Goal: Task Accomplishment & Management: Manage account settings

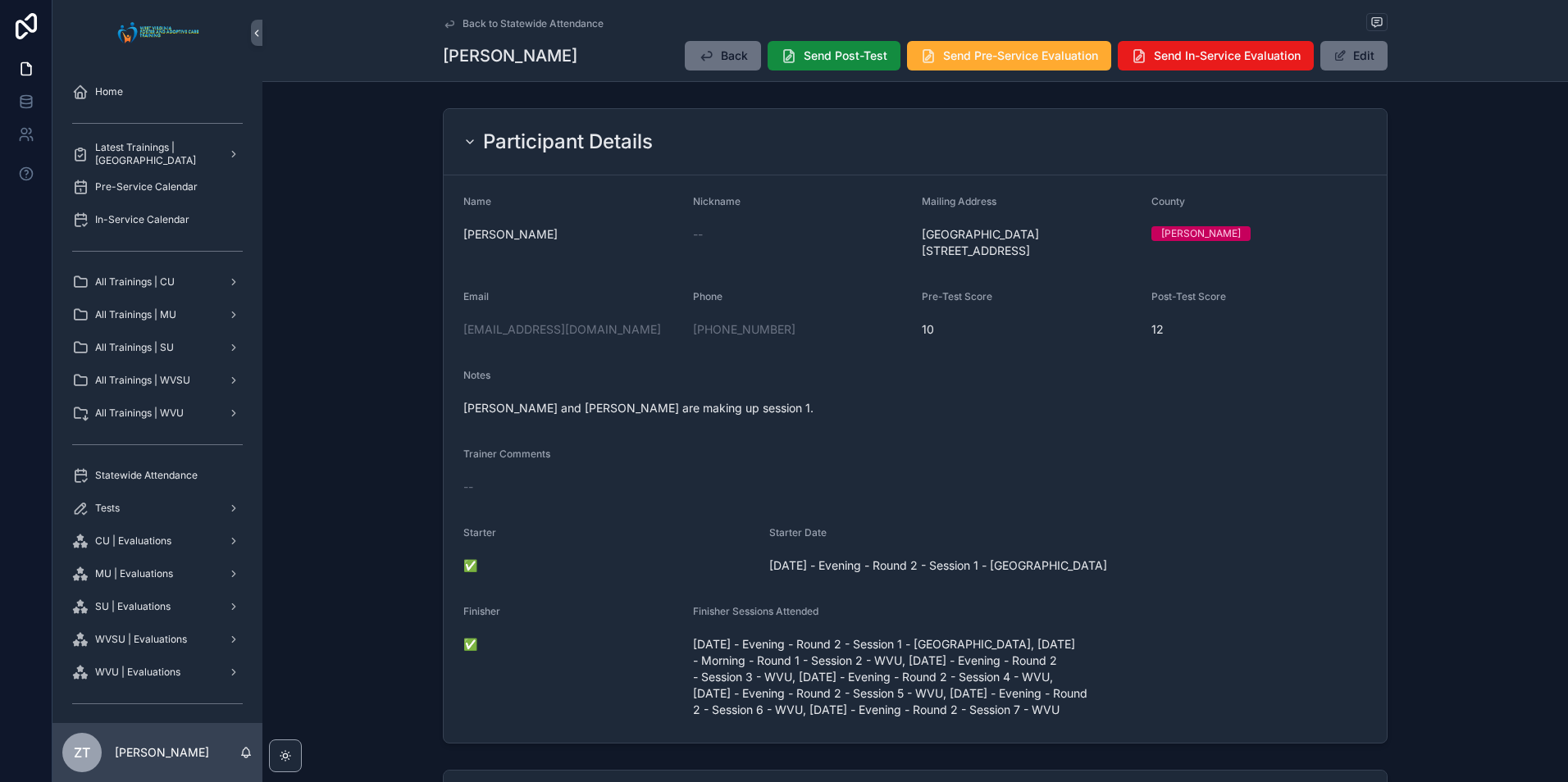
scroll to position [492, 0]
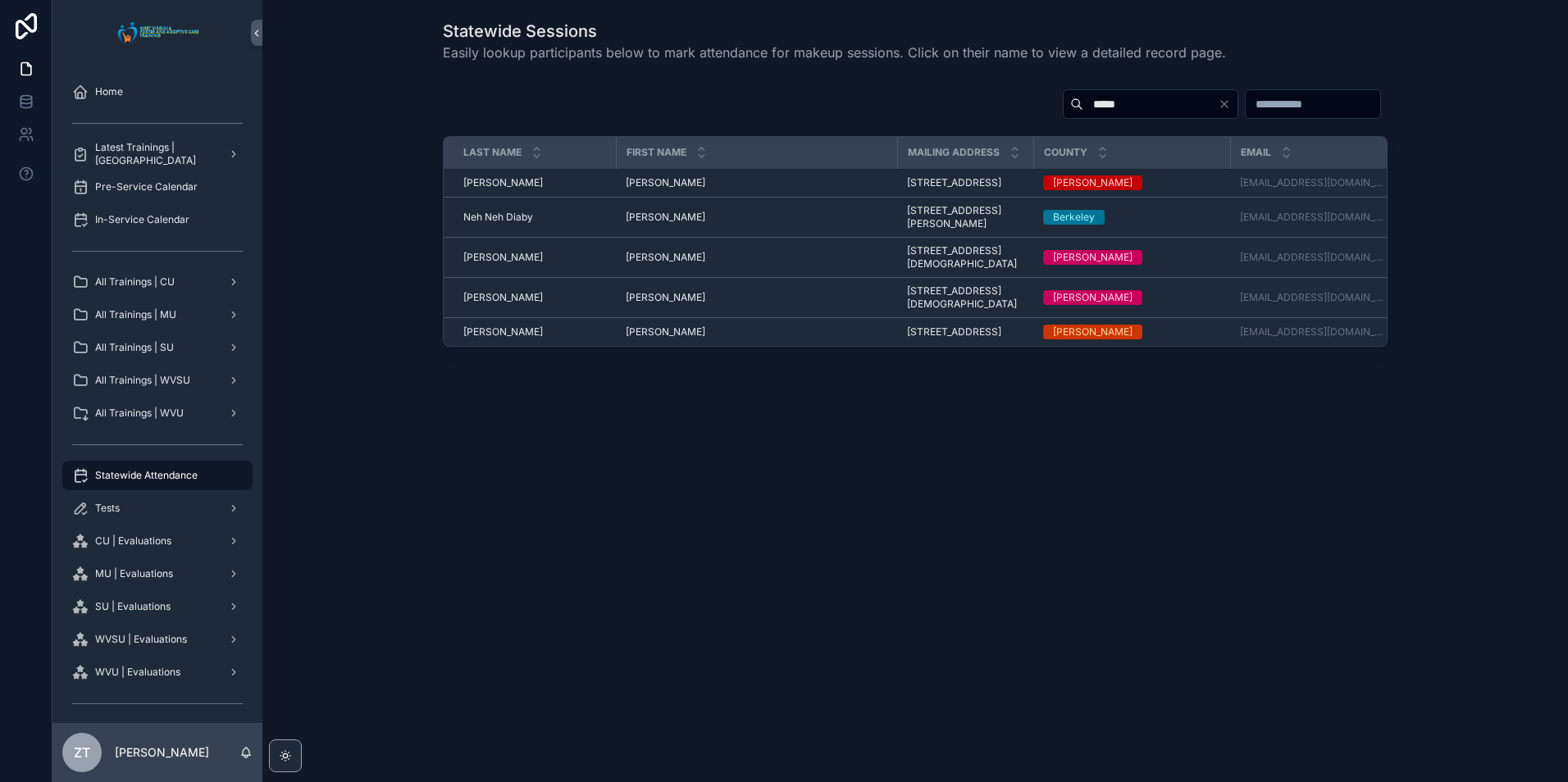
type input "*****"
click at [642, 186] on span "Maria" at bounding box center [665, 183] width 80 height 13
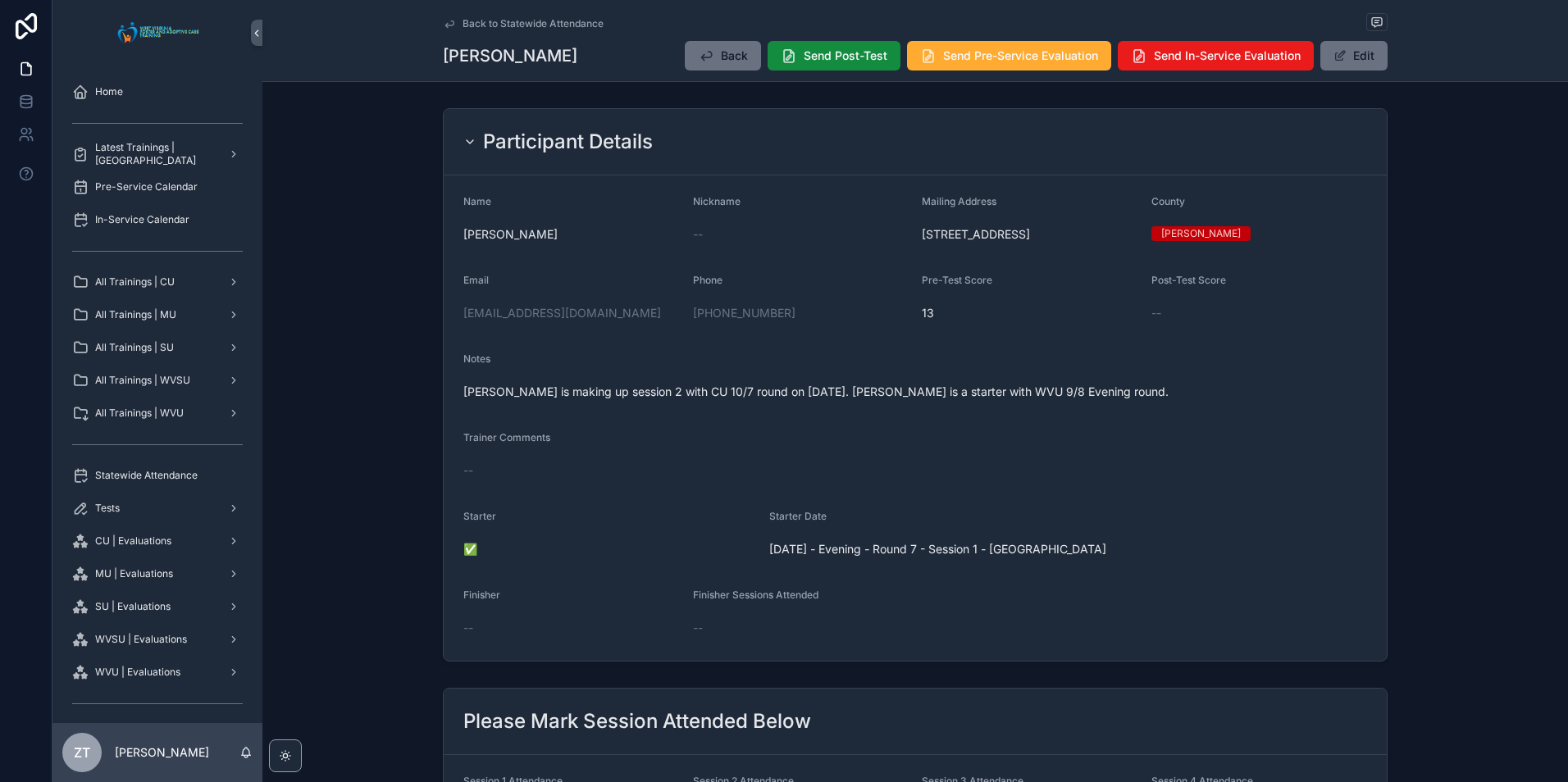
click at [1370, 59] on button "Edit" at bounding box center [1355, 56] width 67 height 30
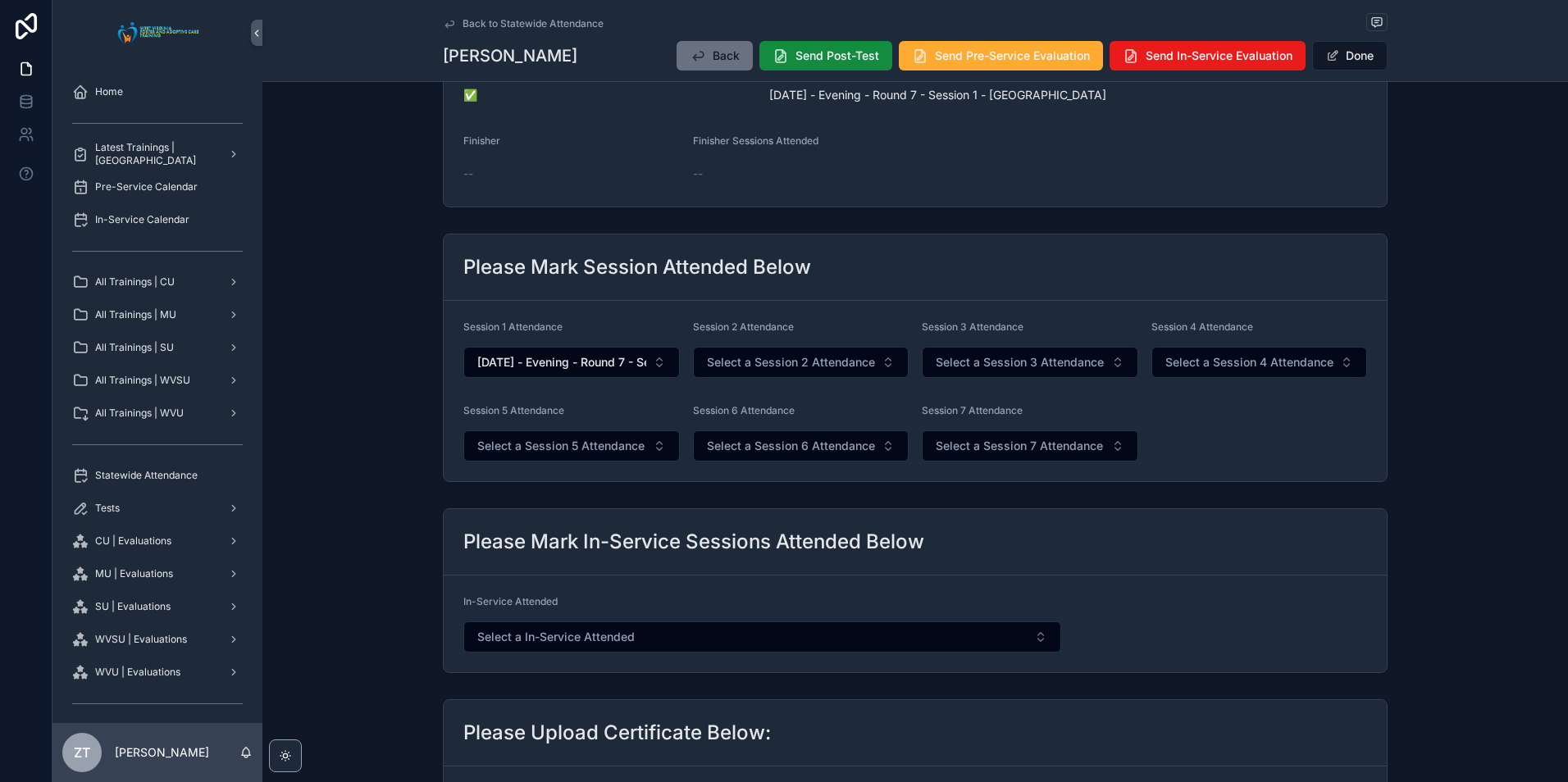
scroll to position [574, 0]
click at [974, 356] on span "Select a Session 3 Attendance" at bounding box center [1020, 361] width 168 height 16
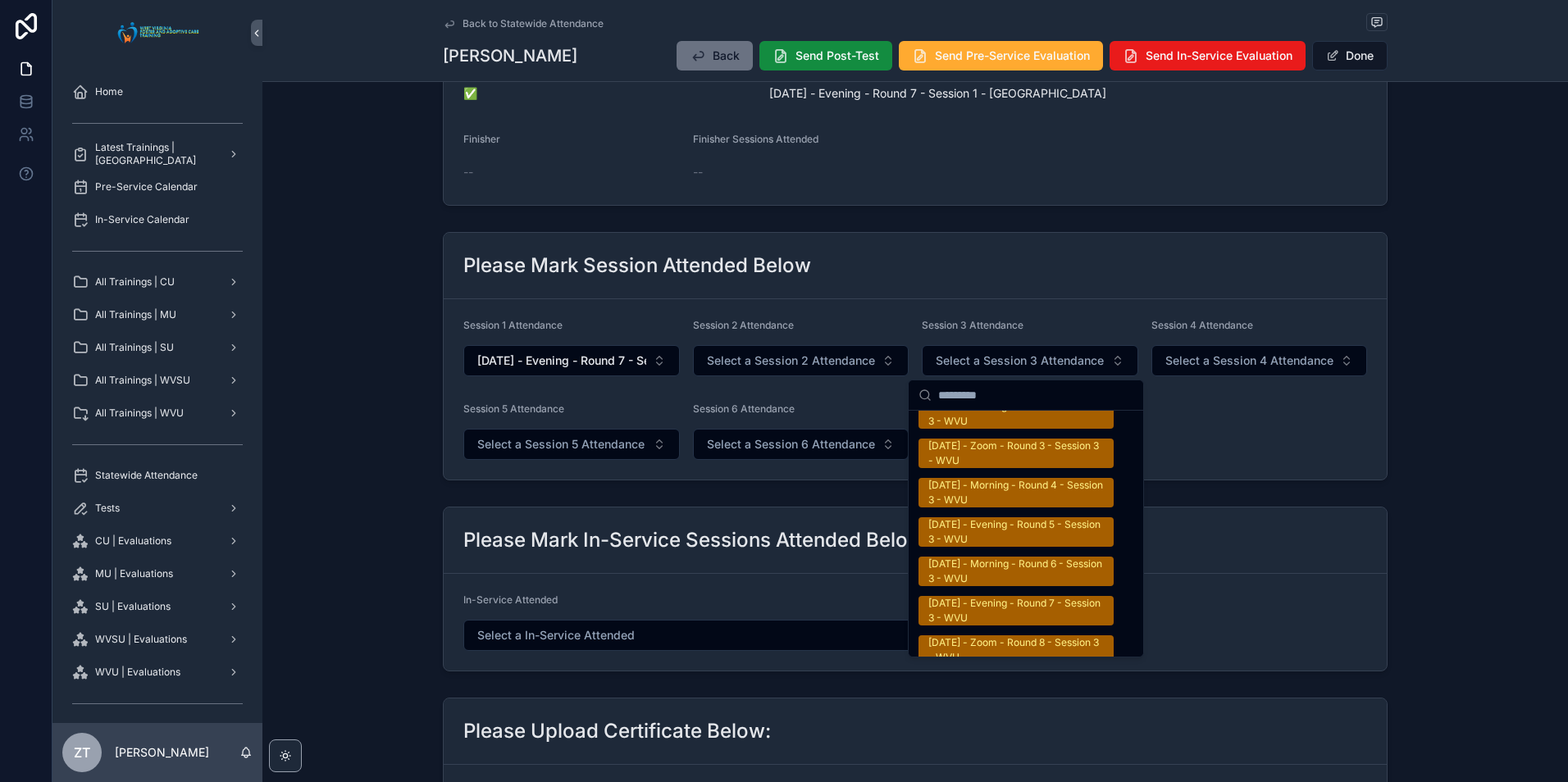
scroll to position [2705, 0]
click at [996, 556] on div "9/08/2025 - Evening - Round 7 - Session 3 - WVU" at bounding box center [1016, 571] width 176 height 30
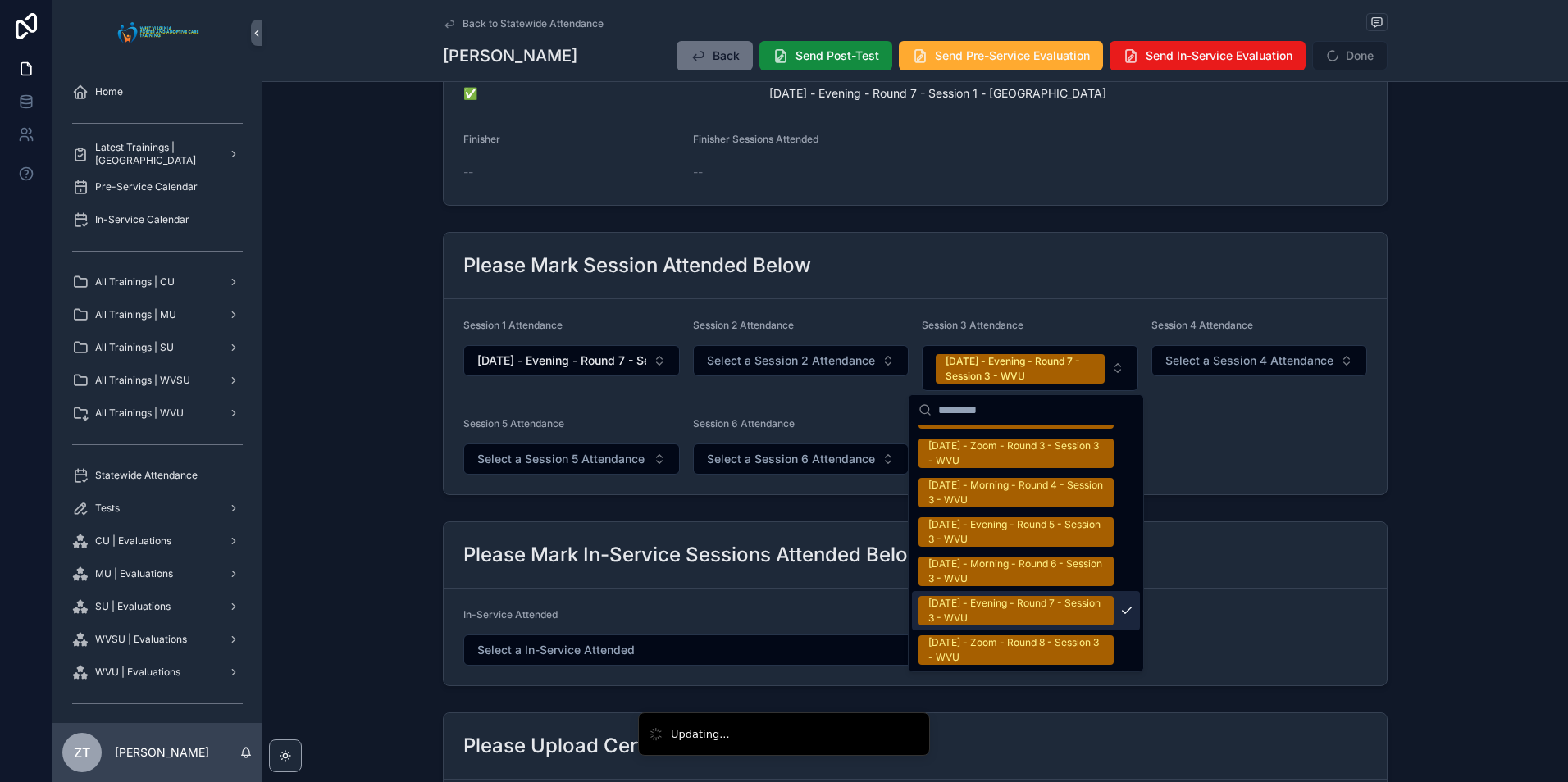
scroll to position [2730, 0]
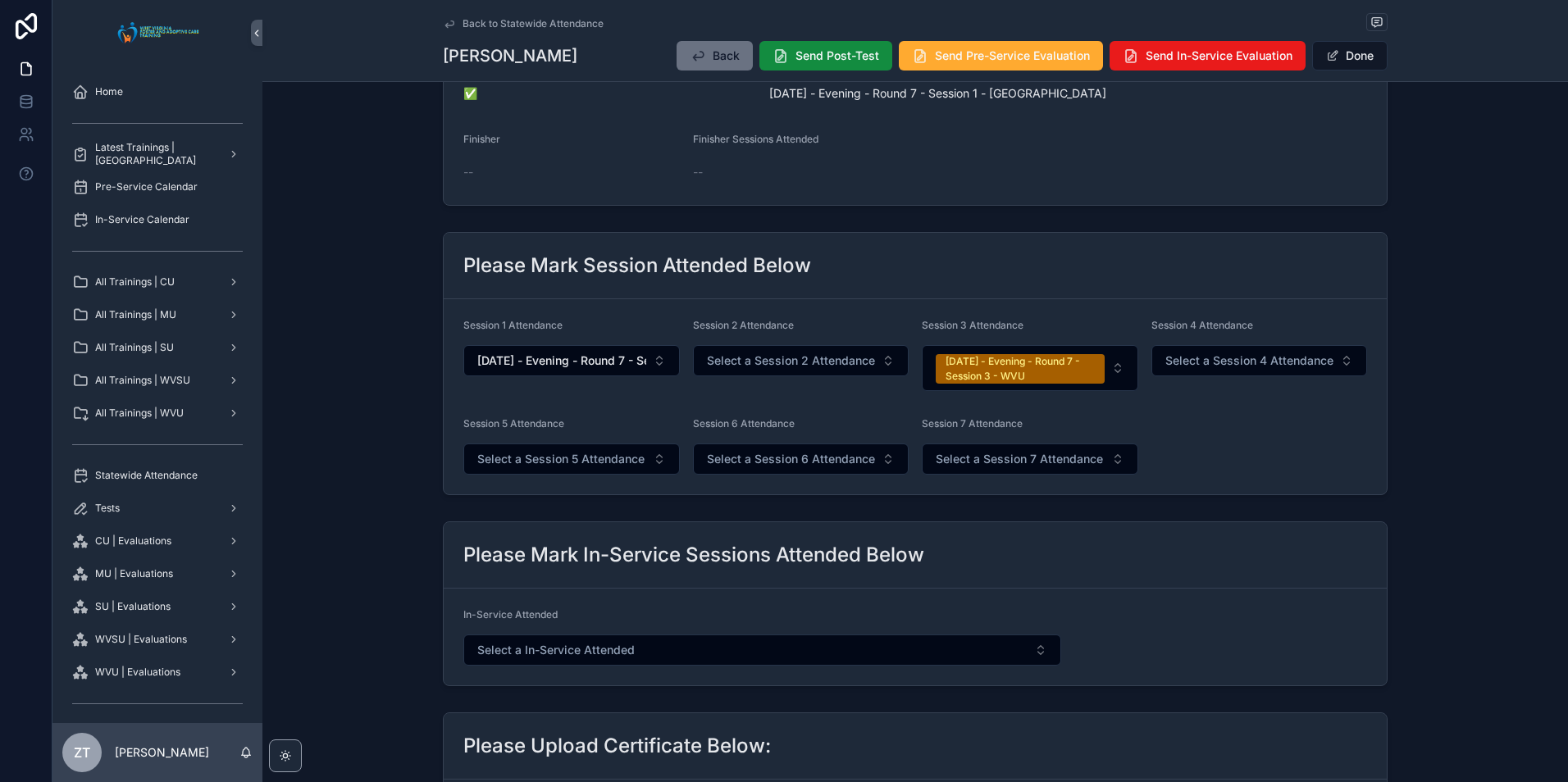
click at [1351, 46] on button "Done" at bounding box center [1350, 56] width 76 height 30
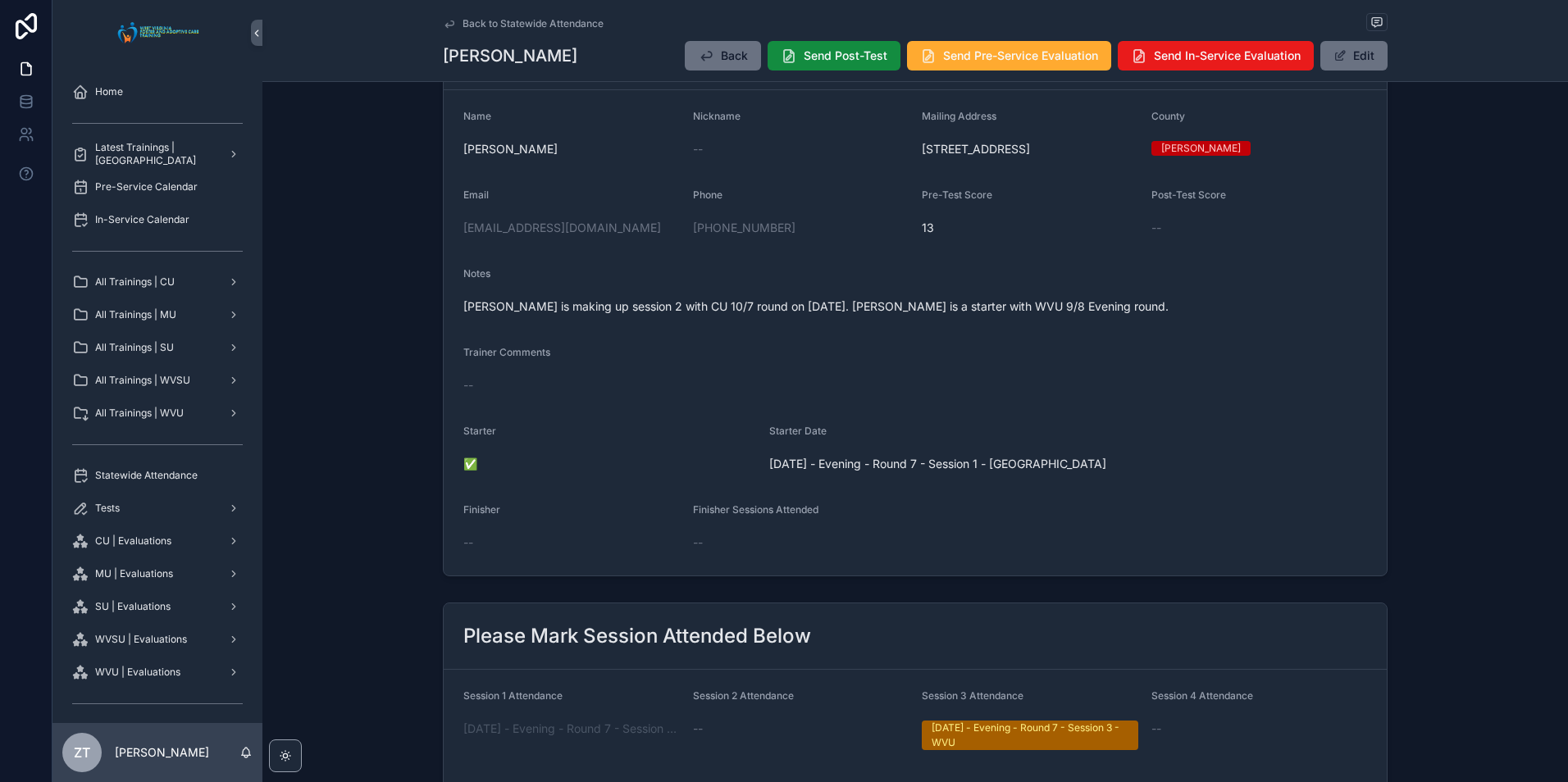
scroll to position [0, 0]
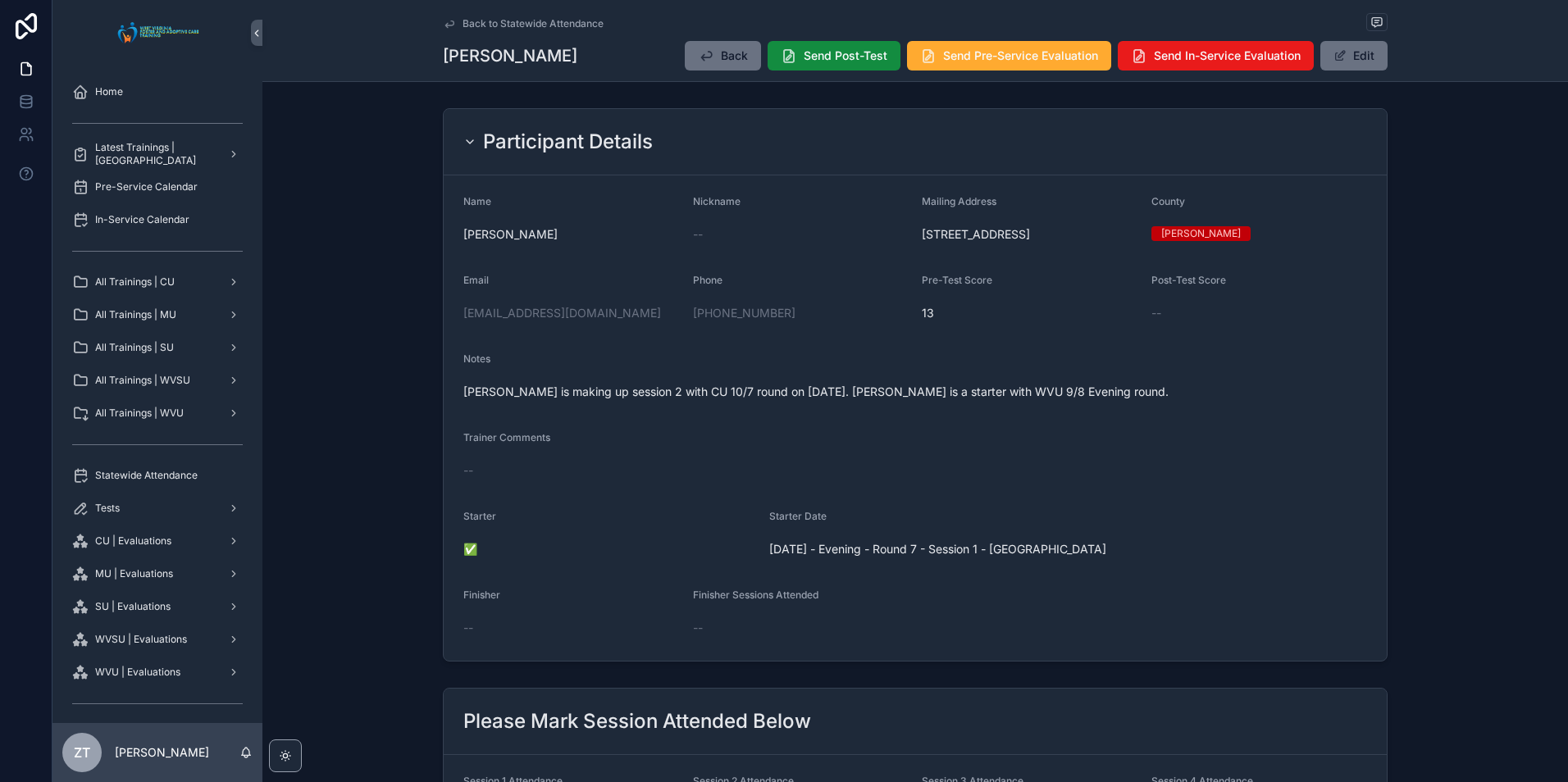
click at [450, 25] on icon "scrollable content" at bounding box center [450, 24] width 8 height 7
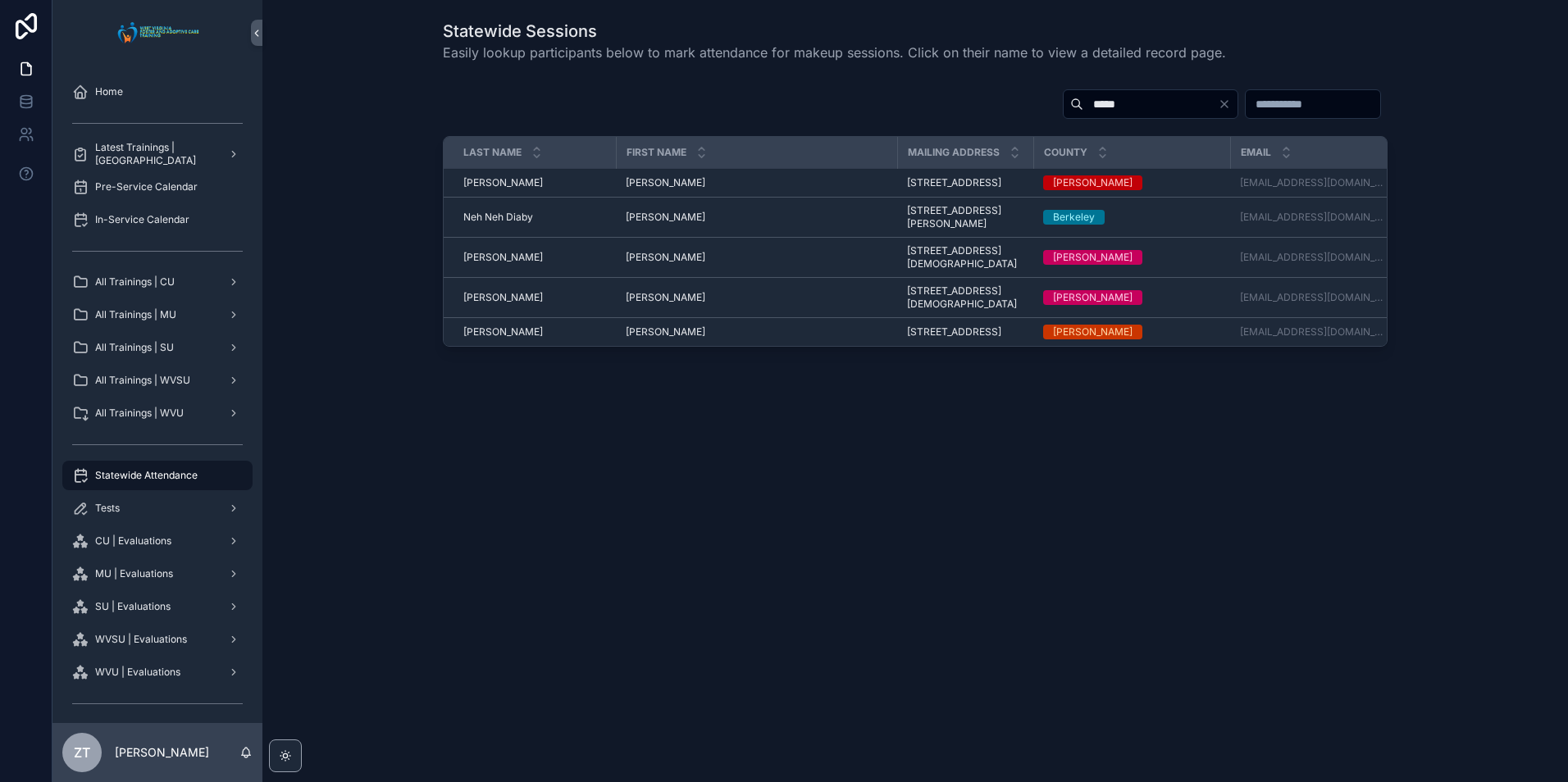
click at [1084, 100] on input "*****" at bounding box center [1151, 104] width 135 height 23
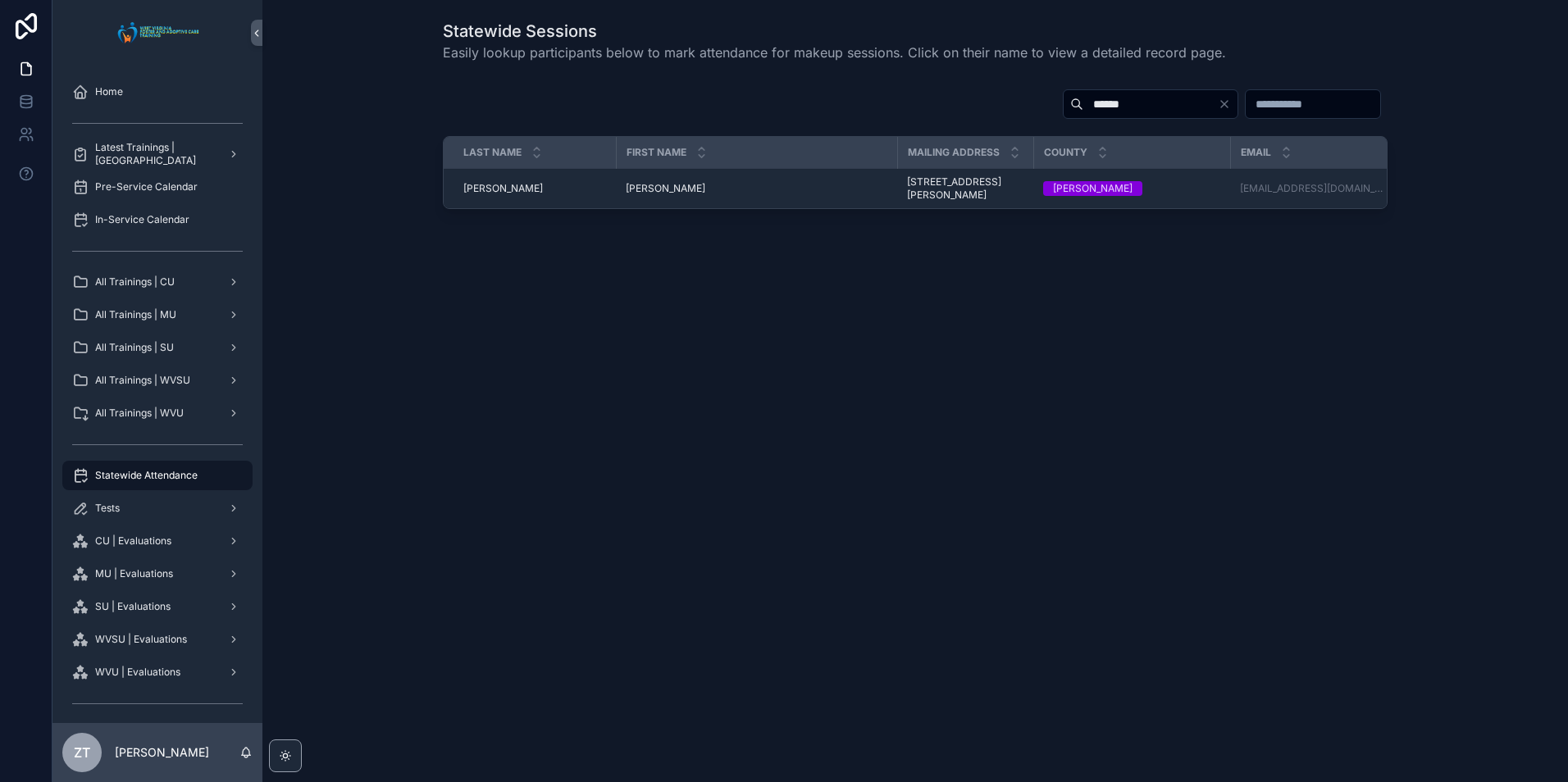
type input "******"
click at [654, 187] on span "Jolene" at bounding box center [665, 189] width 80 height 13
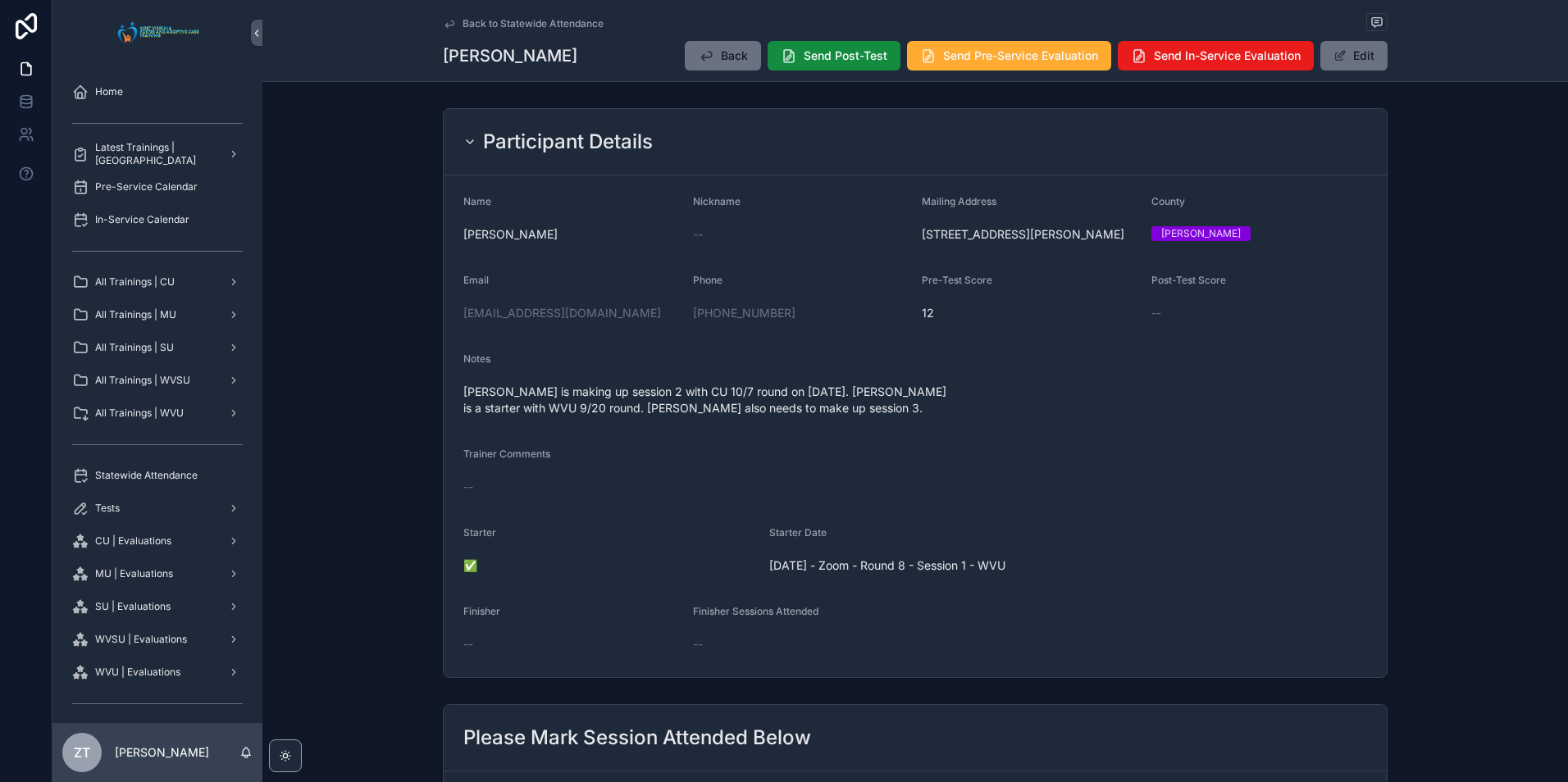
click at [1359, 43] on button "Edit" at bounding box center [1355, 56] width 67 height 30
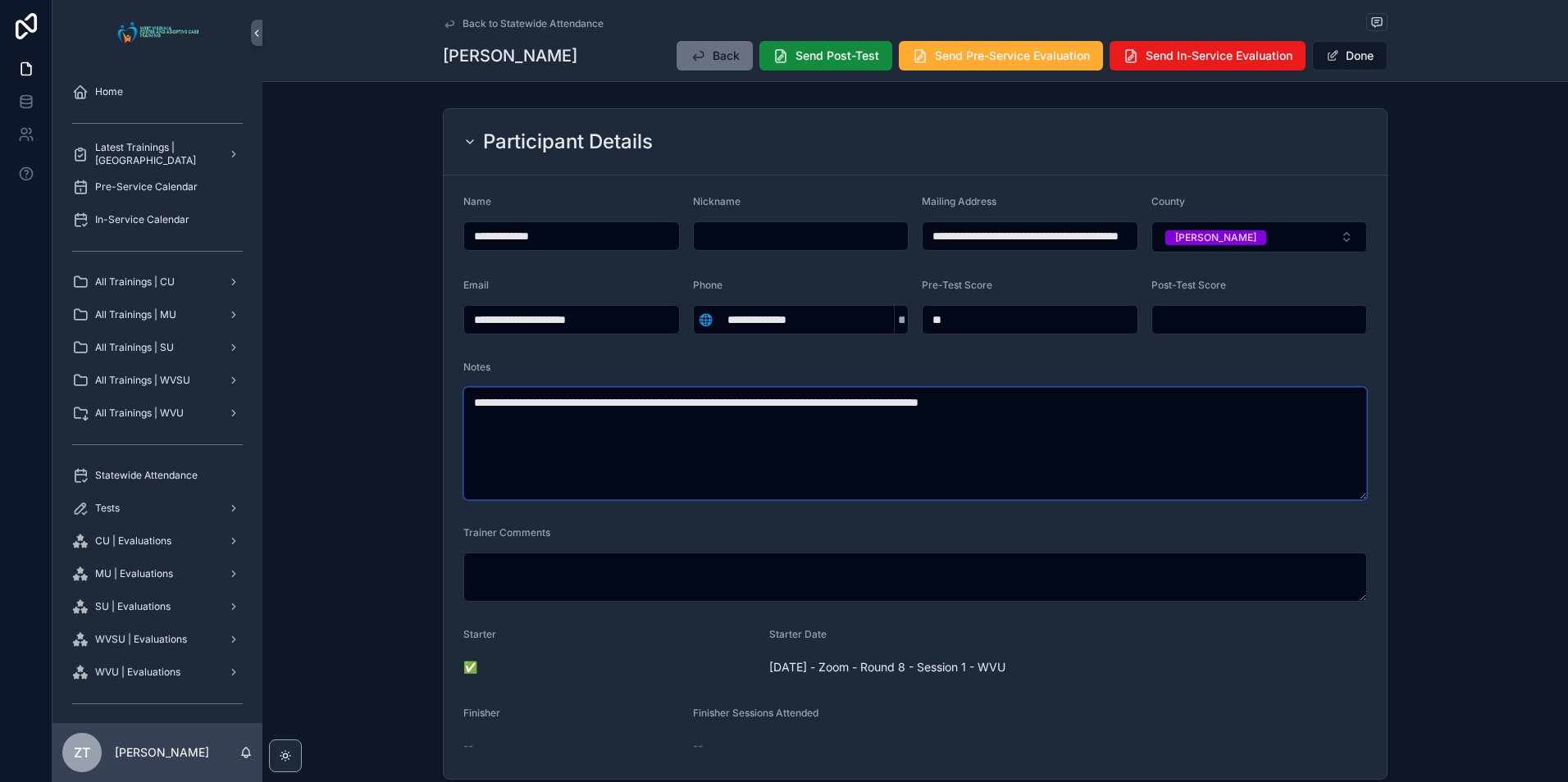
click at [1053, 405] on textarea "**********" at bounding box center [915, 444] width 904 height 113
paste textarea "scrollable content"
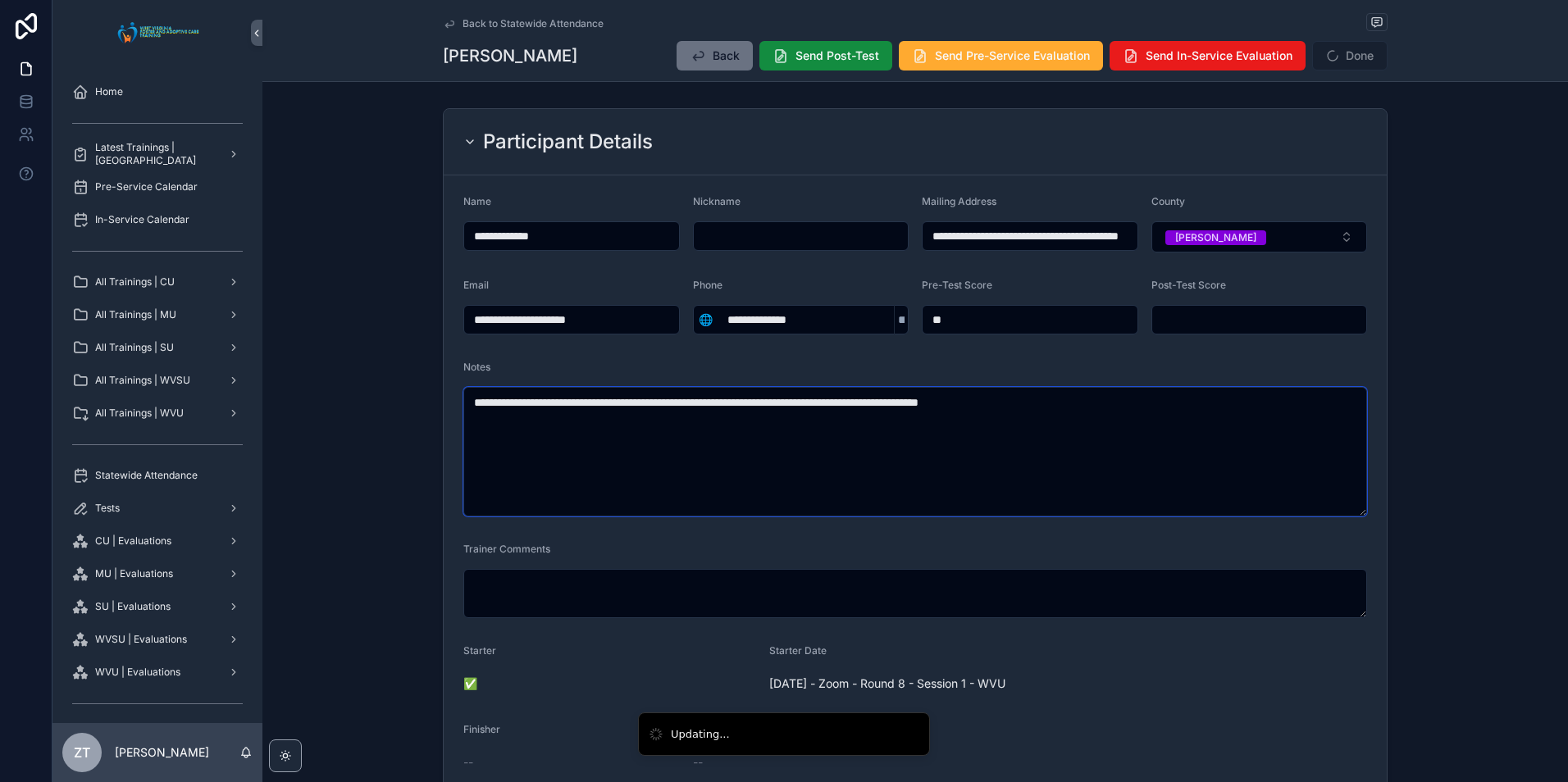
click at [1053, 405] on textarea "**********" at bounding box center [915, 452] width 904 height 130
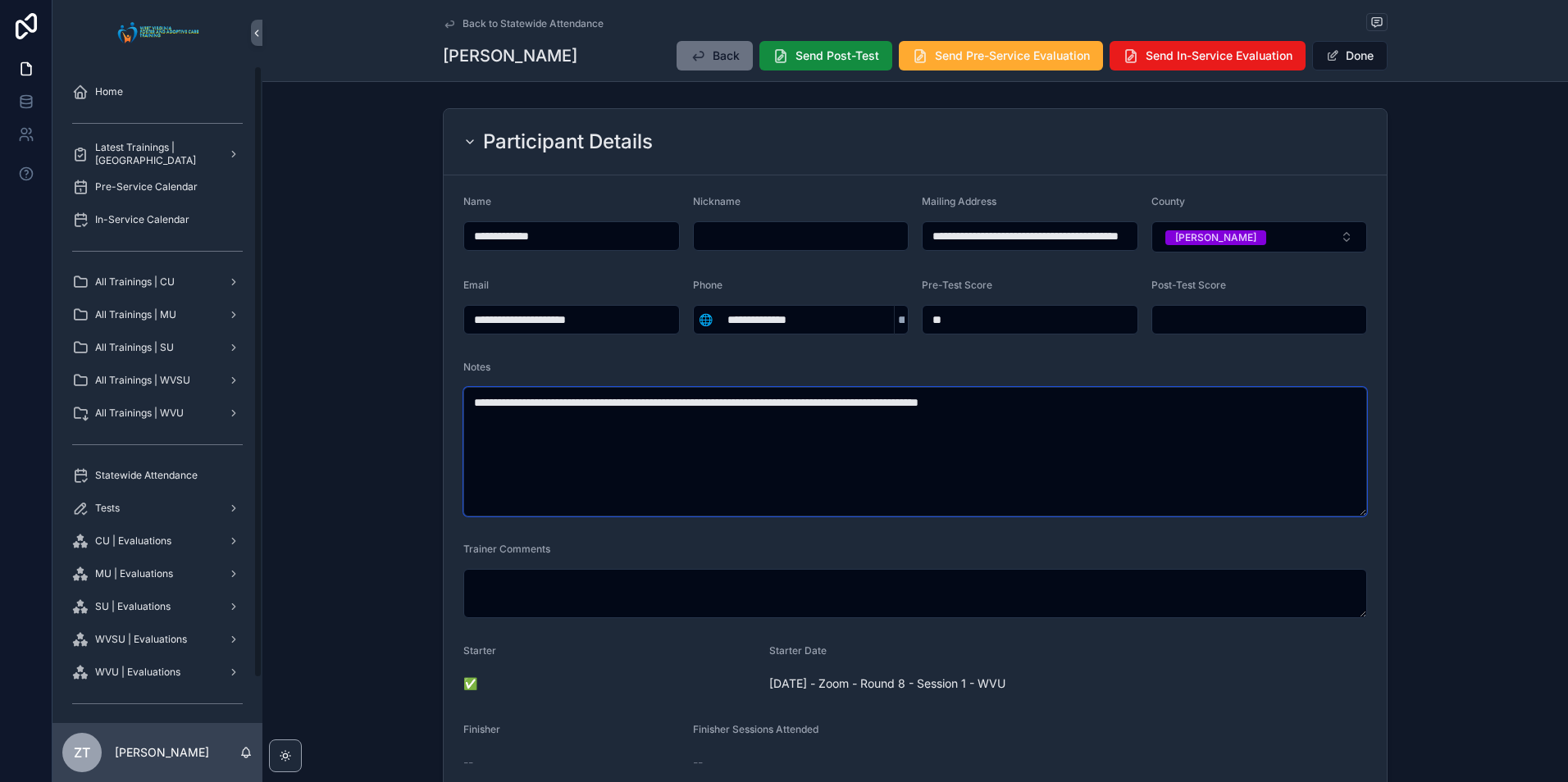
click at [693, 401] on textarea "**********" at bounding box center [915, 452] width 904 height 130
paste textarea "**********"
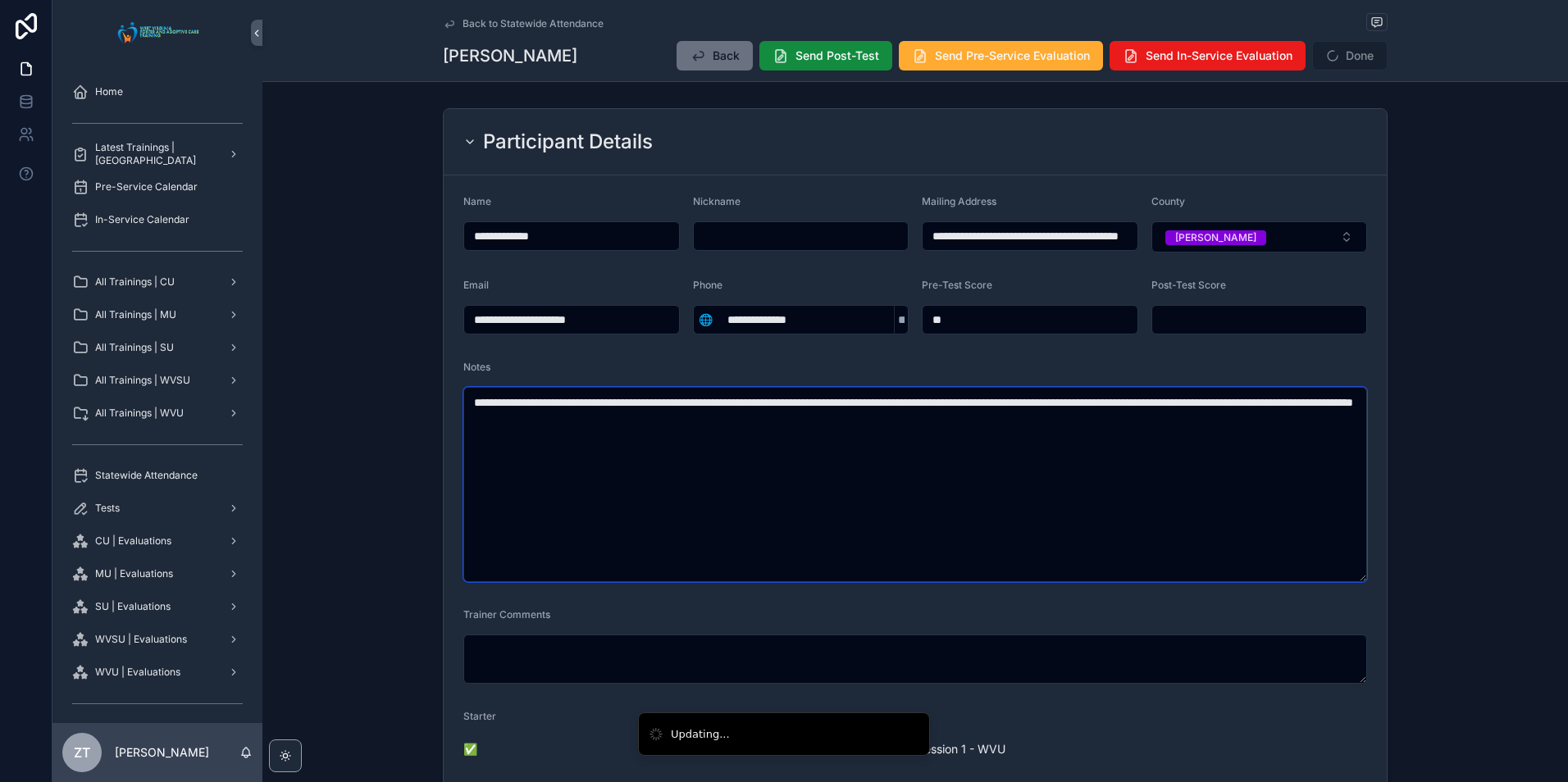
click at [475, 405] on textarea "**********" at bounding box center [915, 485] width 904 height 195
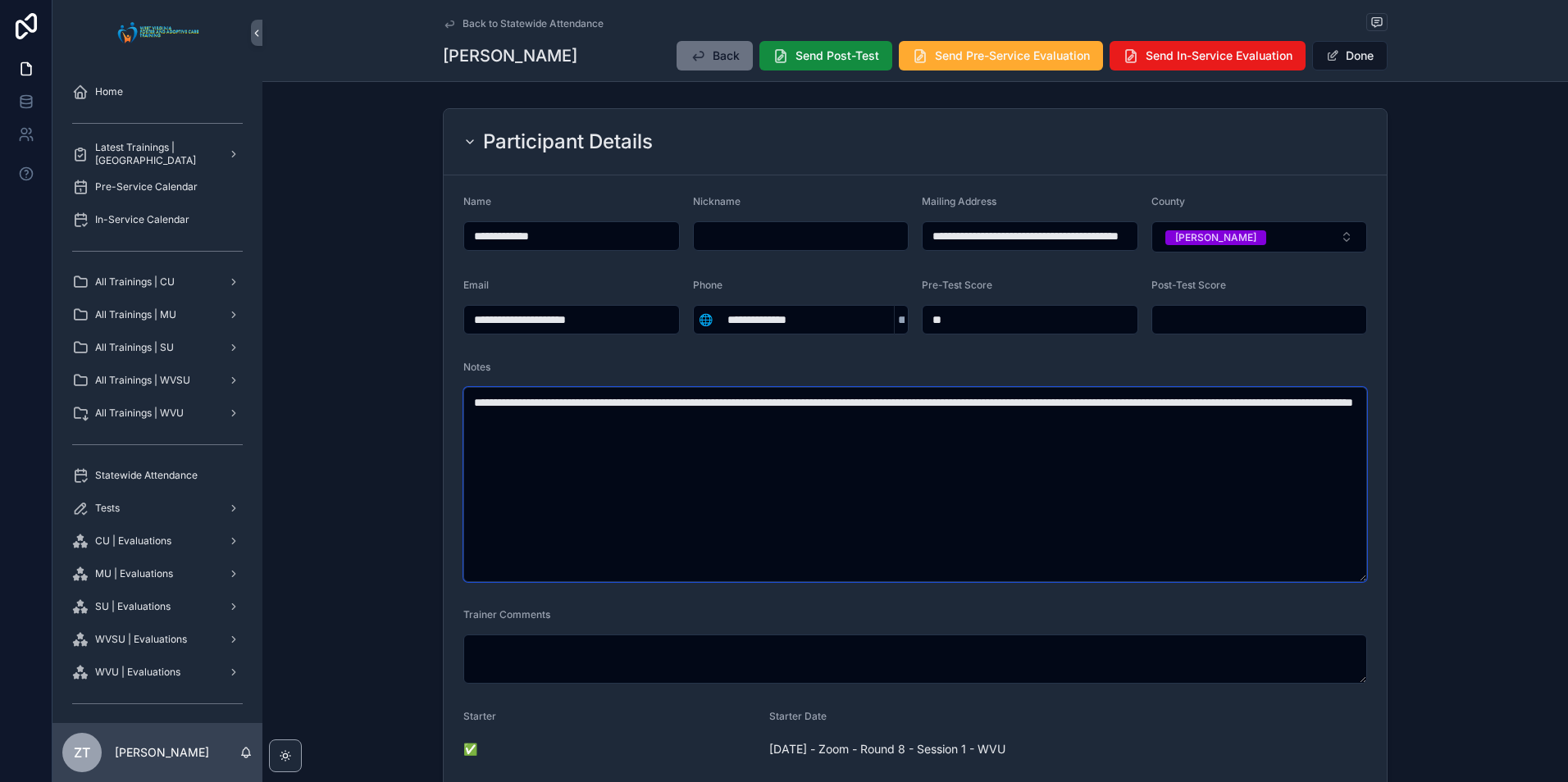
type textarea "**********"
click at [1345, 62] on button "Done" at bounding box center [1350, 56] width 76 height 30
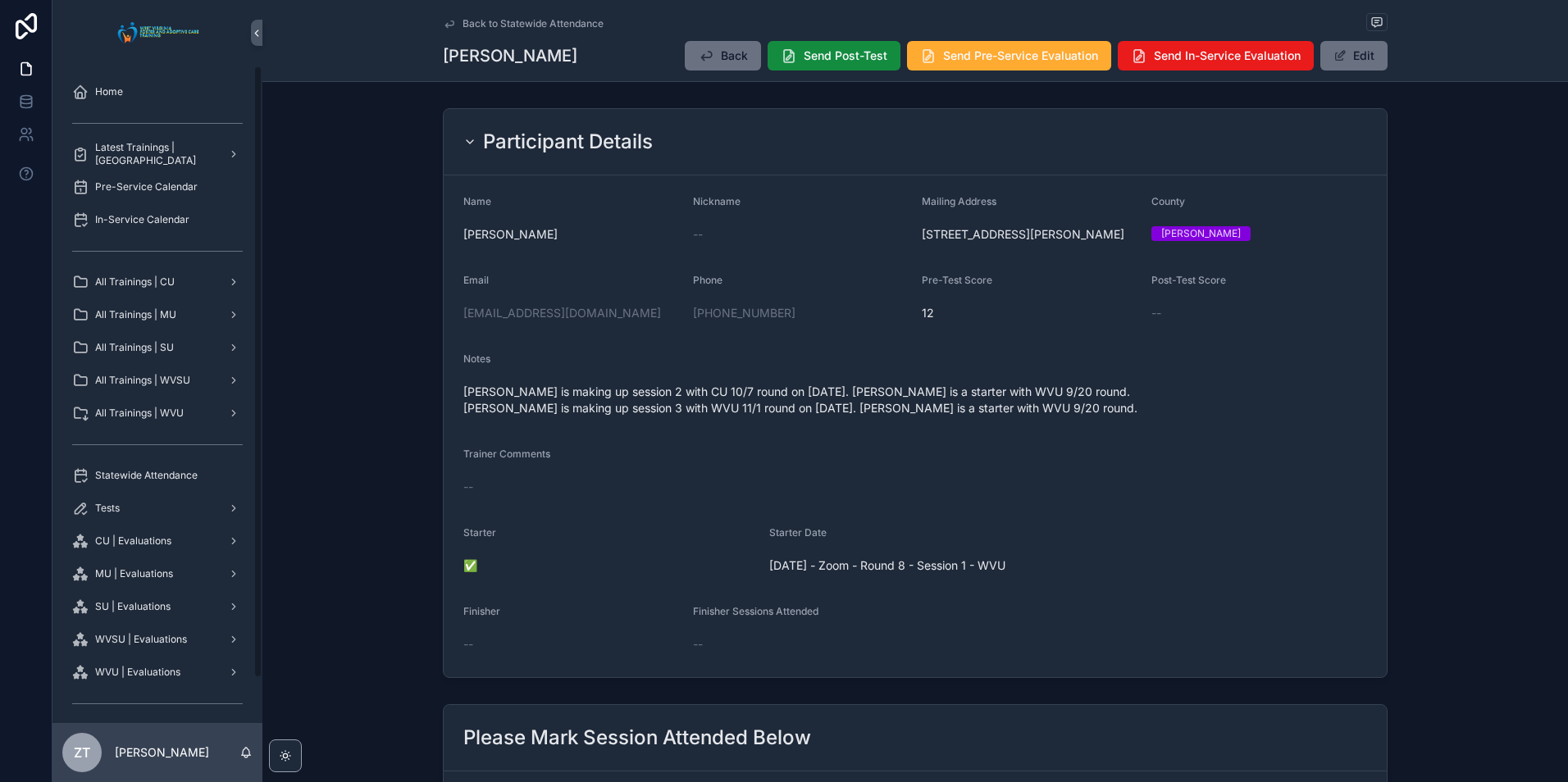
click at [453, 16] on div "Back to Statewide Attendance" at bounding box center [915, 23] width 945 height 21
click at [443, 26] on icon "scrollable content" at bounding box center [450, 24] width 13 height 13
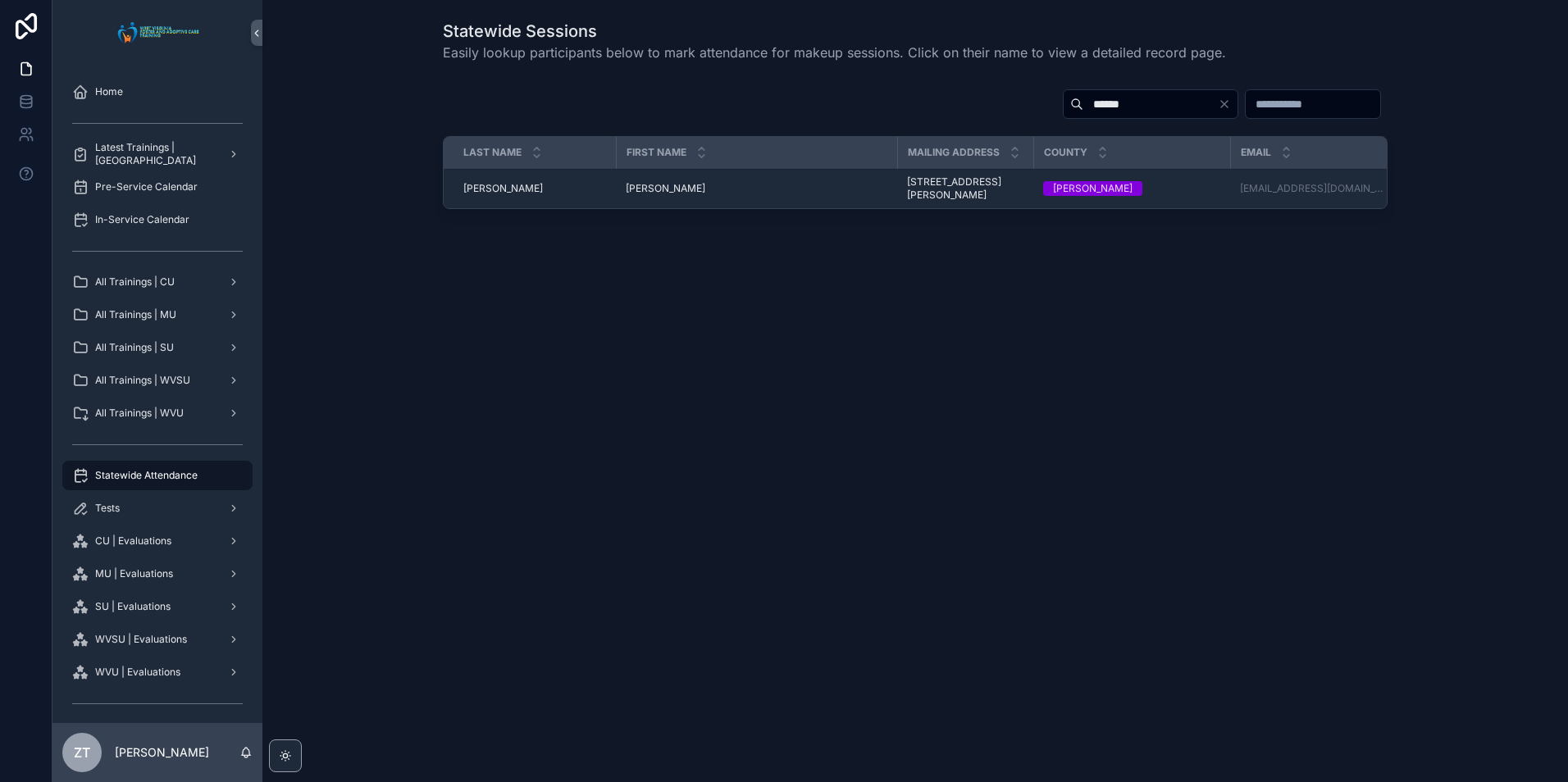
click at [1084, 109] on input "******" at bounding box center [1151, 104] width 135 height 23
click at [1084, 108] on input "******" at bounding box center [1151, 104] width 135 height 23
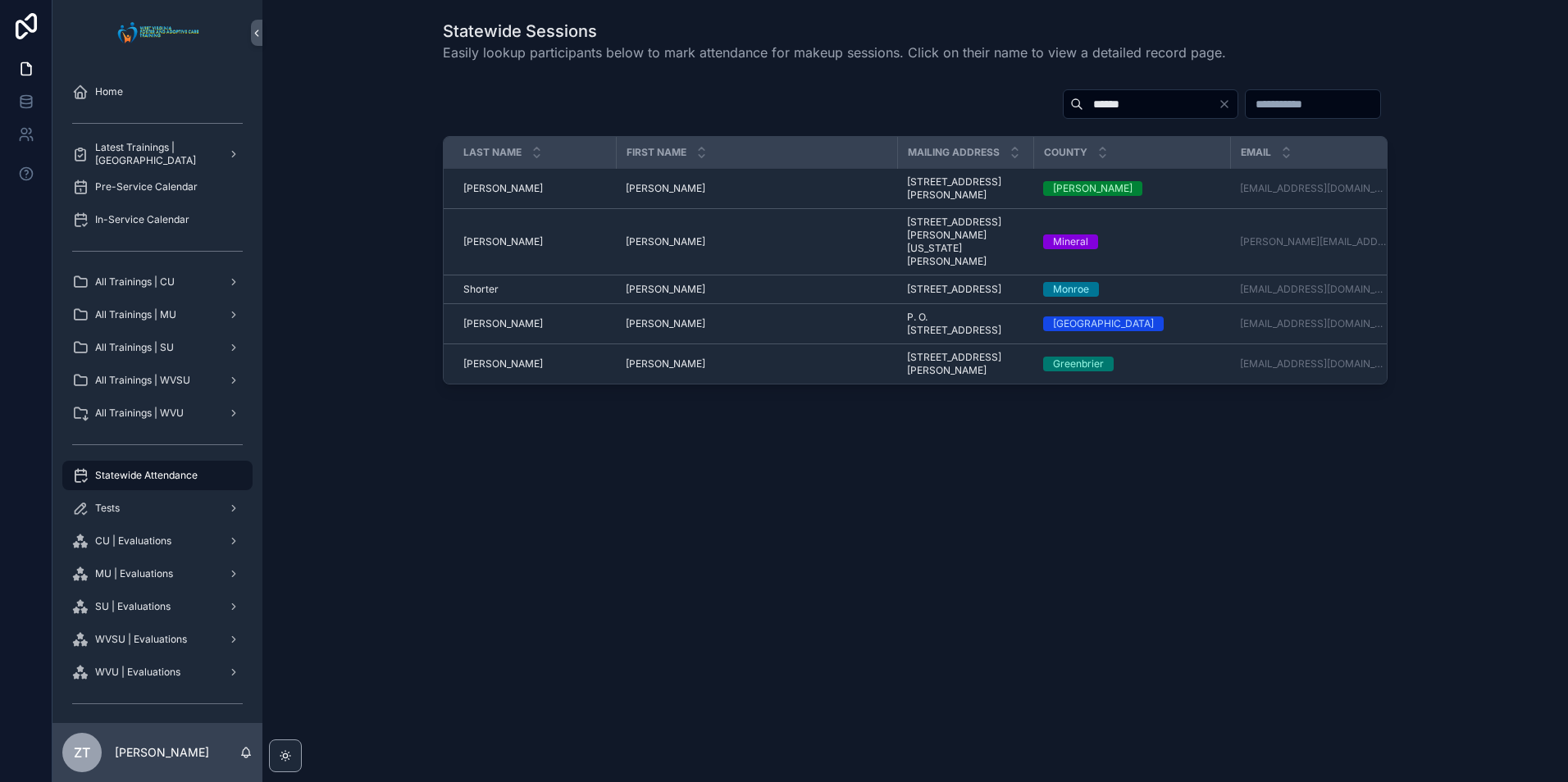
type input "******"
click at [644, 371] on span "Nathan" at bounding box center [665, 364] width 80 height 13
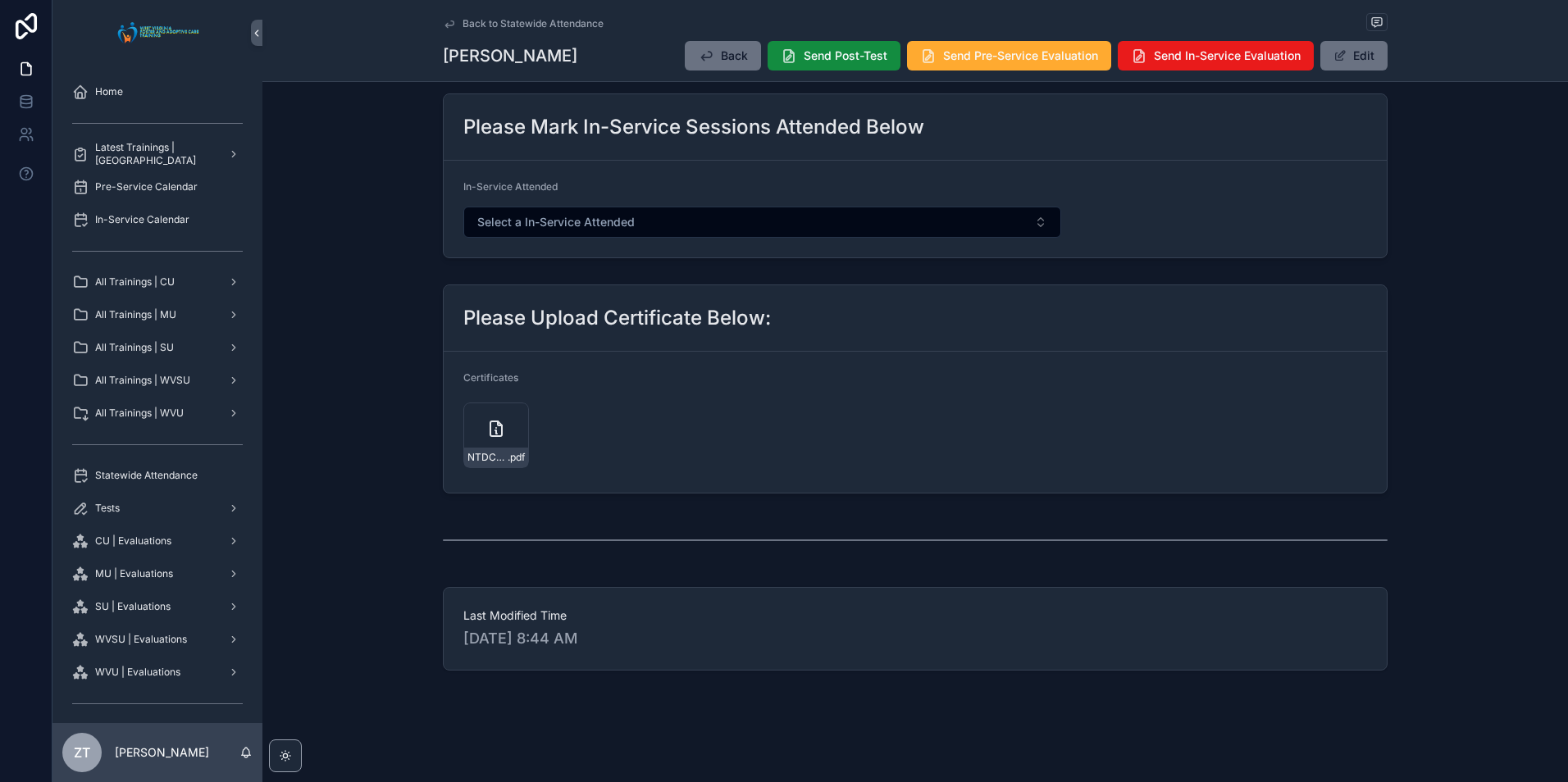
scroll to position [951, 0]
click at [497, 456] on span "NTDC-Certificate-Nathan-Vance" at bounding box center [488, 458] width 40 height 13
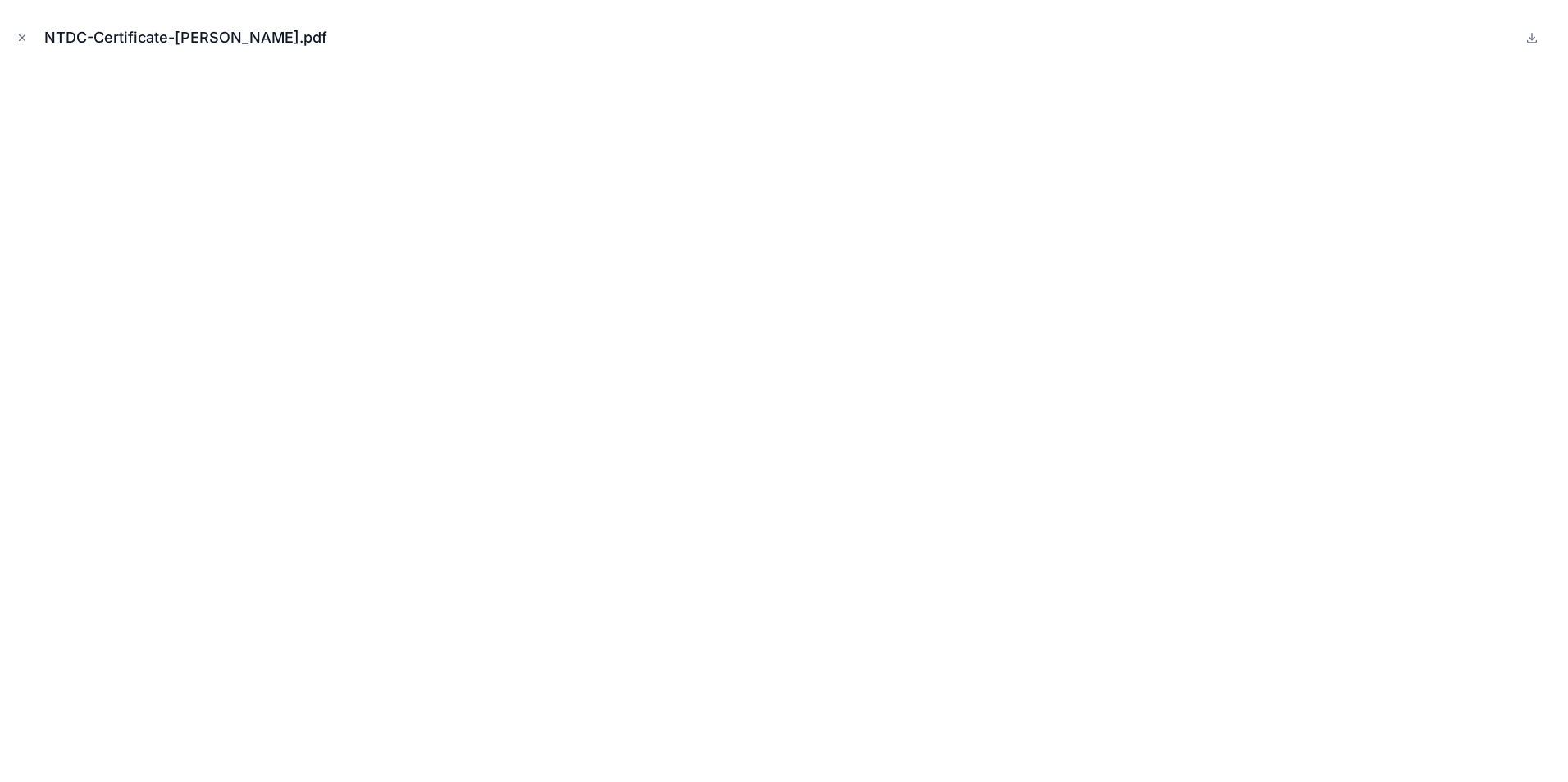
click at [16, 34] on icon "Close modal" at bounding box center [22, 38] width 11 height 11
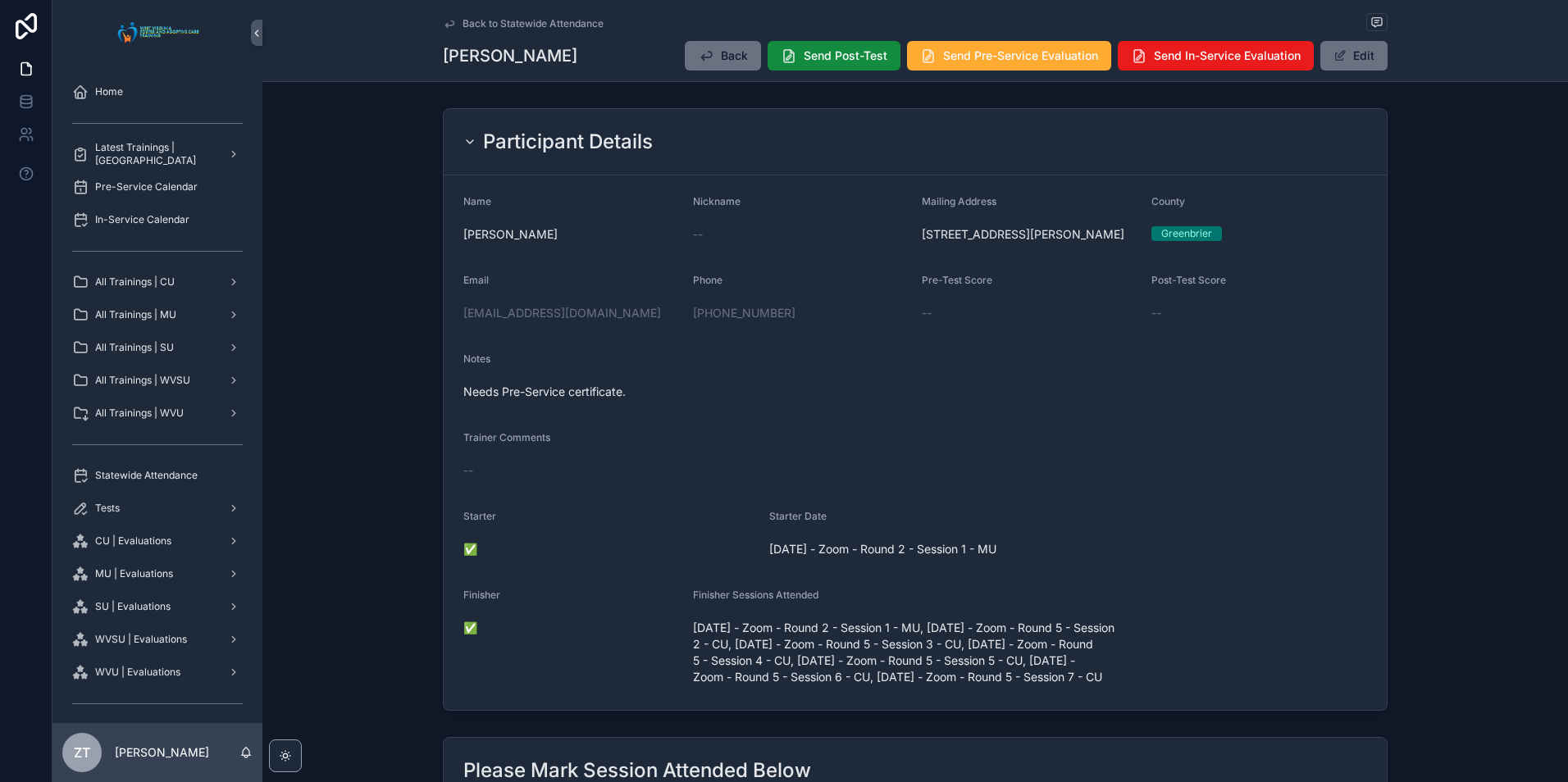
click at [1346, 66] on button "Edit" at bounding box center [1355, 56] width 67 height 30
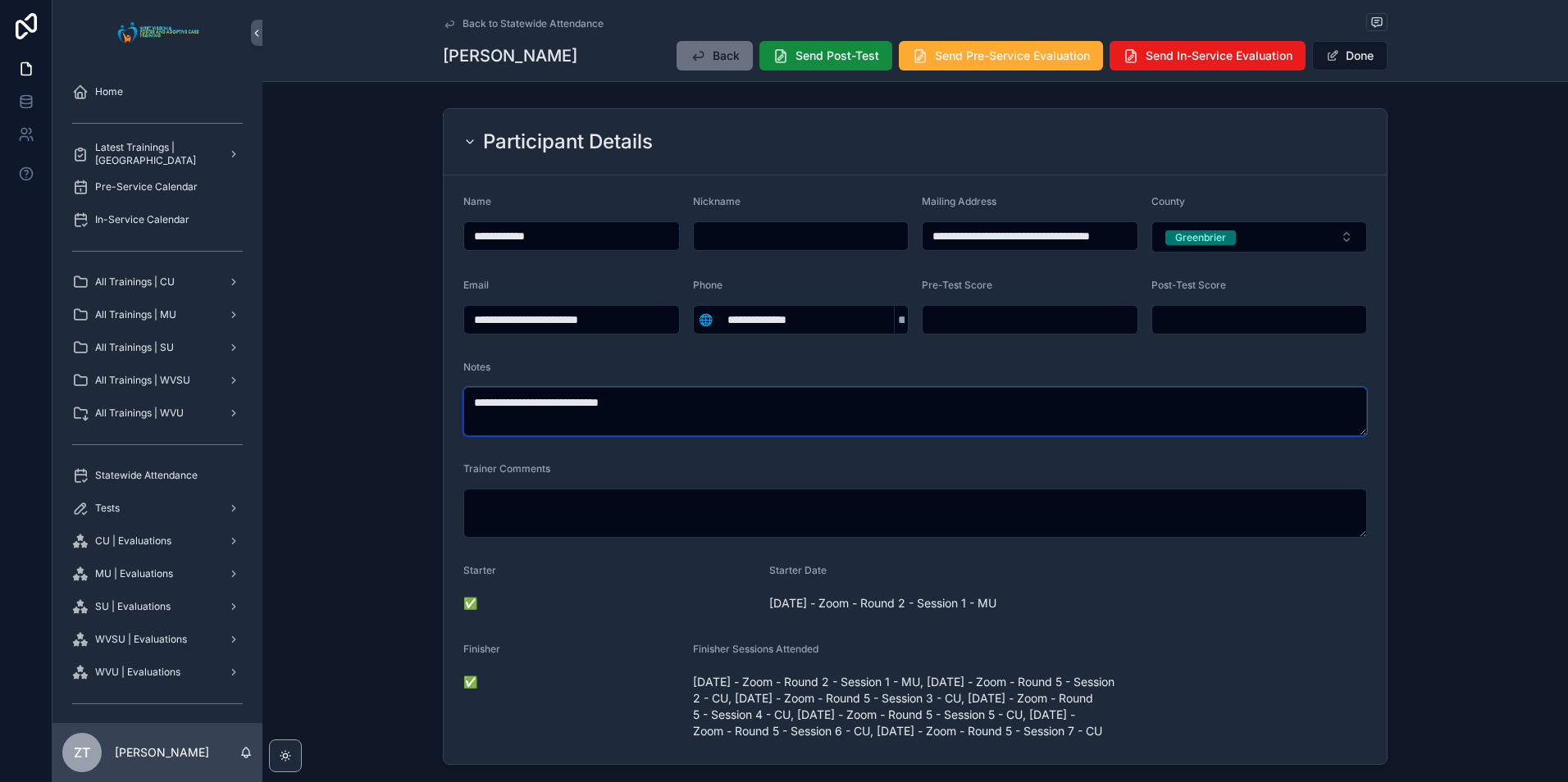
click at [619, 406] on textarea "**********" at bounding box center [915, 412] width 904 height 49
click at [1349, 45] on button "Done" at bounding box center [1350, 56] width 76 height 30
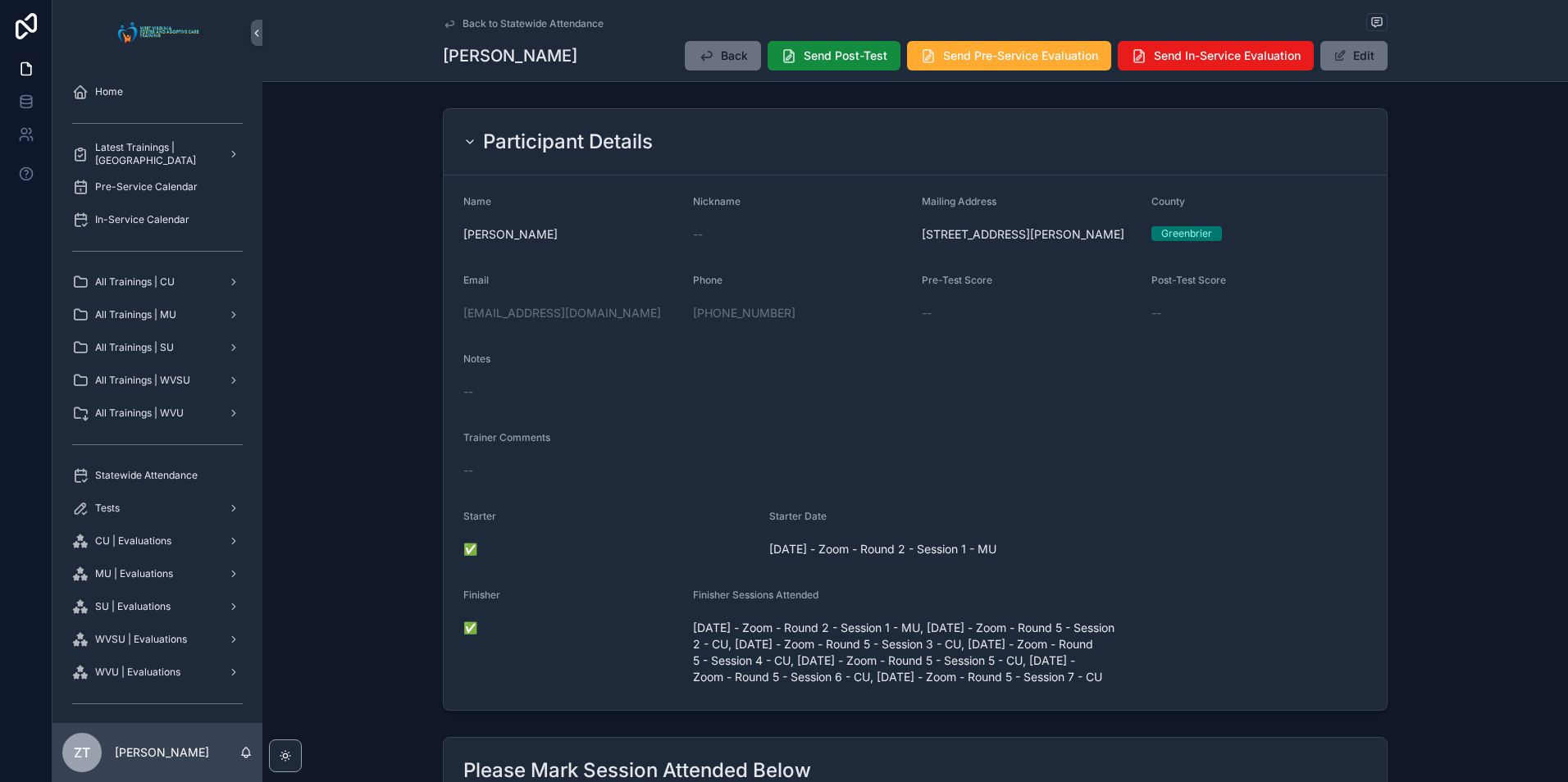
click at [640, 309] on div "elenathompson83@yahoo.com" at bounding box center [572, 313] width 217 height 16
copy link "elenathompson83@yahoo.com"
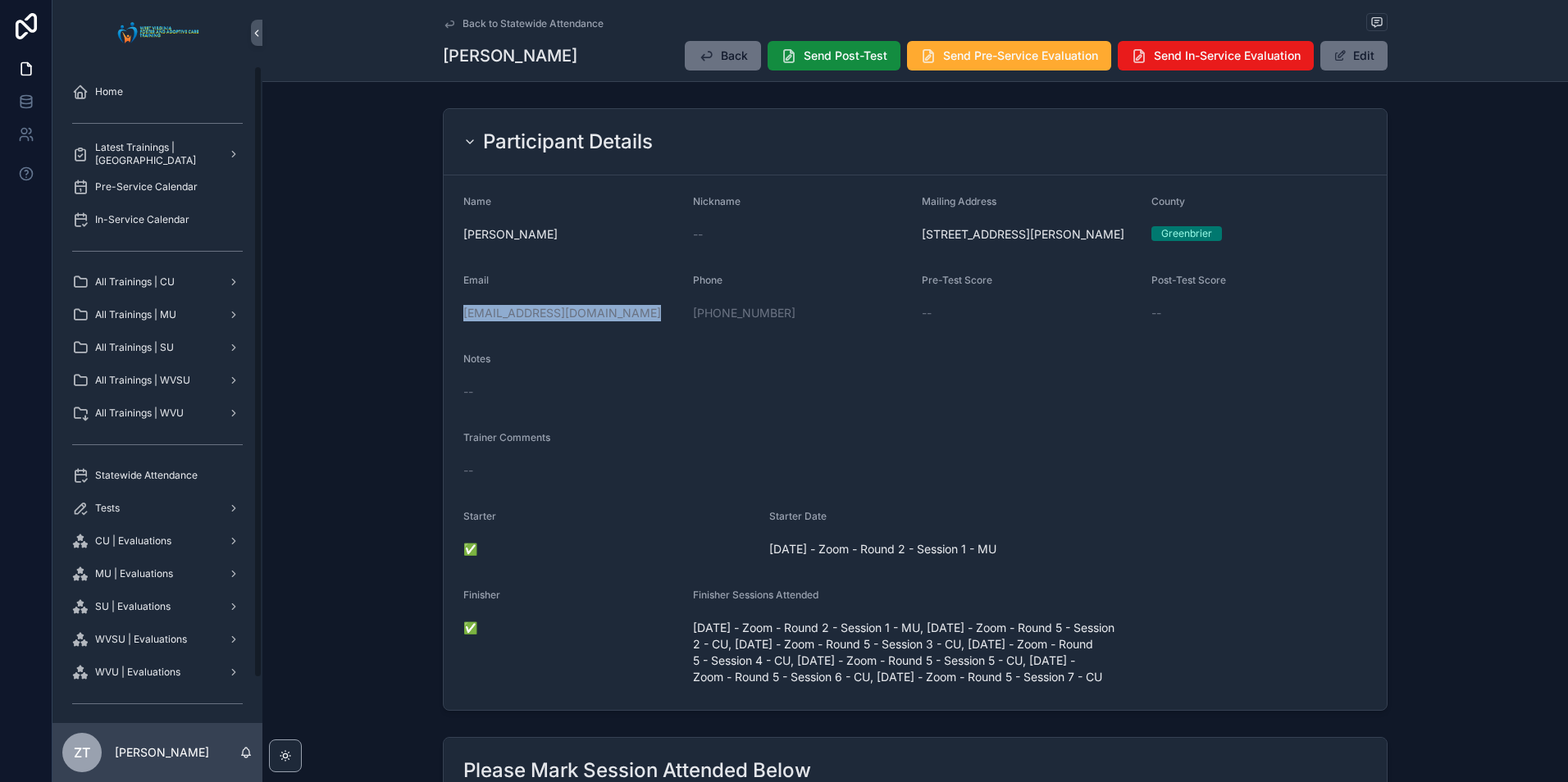
click at [742, 376] on div "Notes --" at bounding box center [915, 379] width 904 height 53
click at [448, 25] on icon "scrollable content" at bounding box center [450, 24] width 8 height 7
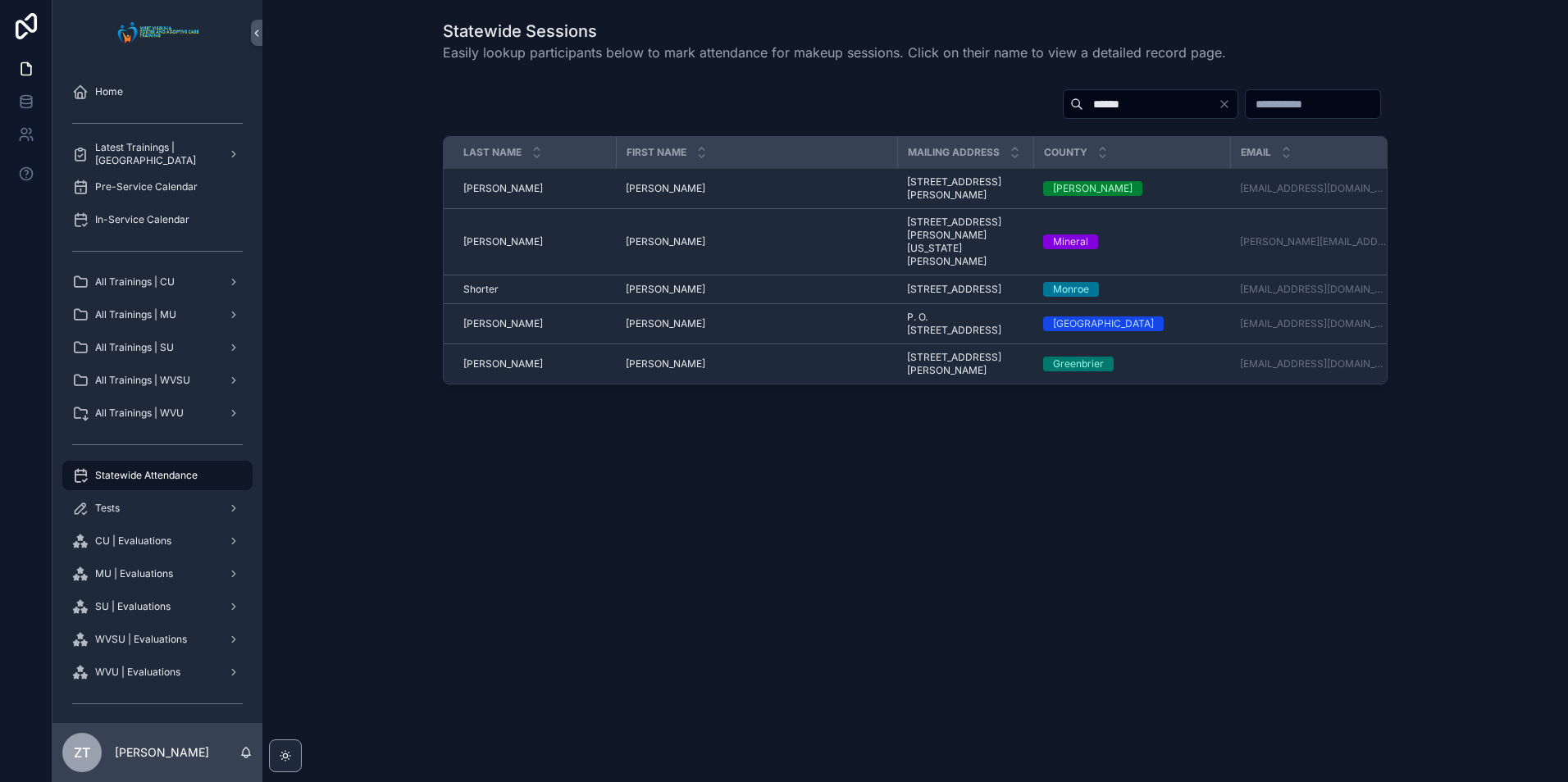
drag, startPoint x: 1177, startPoint y: 105, endPoint x: 1137, endPoint y: 112, distance: 40.6
click at [1218, 104] on icon "Clear" at bounding box center [1225, 104] width 13 height 13
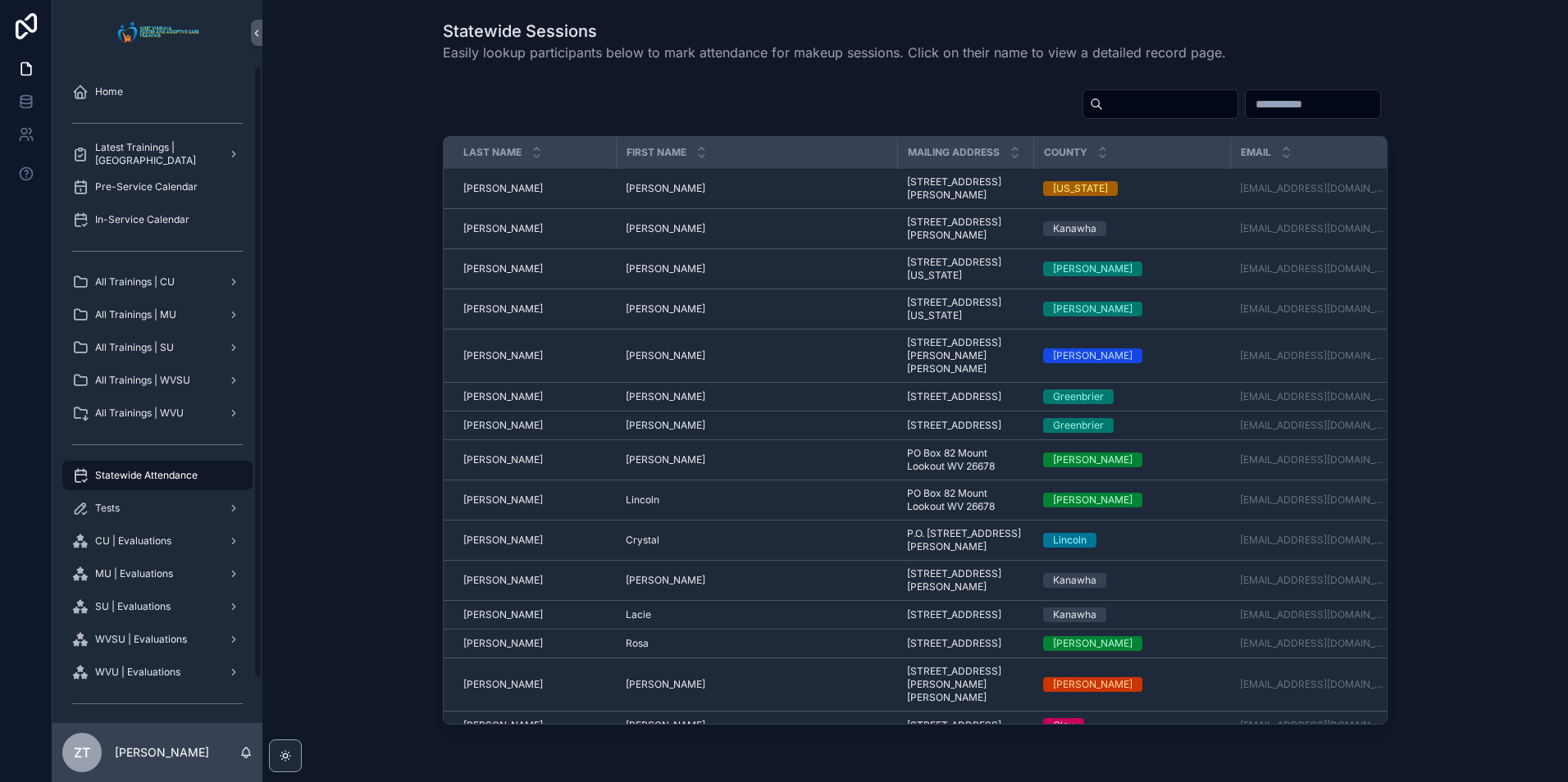
click at [150, 421] on div "All Trainings | WVU" at bounding box center [158, 414] width 171 height 26
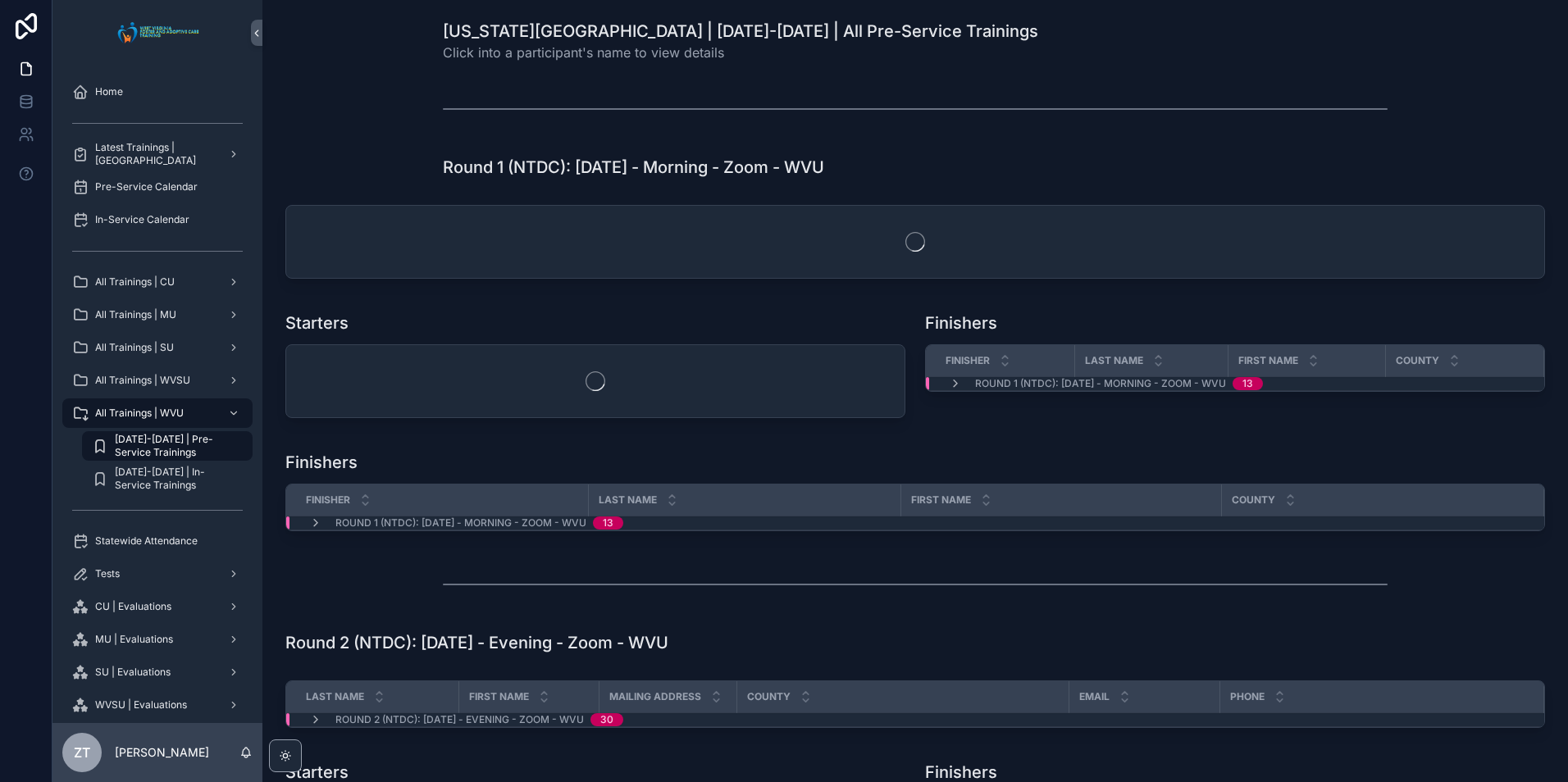
click at [147, 542] on span "Statewide Attendance" at bounding box center [146, 541] width 103 height 13
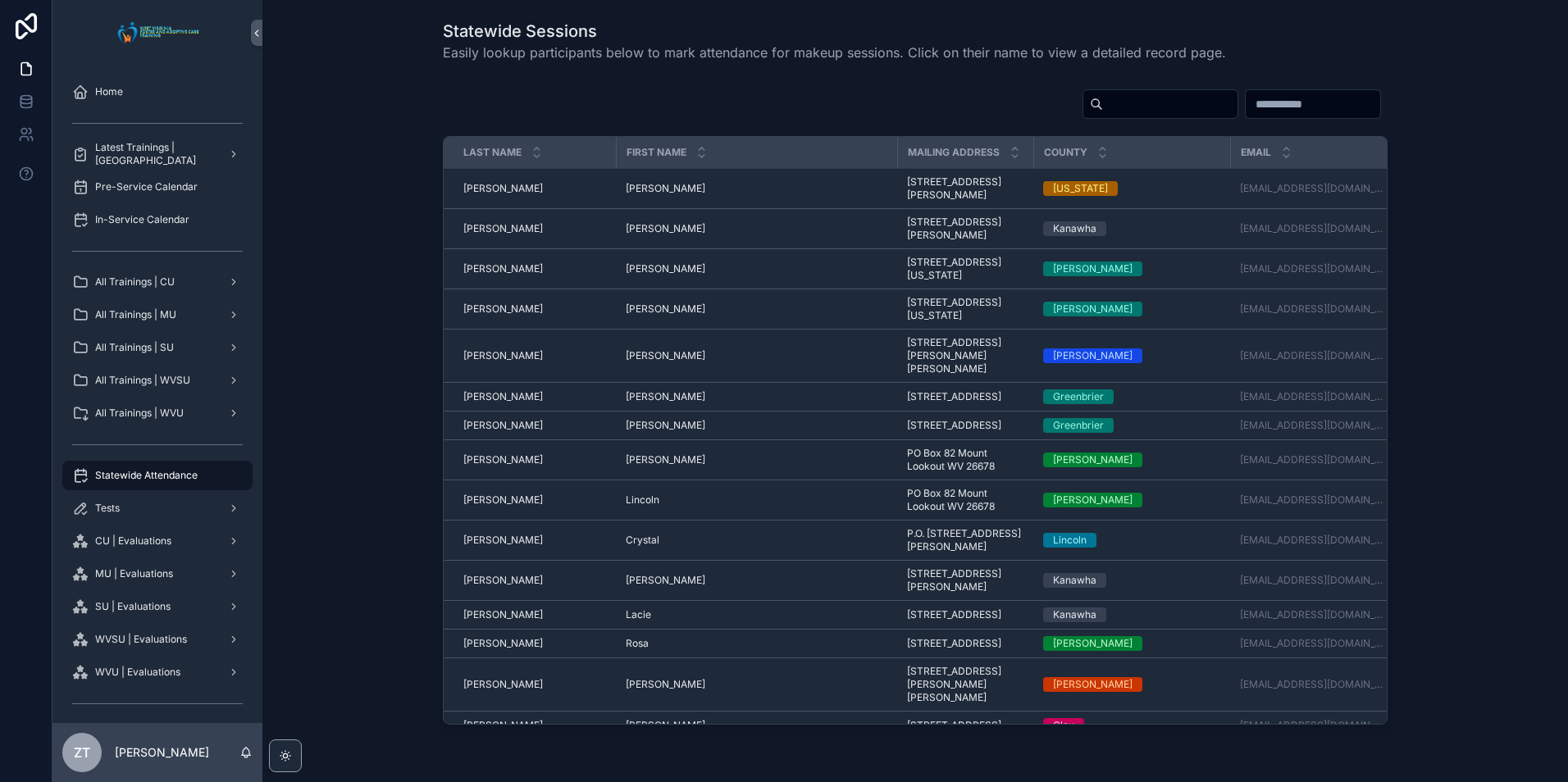
click at [1103, 93] on input "scrollable content" at bounding box center [1171, 104] width 135 height 23
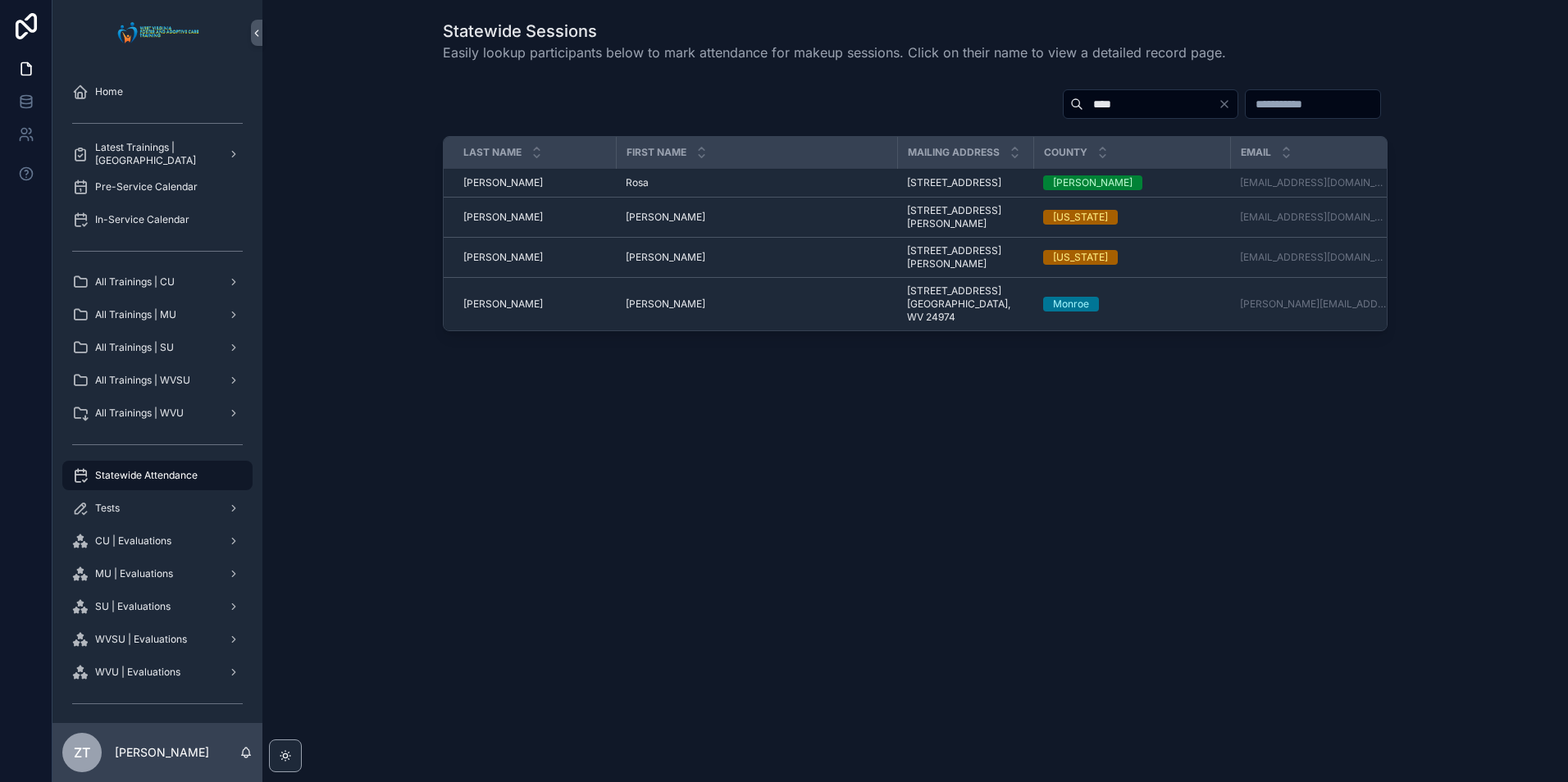
type input "****"
click at [649, 190] on div "Rosa Rosa" at bounding box center [756, 183] width 262 height 13
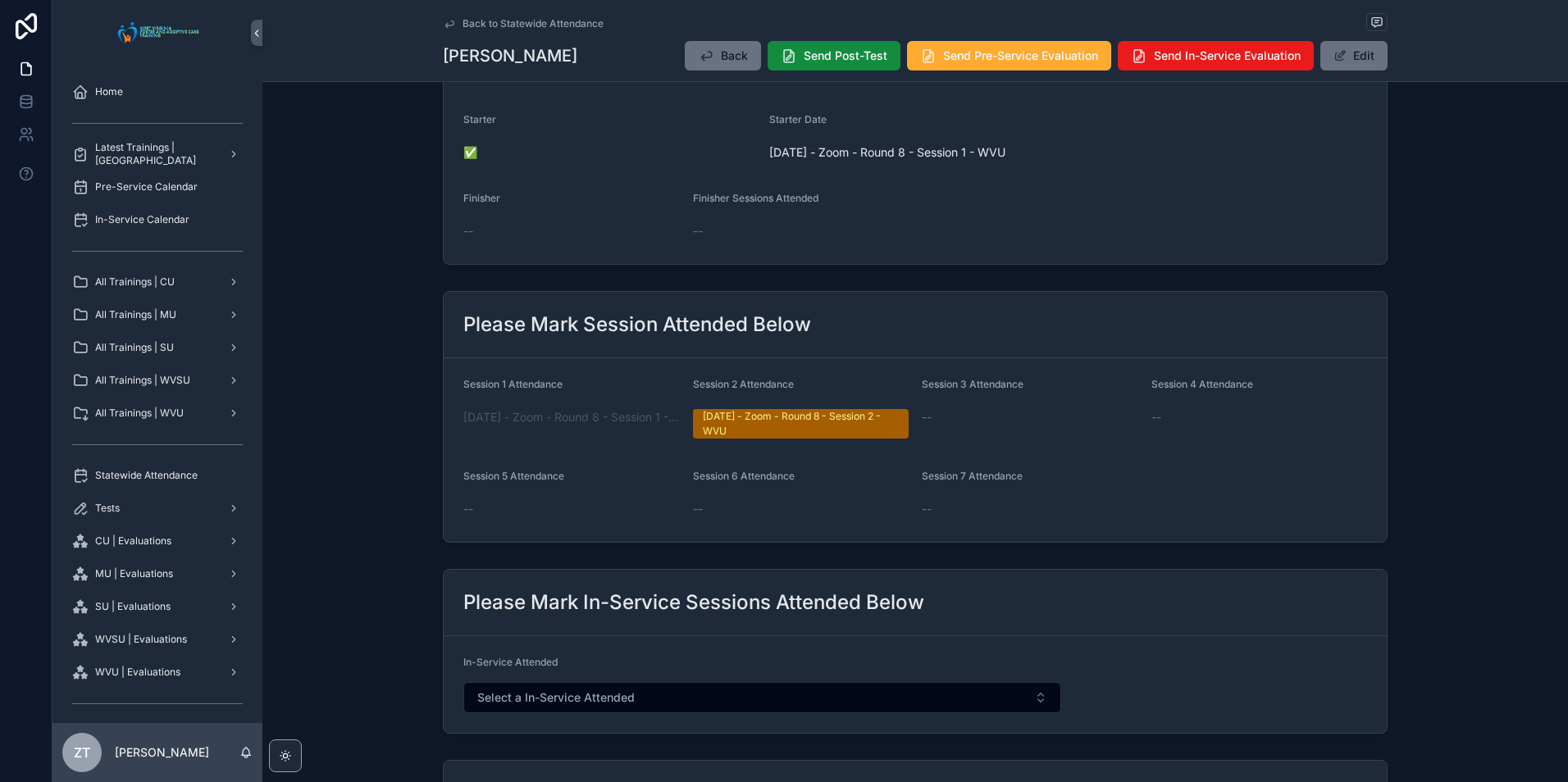
scroll to position [410, 0]
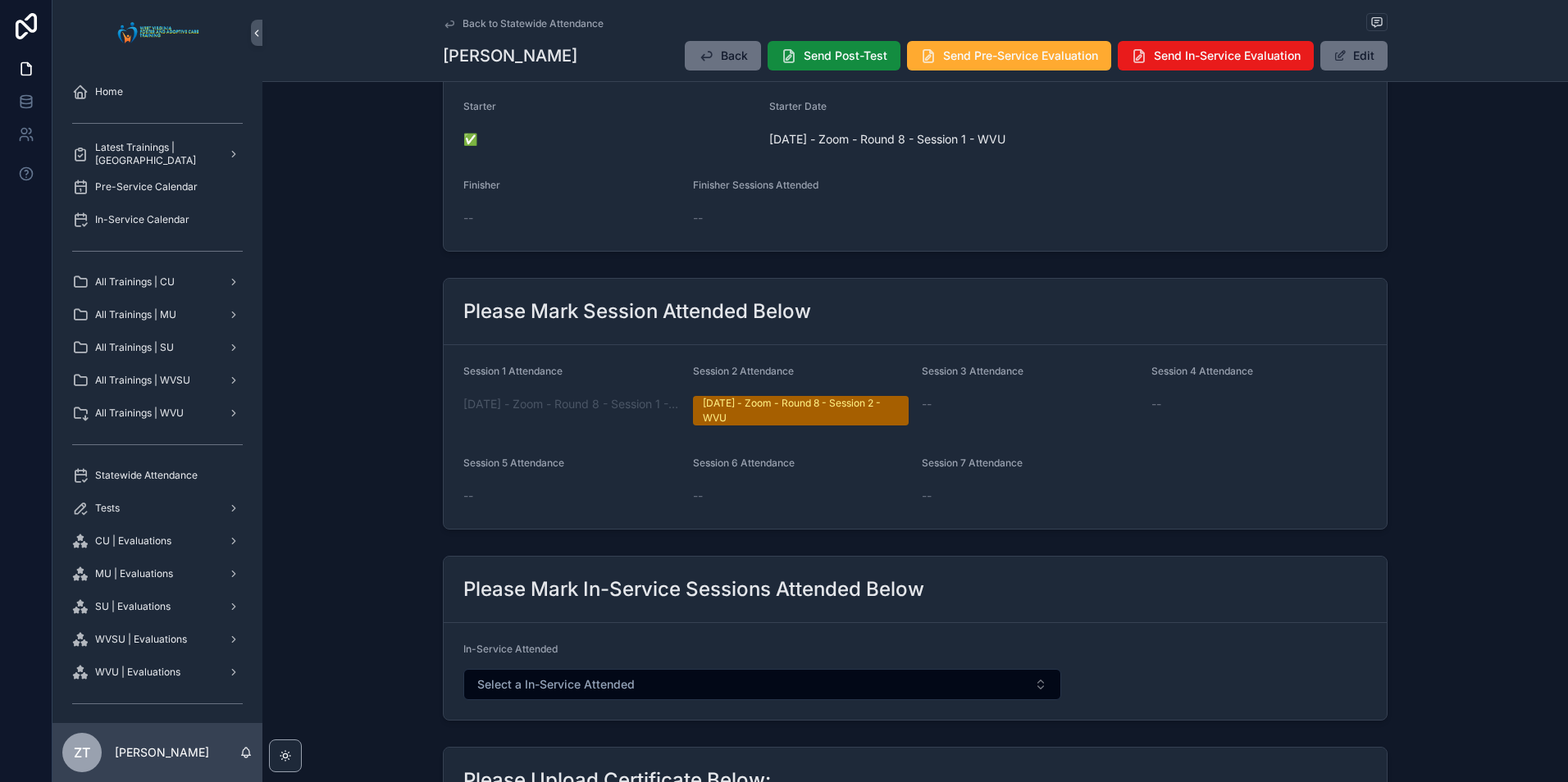
click at [1344, 51] on button "Edit" at bounding box center [1355, 56] width 67 height 30
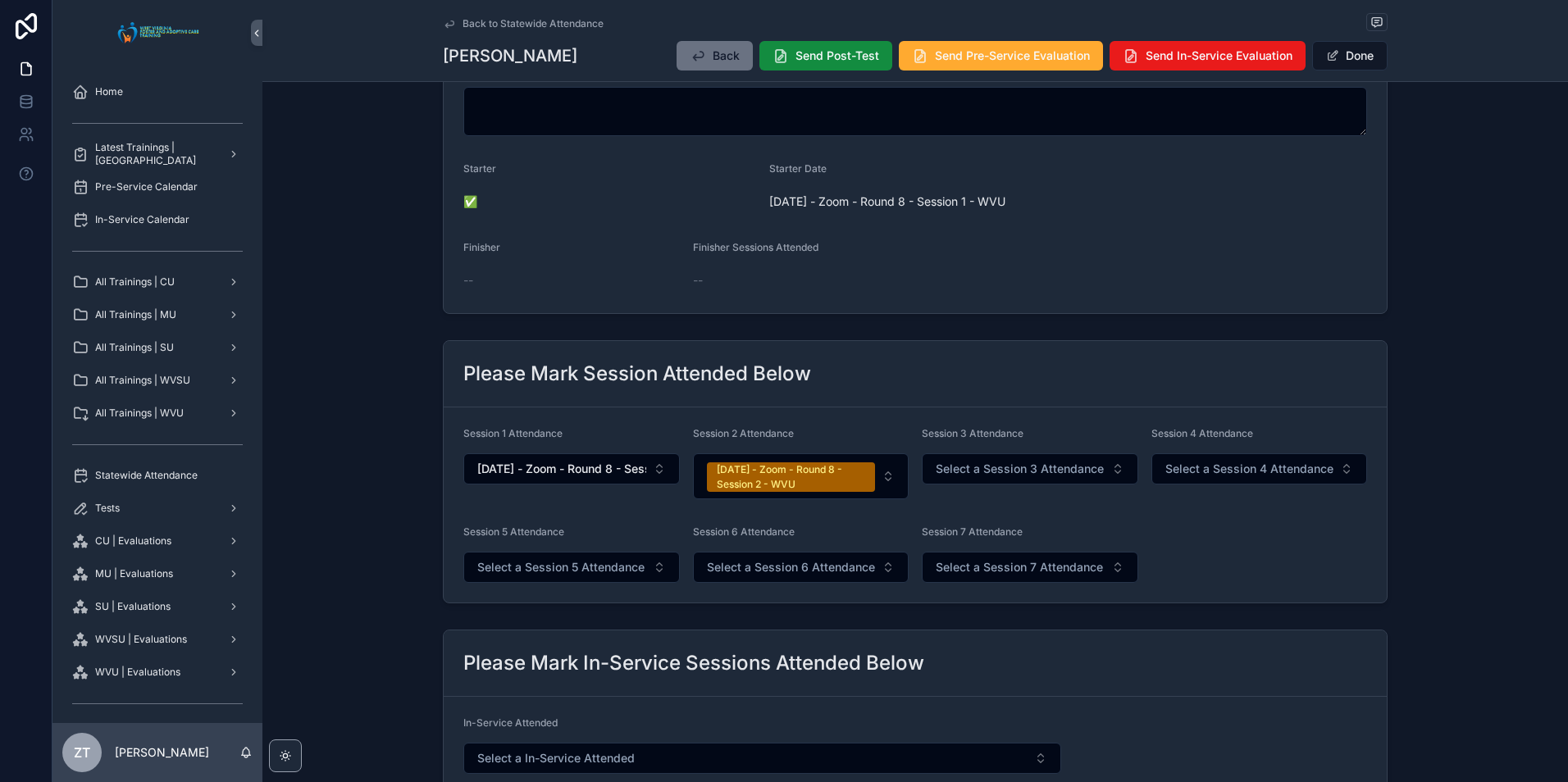
click at [1033, 466] on span "Select a Session 3 Attendance" at bounding box center [1020, 469] width 168 height 16
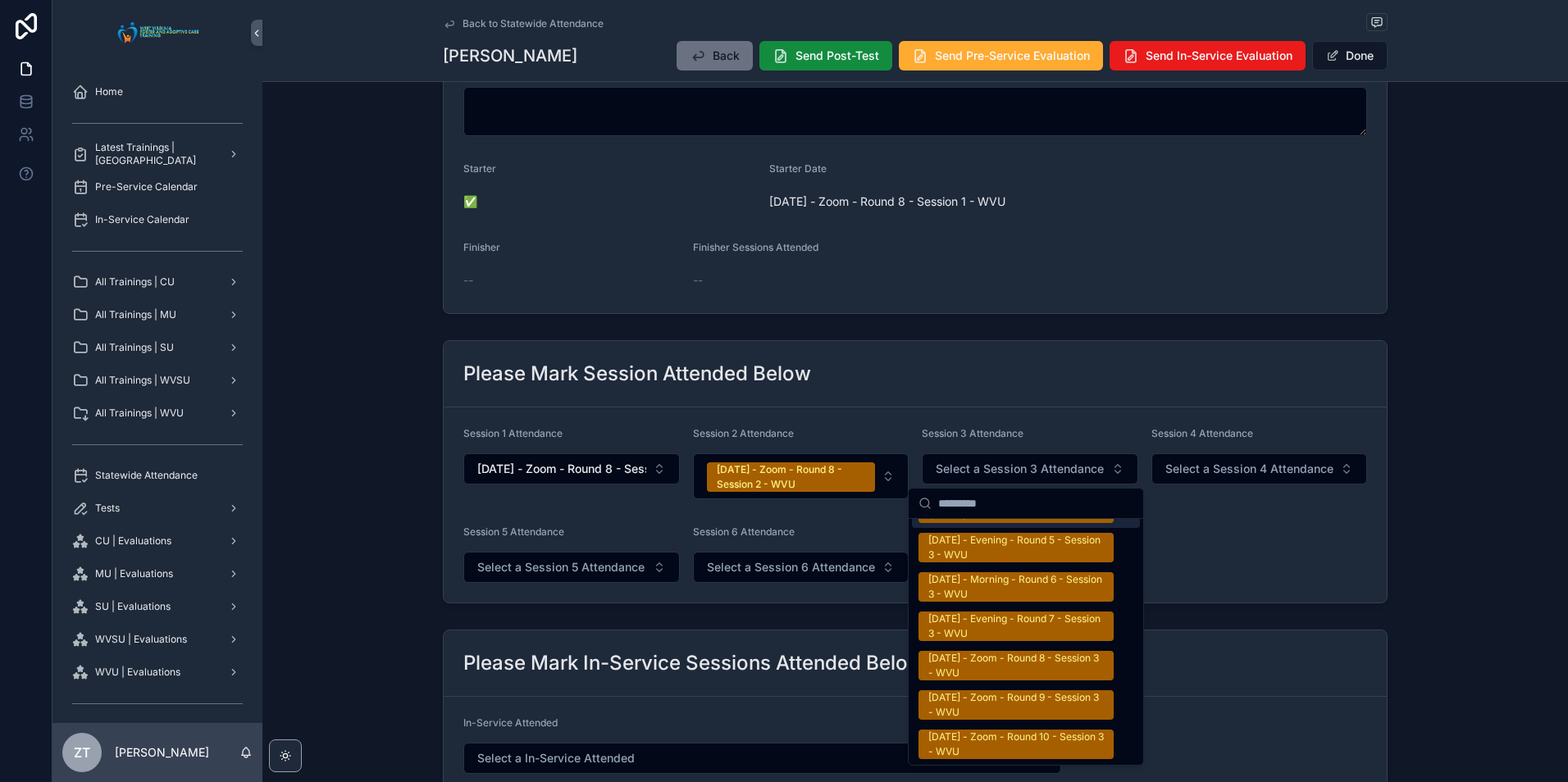
scroll to position [2787, 0]
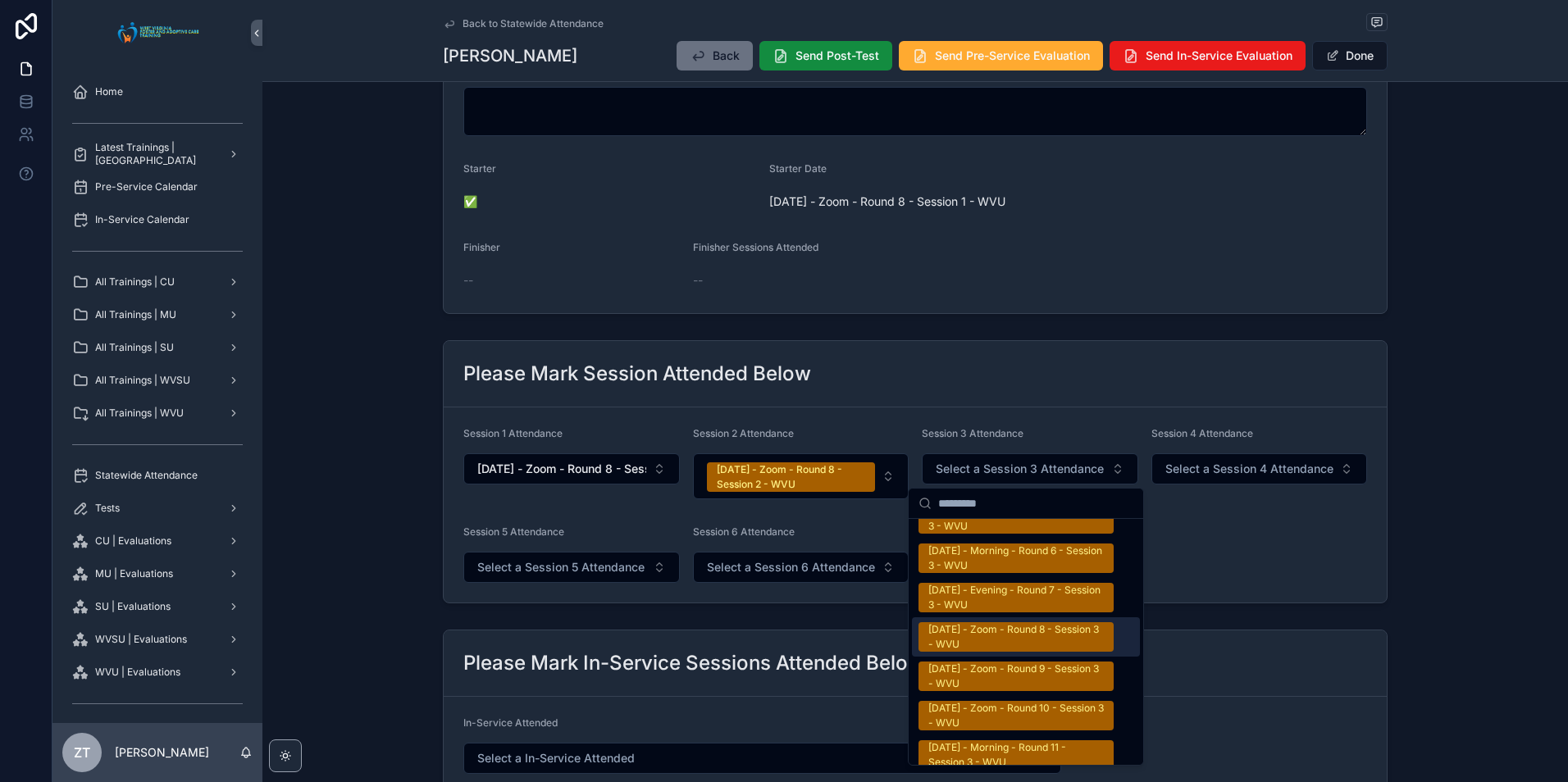
click at [1017, 624] on div "9/20/2025 - Zoom - Round 8 - Session 3 - WVU" at bounding box center [1016, 637] width 176 height 30
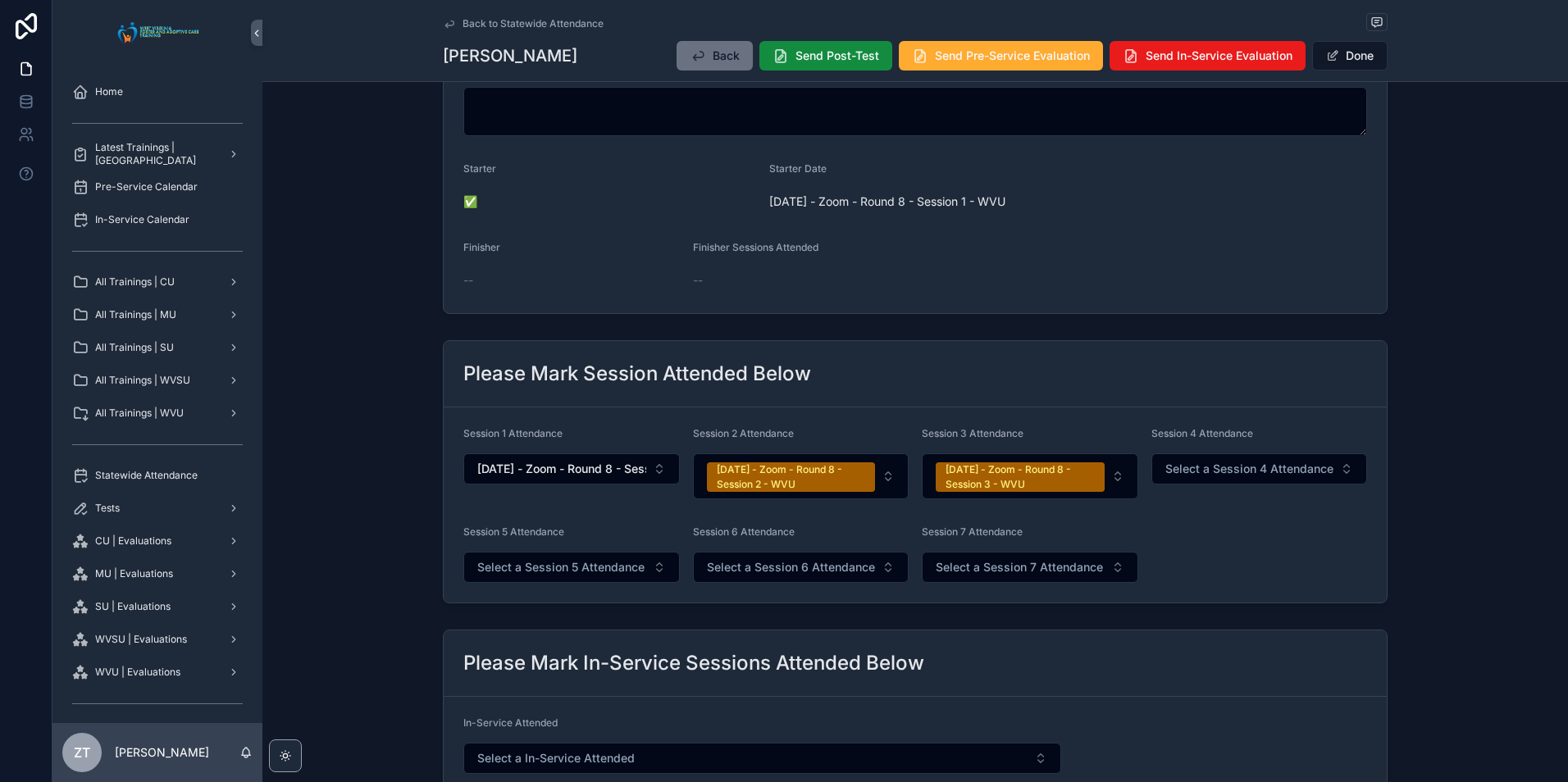
click at [1332, 71] on div "Back Send Post-Test Send Pre-Service Evaluation Send In-Service Evaluation Done" at bounding box center [1025, 56] width 724 height 31
click at [1333, 63] on button "Done" at bounding box center [1350, 56] width 76 height 30
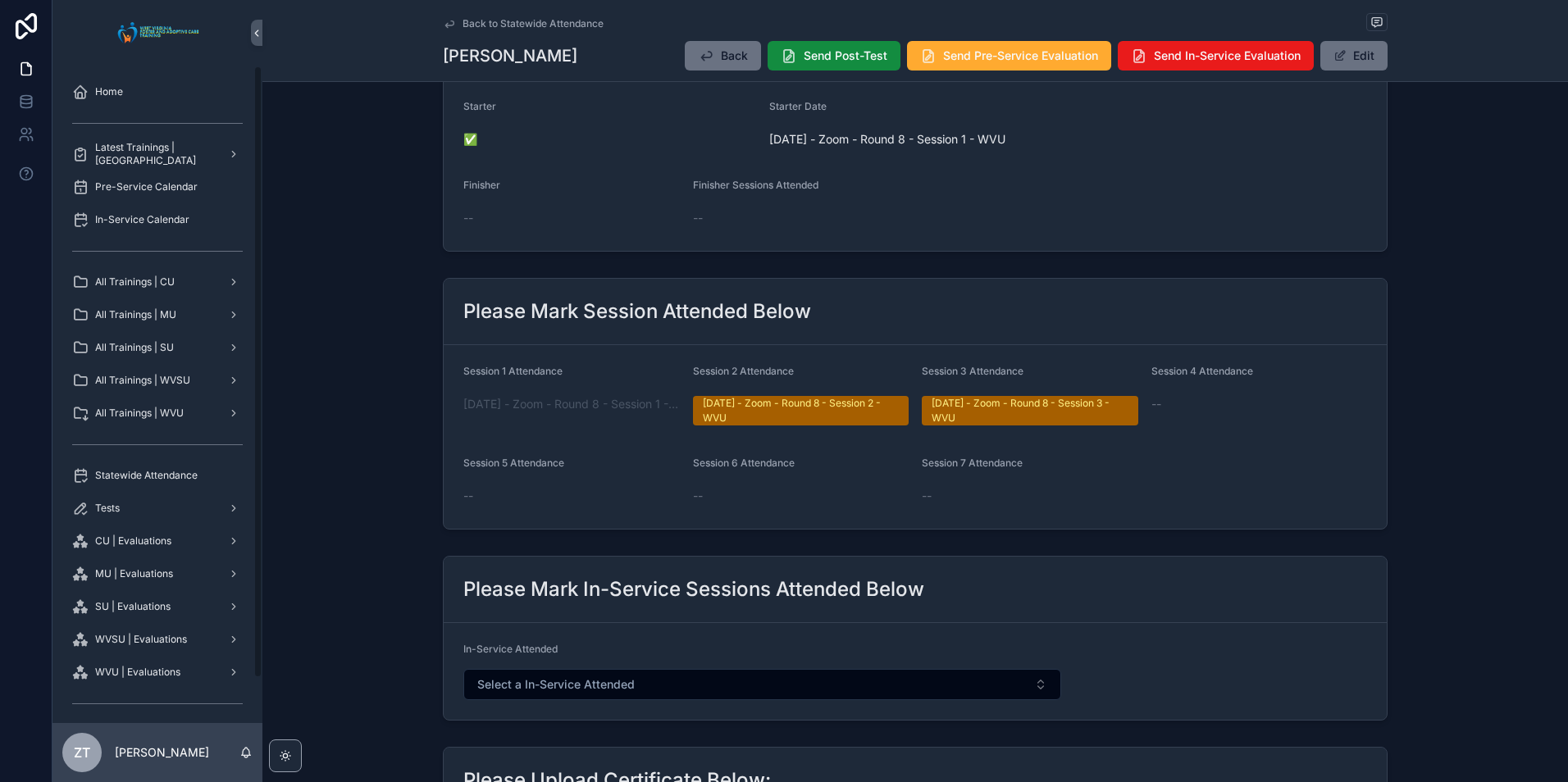
click at [444, 26] on icon "scrollable content" at bounding box center [450, 24] width 13 height 13
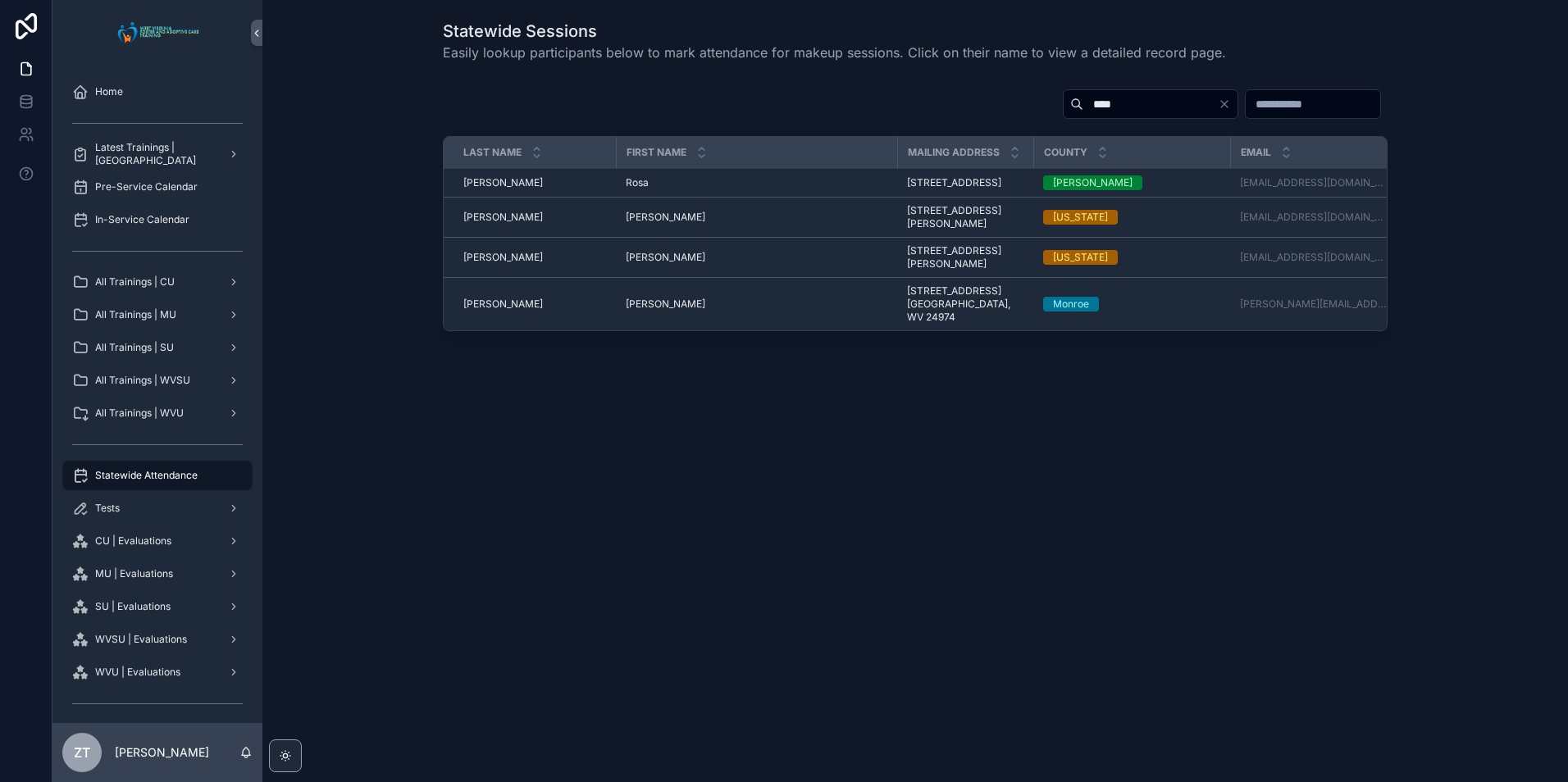
click at [1084, 105] on input "****" at bounding box center [1151, 104] width 135 height 23
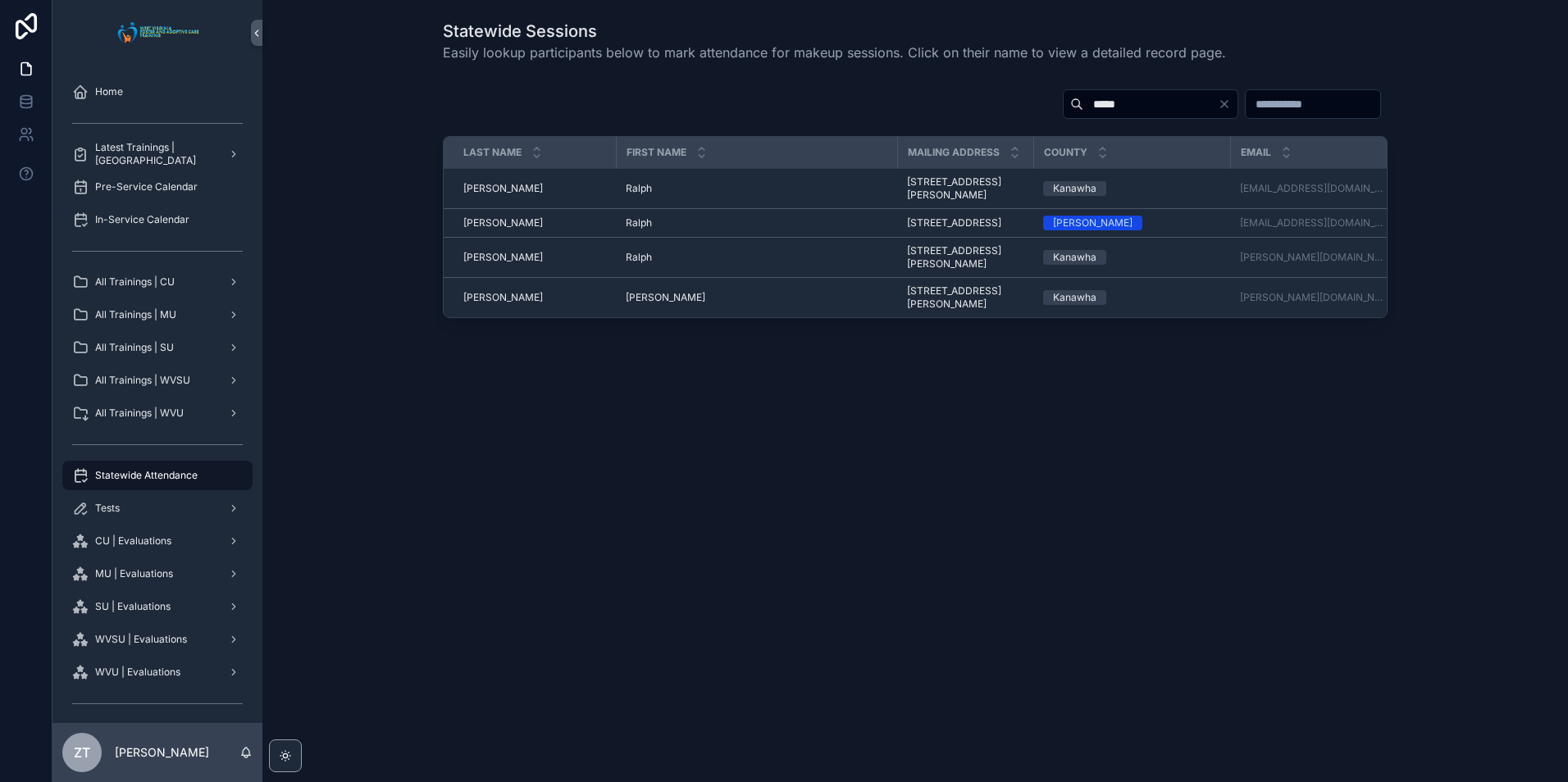
type input "*****"
click at [639, 226] on span "Ralph" at bounding box center [639, 223] width 26 height 13
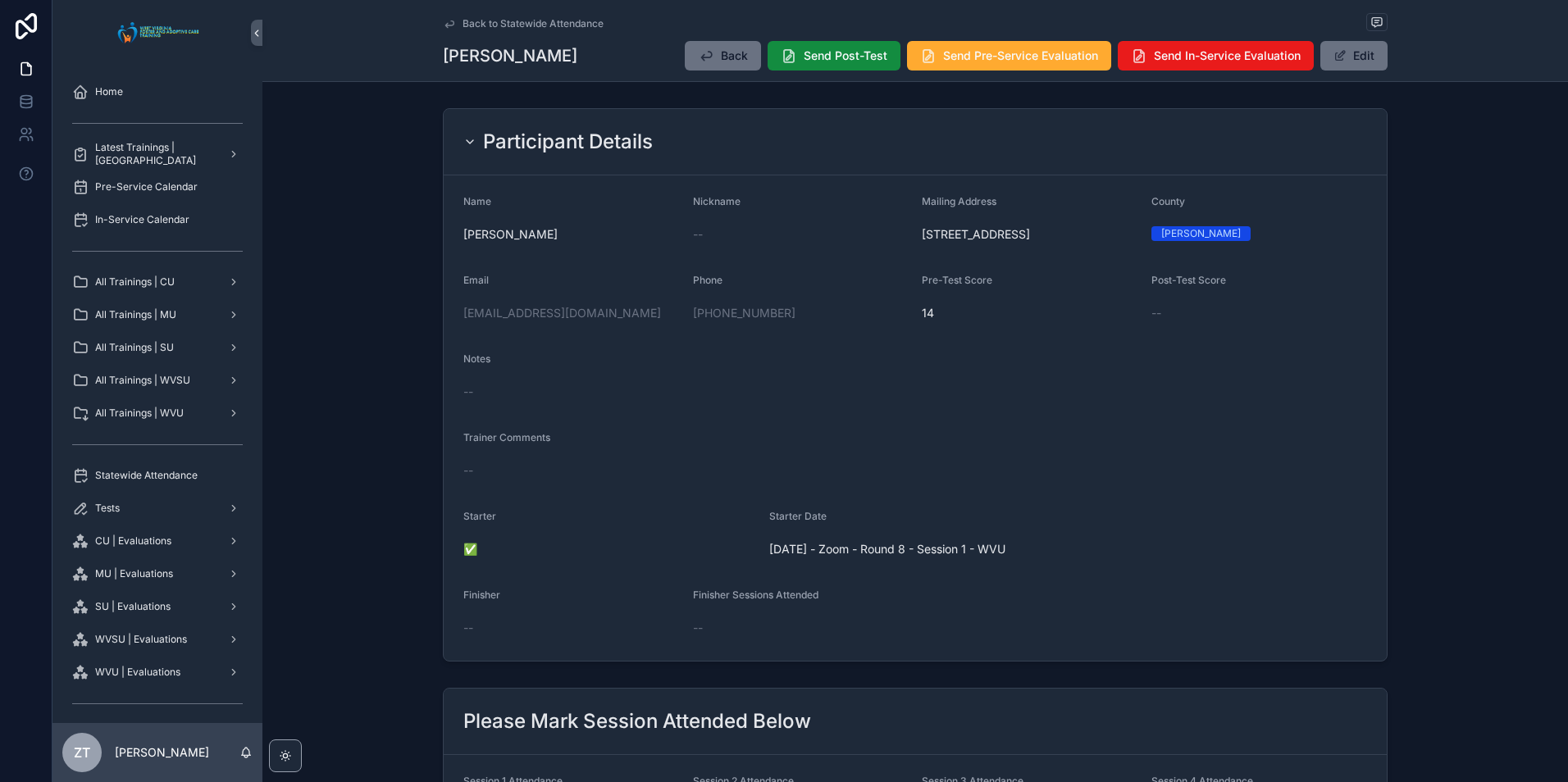
click at [1341, 56] on span "scrollable content" at bounding box center [1341, 56] width 13 height 13
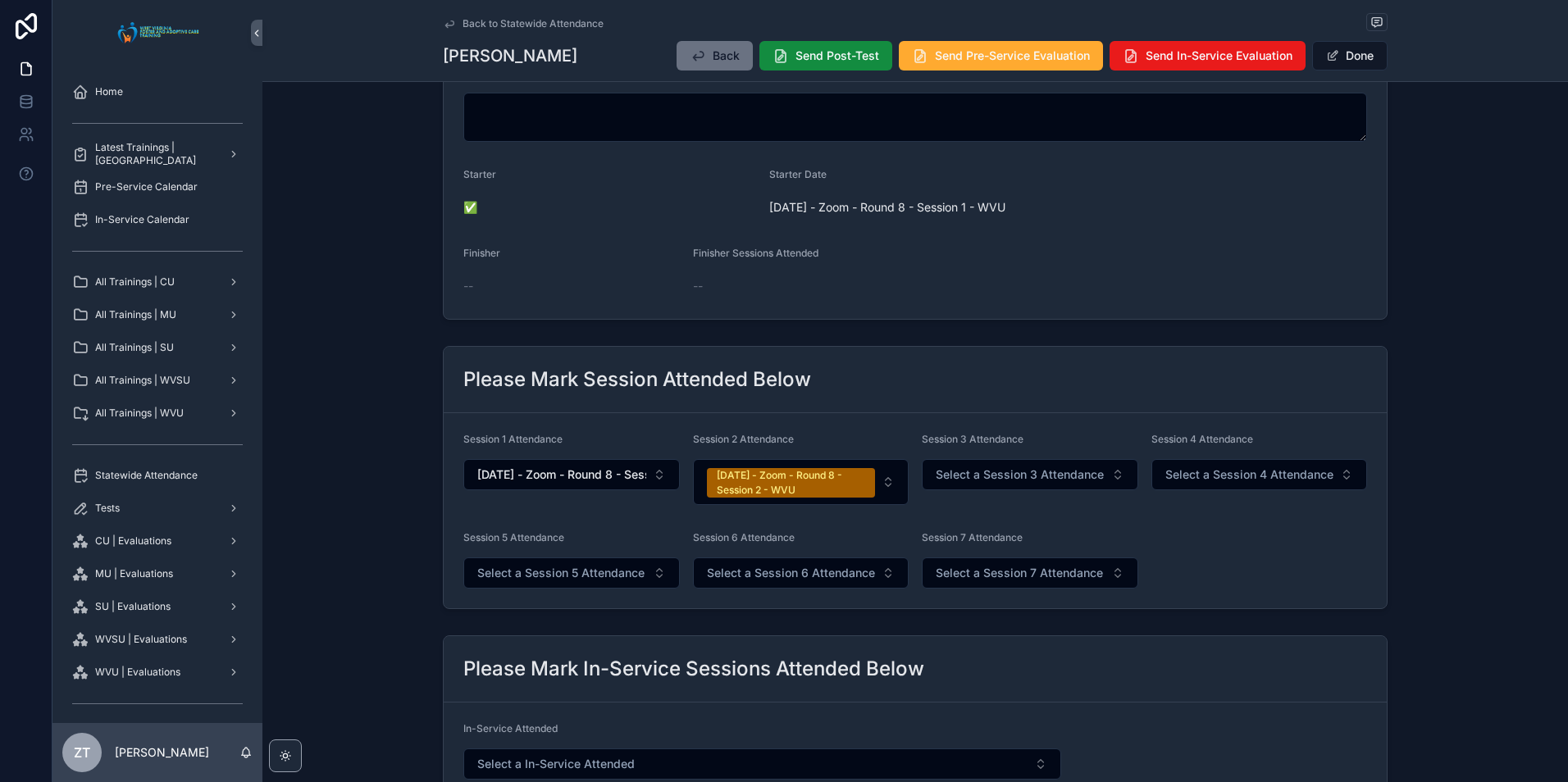
scroll to position [410, 0]
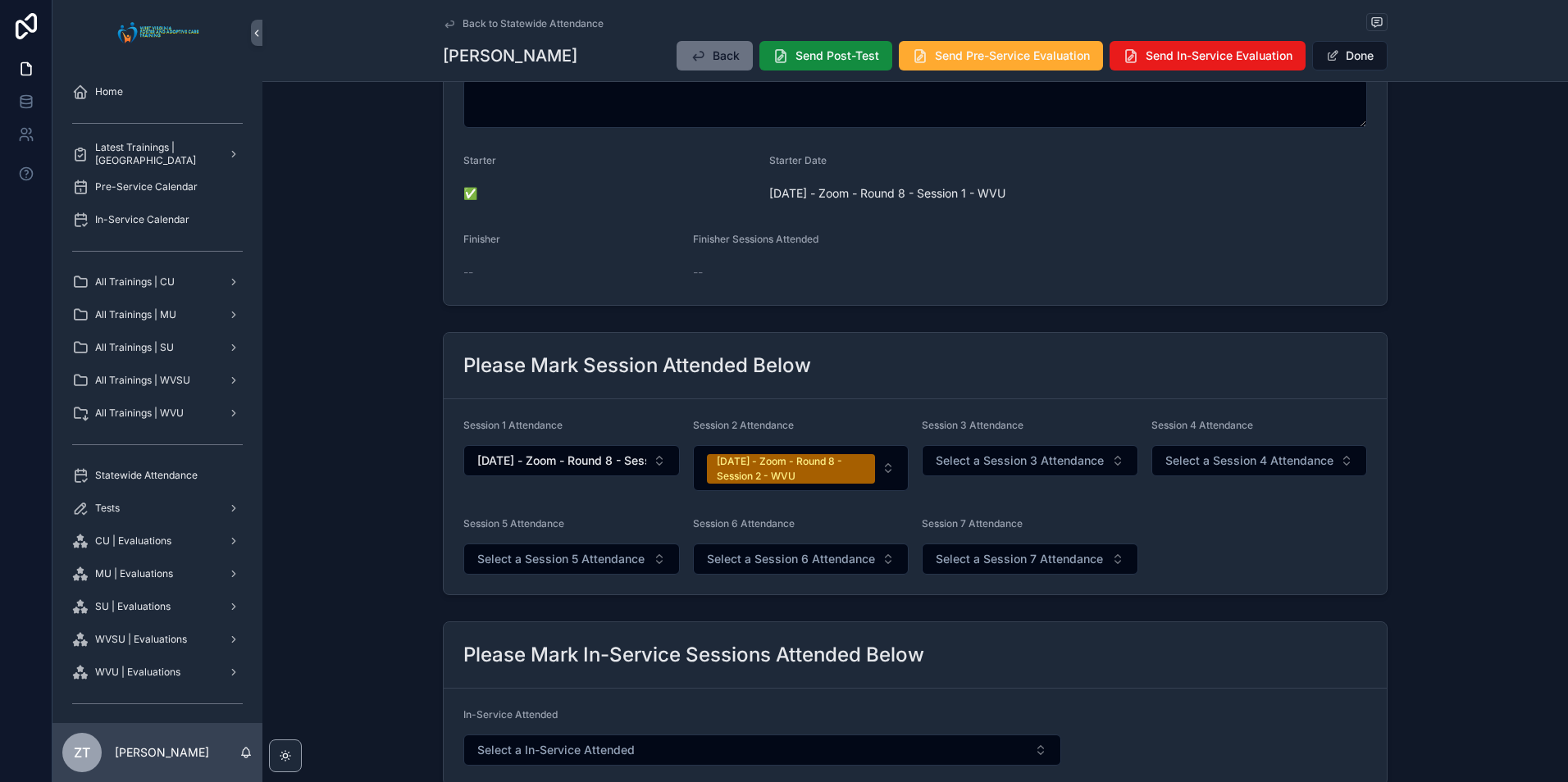
click at [1003, 467] on span "Select a Session 3 Attendance" at bounding box center [1020, 461] width 168 height 16
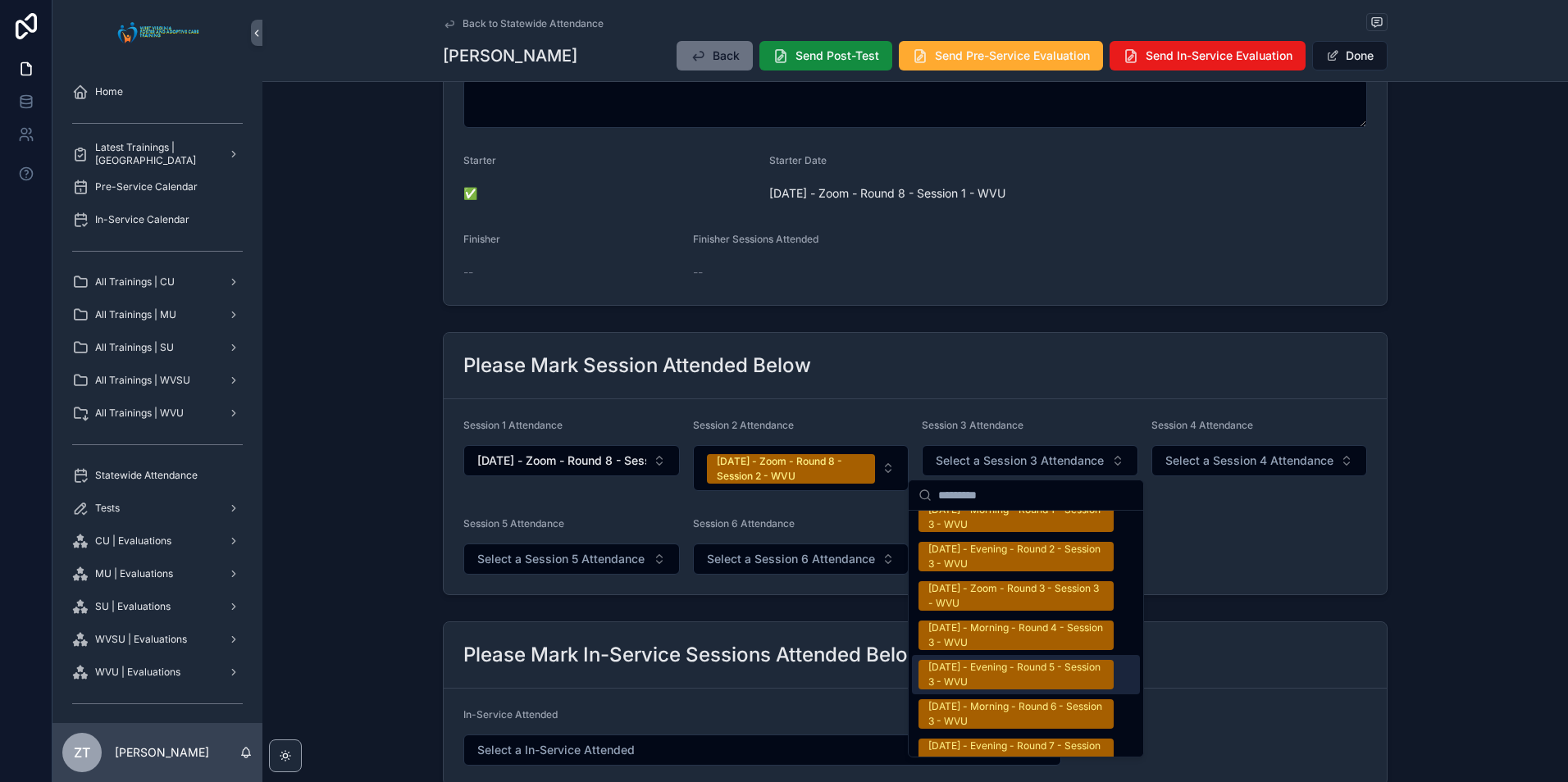
scroll to position [2705, 0]
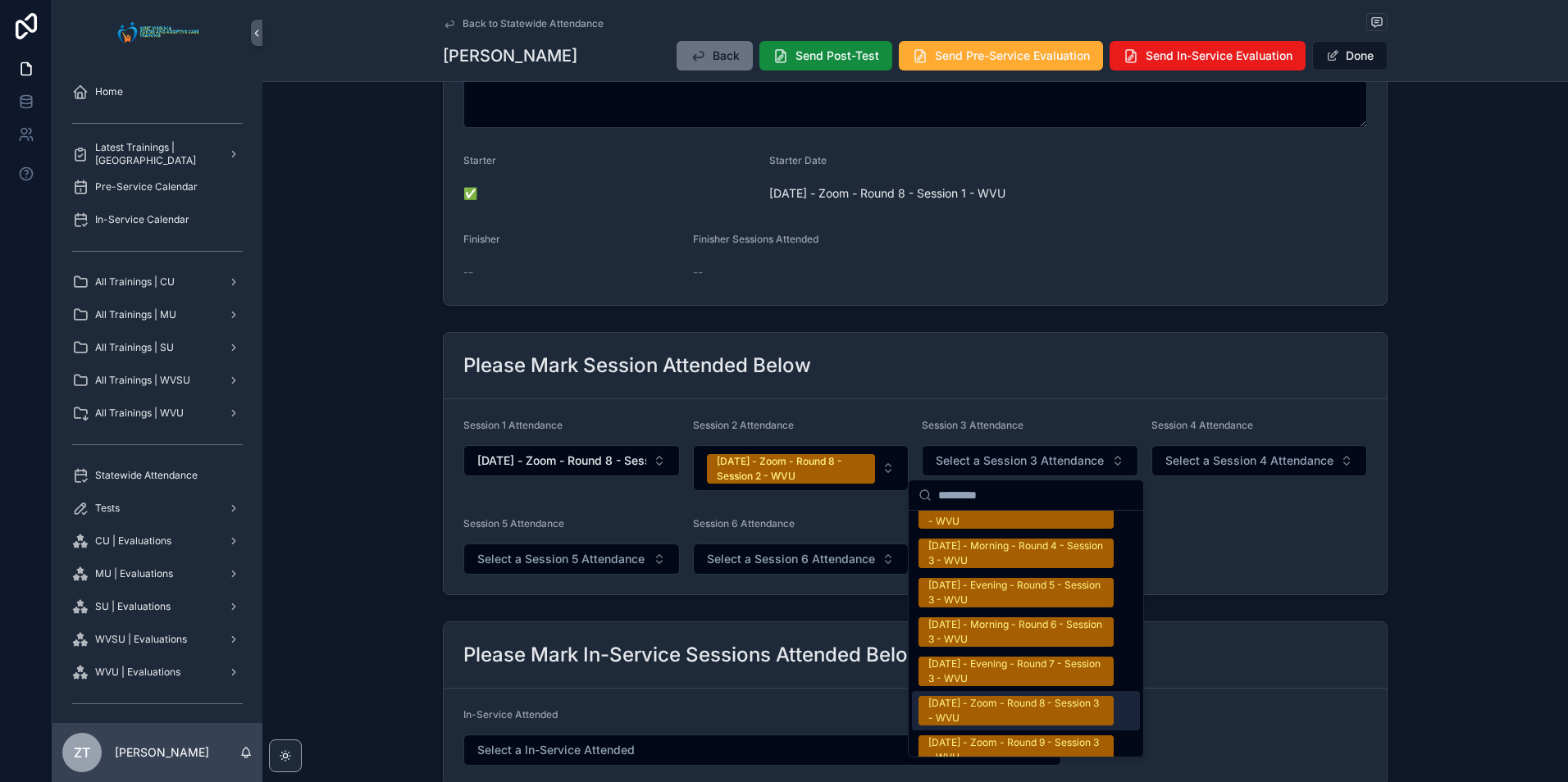
click at [997, 697] on div "9/20/2025 - Zoom - Round 8 - Session 3 - WVU" at bounding box center [1016, 711] width 176 height 30
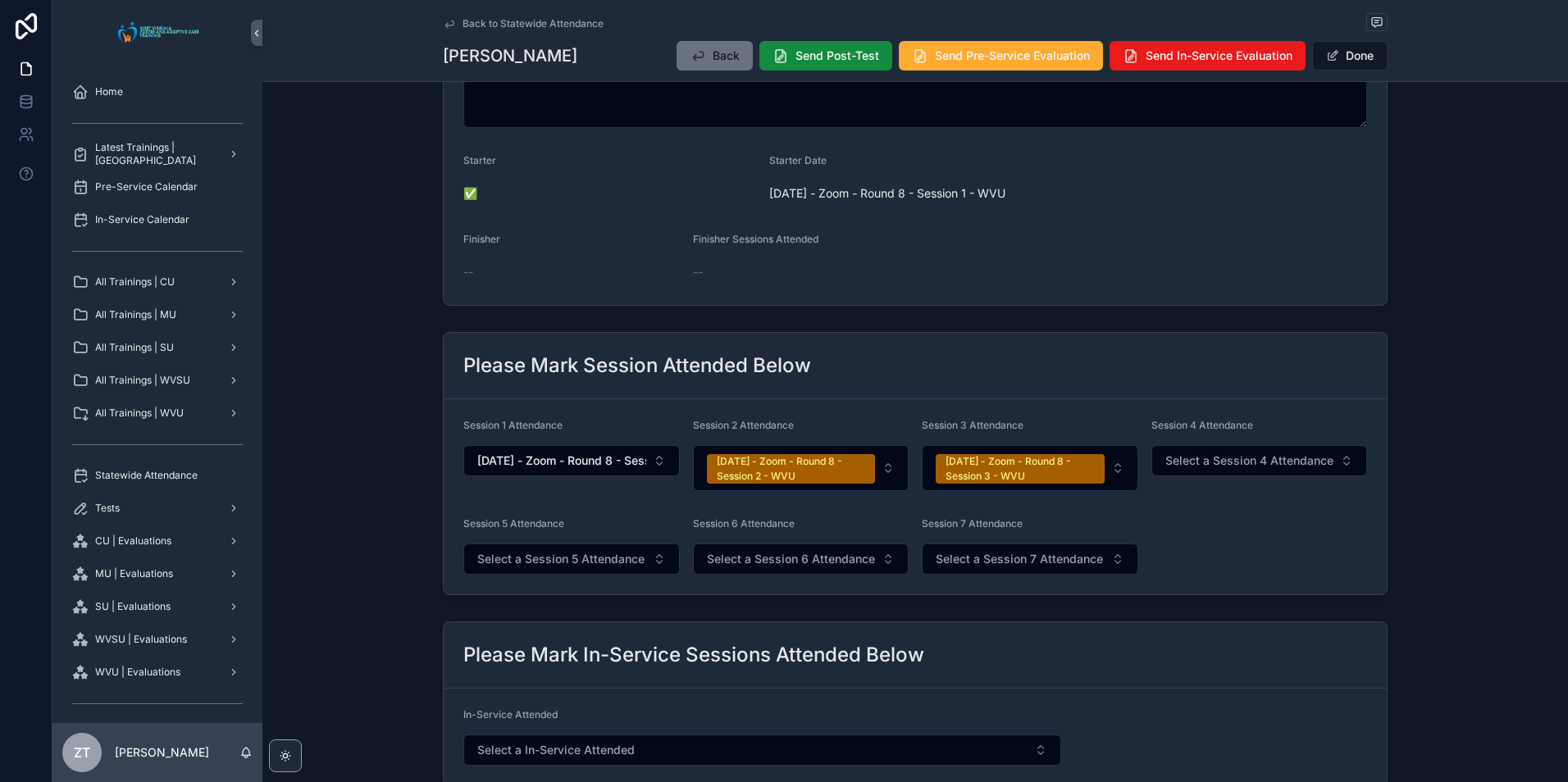
click at [1339, 58] on button "Done" at bounding box center [1350, 56] width 76 height 30
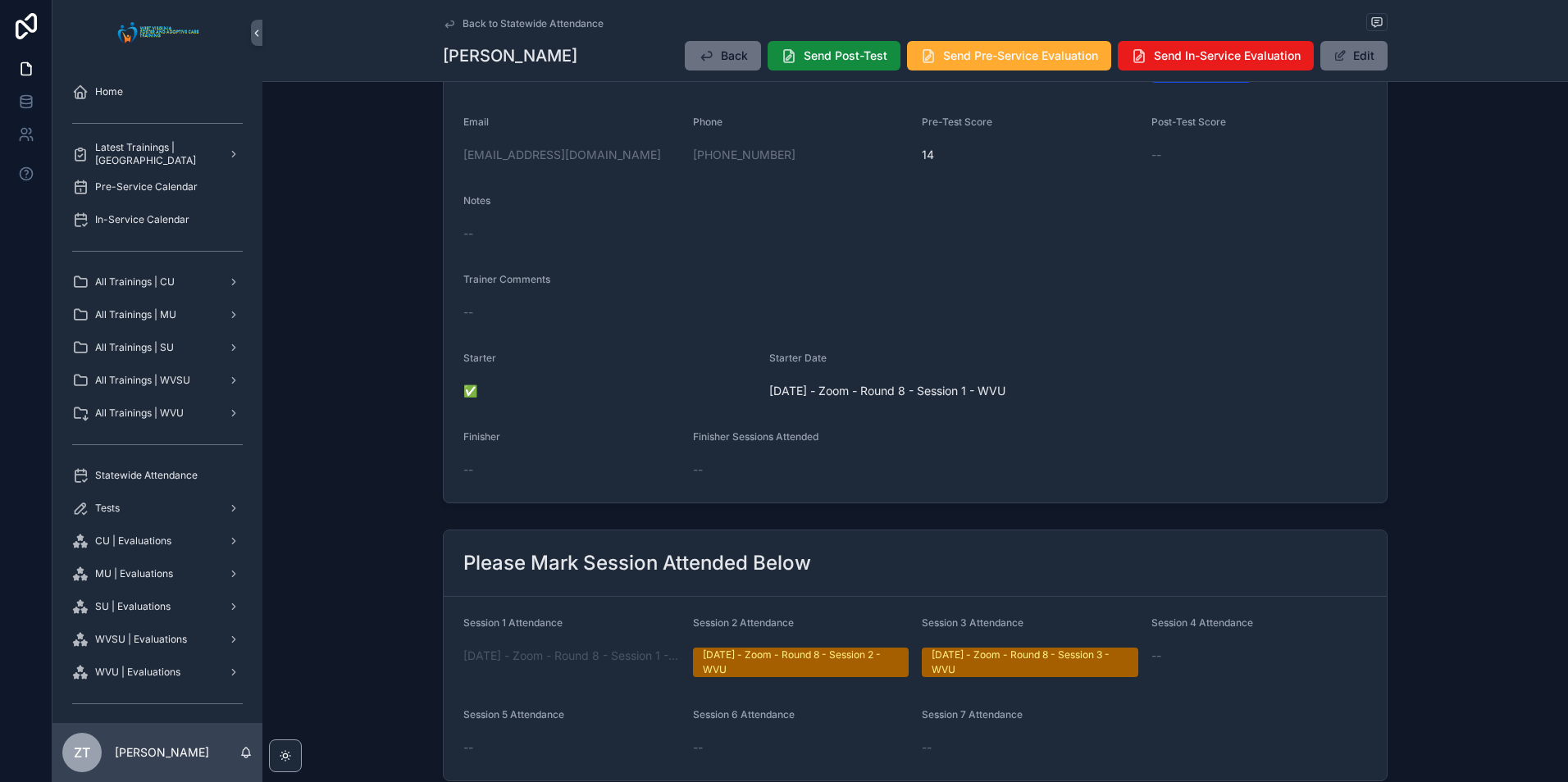
scroll to position [0, 0]
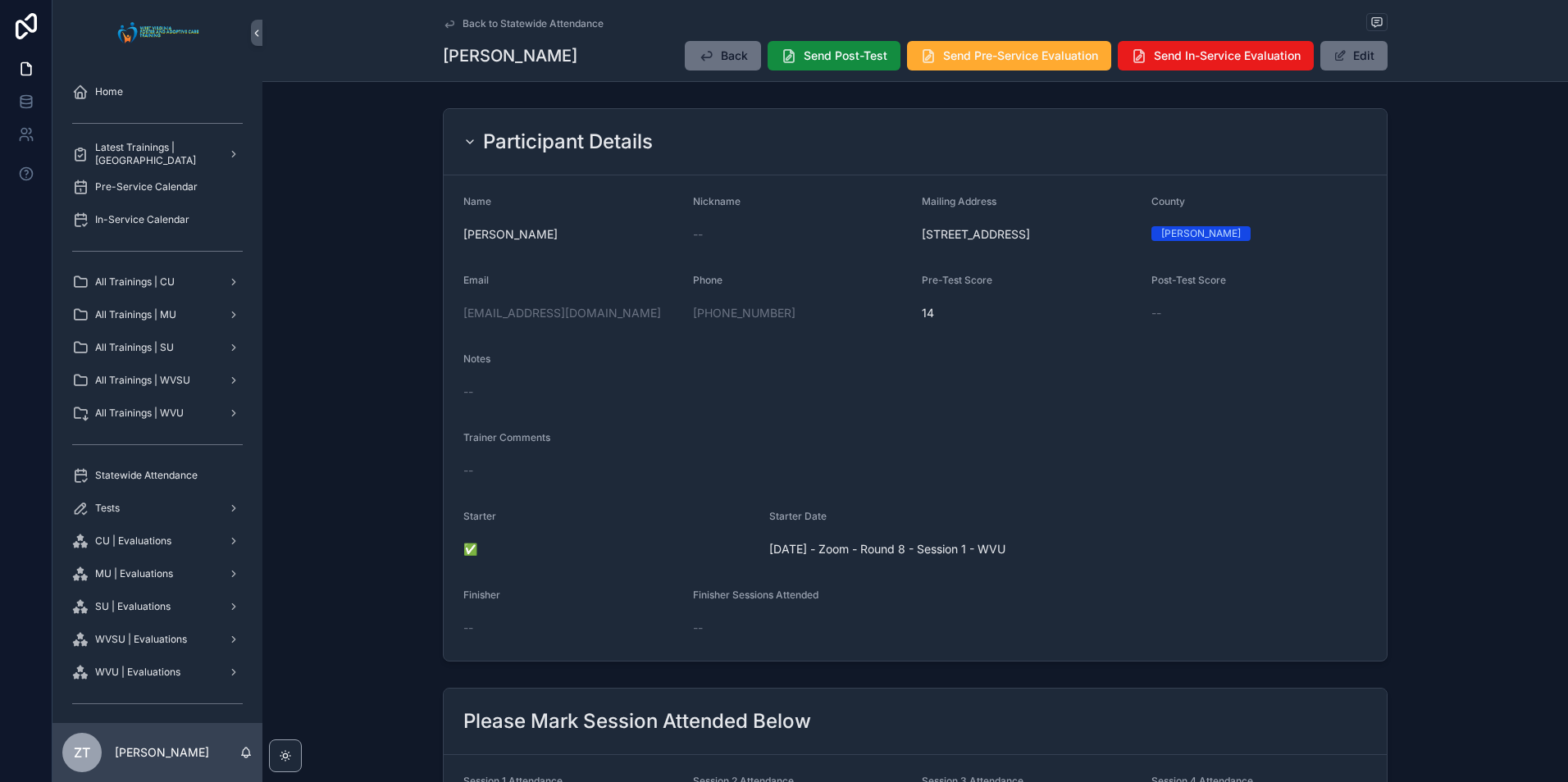
click at [448, 29] on icon "scrollable content" at bounding box center [450, 24] width 13 height 13
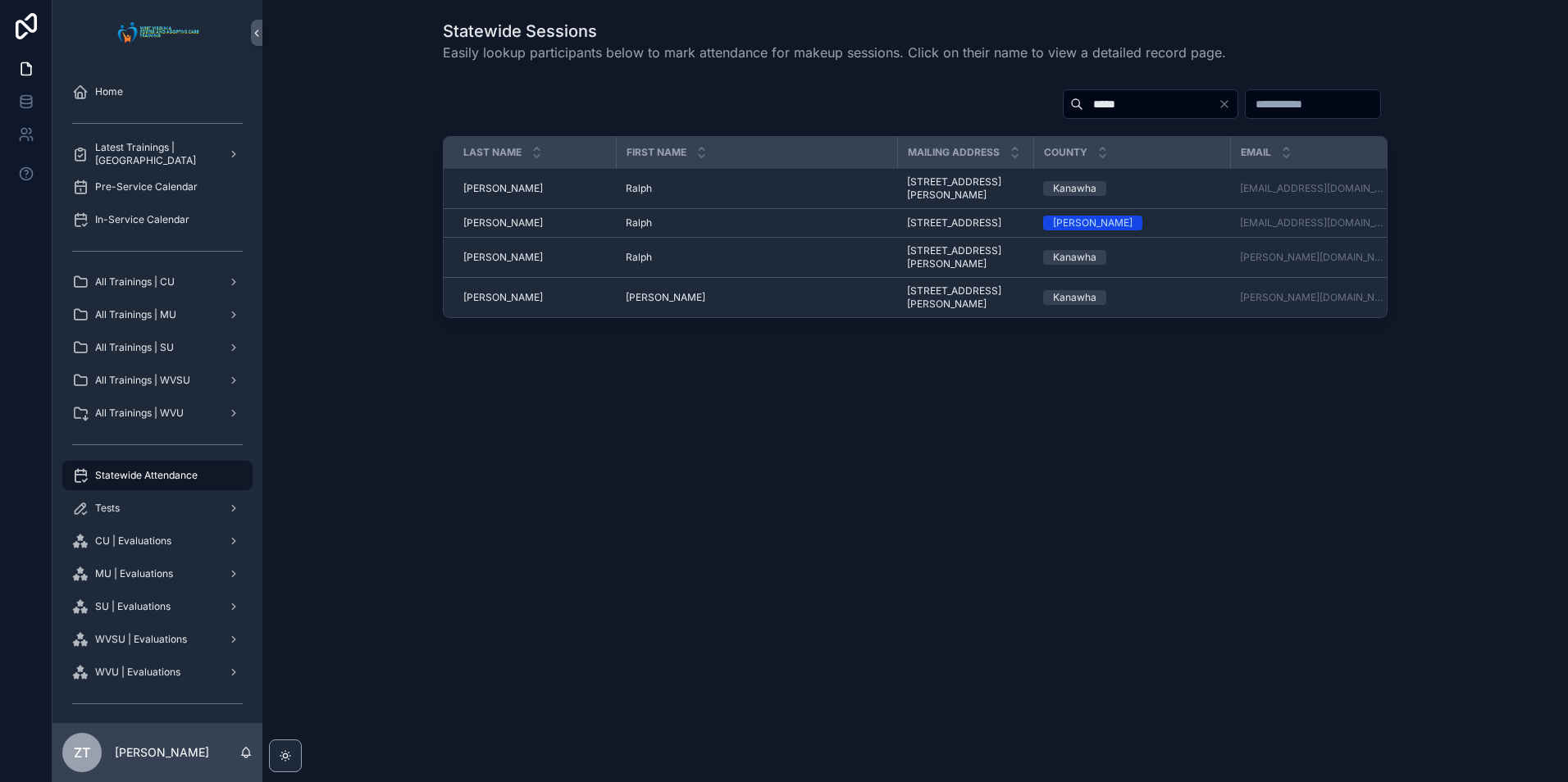
click at [1084, 104] on input "*****" at bounding box center [1151, 104] width 135 height 23
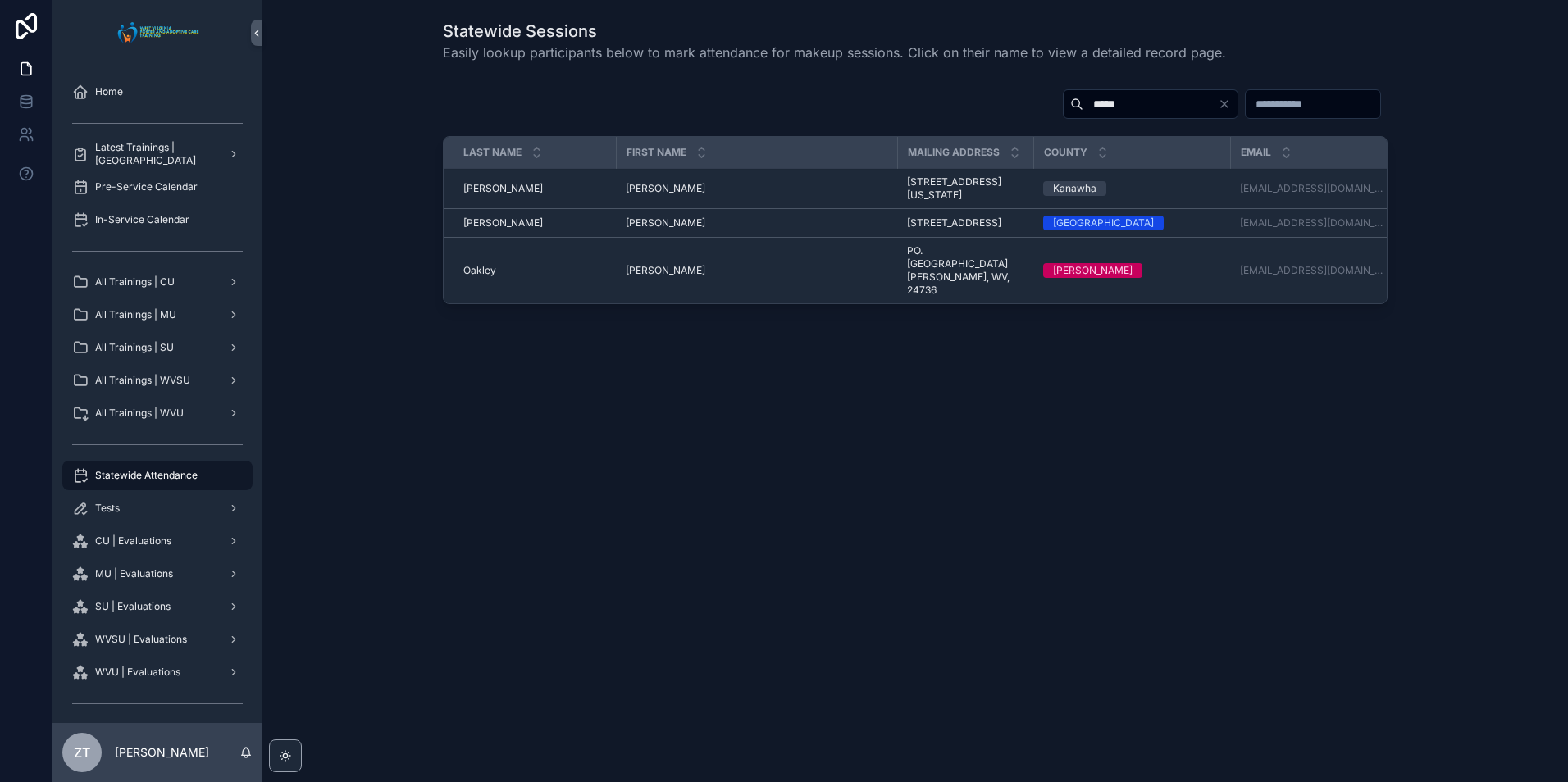
type input "*****"
click at [640, 195] on span "Carla" at bounding box center [665, 189] width 80 height 13
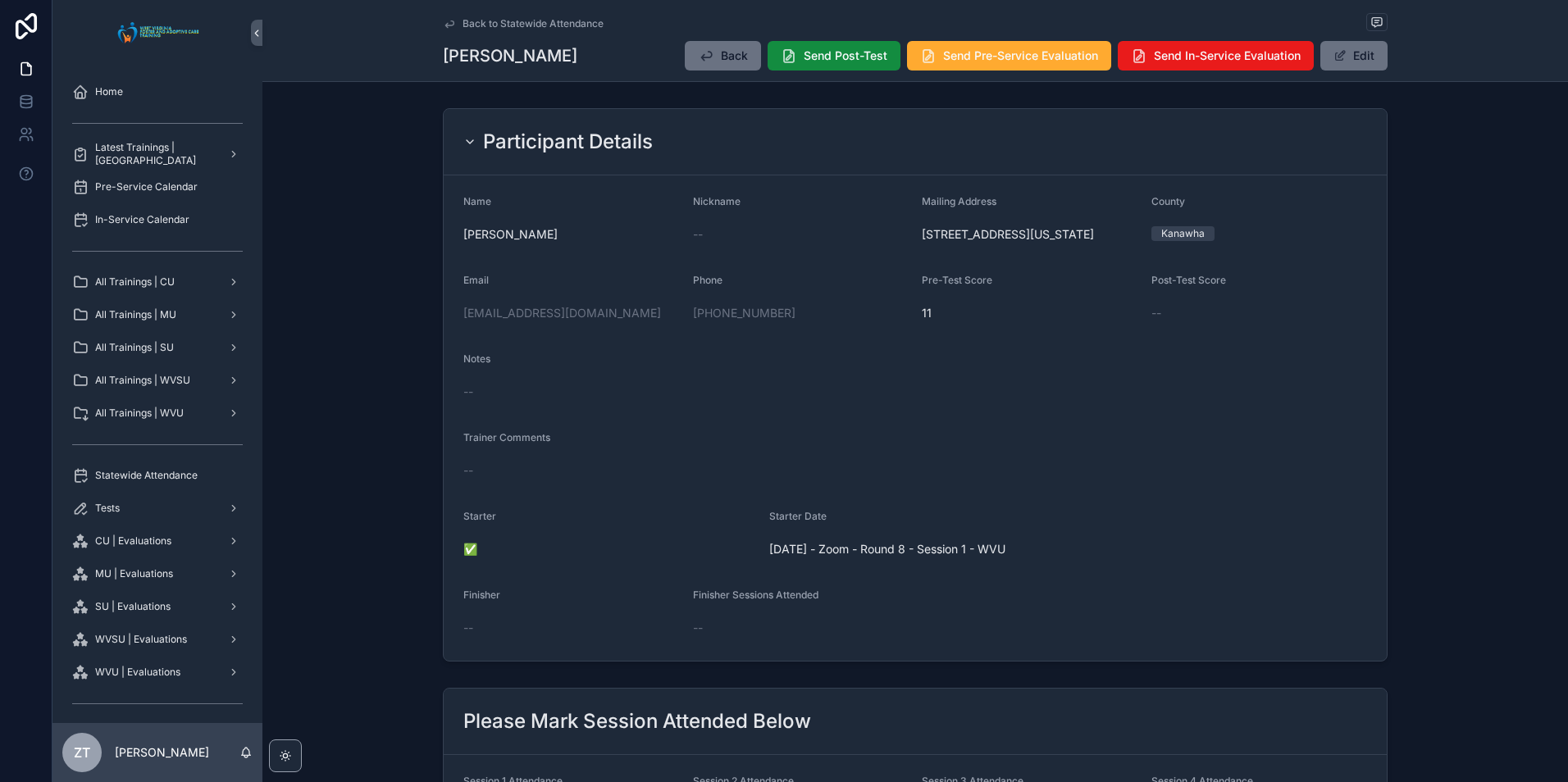
click at [446, 27] on icon "scrollable content" at bounding box center [450, 24] width 8 height 7
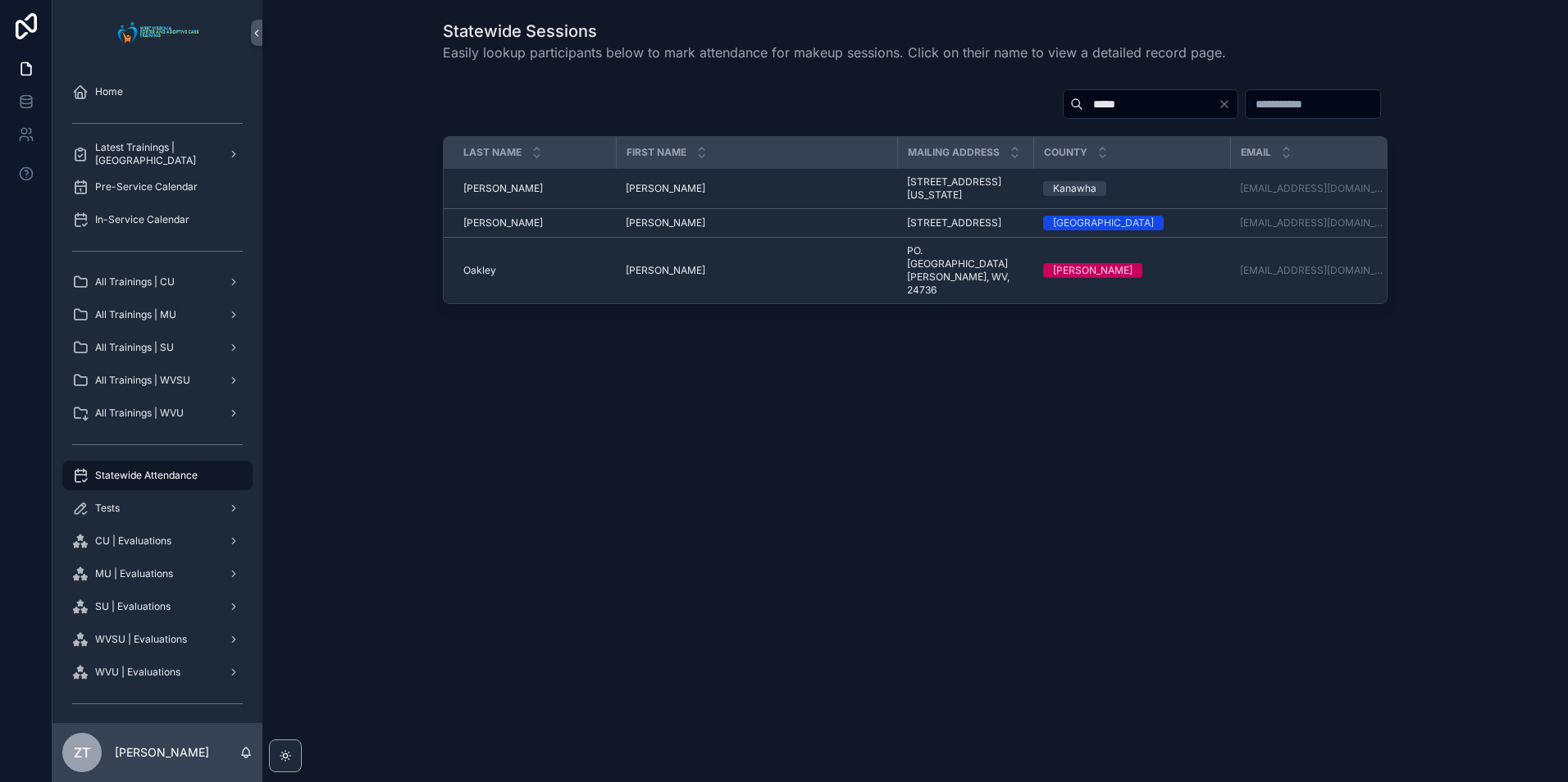
click at [1084, 103] on input "*****" at bounding box center [1151, 104] width 135 height 23
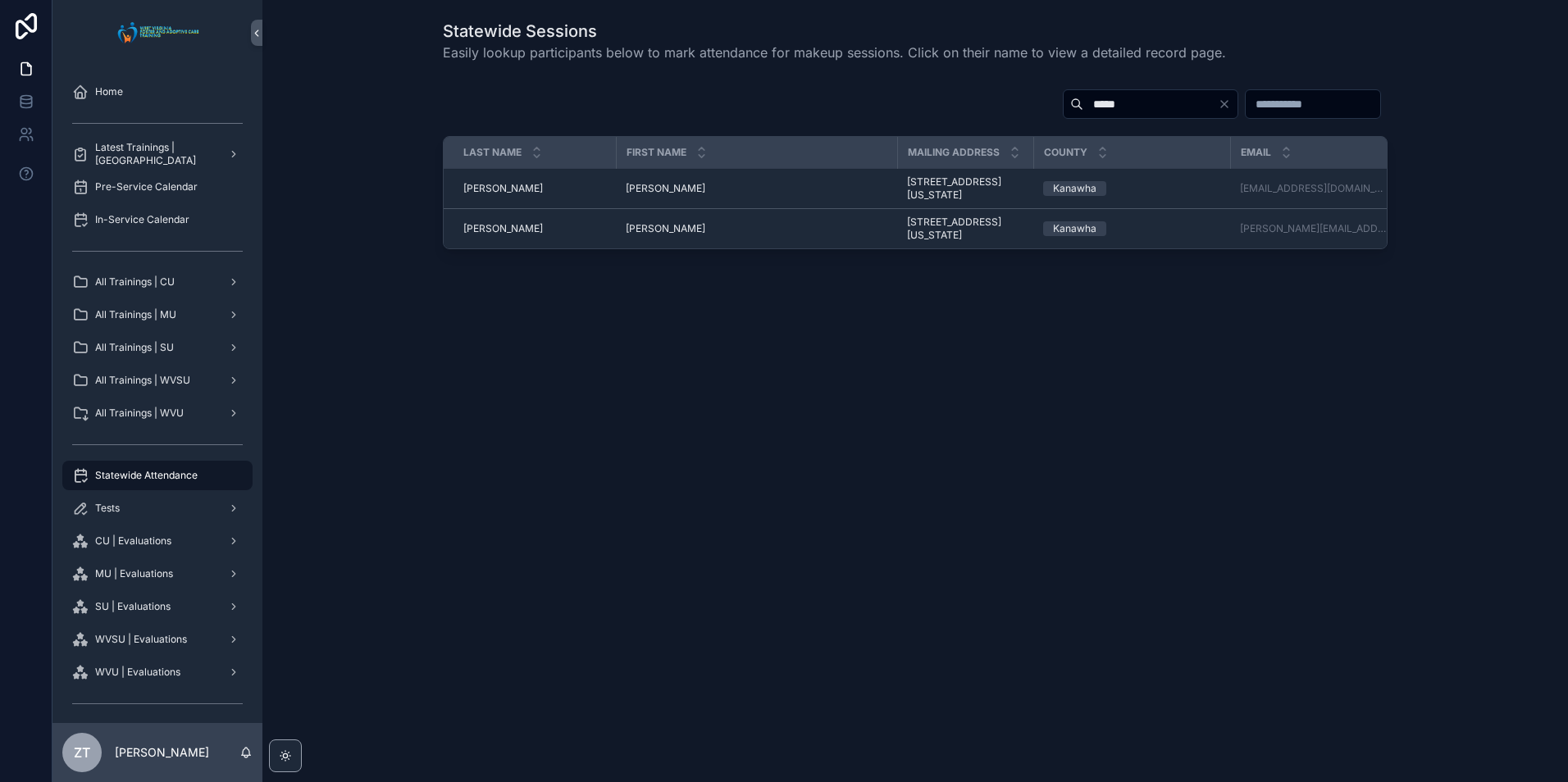
type input "*****"
click at [630, 189] on span "Carla" at bounding box center [665, 189] width 80 height 13
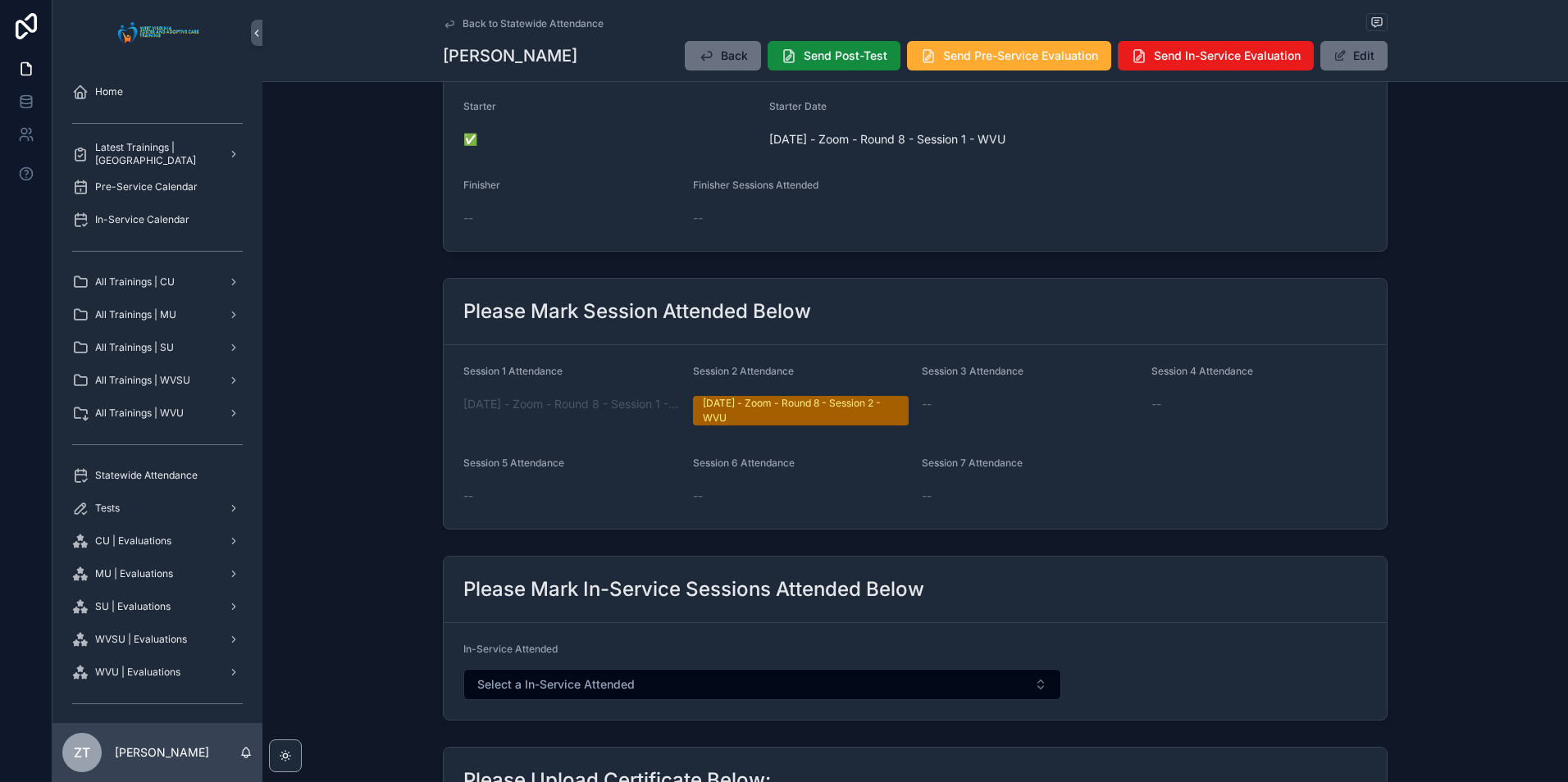
click at [1355, 54] on button "Edit" at bounding box center [1355, 56] width 67 height 30
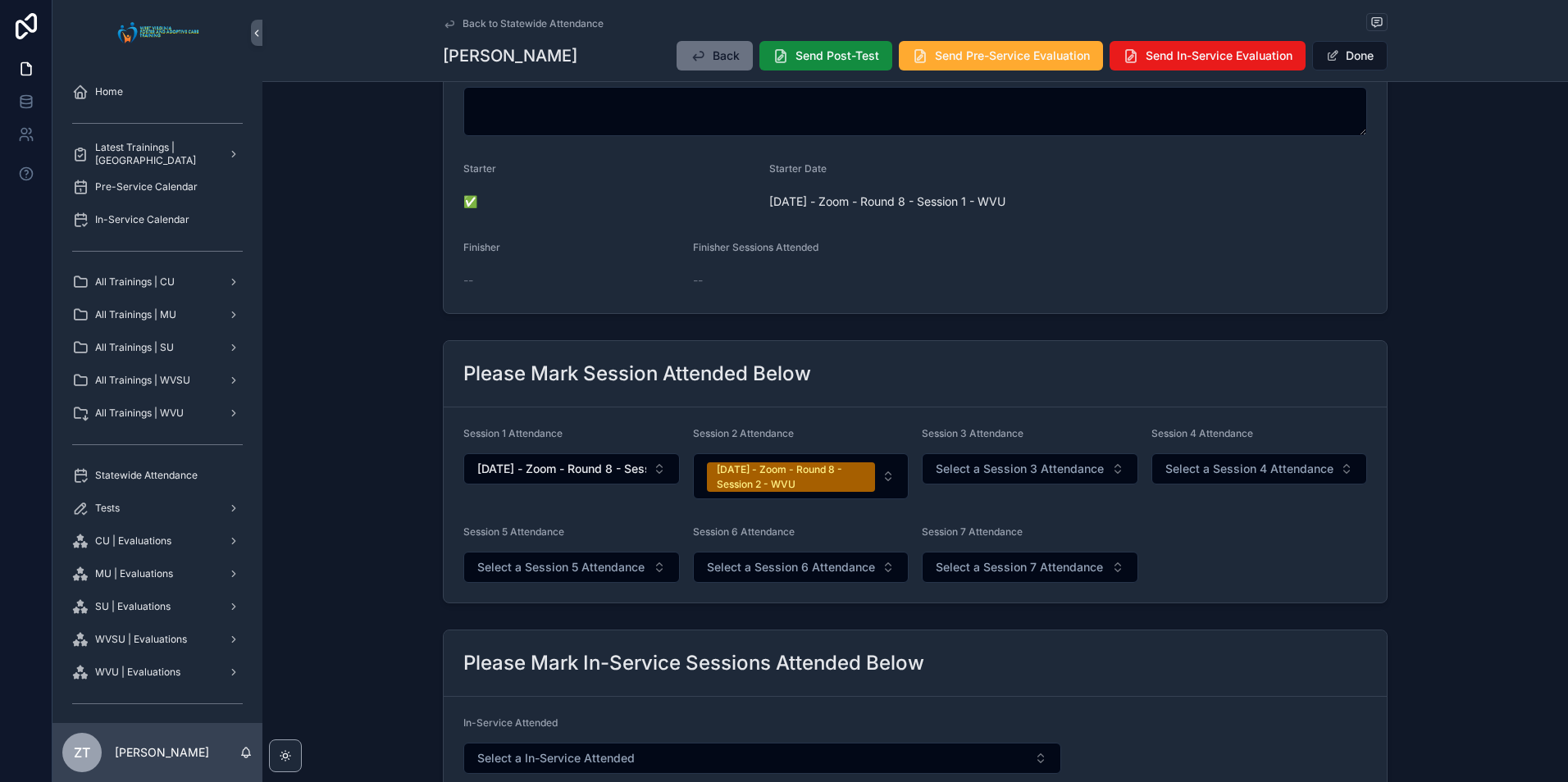
click at [1046, 471] on span "Select a Session 3 Attendance" at bounding box center [1020, 469] width 168 height 16
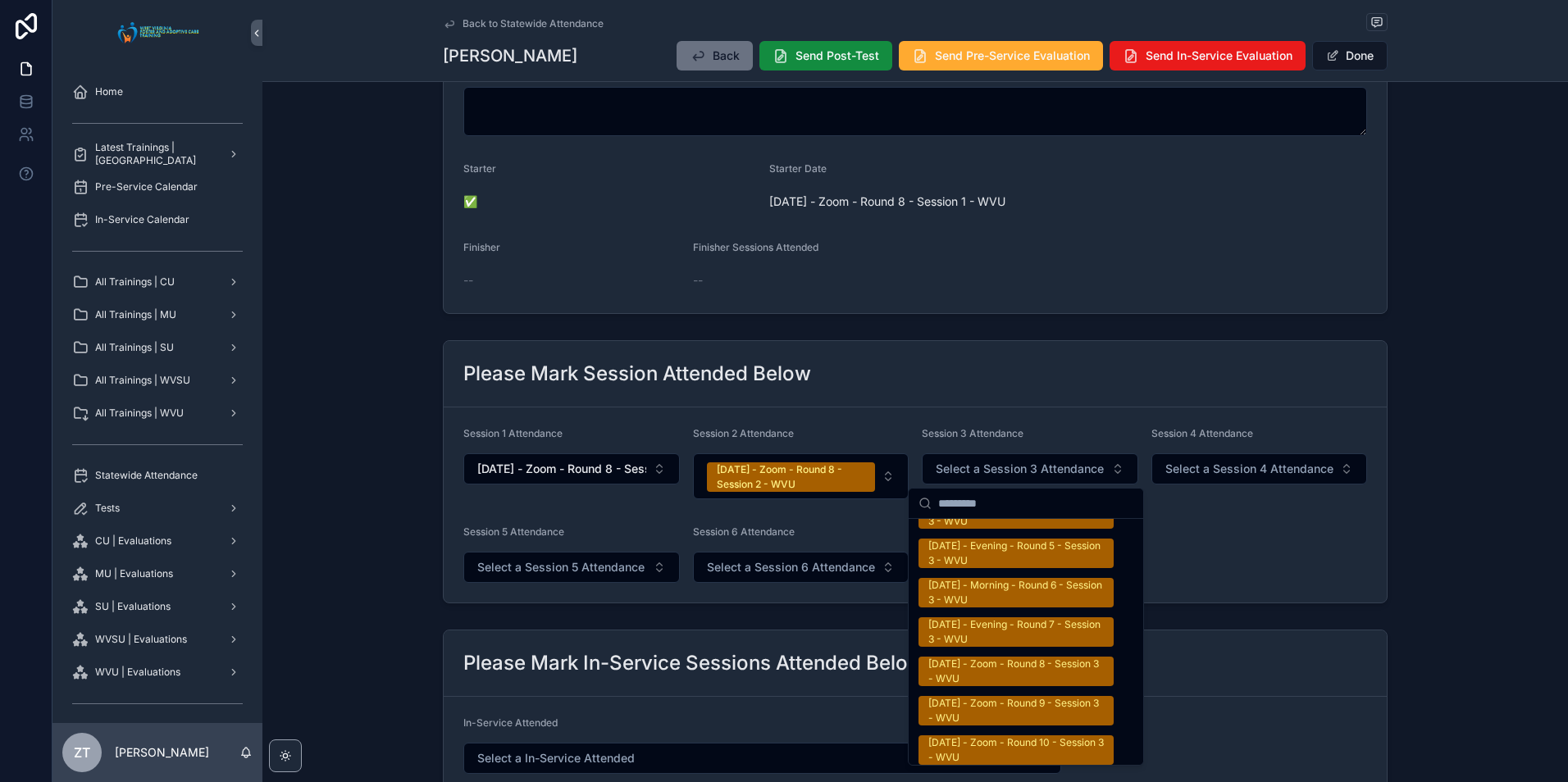
scroll to position [2787, 0]
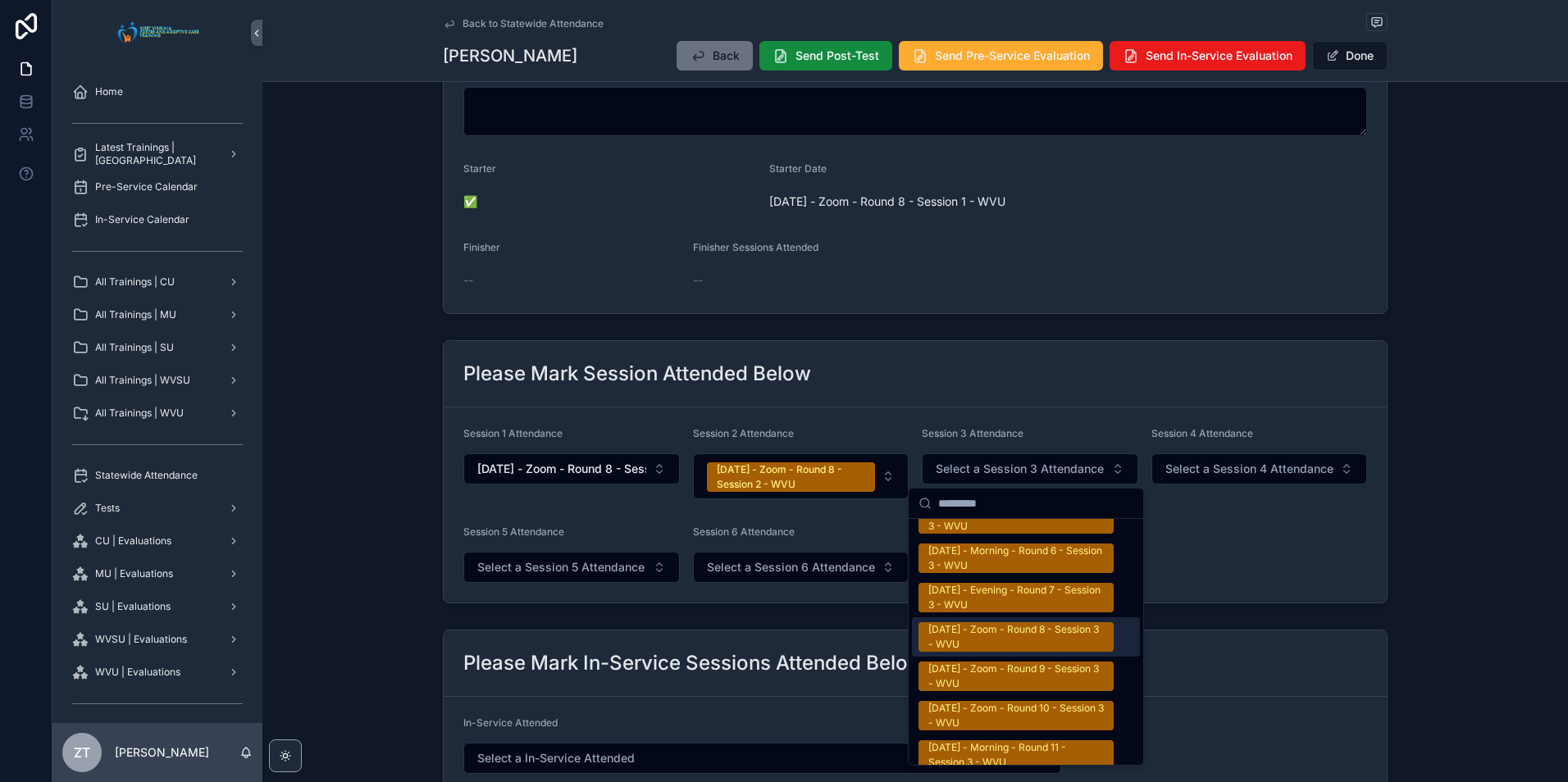
click at [995, 622] on div "9/20/2025 - Zoom - Round 8 - Session 3 - WVU" at bounding box center [1016, 637] width 176 height 30
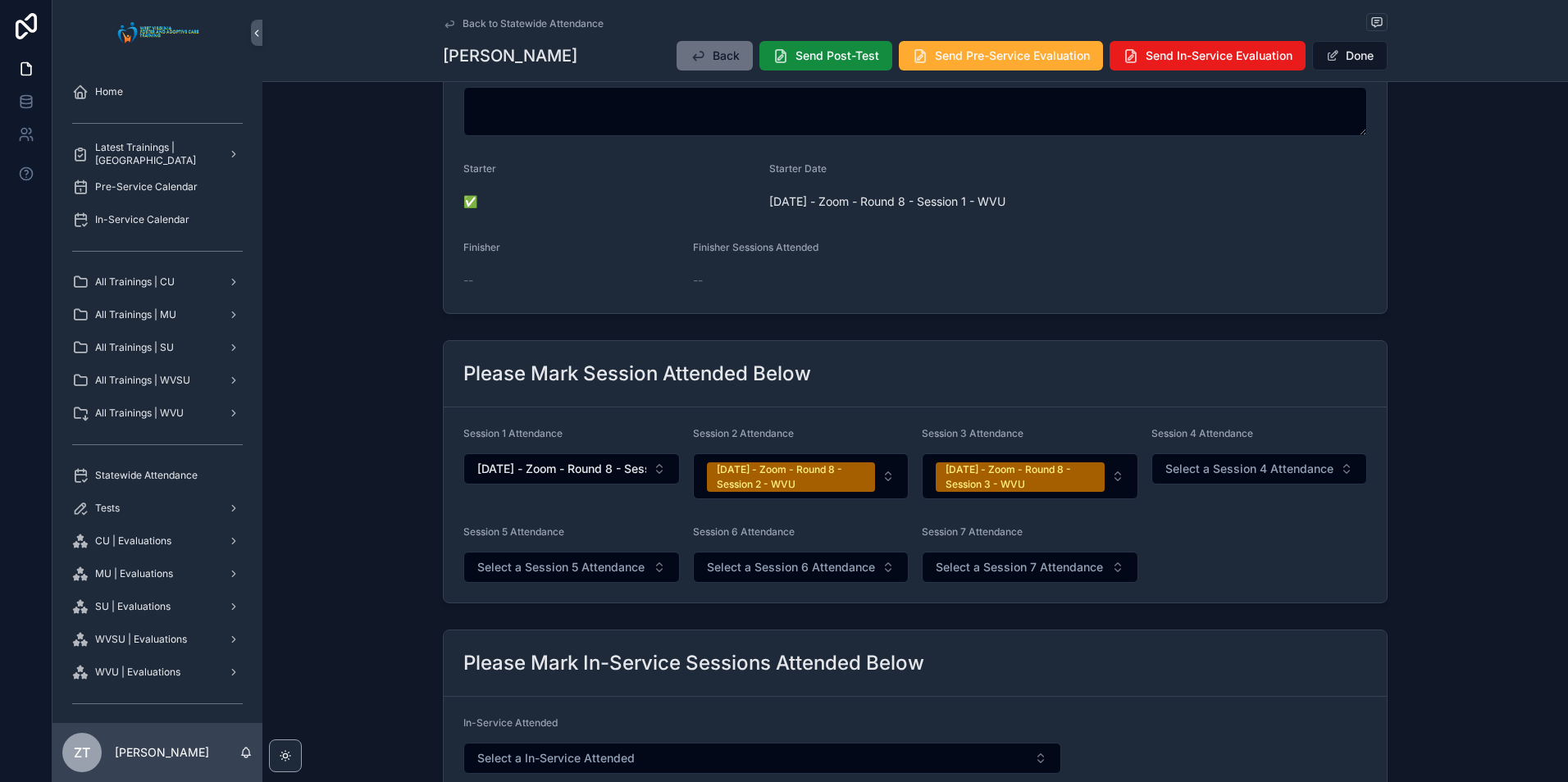
click at [1349, 53] on button "Done" at bounding box center [1350, 56] width 76 height 30
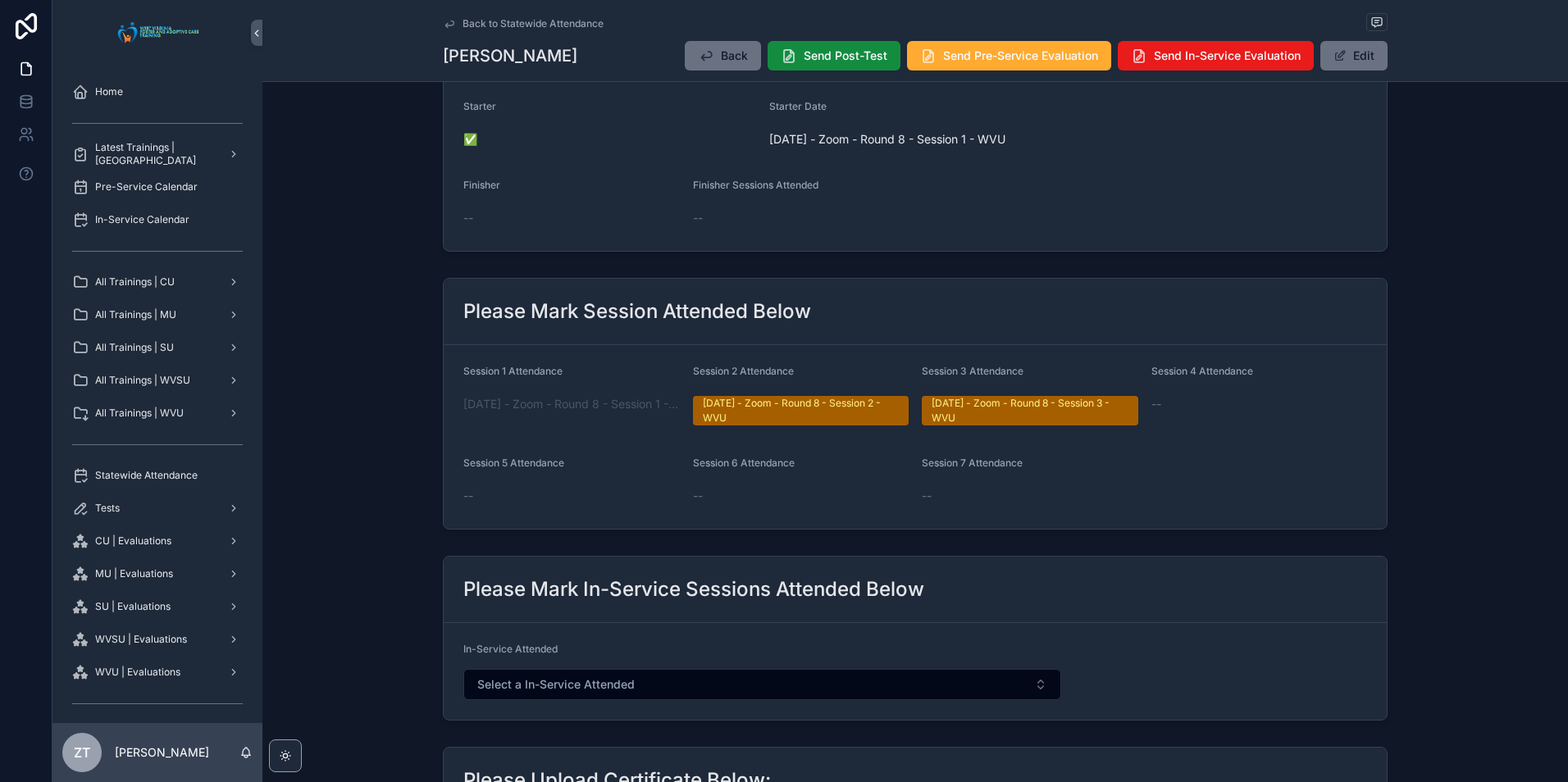
scroll to position [0, 0]
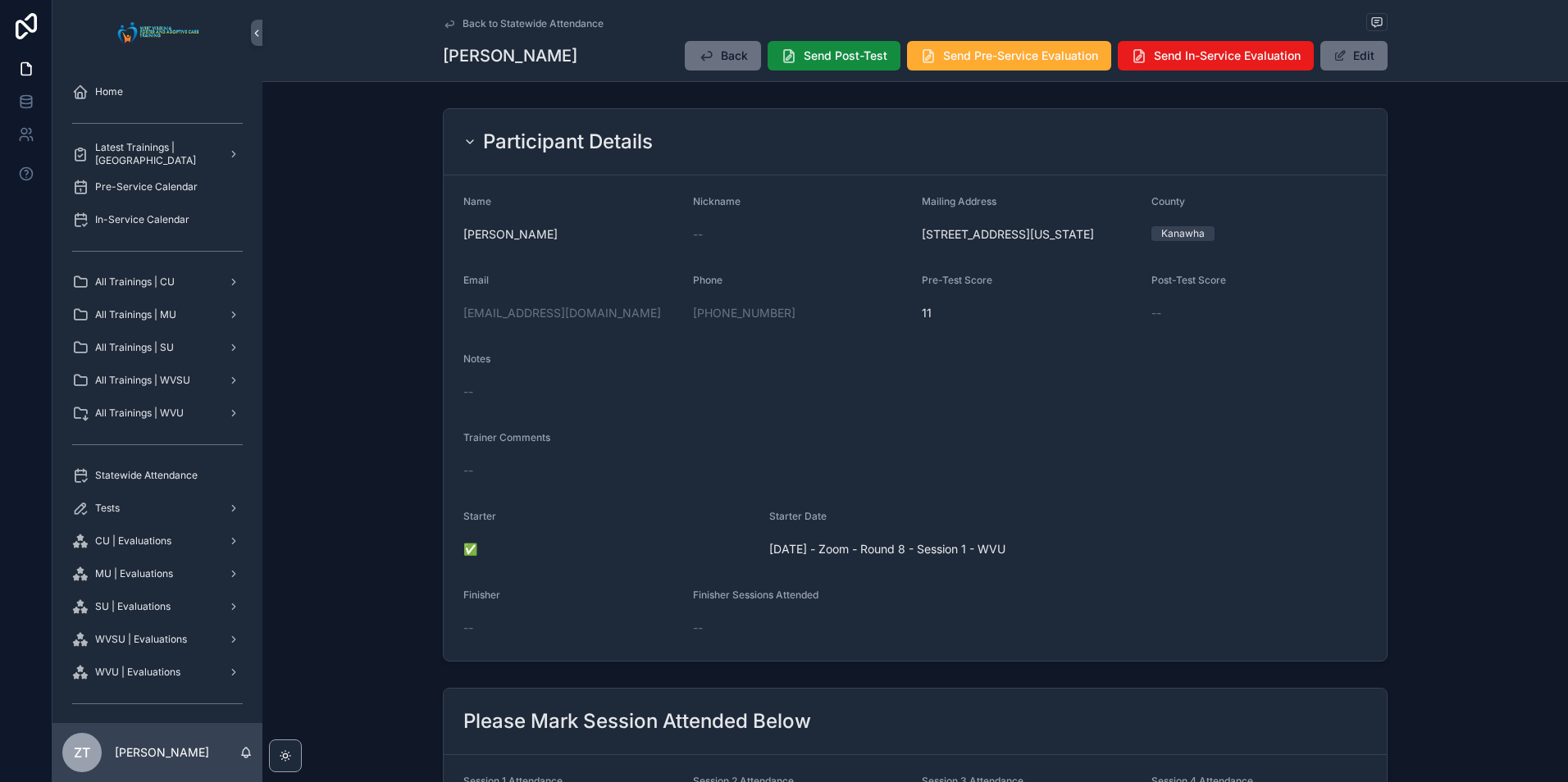
click at [448, 23] on icon "scrollable content" at bounding box center [450, 24] width 13 height 13
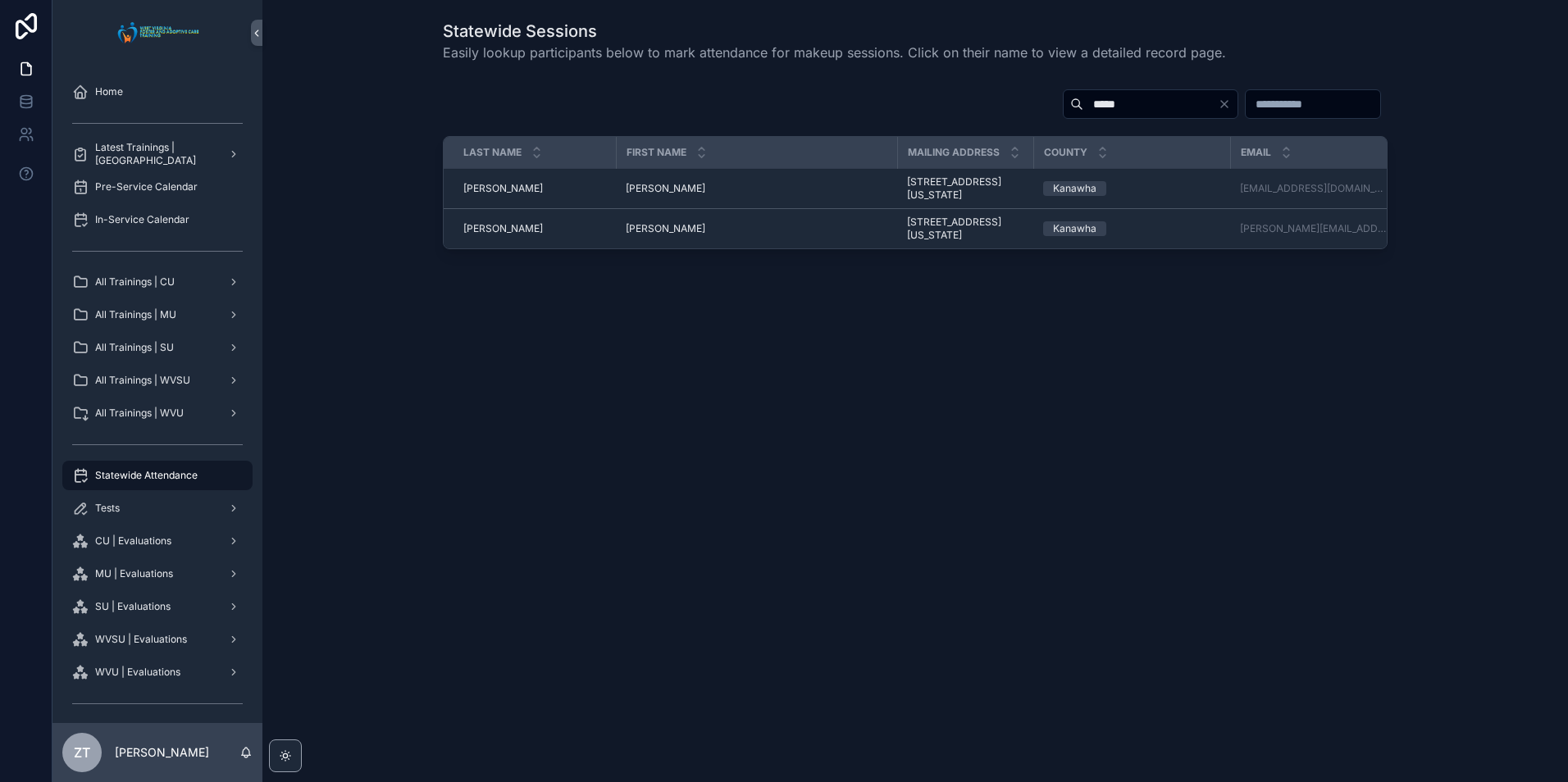
click at [645, 236] on span "Jeffrey" at bounding box center [665, 229] width 80 height 13
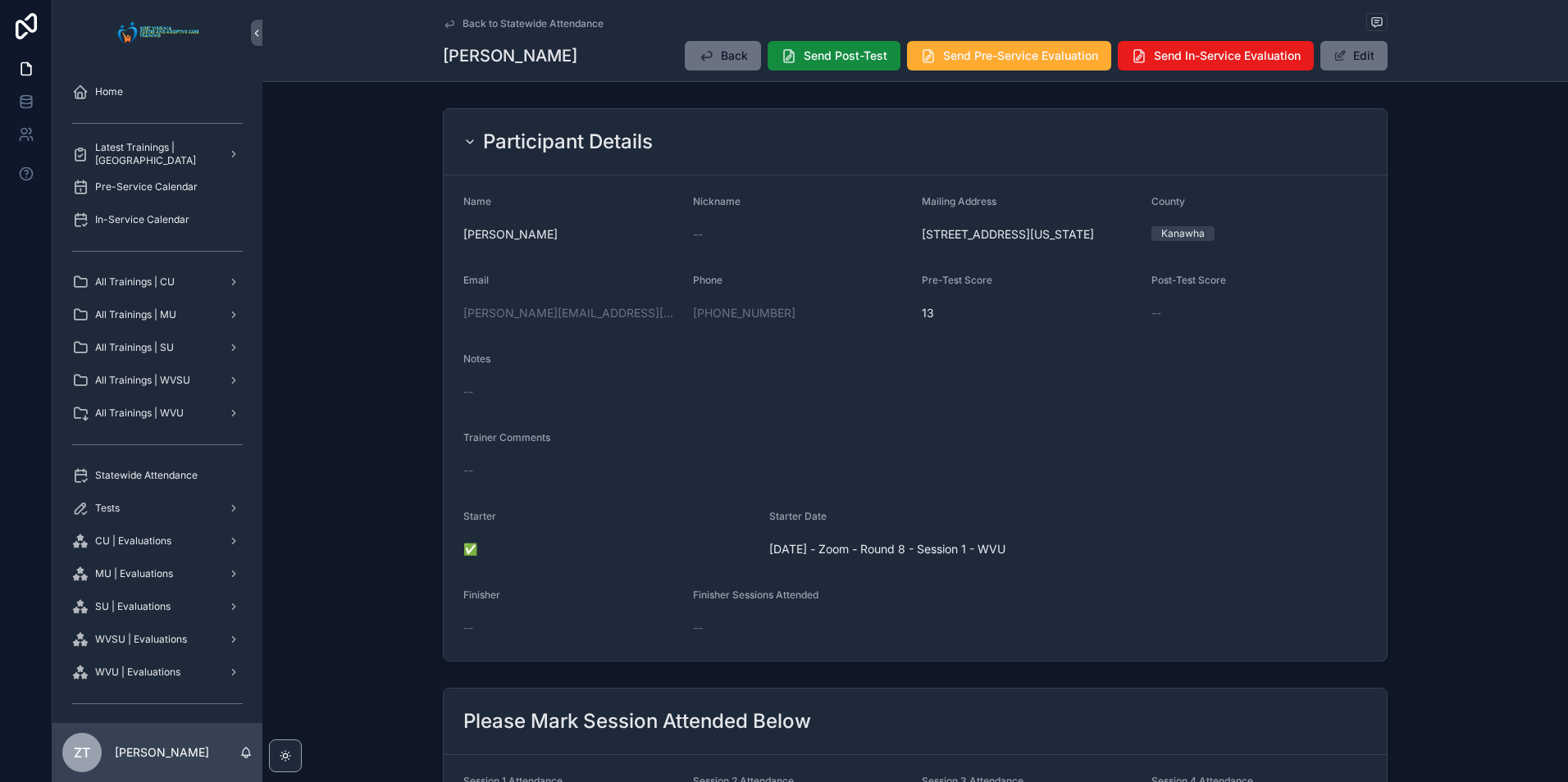
click at [1369, 48] on button "Edit" at bounding box center [1355, 56] width 67 height 30
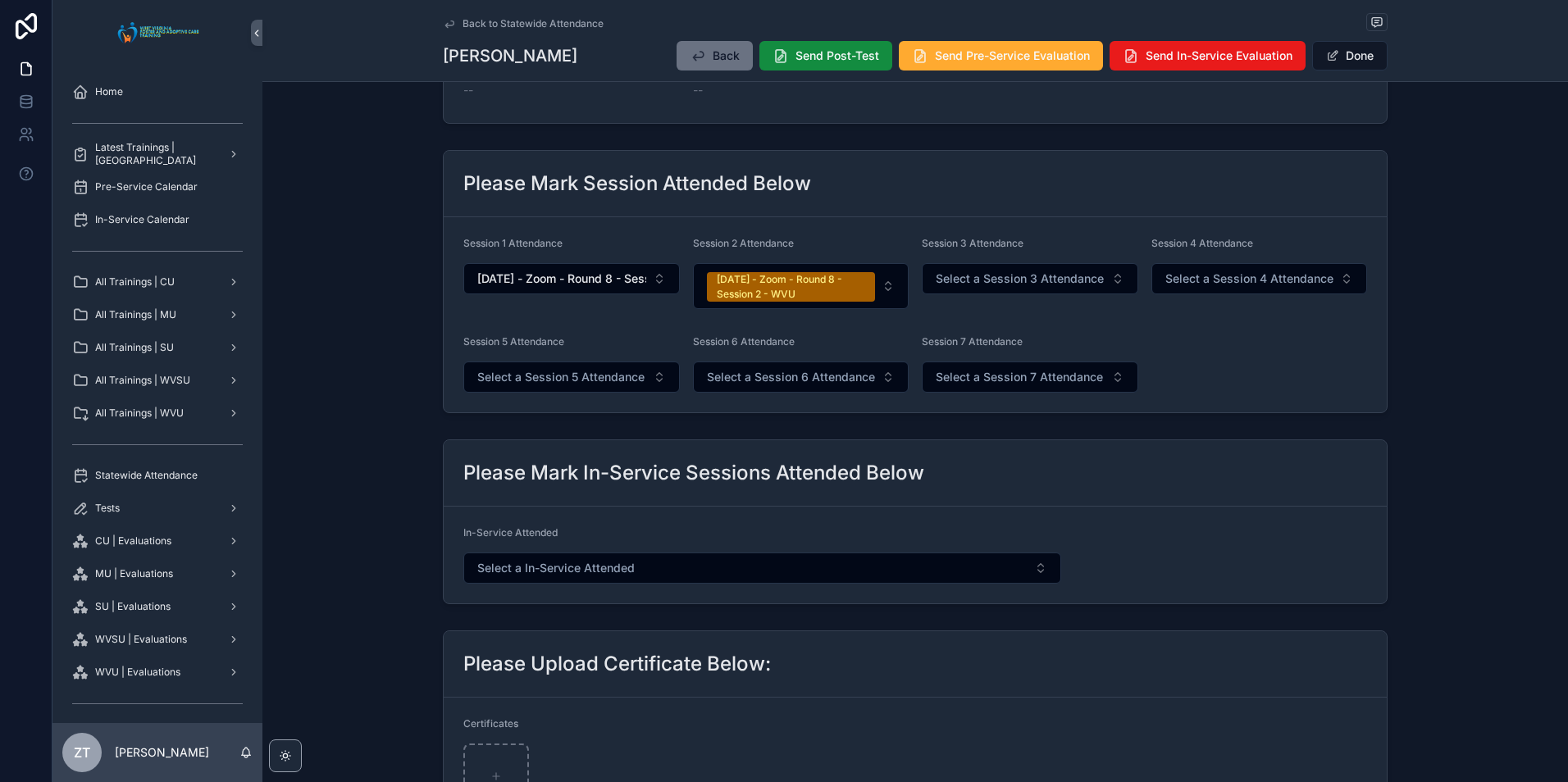
scroll to position [656, 0]
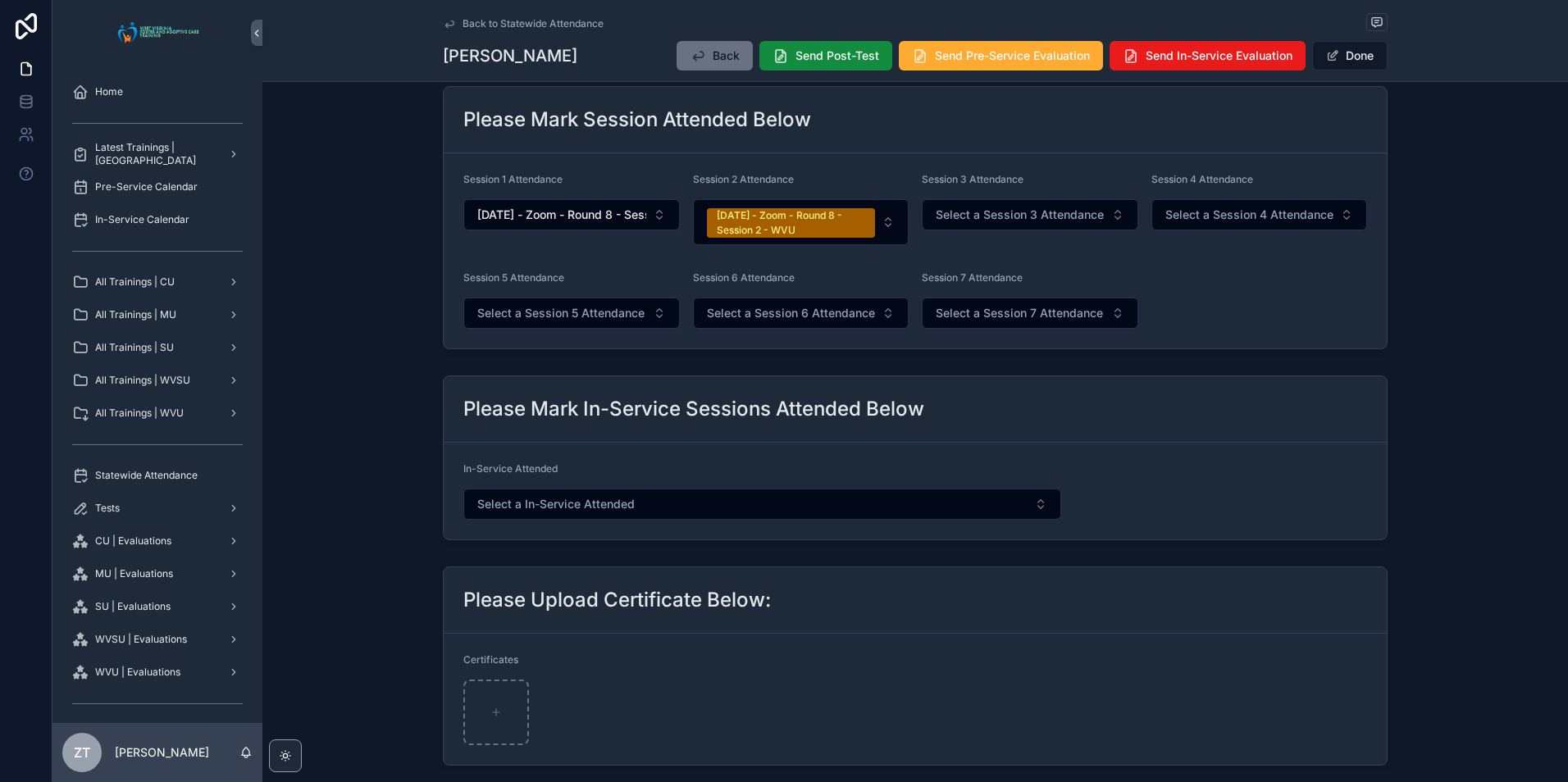
click at [992, 223] on button "Select a Session 3 Attendance" at bounding box center [1030, 215] width 217 height 31
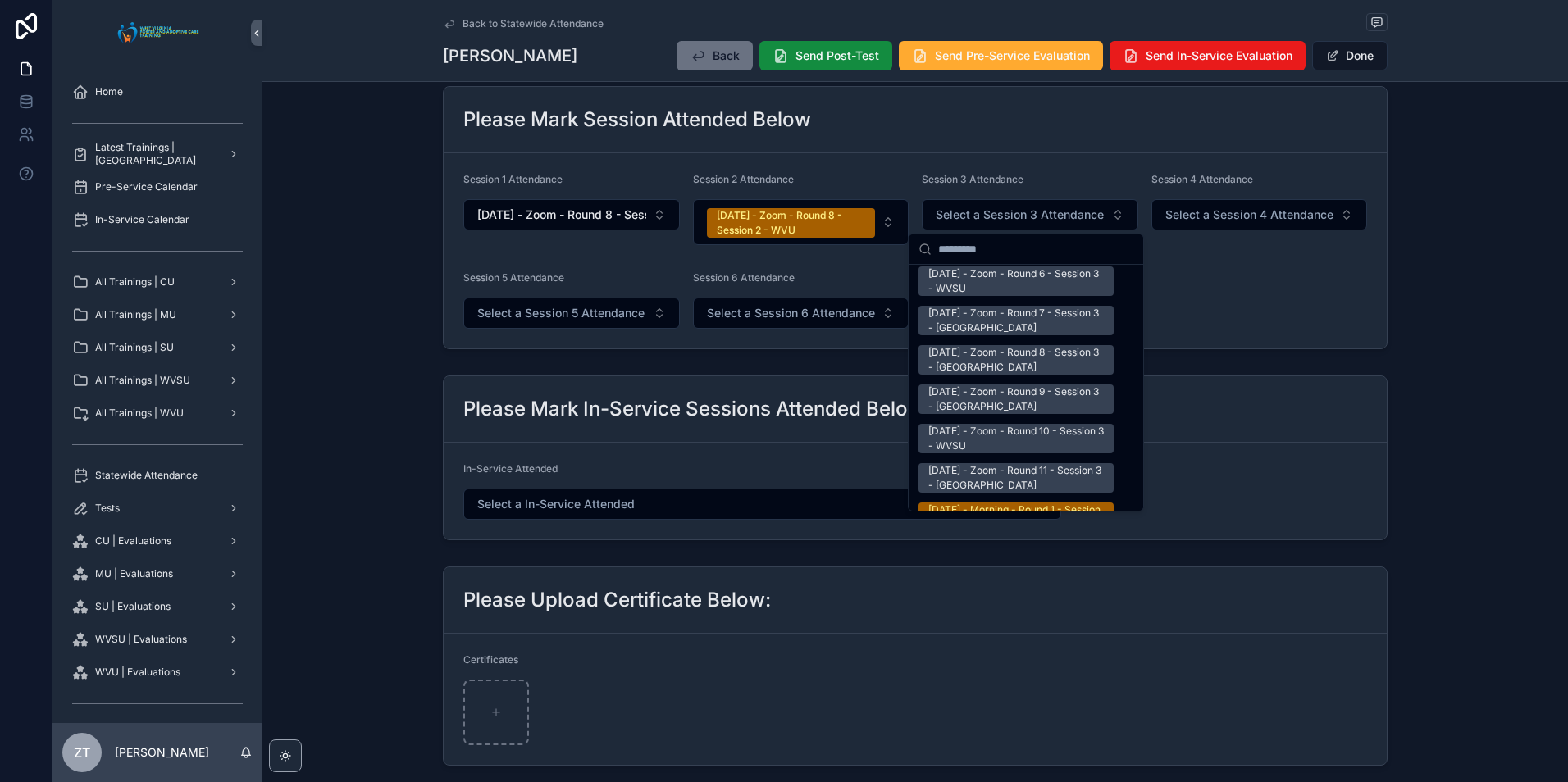
scroll to position [2705, 0]
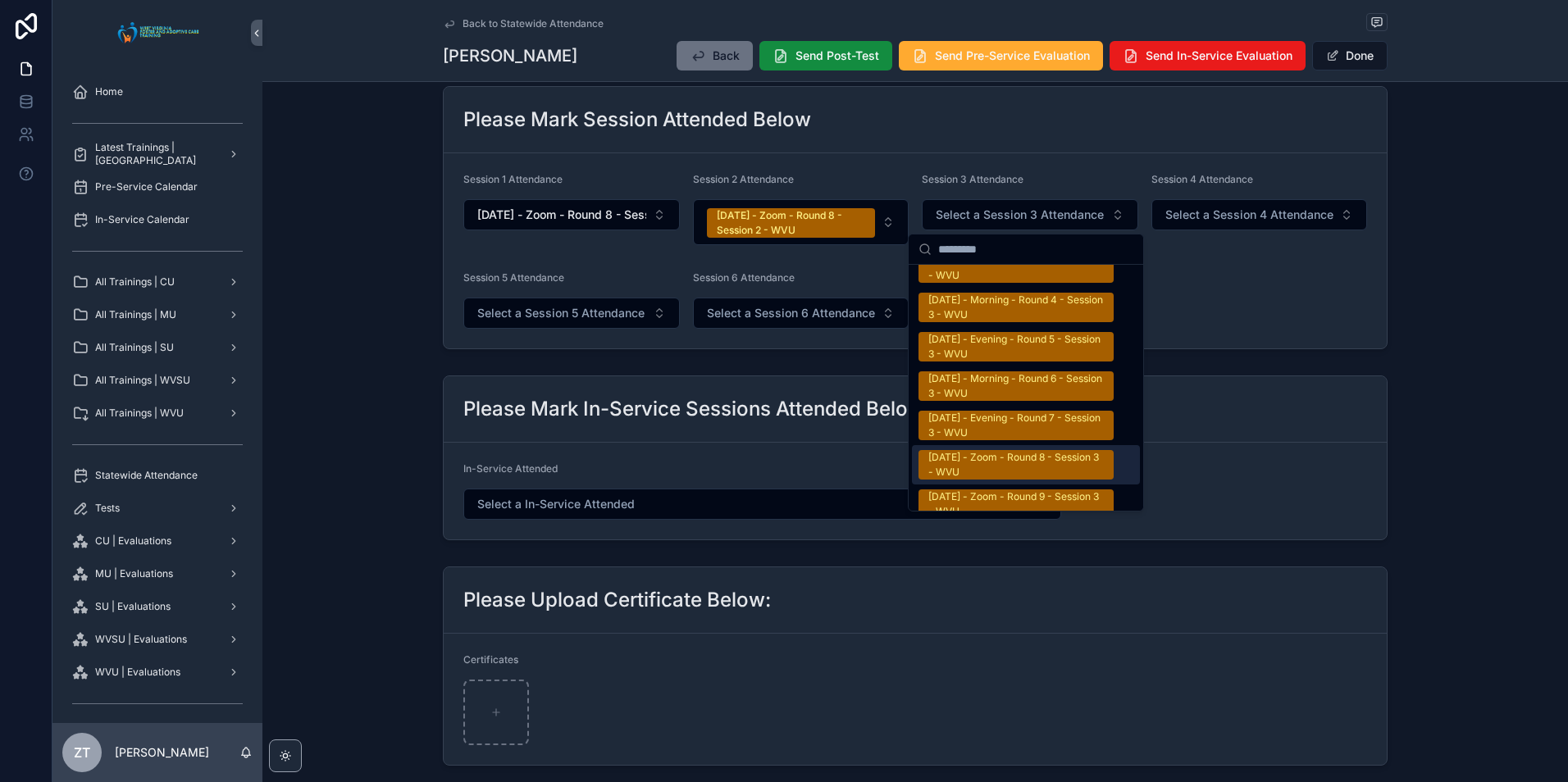
click at [1010, 450] on div "9/20/2025 - Zoom - Round 8 - Session 3 - WVU" at bounding box center [1016, 465] width 176 height 30
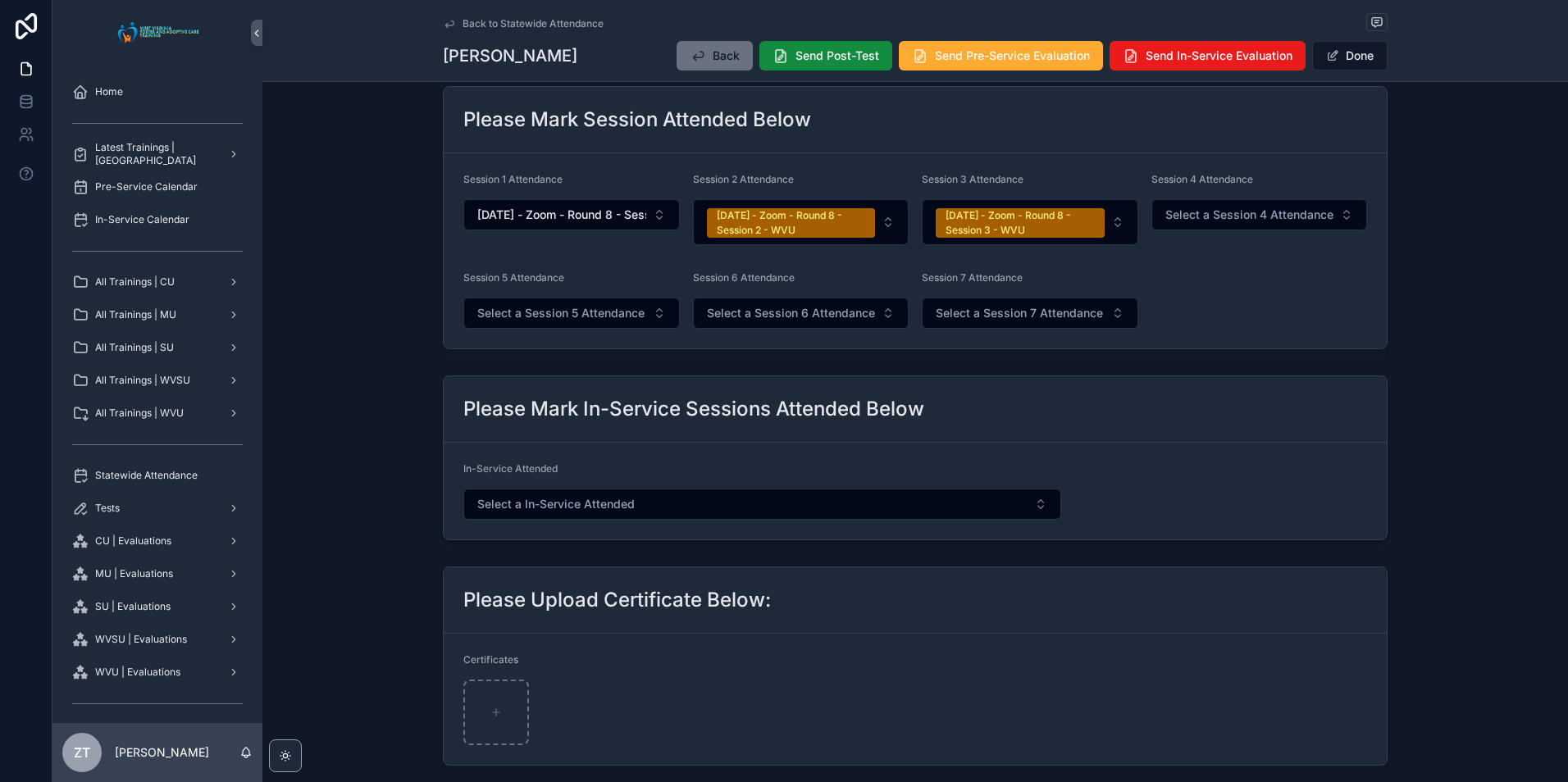
click at [1332, 61] on span "scrollable content" at bounding box center [1333, 56] width 13 height 13
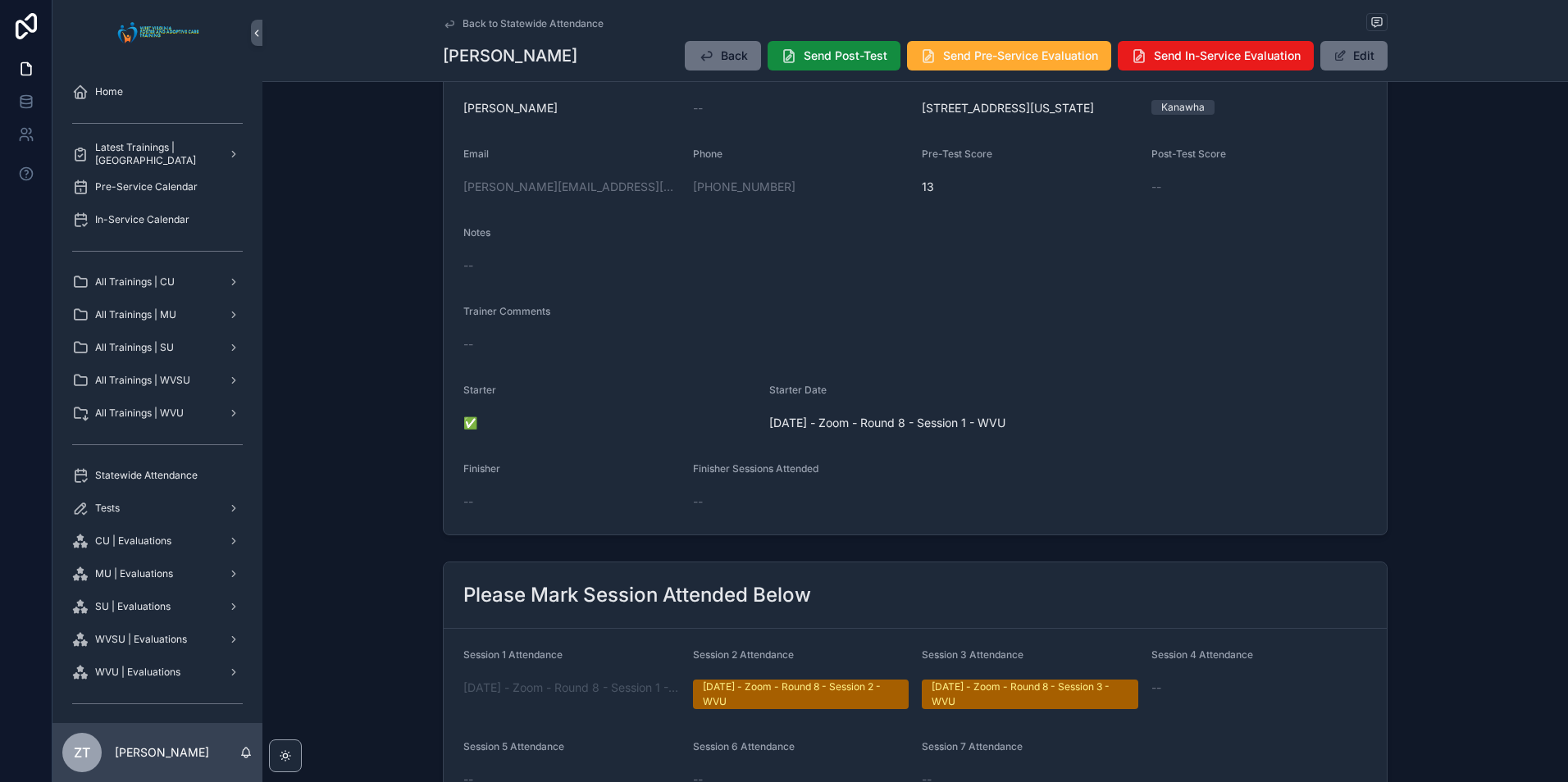
scroll to position [0, 0]
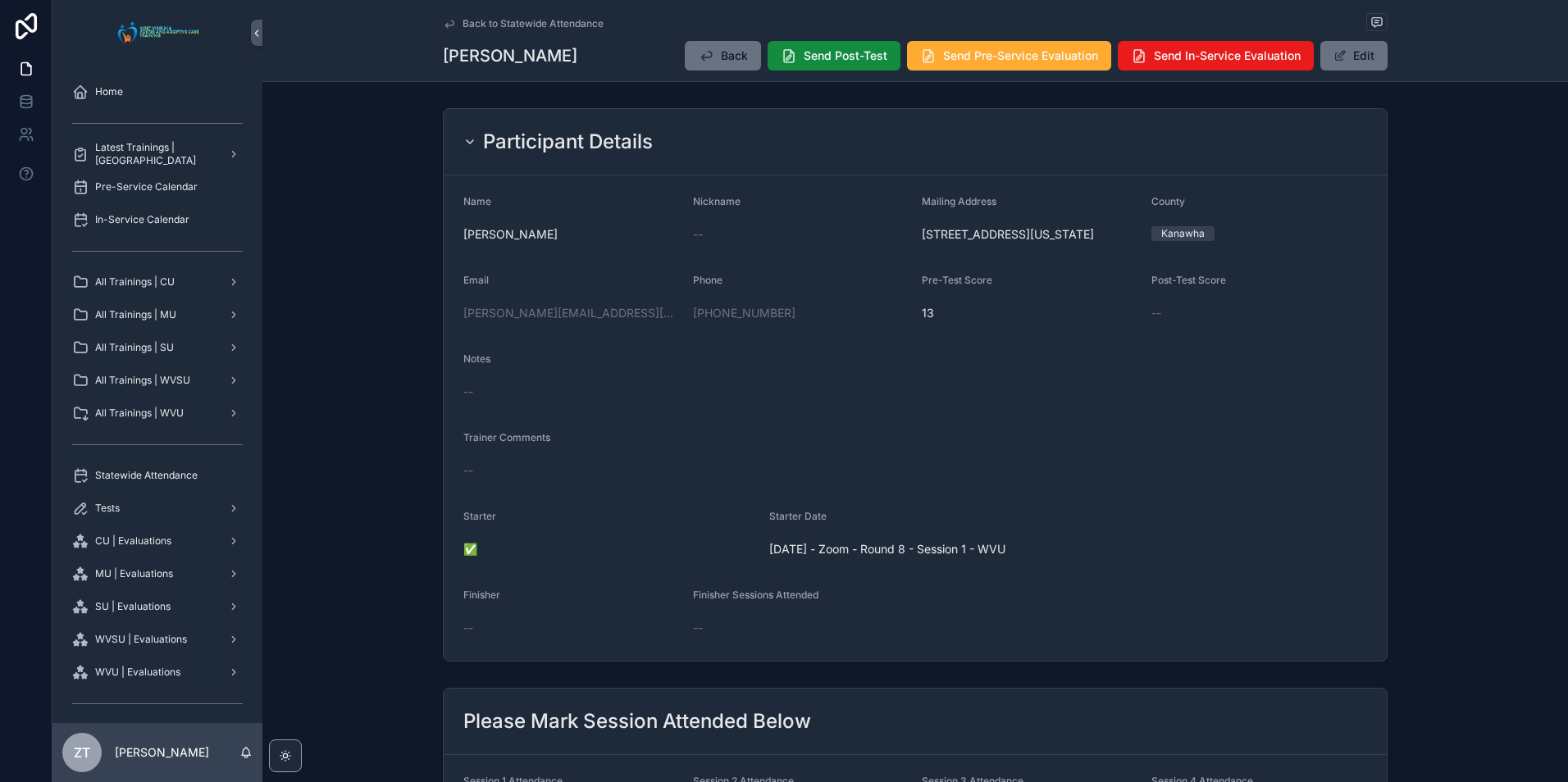
click at [446, 25] on icon "scrollable content" at bounding box center [450, 24] width 8 height 7
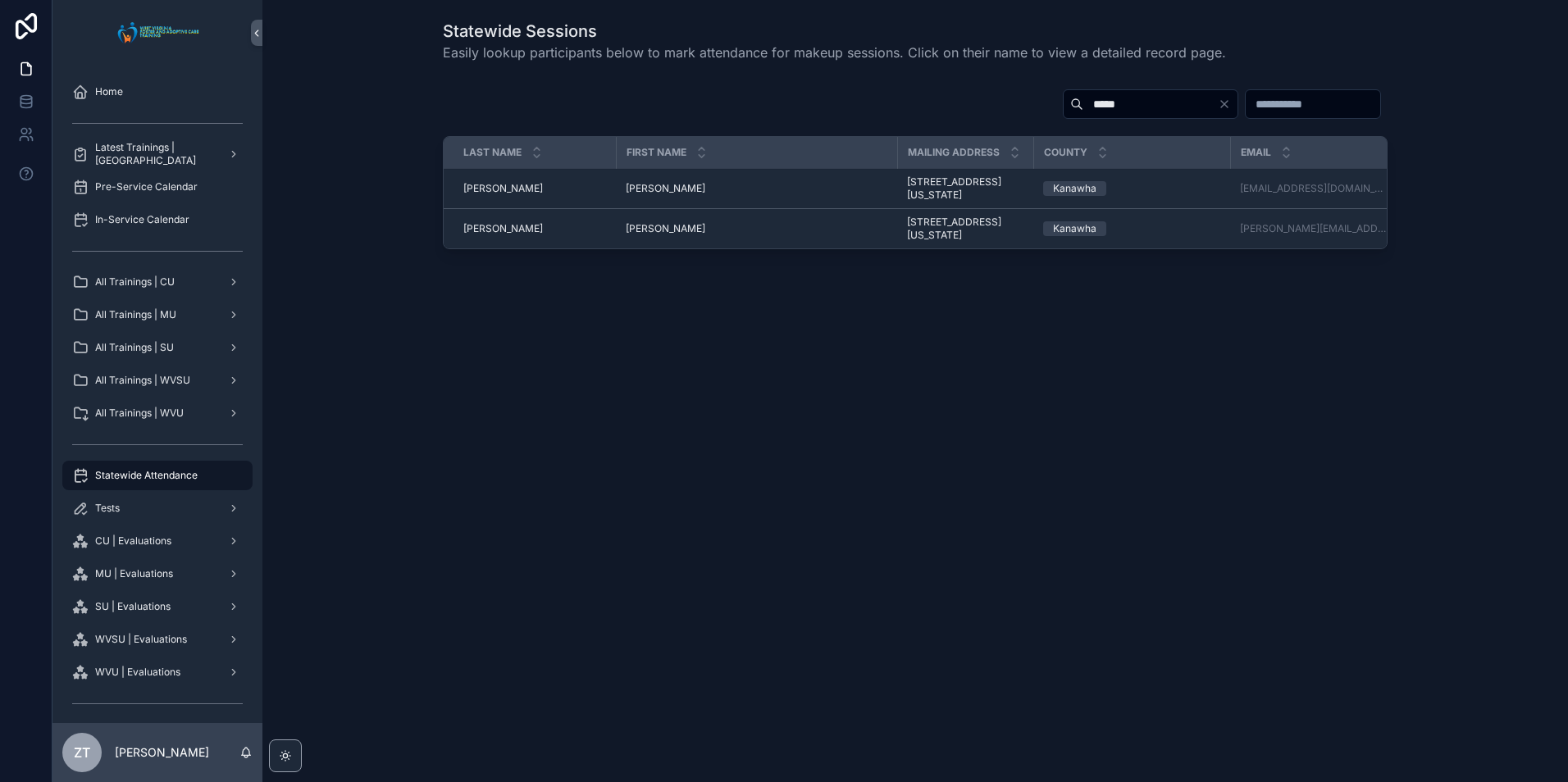
click at [1084, 109] on input "*****" at bounding box center [1151, 104] width 135 height 23
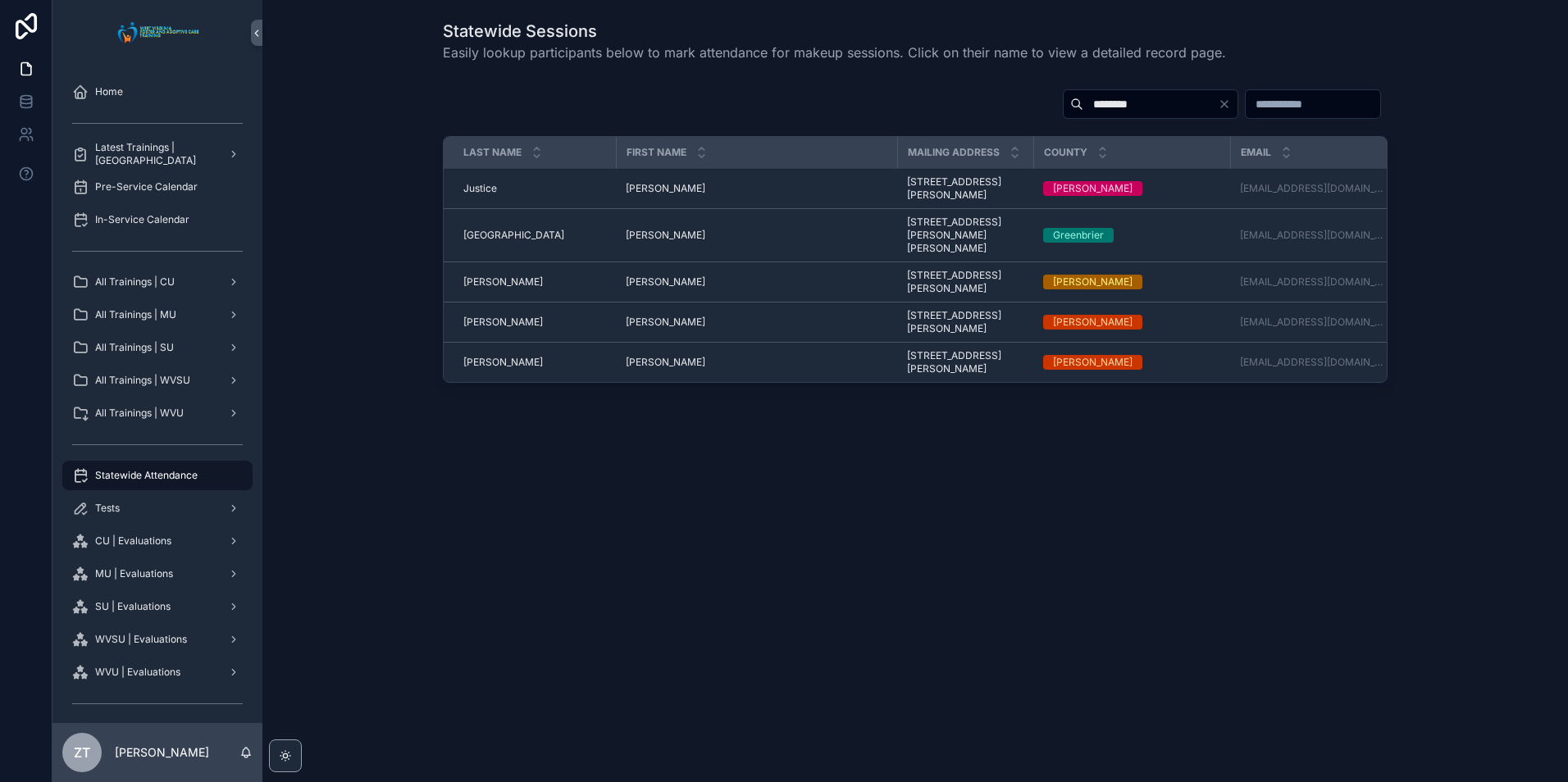
type input "********"
click at [645, 187] on span "Brittany" at bounding box center [665, 189] width 80 height 13
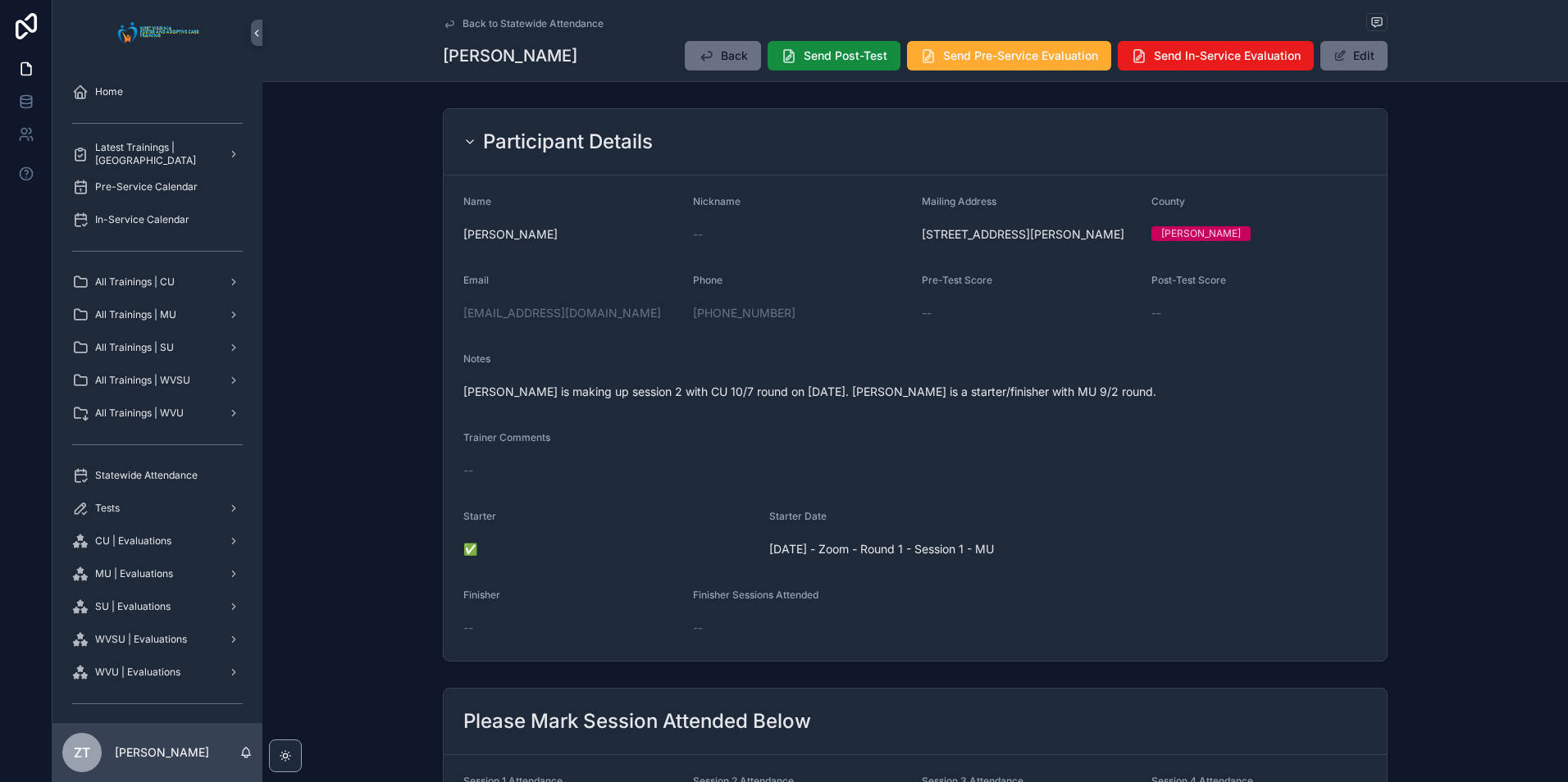
click at [444, 20] on icon "scrollable content" at bounding box center [450, 24] width 13 height 13
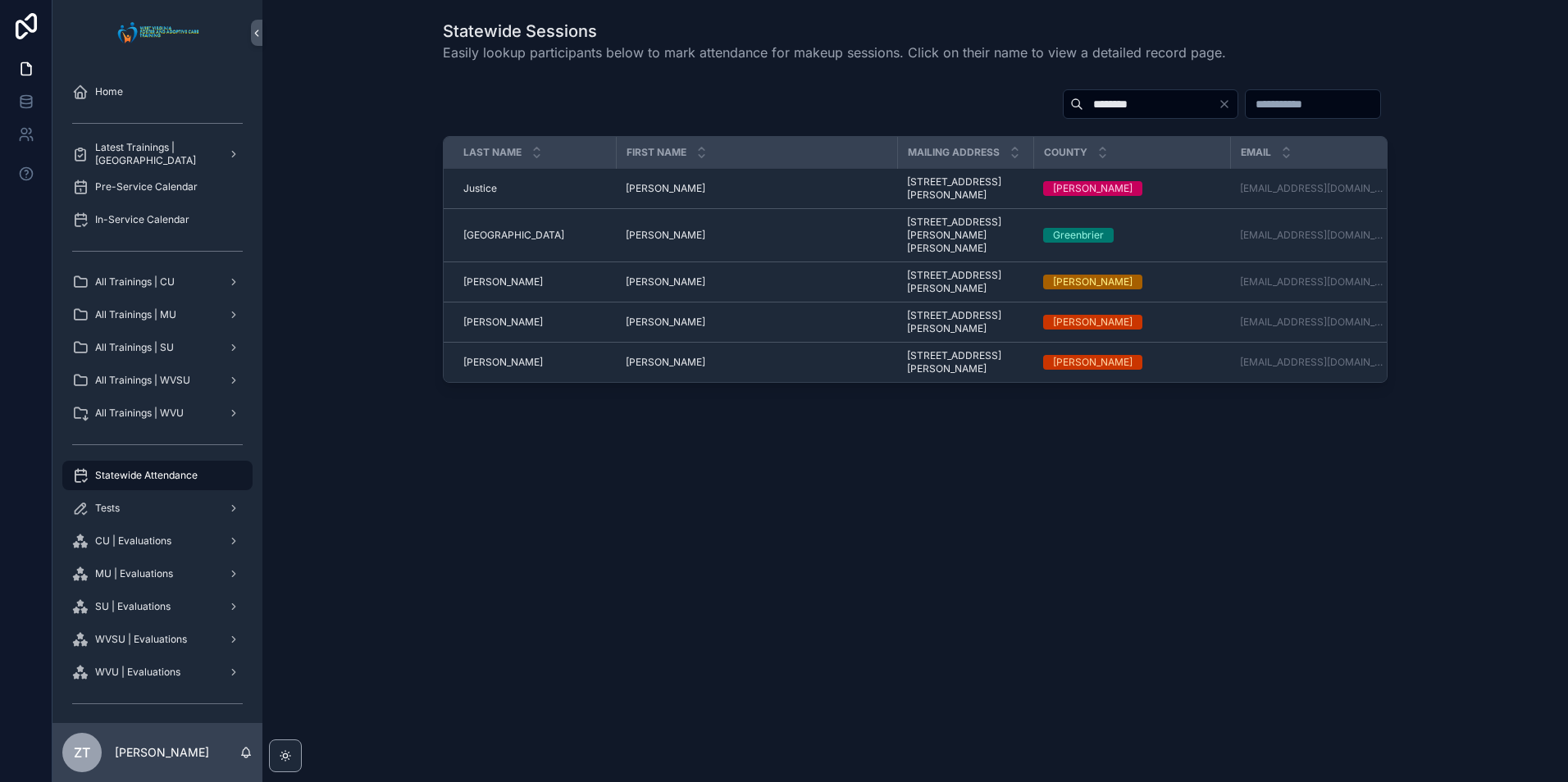
click at [1103, 112] on input "********" at bounding box center [1151, 104] width 135 height 23
type input "*******"
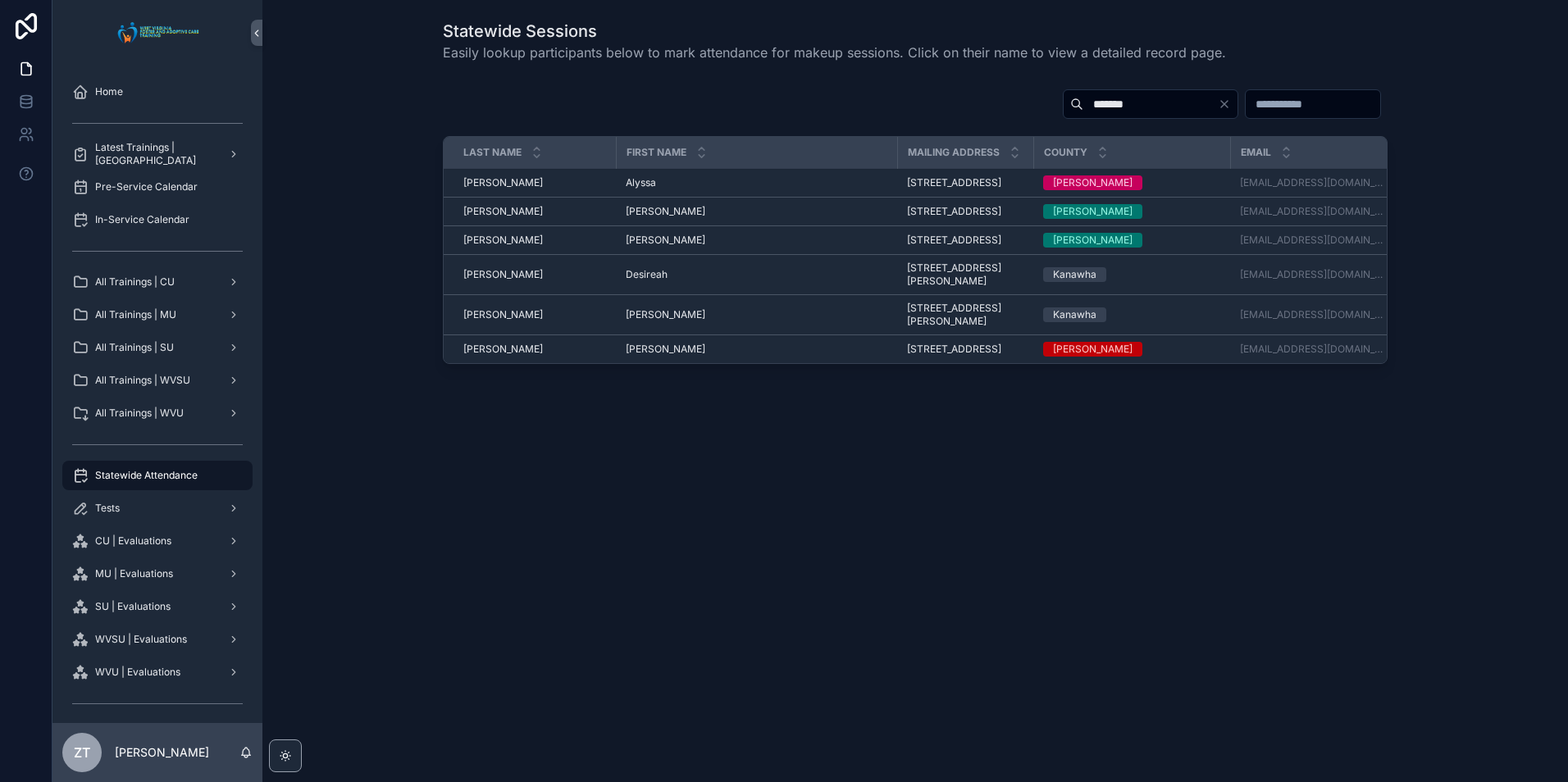
click at [645, 356] on span "Brittaney" at bounding box center [665, 350] width 80 height 13
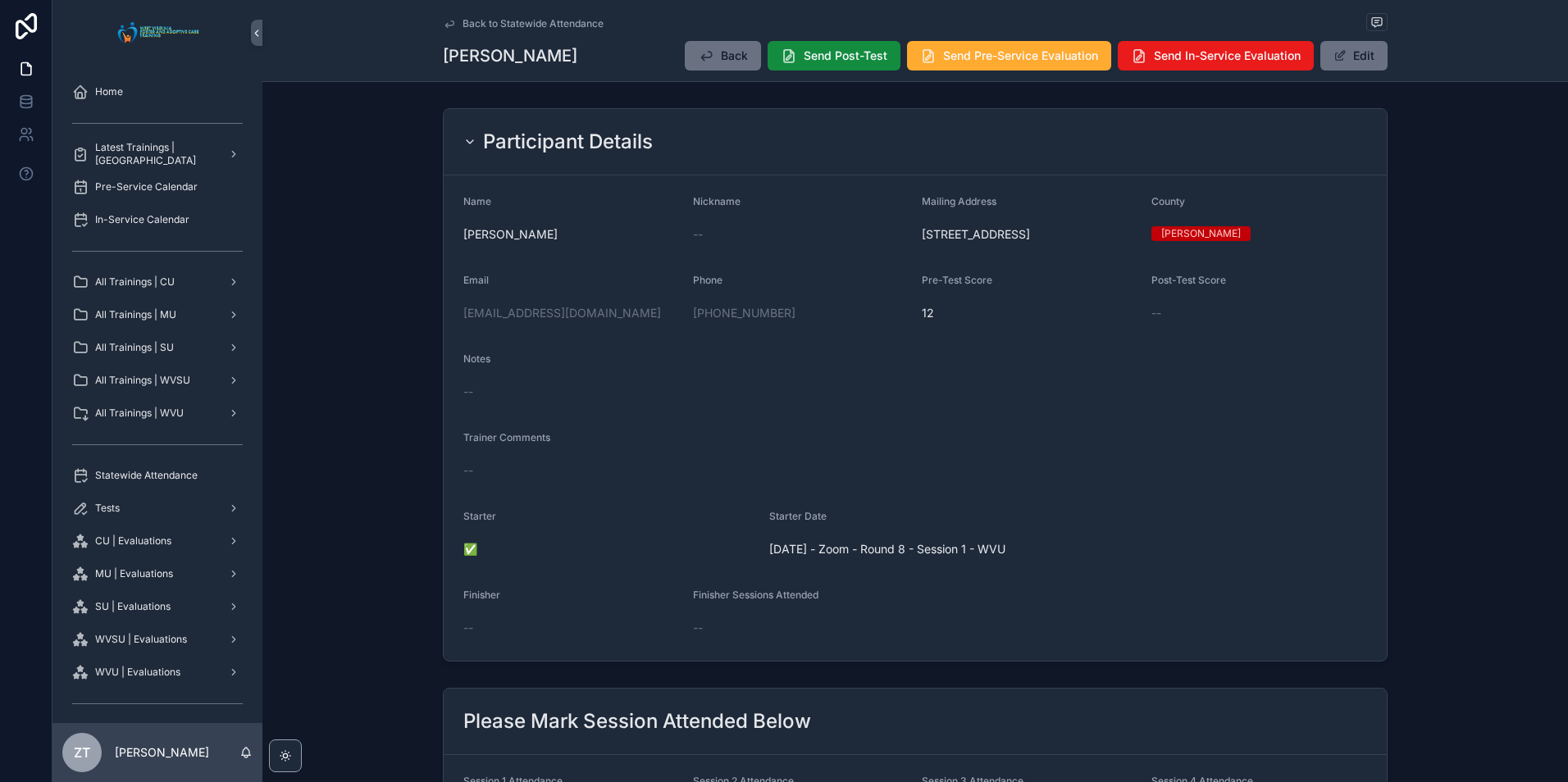
click at [1368, 48] on button "Edit" at bounding box center [1355, 56] width 67 height 30
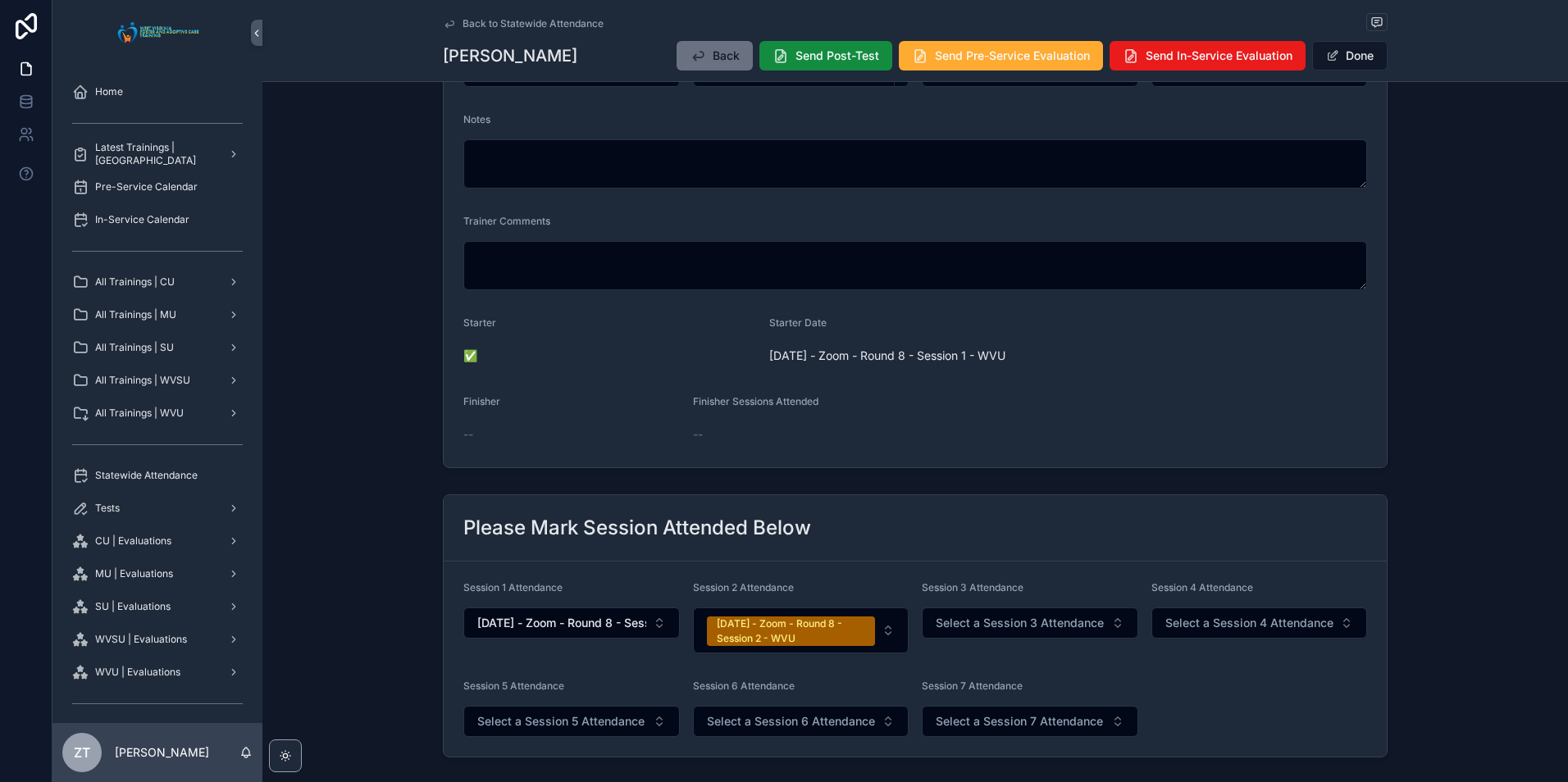
scroll to position [574, 0]
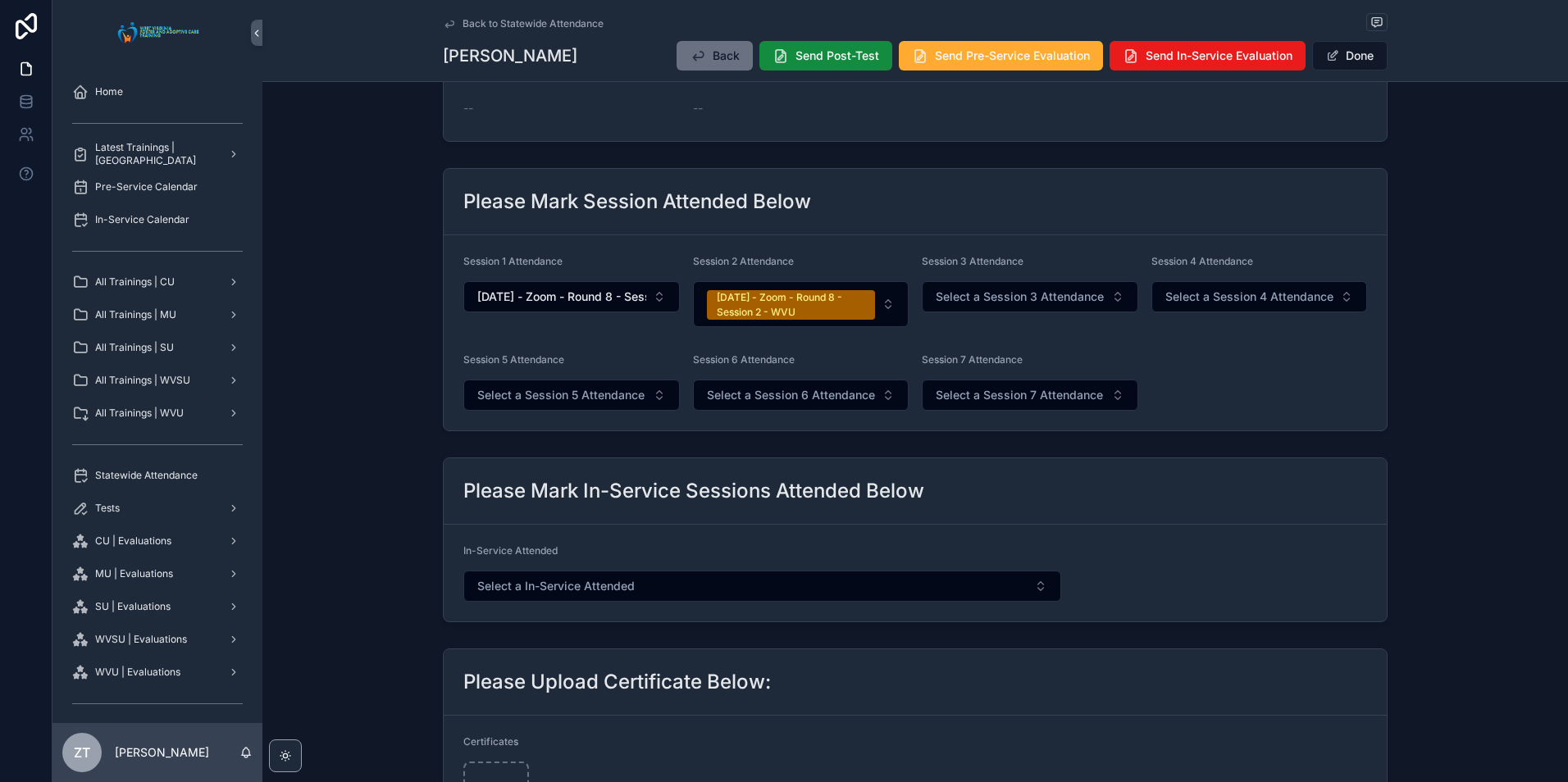
click at [1011, 292] on span "Select a Session 3 Attendance" at bounding box center [1020, 297] width 168 height 16
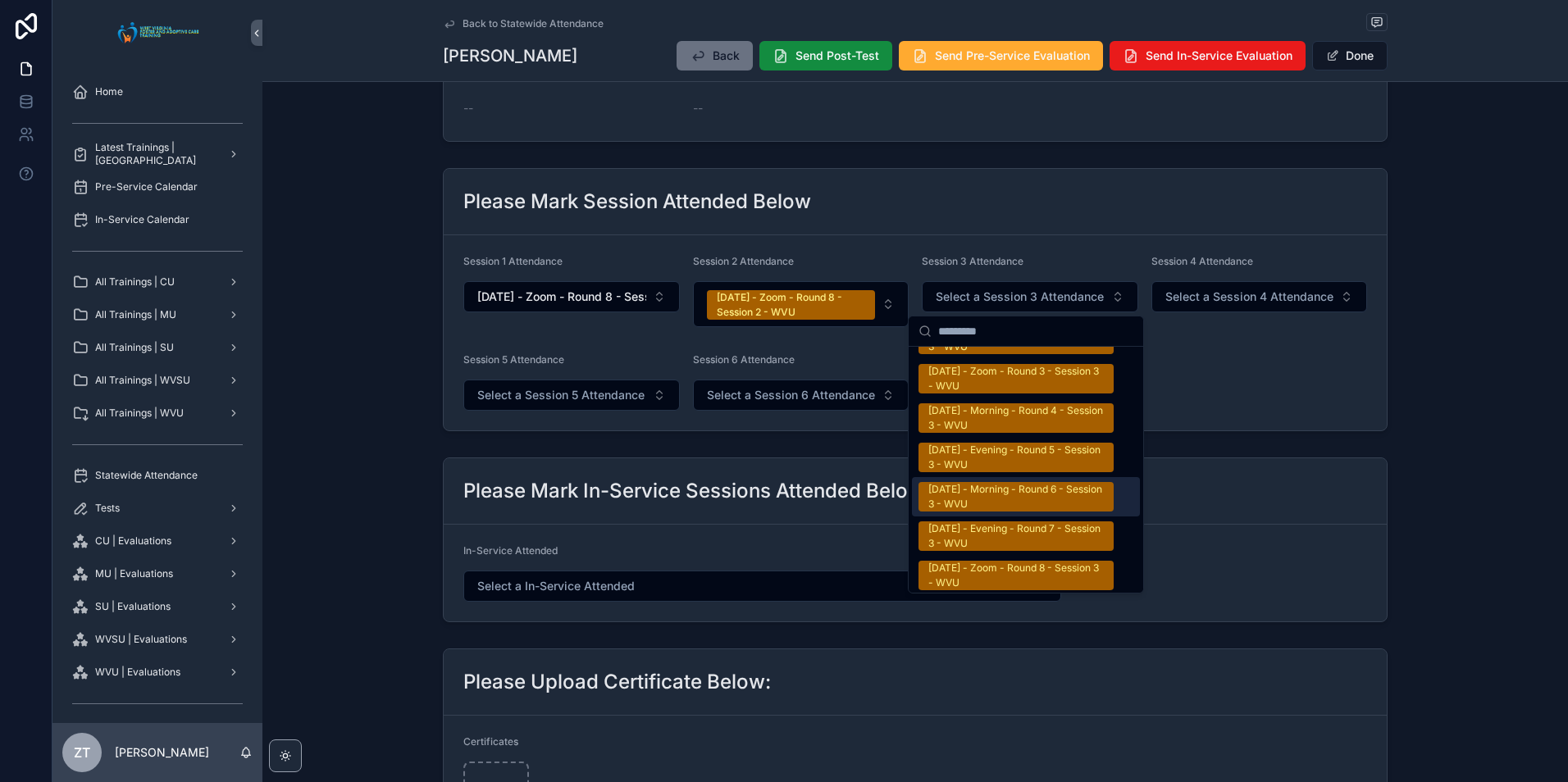
scroll to position [2705, 0]
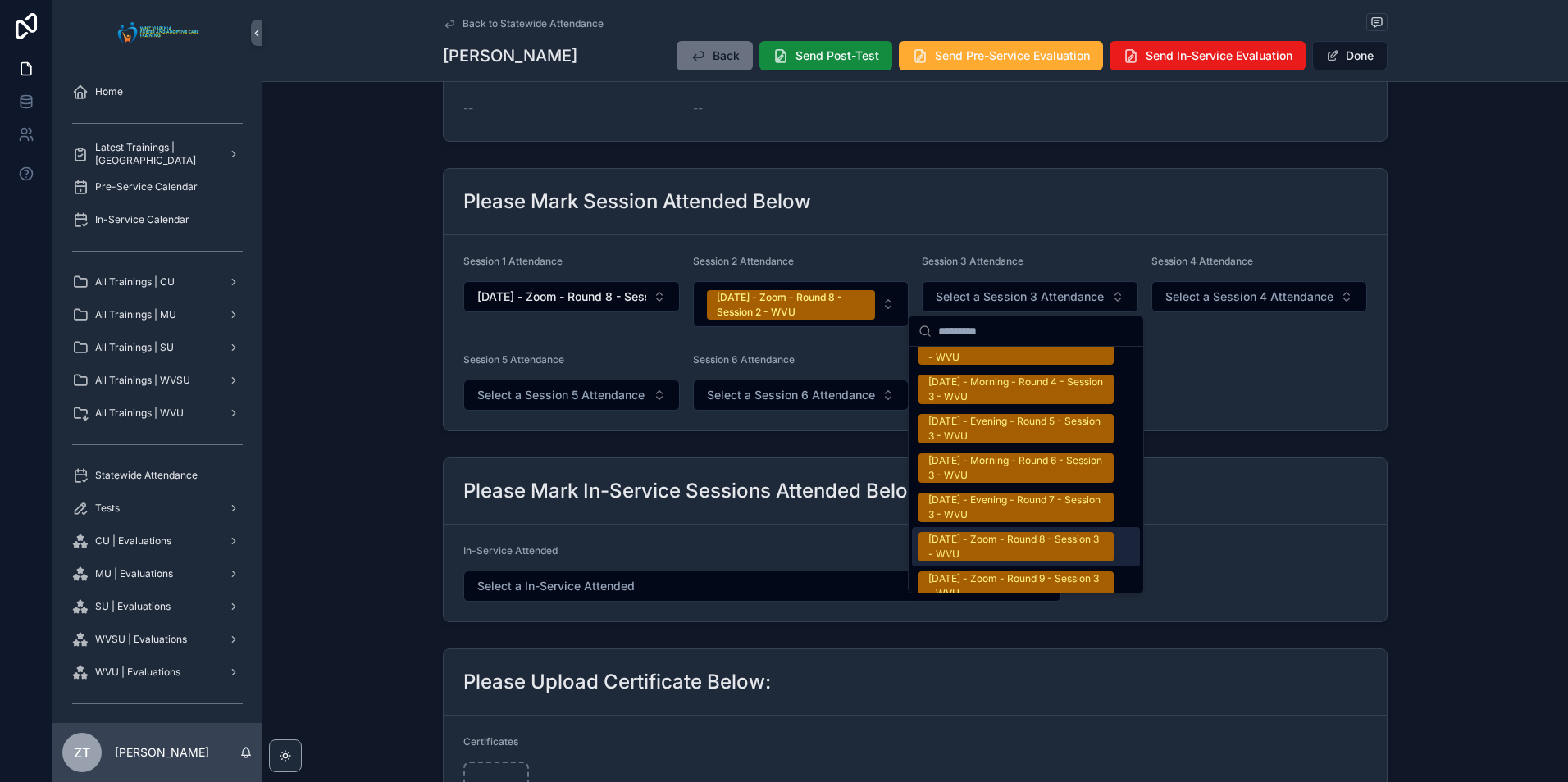
click at [993, 534] on div "9/20/2025 - Zoom - Round 8 - Session 3 - WVU" at bounding box center [1016, 546] width 176 height 30
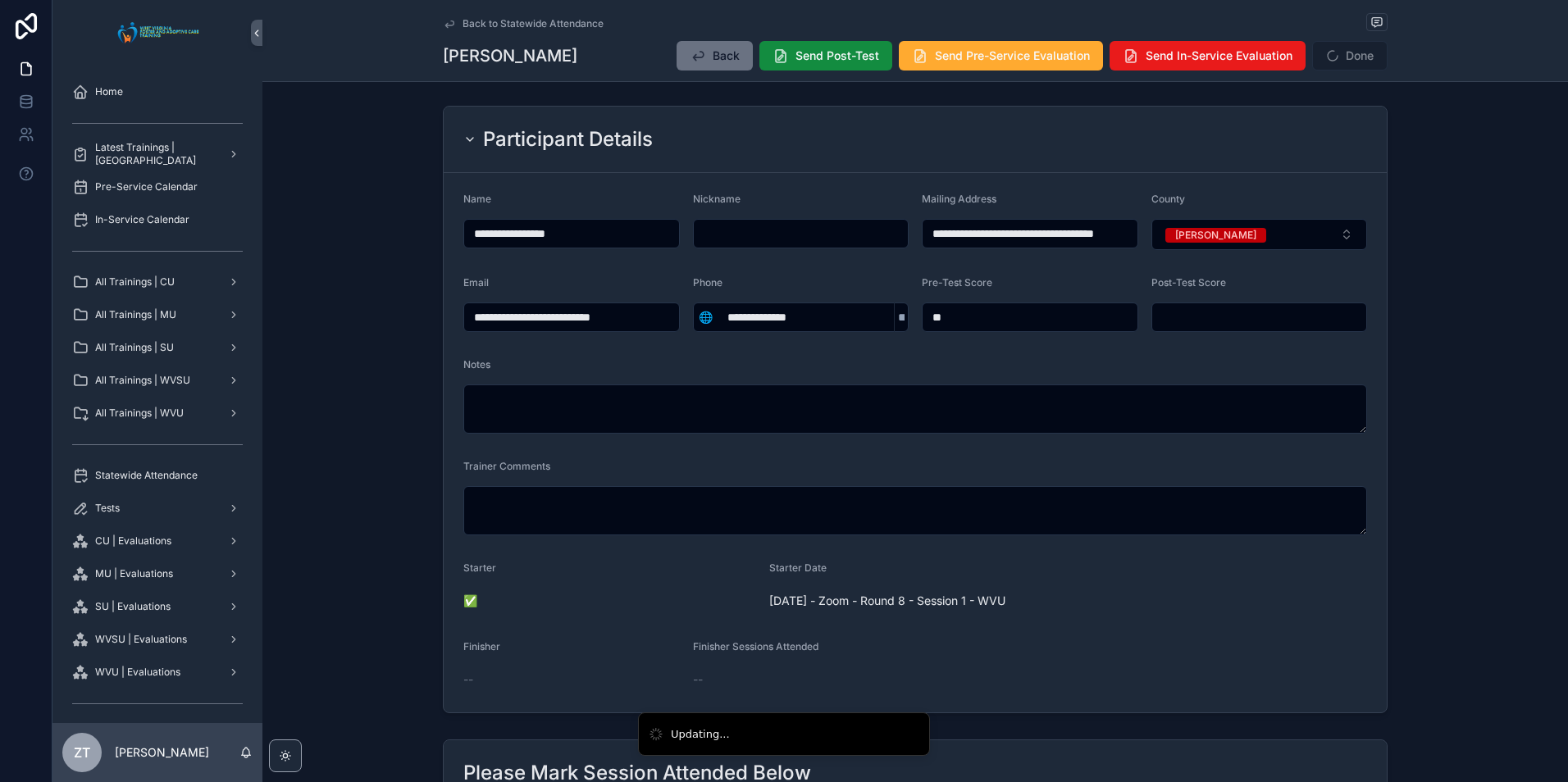
scroll to position [0, 0]
click at [759, 241] on input "scrollable content" at bounding box center [801, 236] width 215 height 23
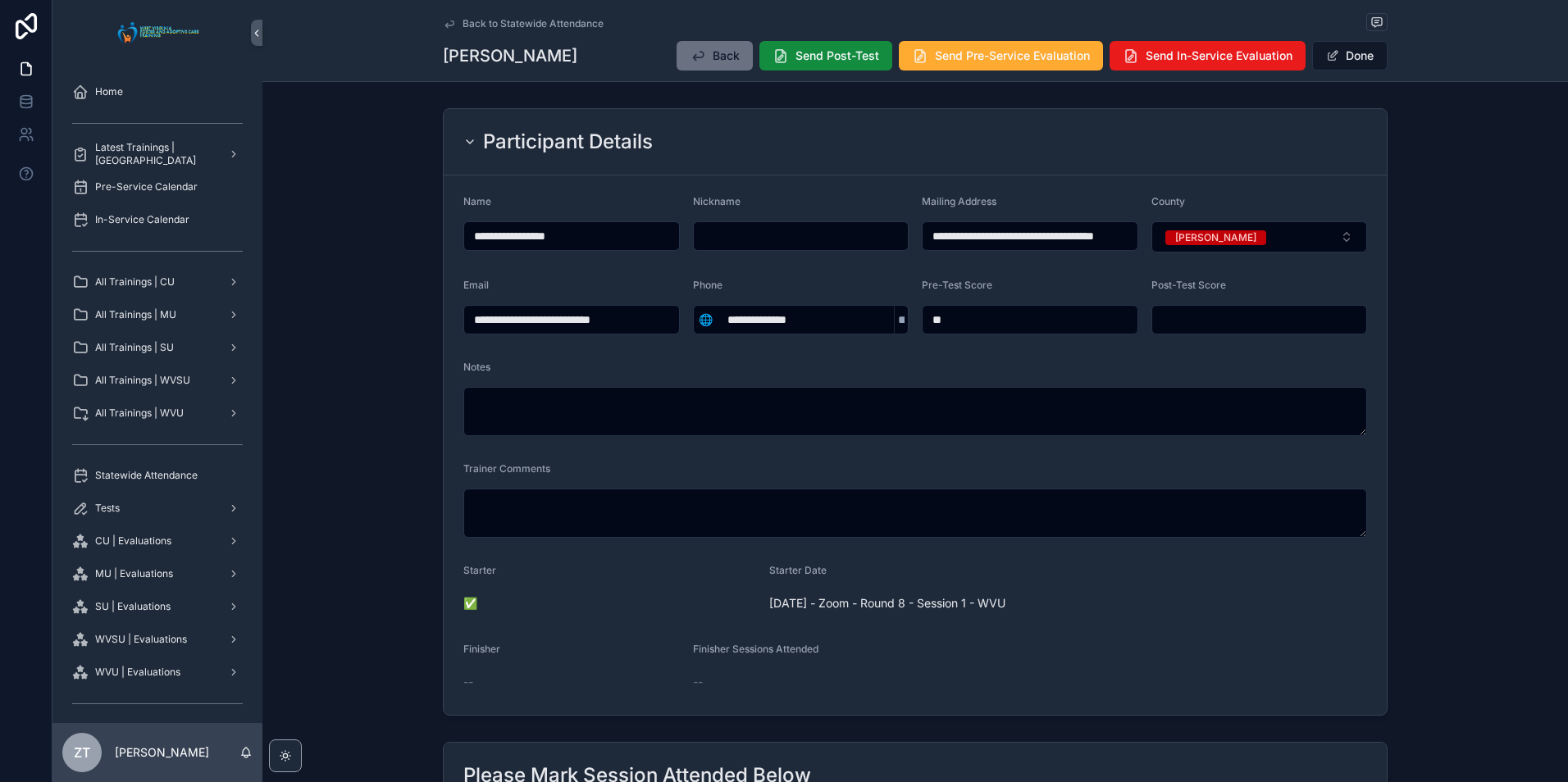
click at [1300, 123] on div "Participant Details" at bounding box center [915, 142] width 943 height 66
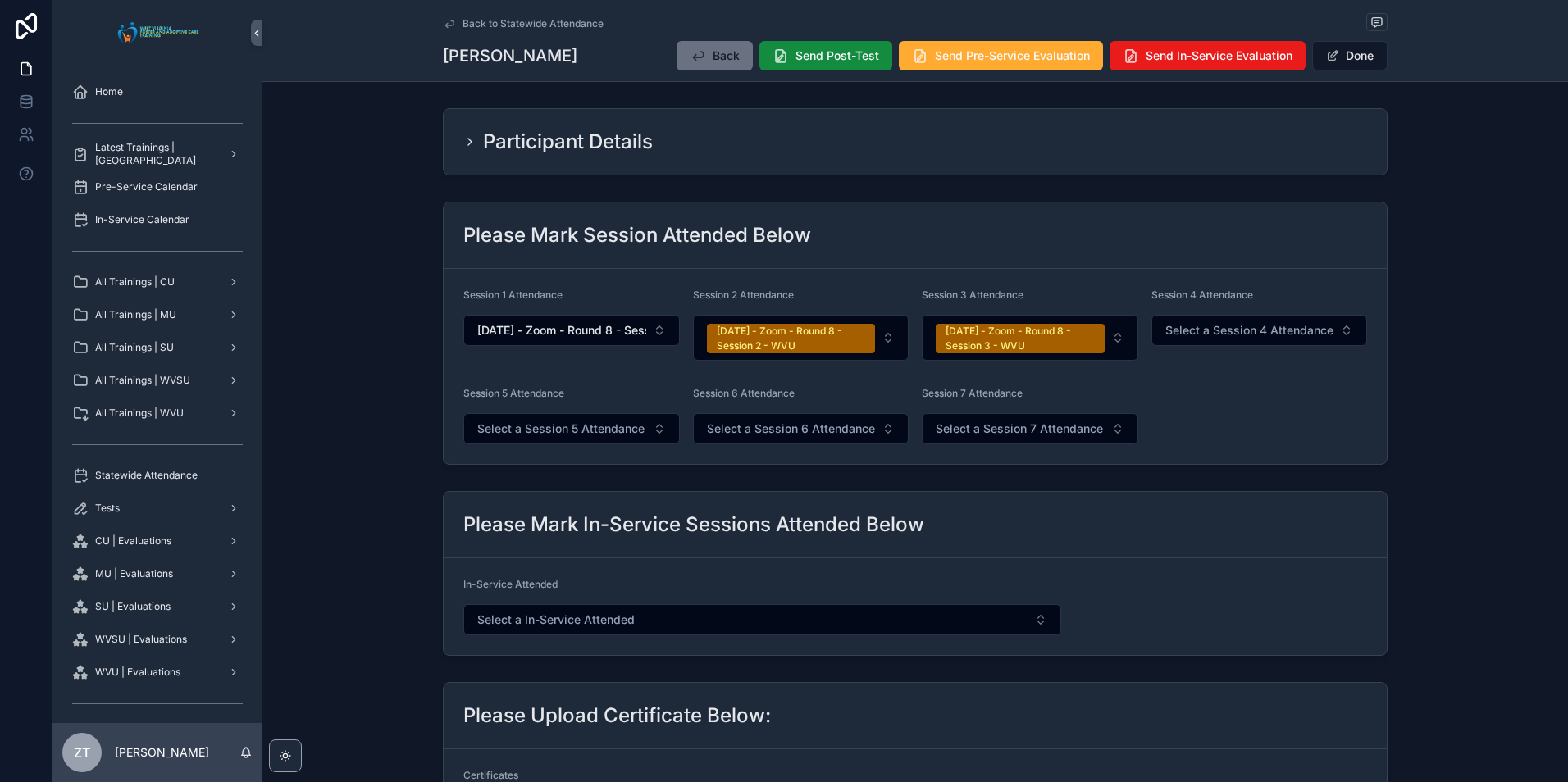
click at [1335, 51] on button "Done" at bounding box center [1350, 56] width 76 height 30
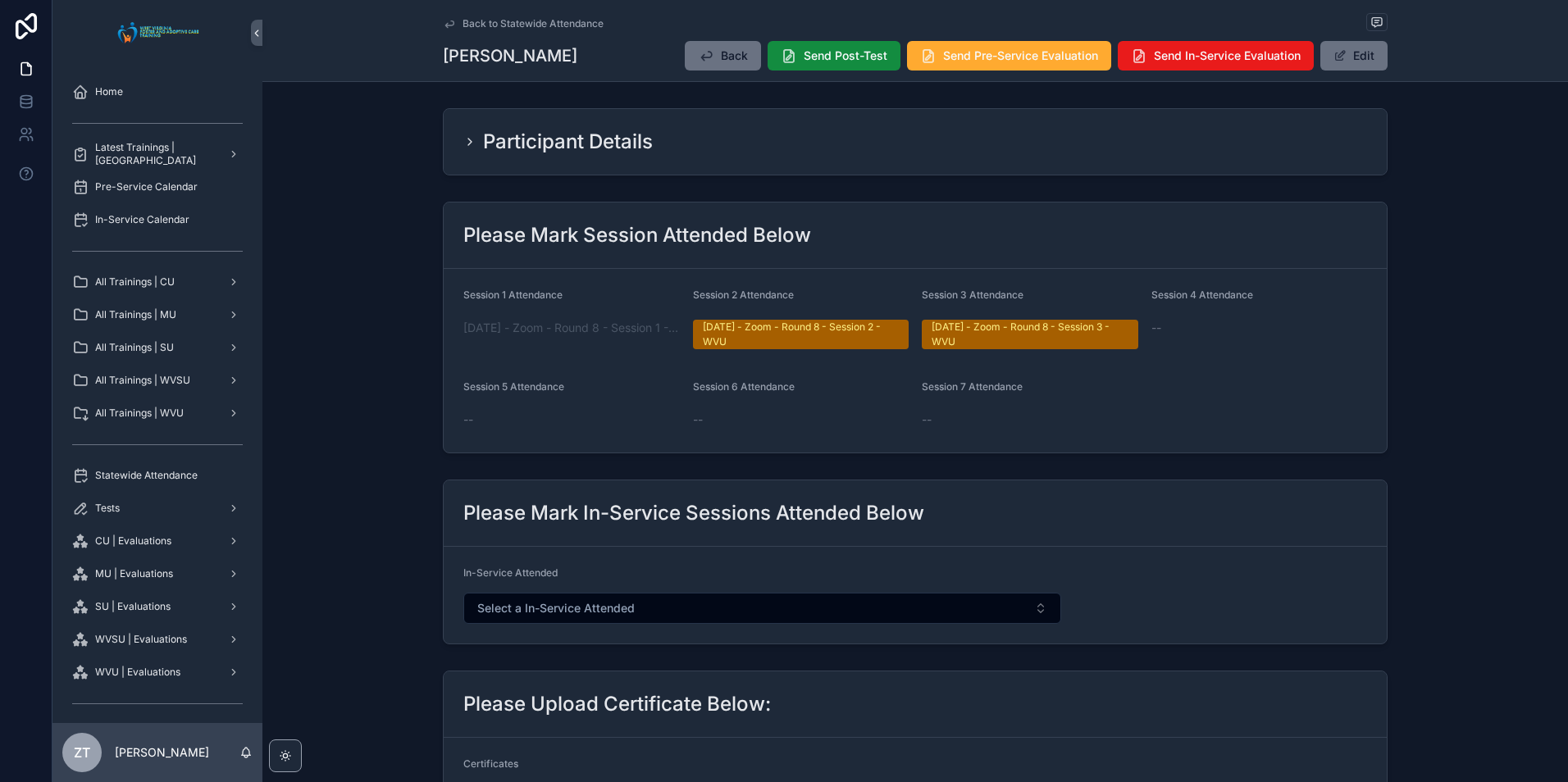
click at [468, 142] on icon "scrollable content" at bounding box center [470, 142] width 13 height 13
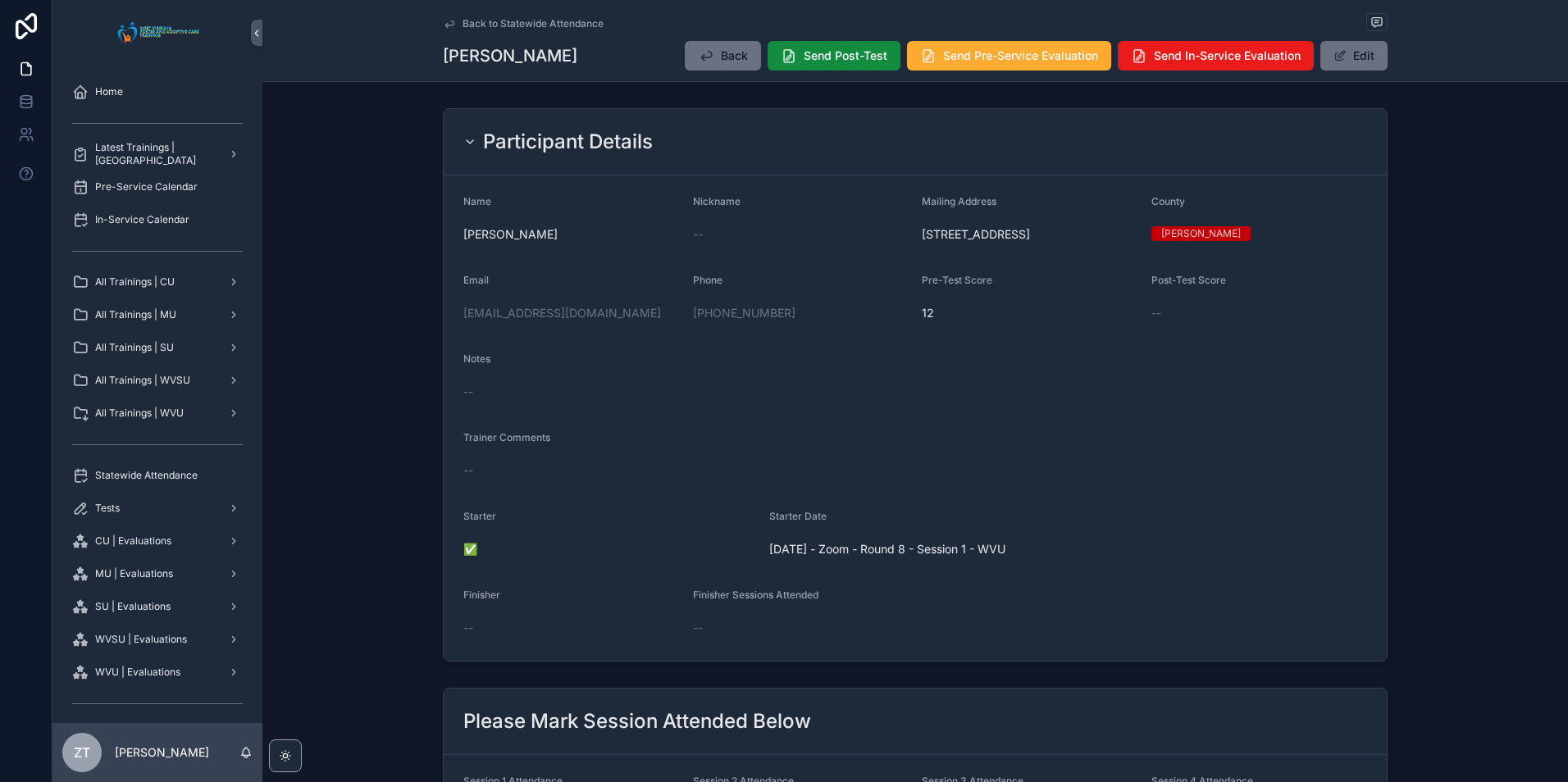
click at [447, 23] on icon "scrollable content" at bounding box center [450, 24] width 13 height 13
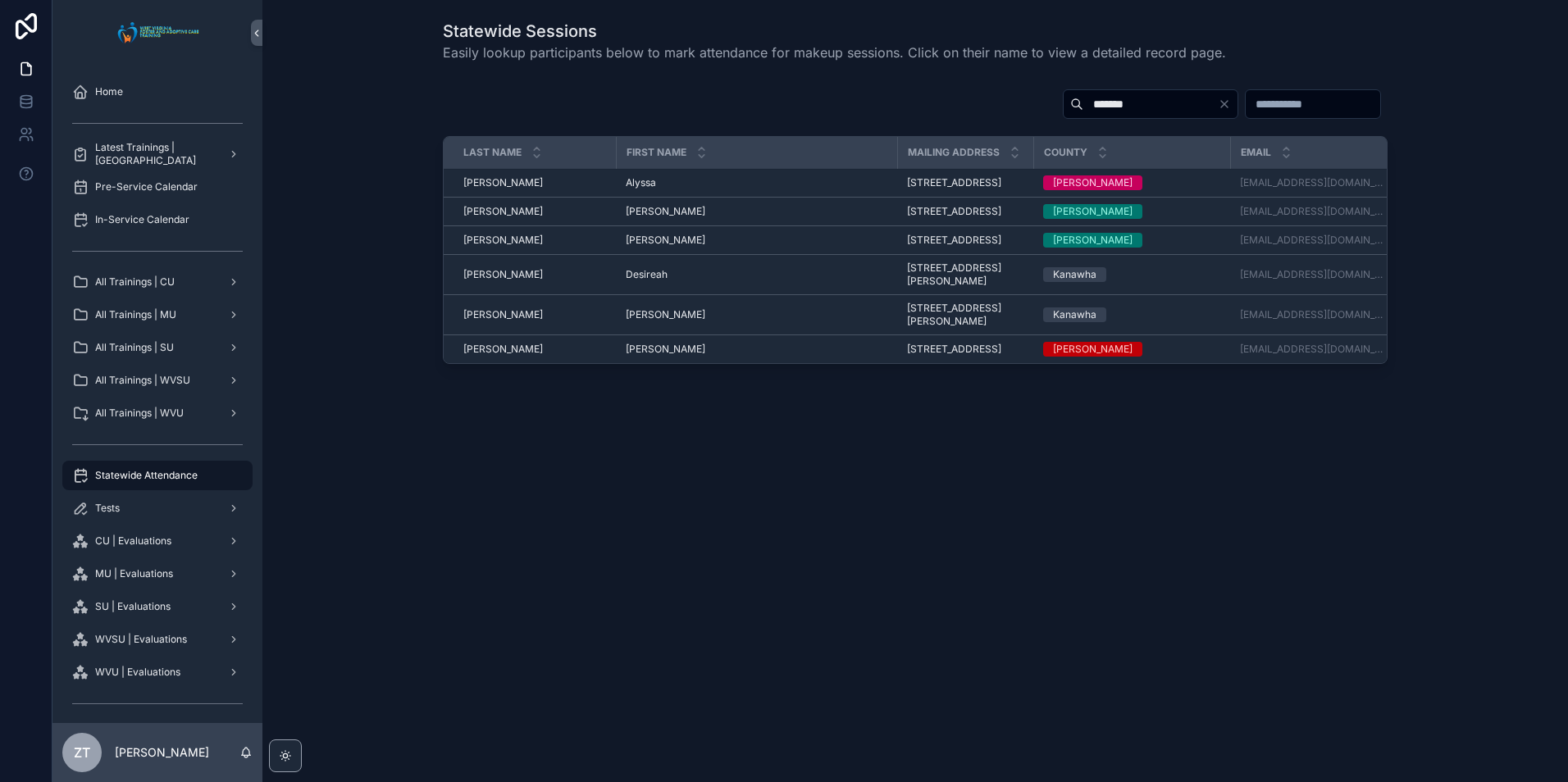
click at [1084, 102] on input "*******" at bounding box center [1151, 104] width 135 height 23
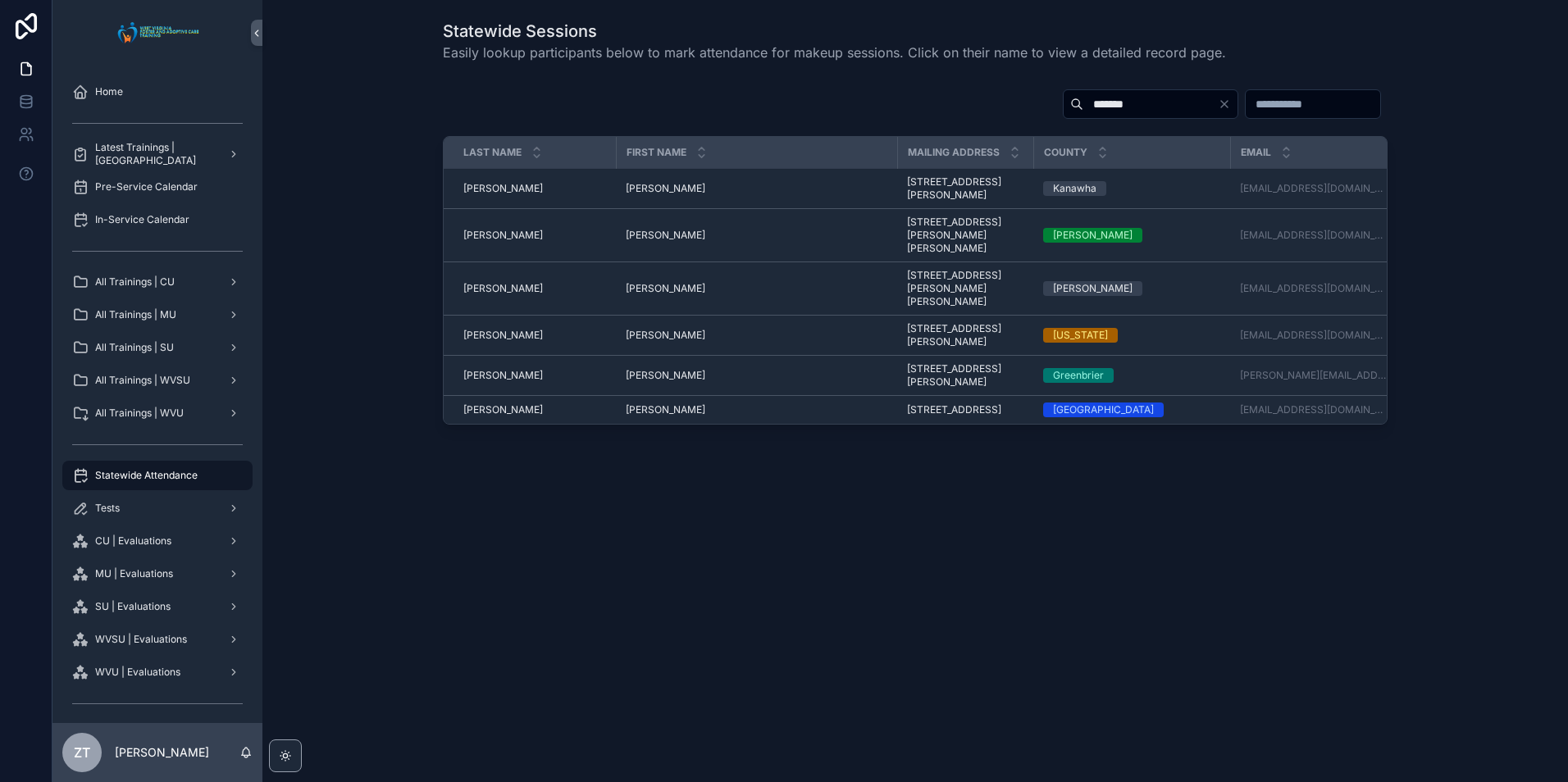
type input "*******"
click at [640, 369] on span "Stephen" at bounding box center [665, 376] width 80 height 13
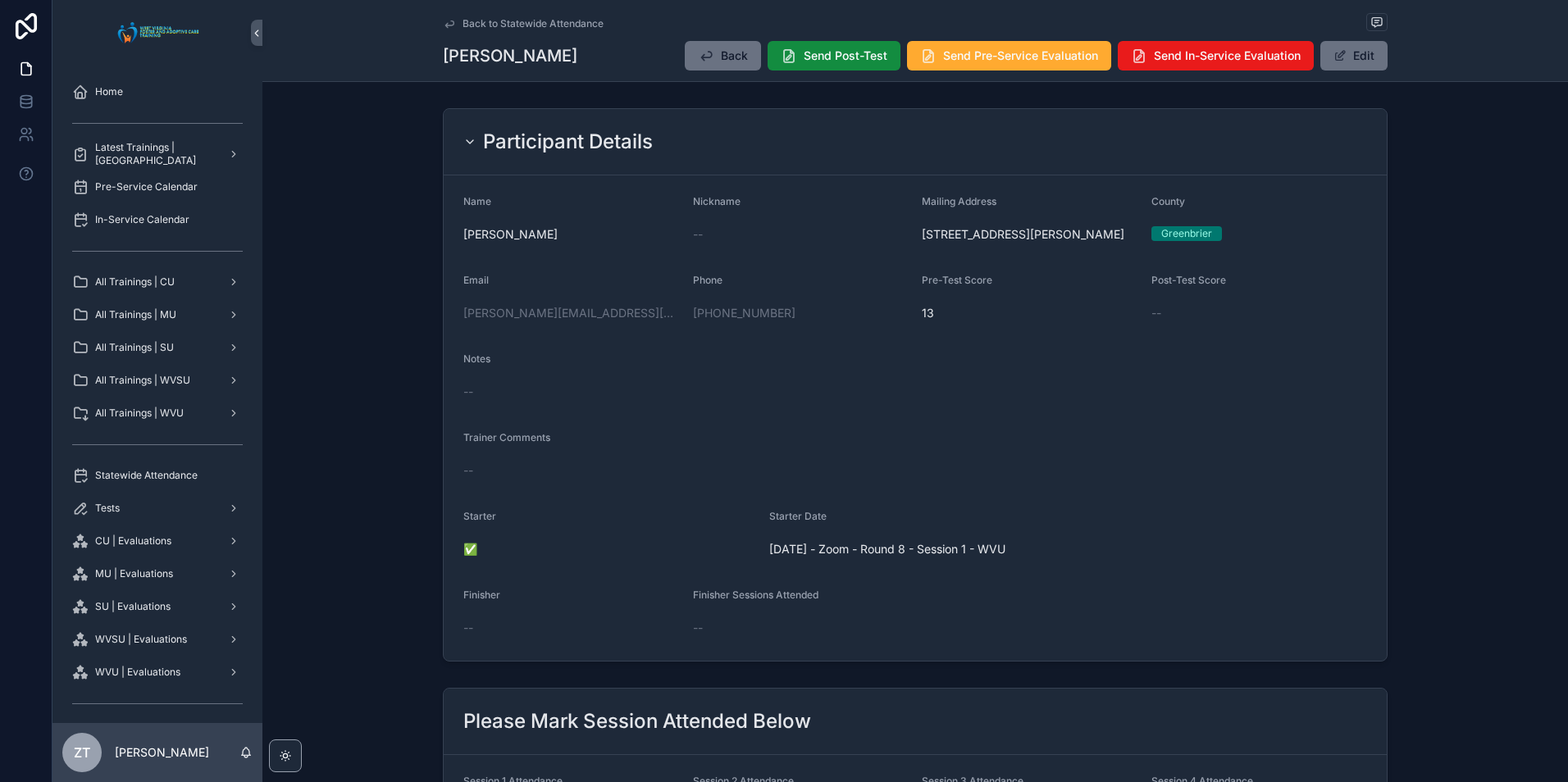
click at [1348, 66] on button "Edit" at bounding box center [1355, 56] width 67 height 30
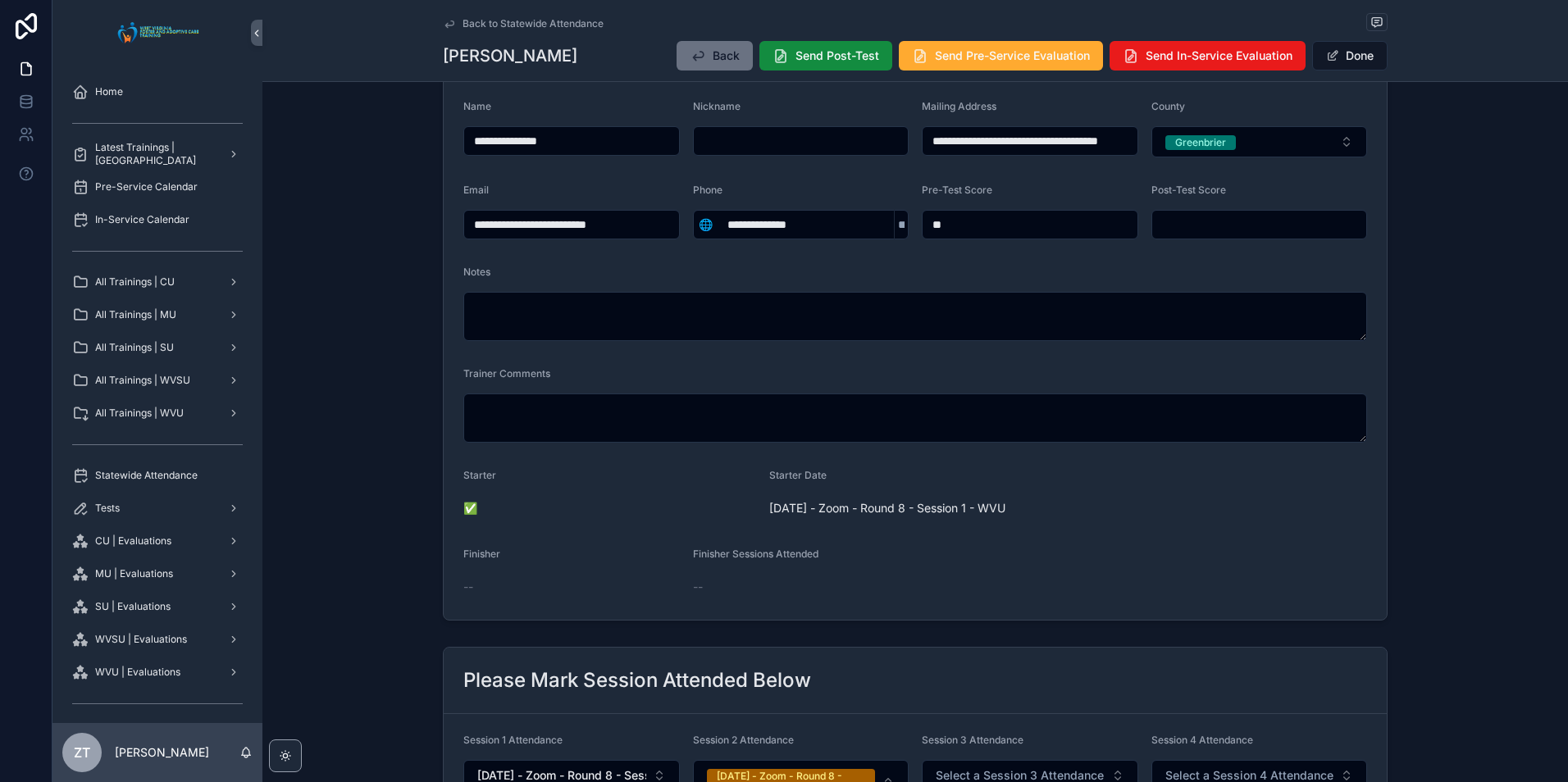
scroll to position [574, 0]
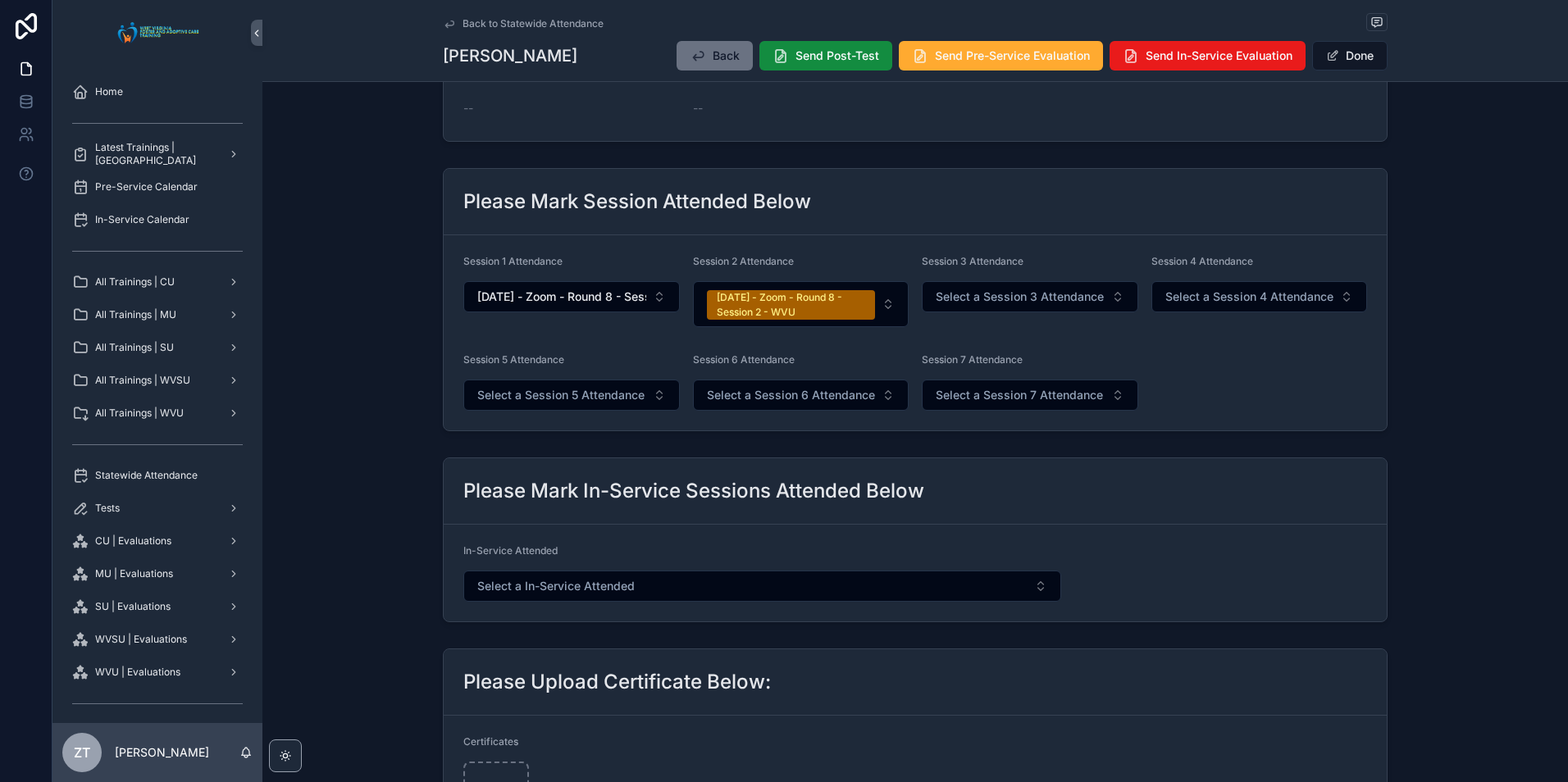
click at [1002, 298] on span "Select a Session 3 Attendance" at bounding box center [1020, 297] width 168 height 16
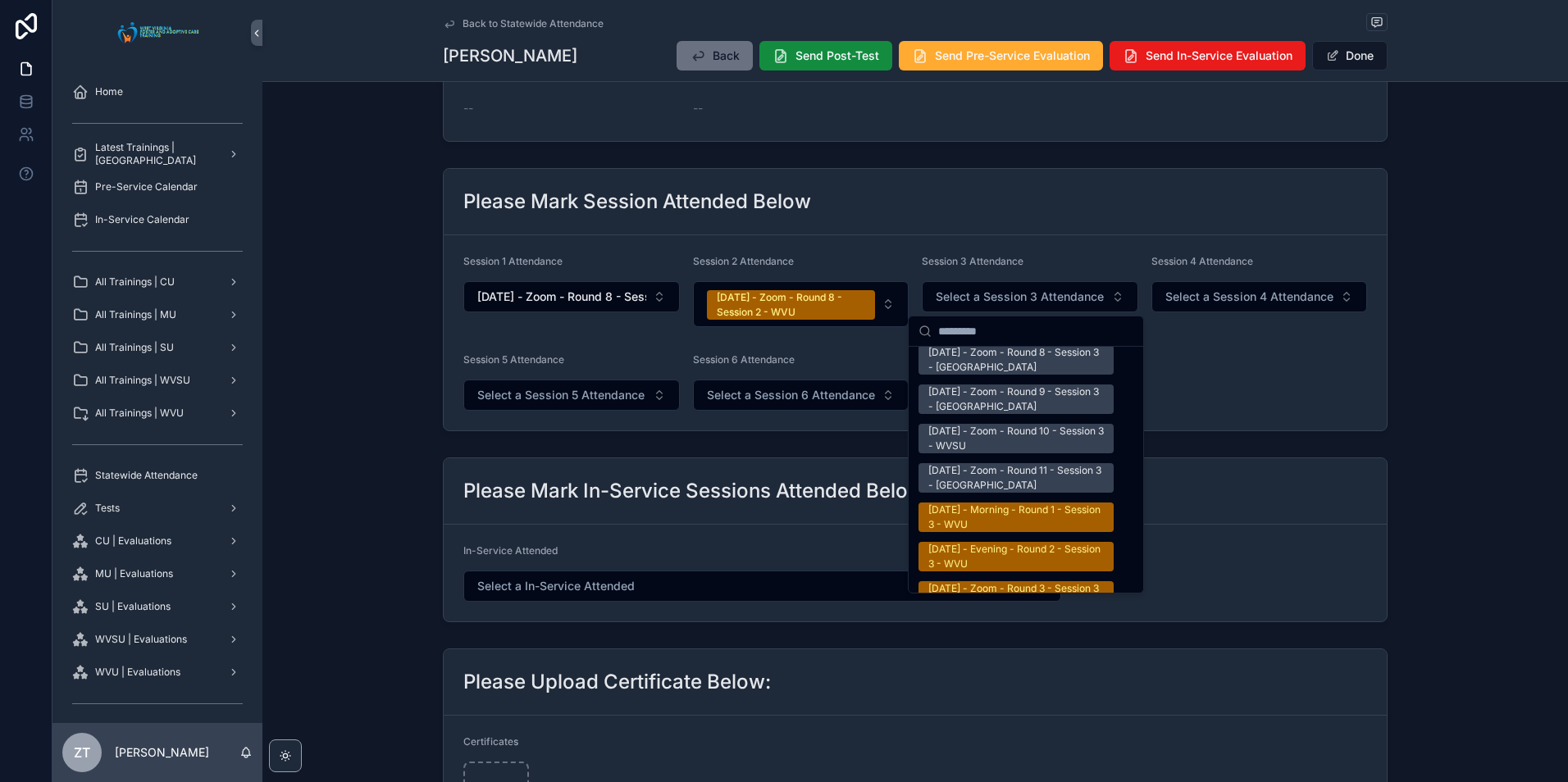
scroll to position [2705, 0]
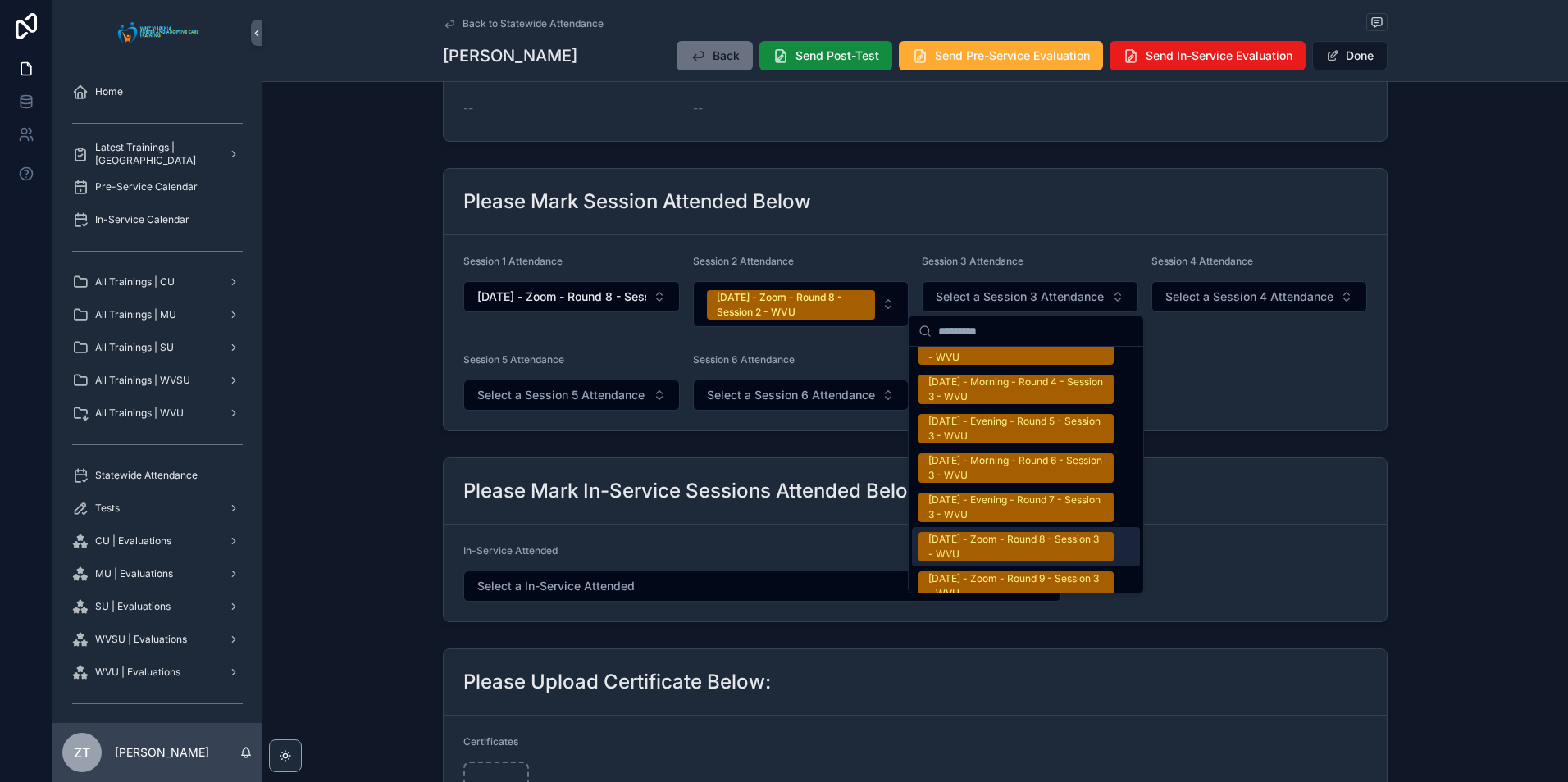
click at [1007, 532] on div "9/20/2025 - Zoom - Round 8 - Session 3 - WVU" at bounding box center [1016, 546] width 176 height 30
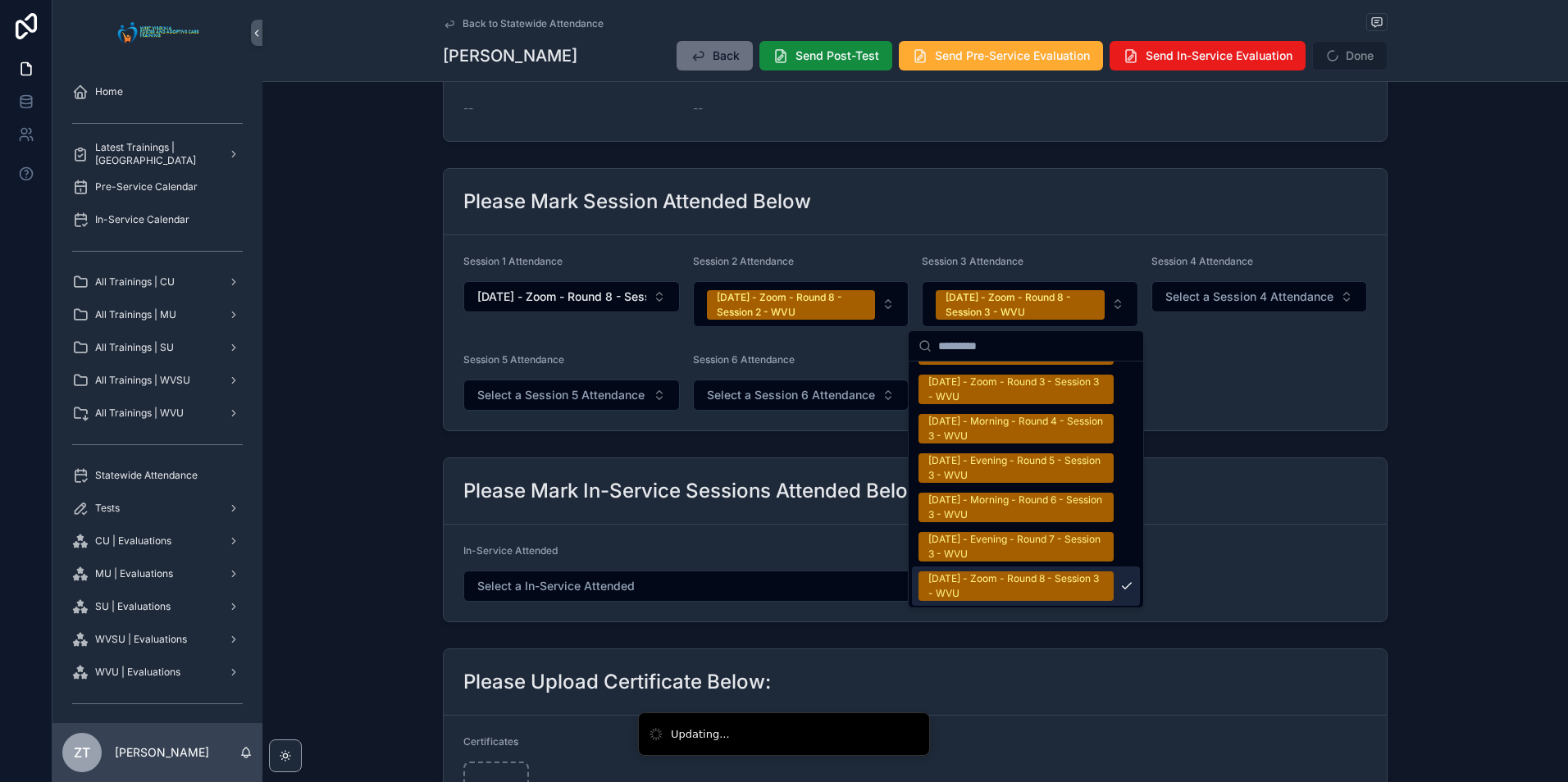
scroll to position [2730, 0]
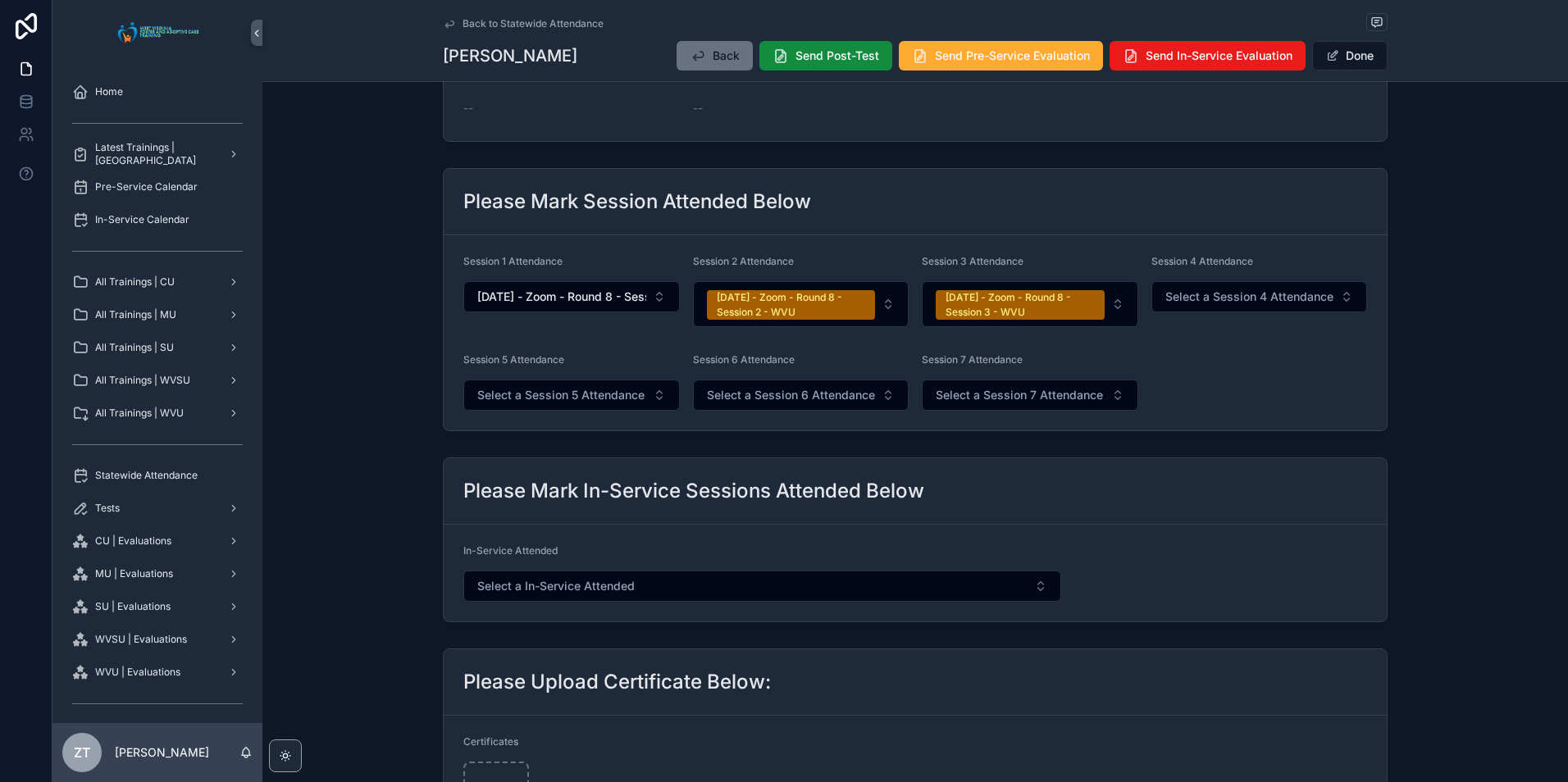
click at [1352, 50] on button "Done" at bounding box center [1350, 56] width 76 height 30
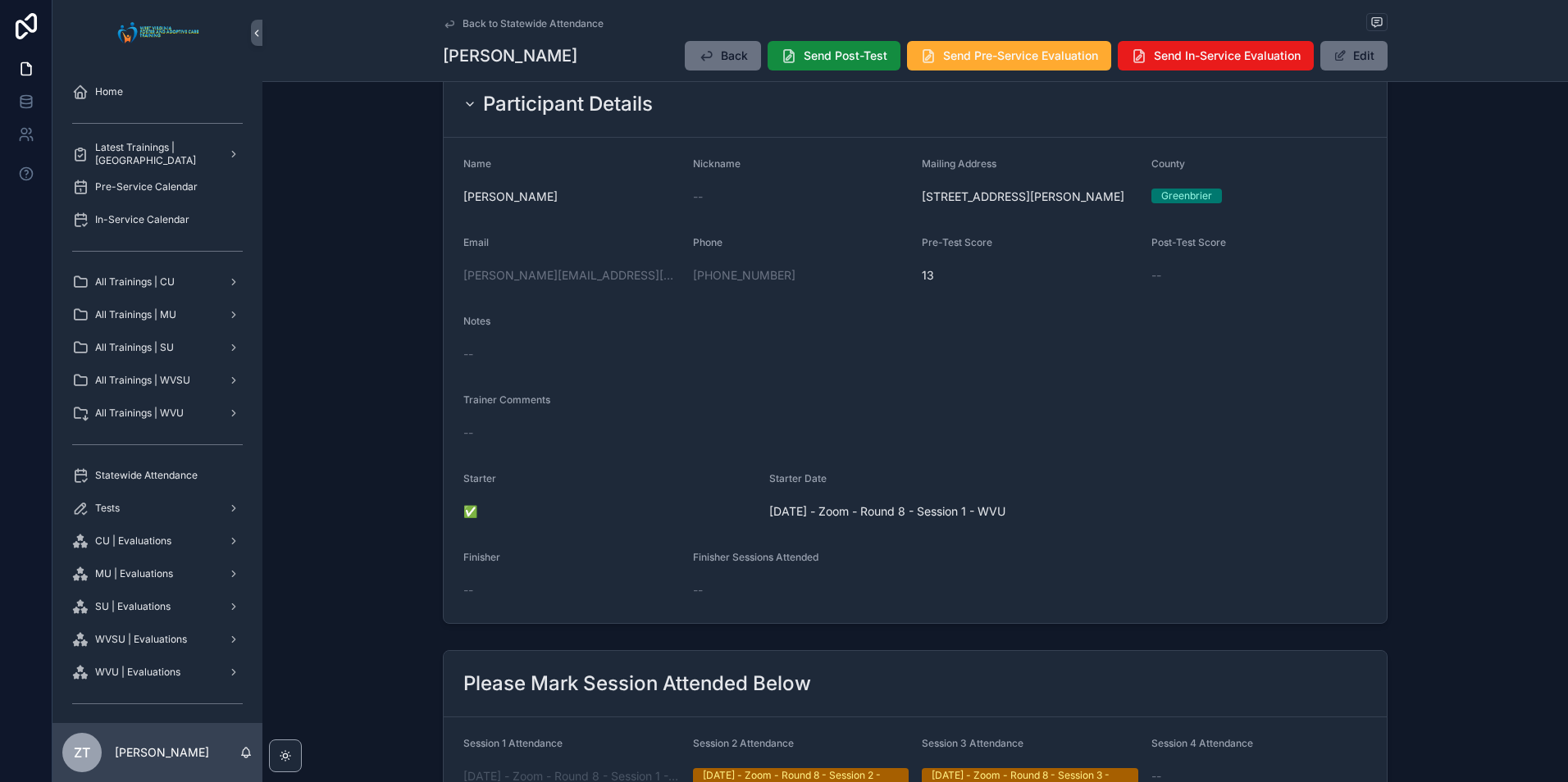
scroll to position [0, 0]
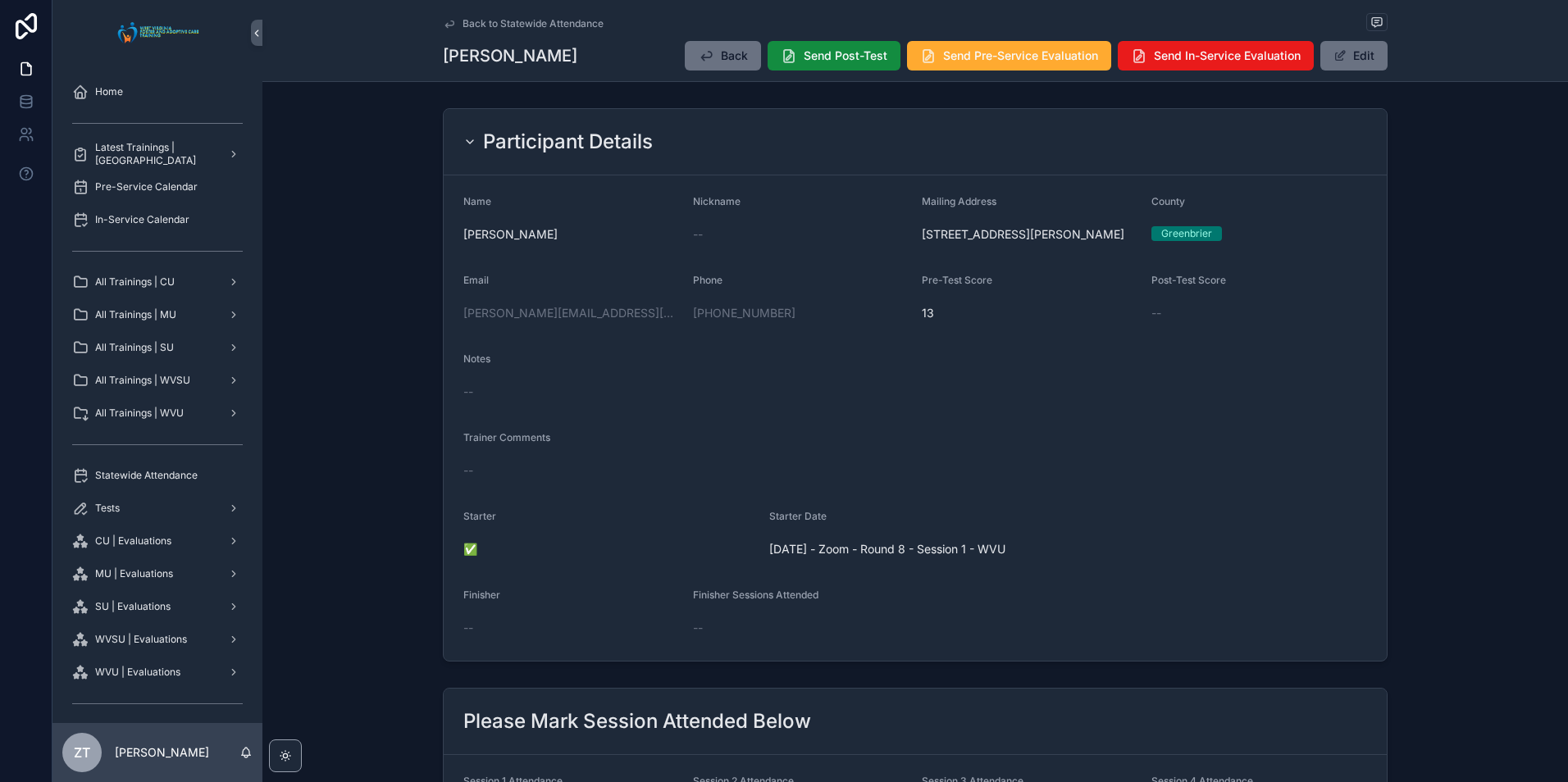
click at [443, 23] on icon "scrollable content" at bounding box center [450, 24] width 13 height 13
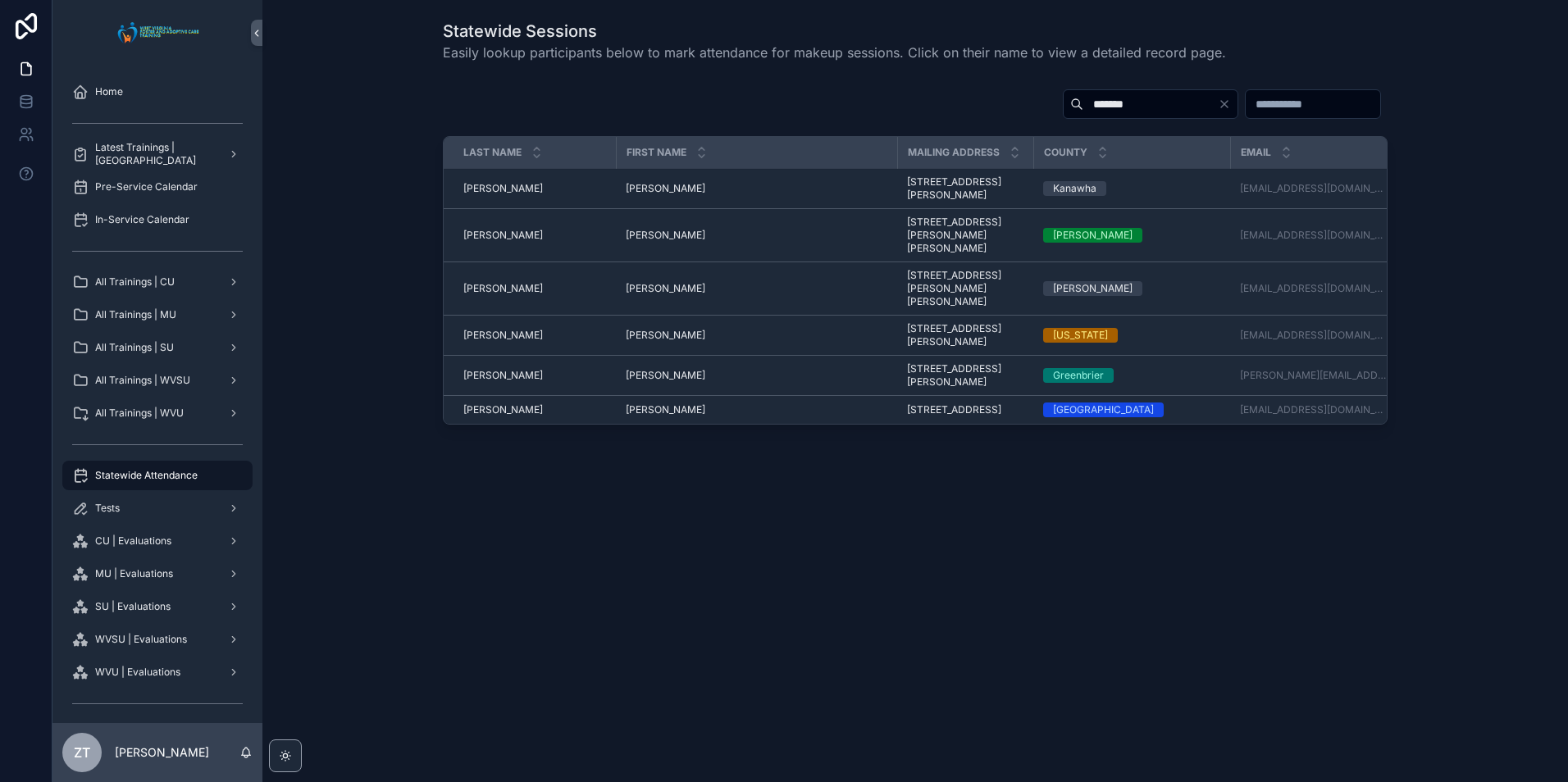
click at [1084, 105] on input "*******" at bounding box center [1151, 104] width 135 height 23
type input "*****"
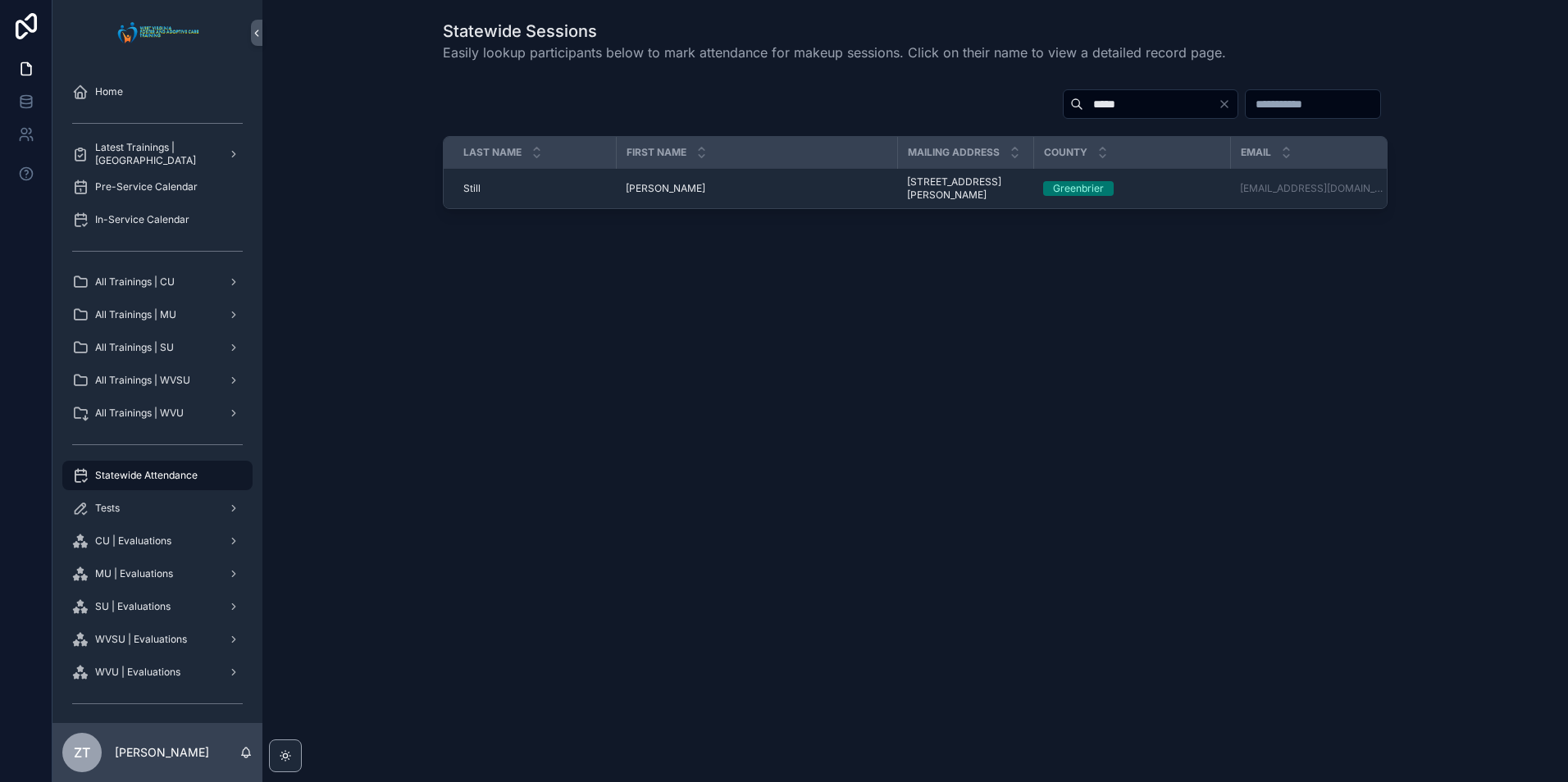
click at [643, 193] on span "Kelsey" at bounding box center [665, 189] width 80 height 13
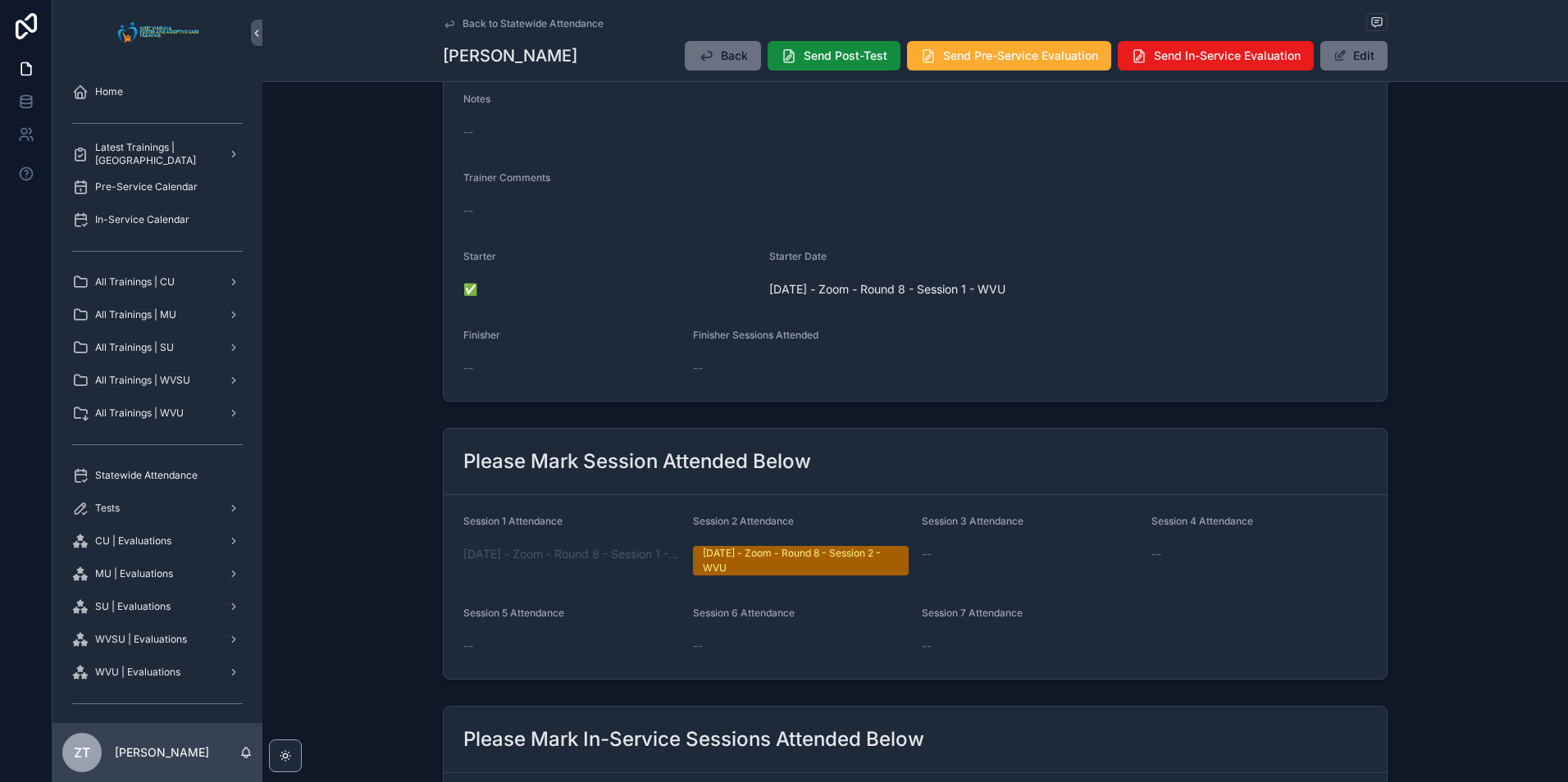
scroll to position [328, 0]
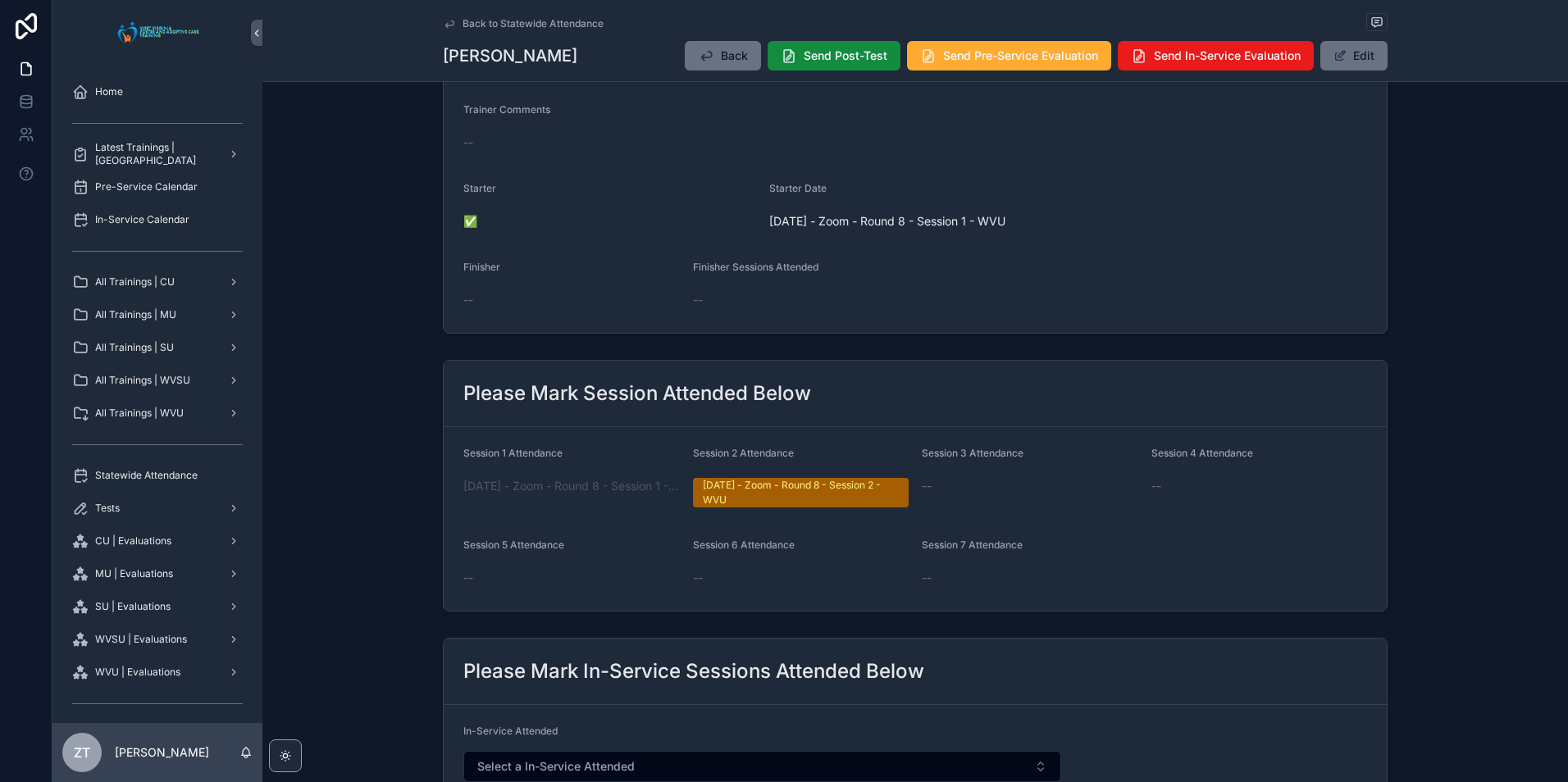
click at [1341, 63] on button "Edit" at bounding box center [1355, 56] width 67 height 30
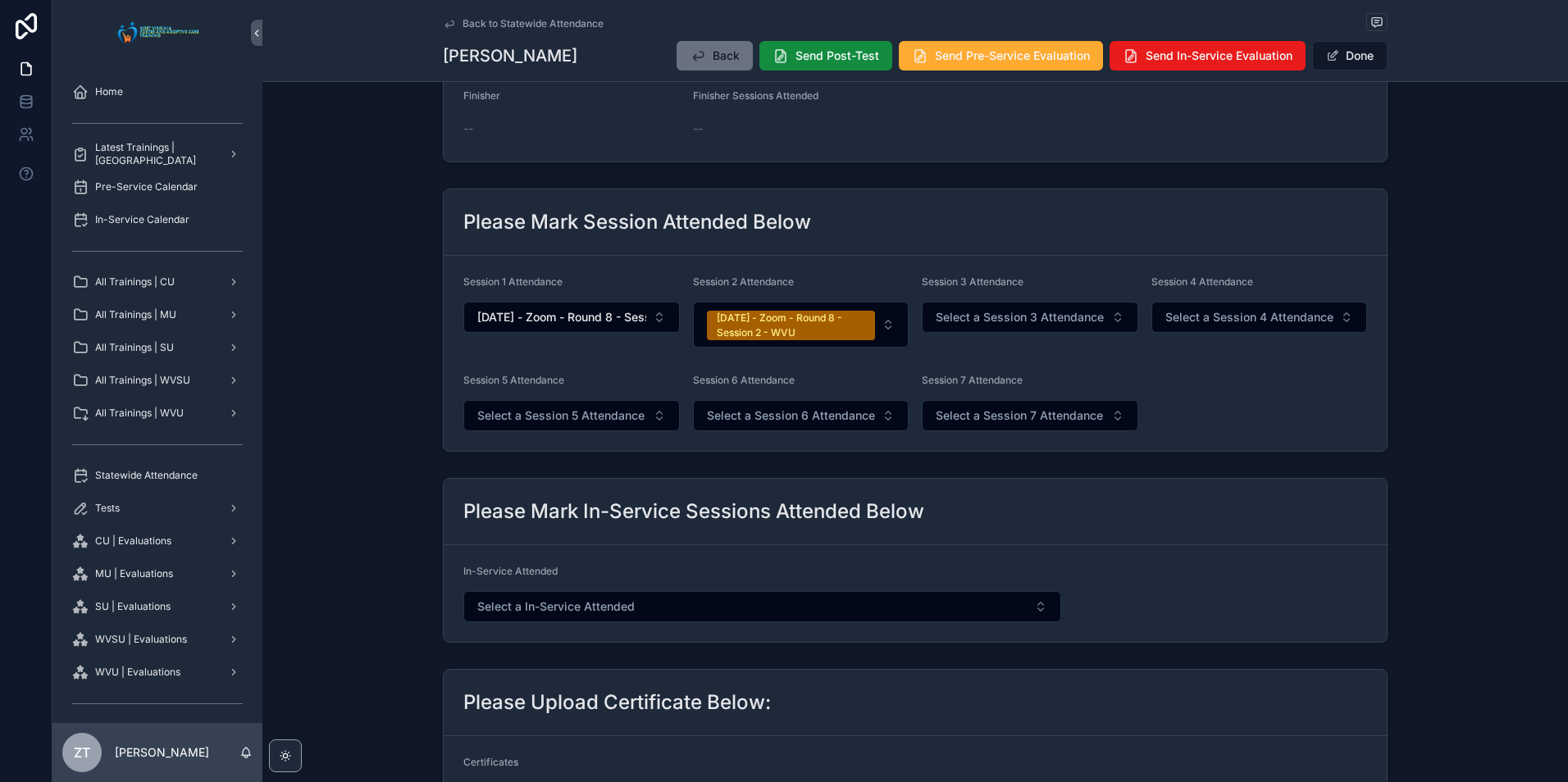
scroll to position [644, 0]
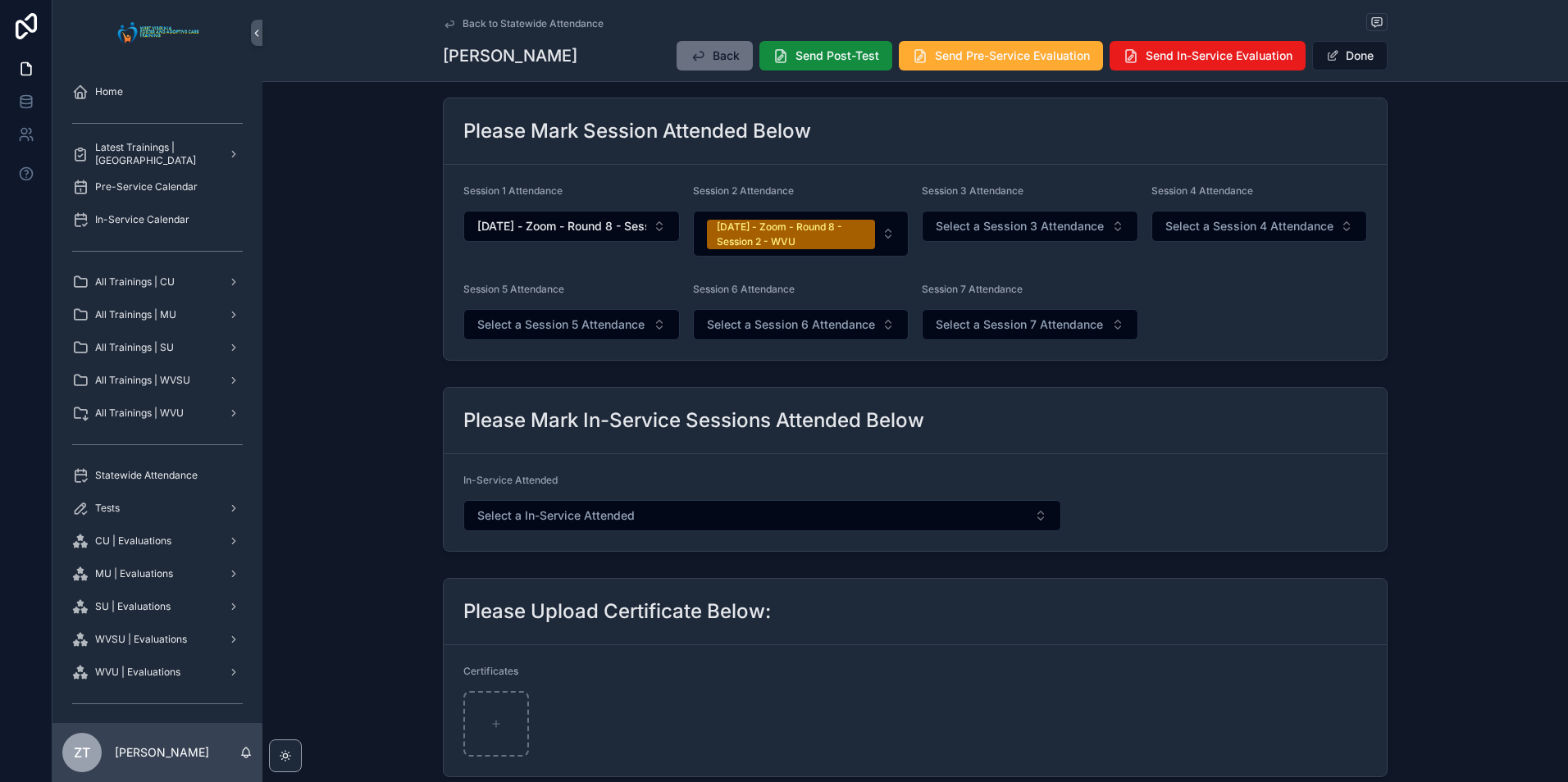
click at [969, 228] on span "Select a Session 3 Attendance" at bounding box center [1020, 226] width 168 height 16
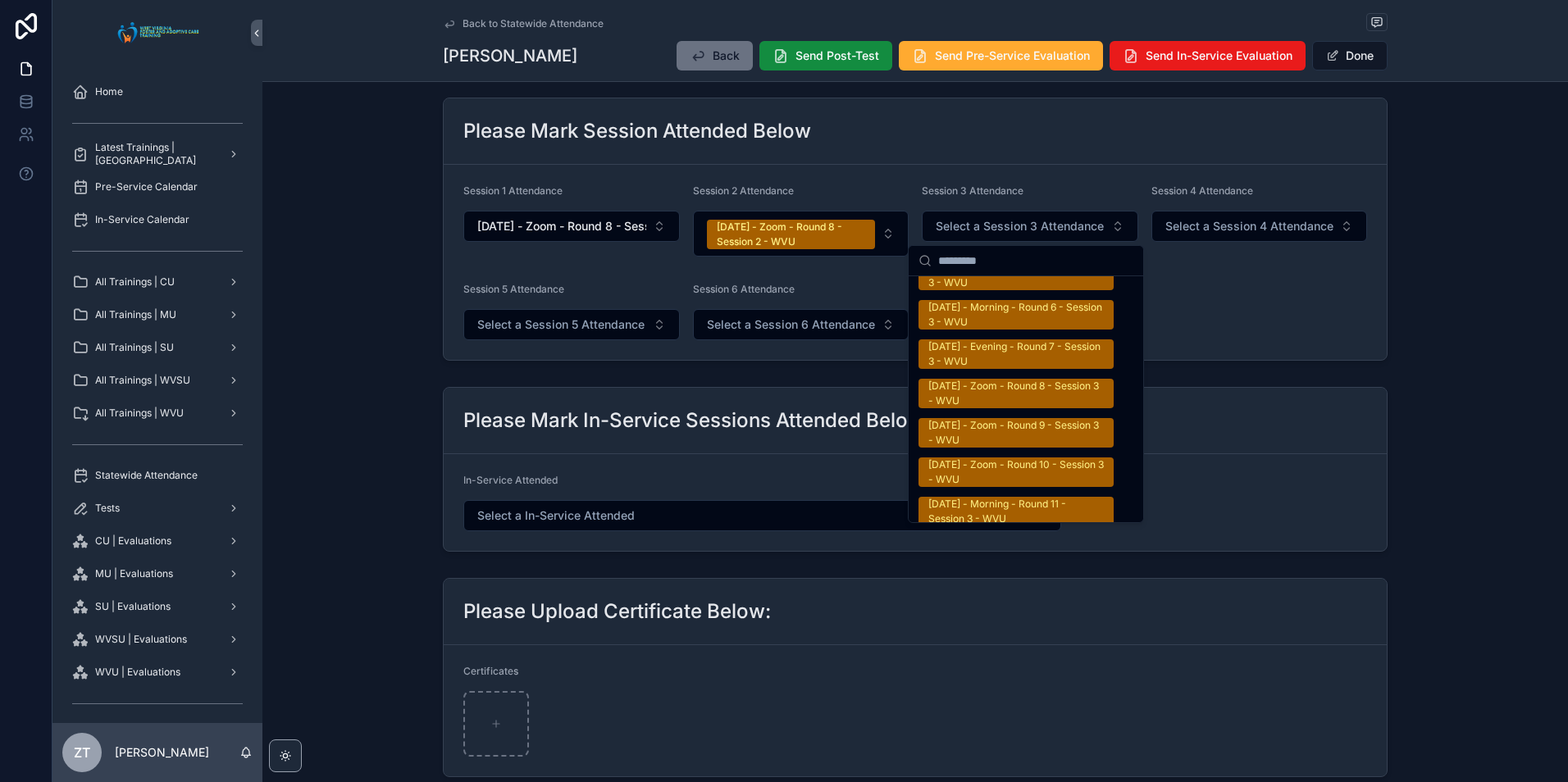
scroll to position [2787, 0]
click at [1031, 380] on div "9/20/2025 - Zoom - Round 8 - Session 3 - WVU" at bounding box center [1016, 395] width 176 height 30
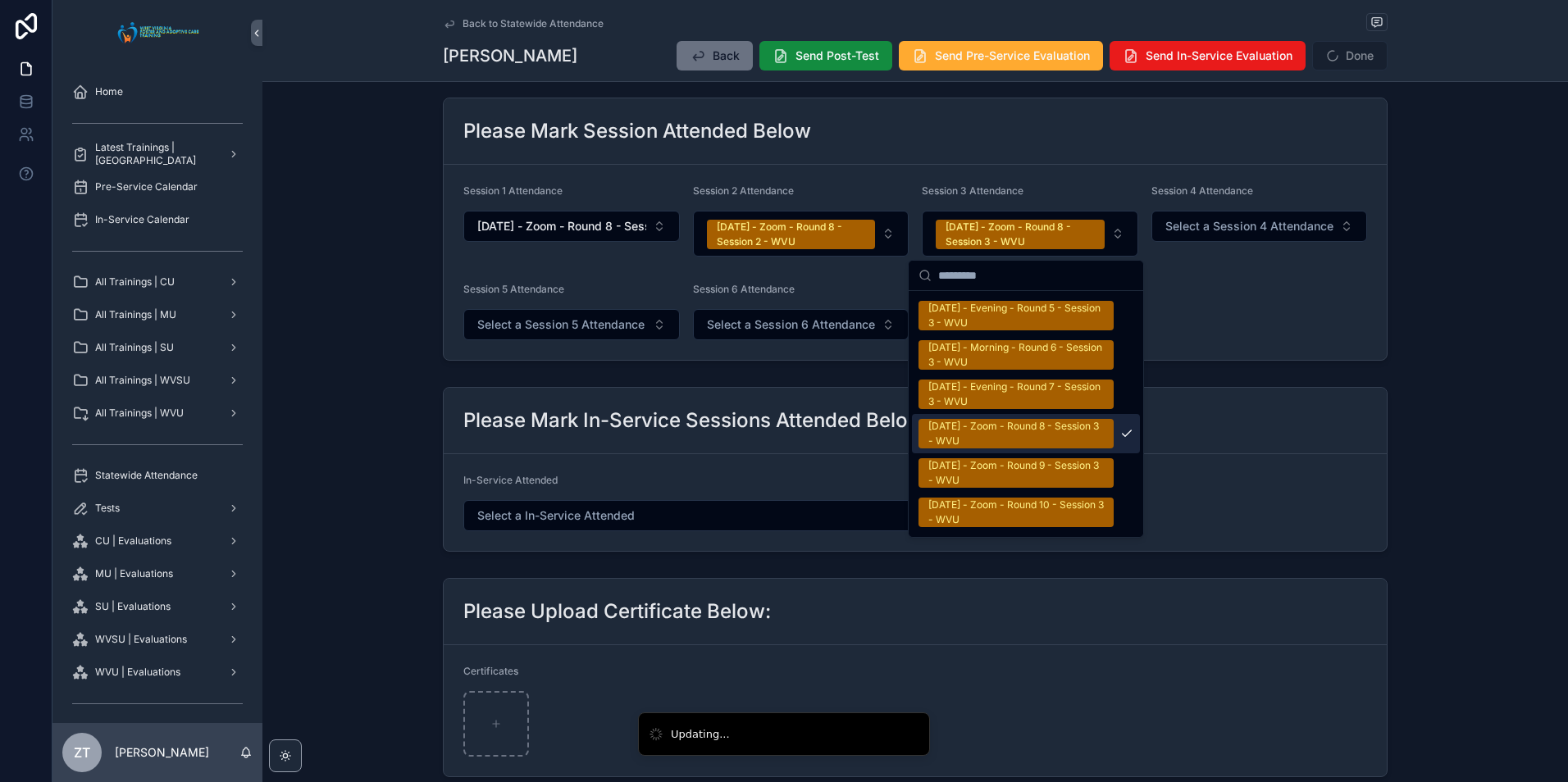
scroll to position [2812, 0]
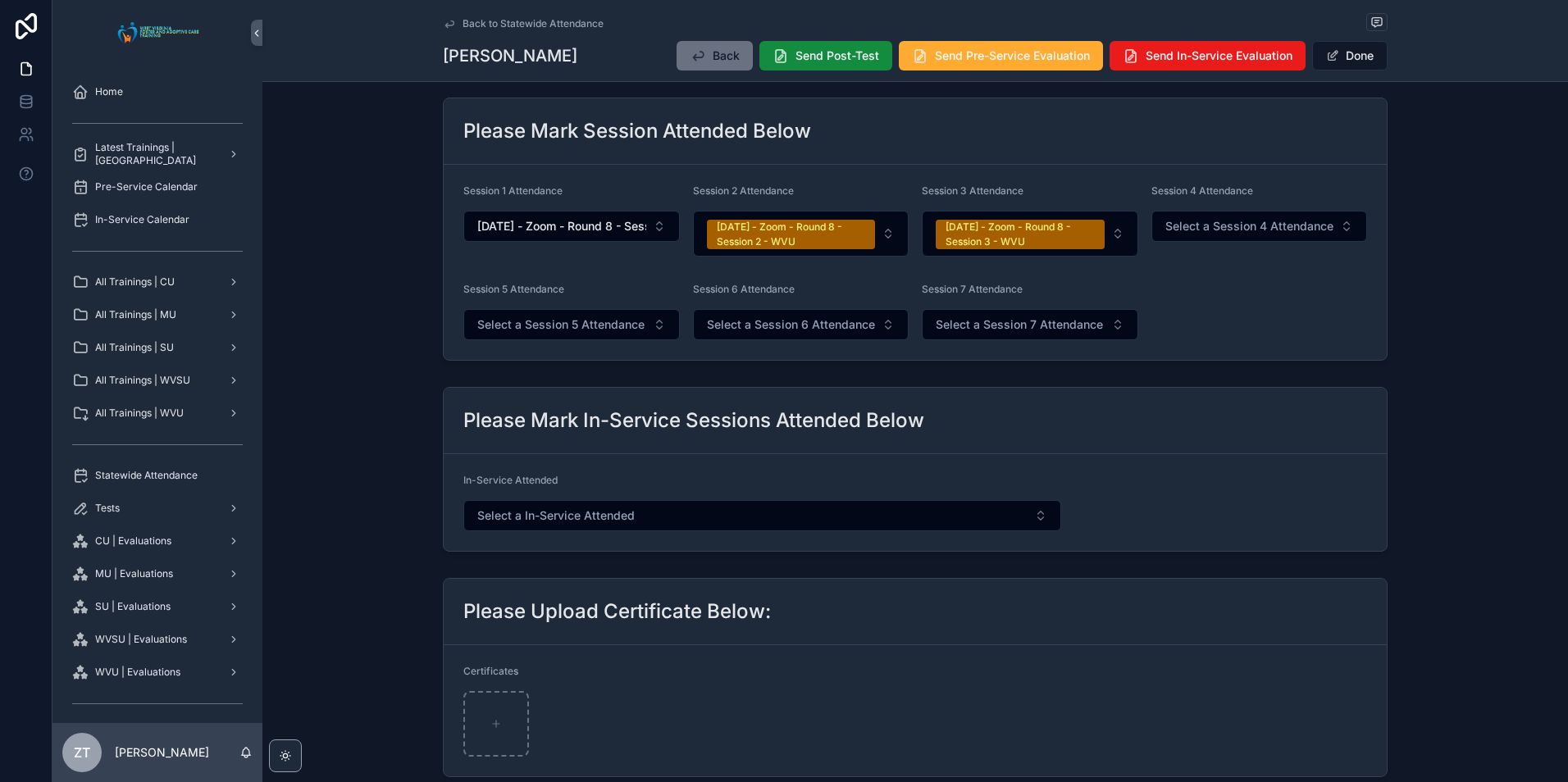
click at [1347, 53] on button "Done" at bounding box center [1350, 56] width 76 height 30
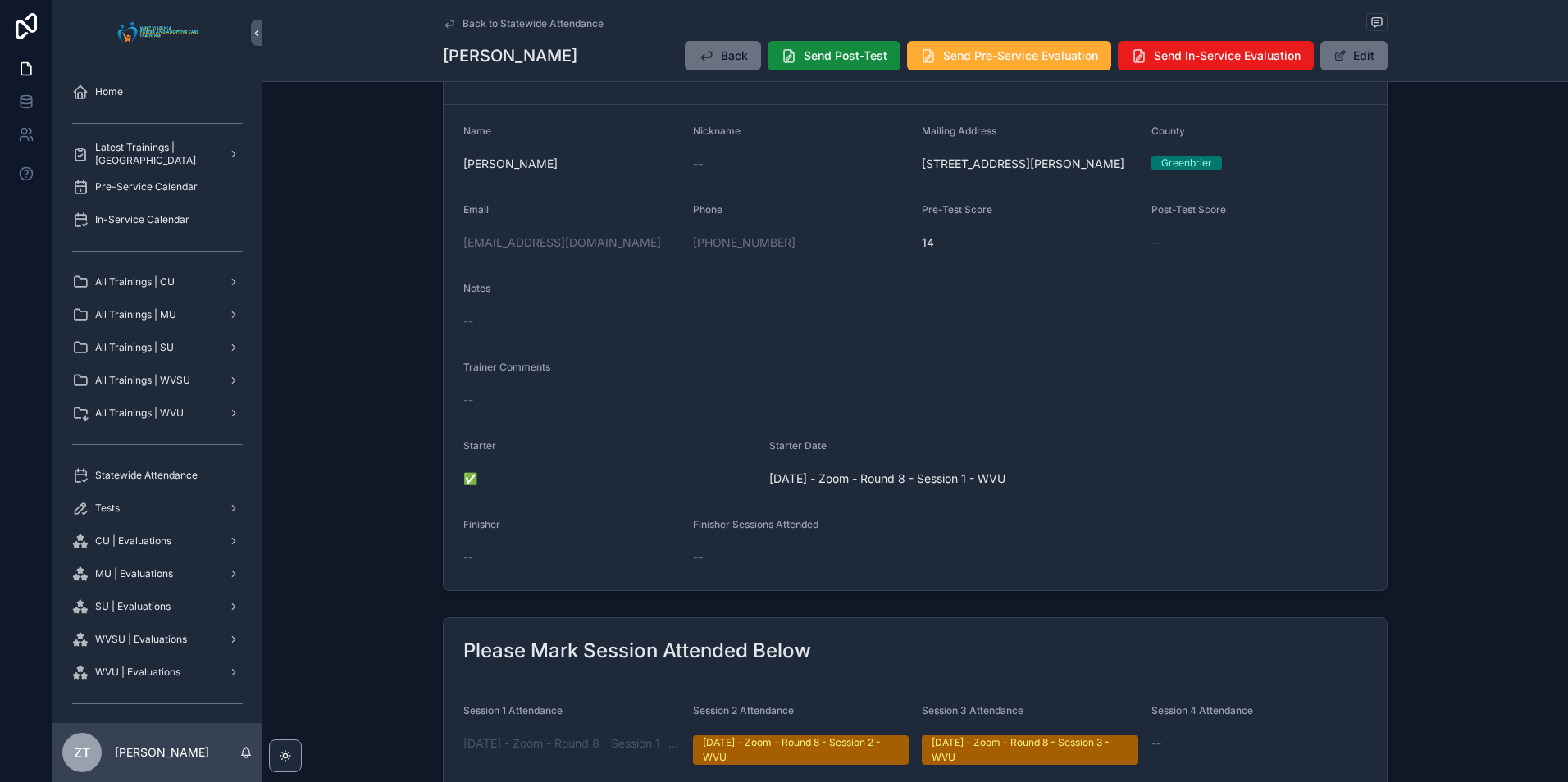
scroll to position [0, 0]
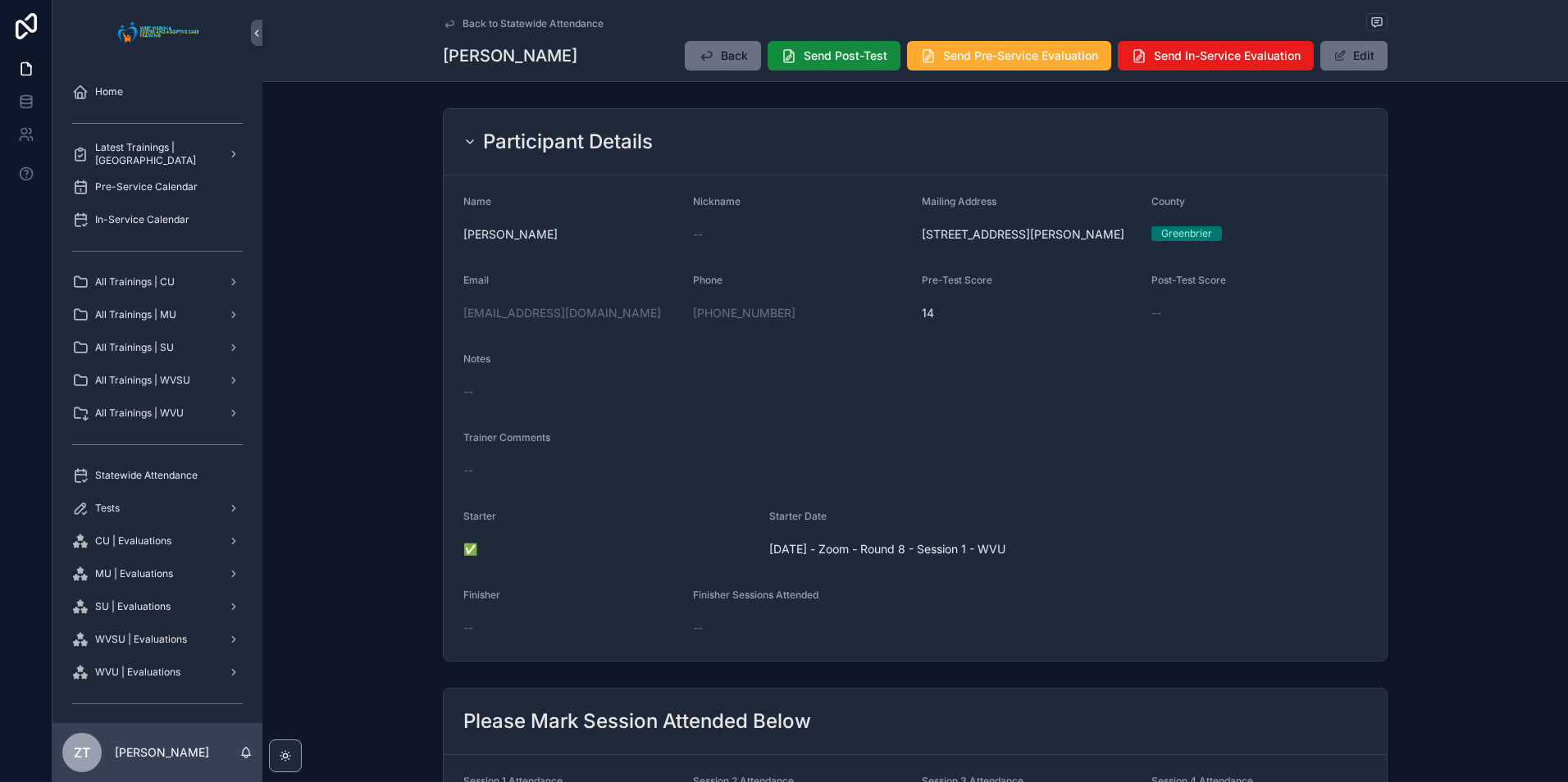
click at [445, 24] on icon "scrollable content" at bounding box center [450, 24] width 13 height 13
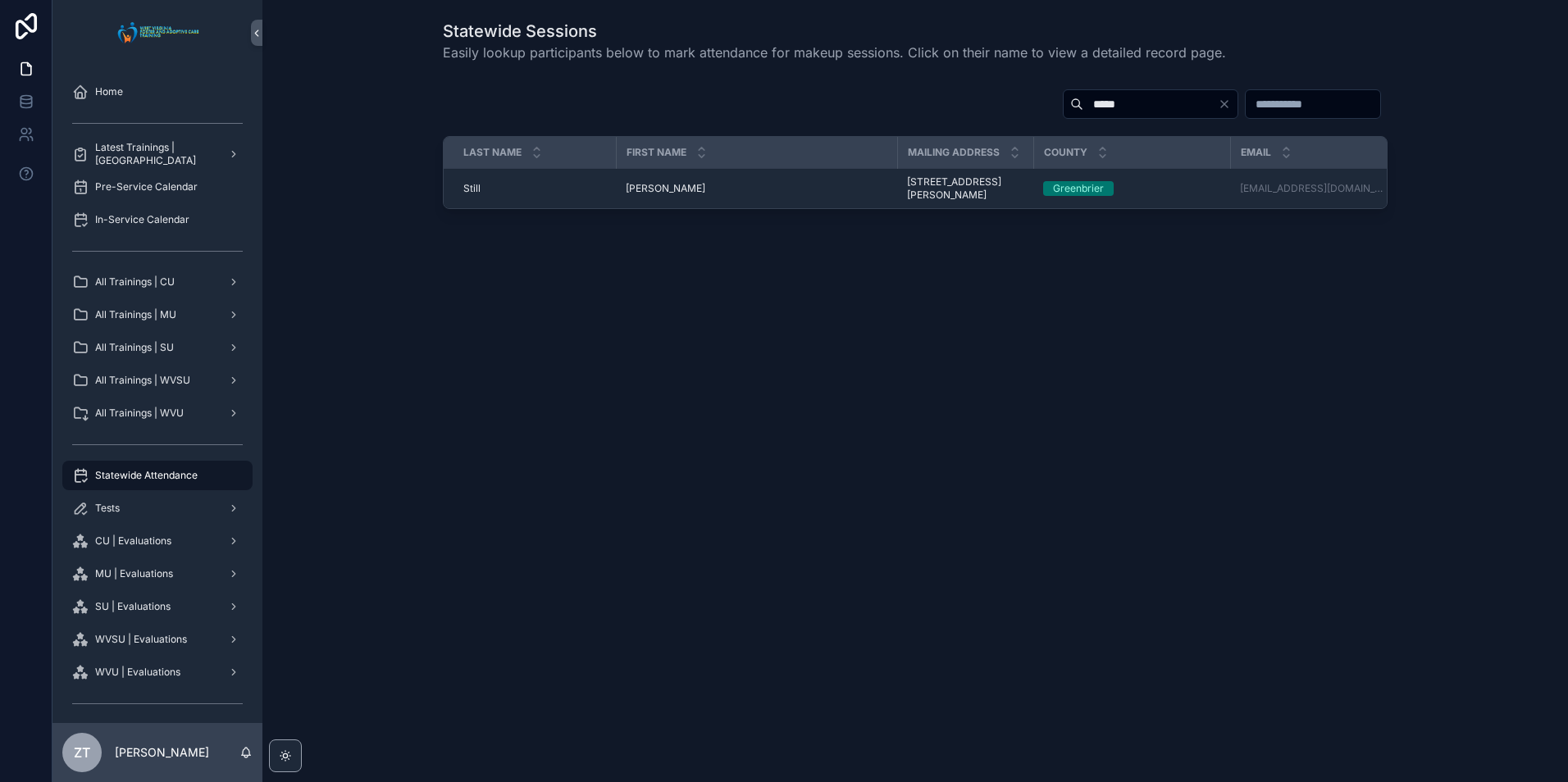
click at [1084, 109] on input "*****" at bounding box center [1151, 104] width 135 height 23
click at [1084, 108] on input "*****" at bounding box center [1151, 104] width 135 height 23
type input "********"
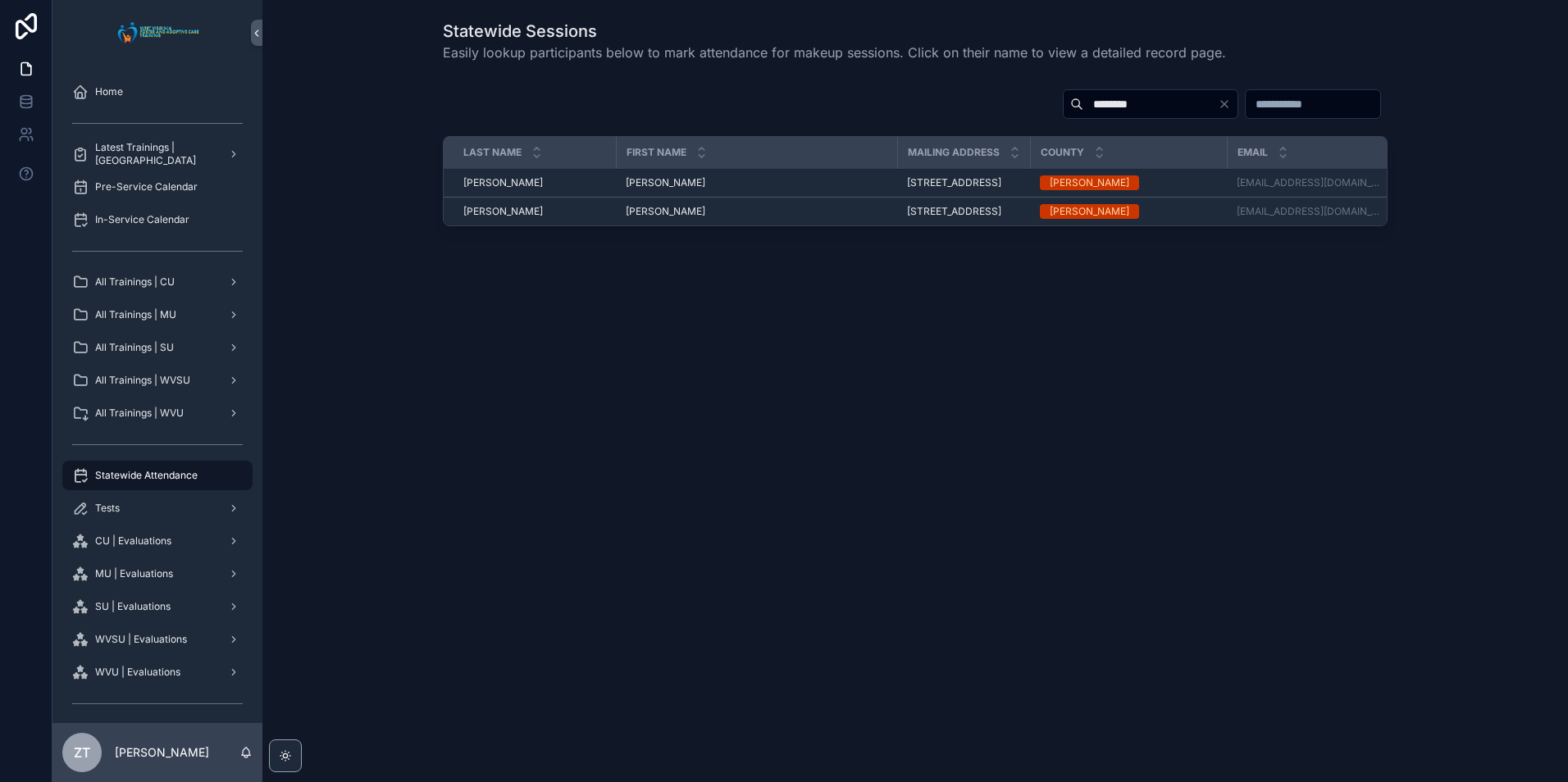
click at [647, 186] on span "Tonjia" at bounding box center [665, 183] width 80 height 13
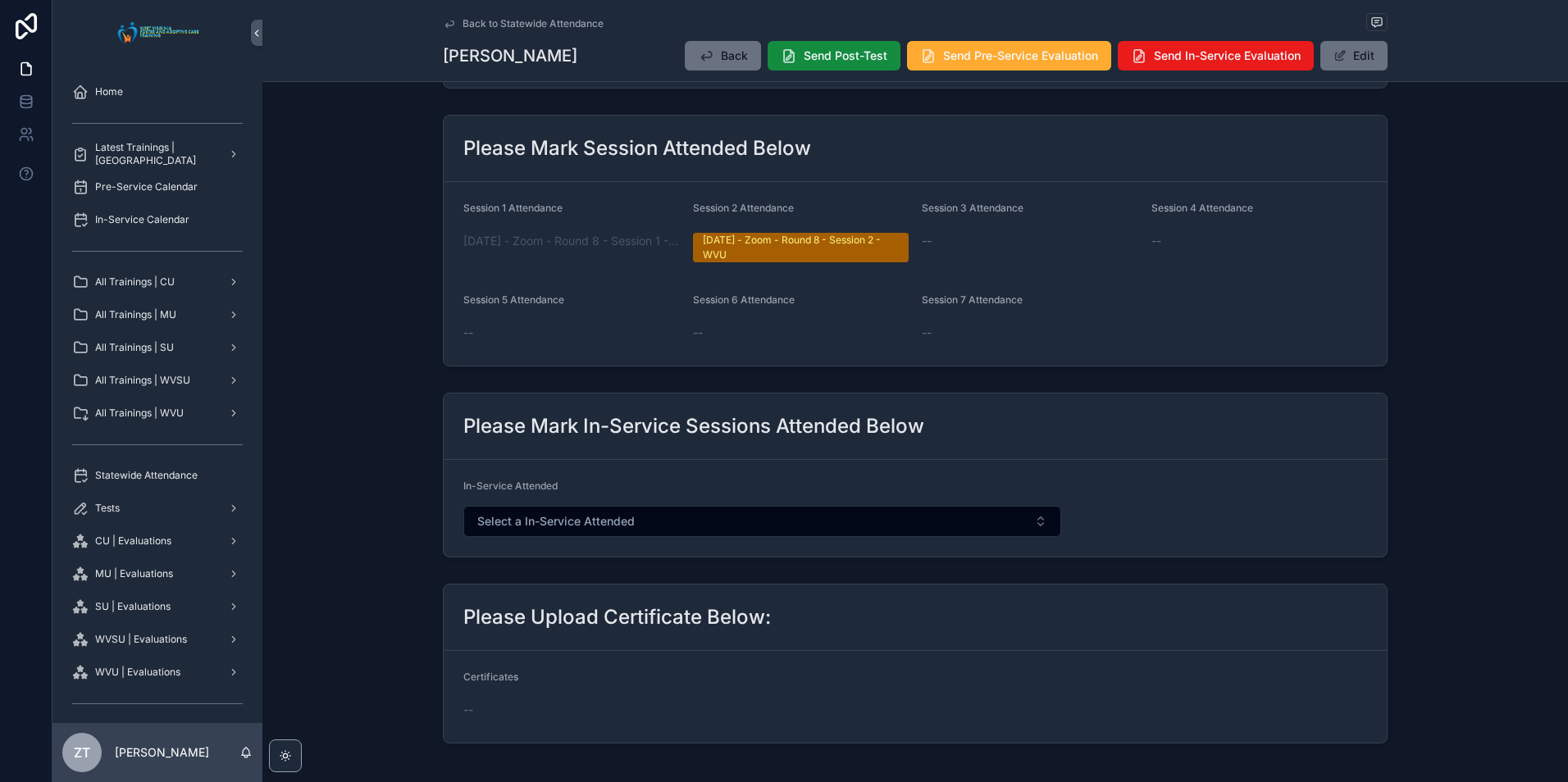
scroll to position [574, 0]
click at [1351, 53] on button "Edit" at bounding box center [1355, 56] width 67 height 30
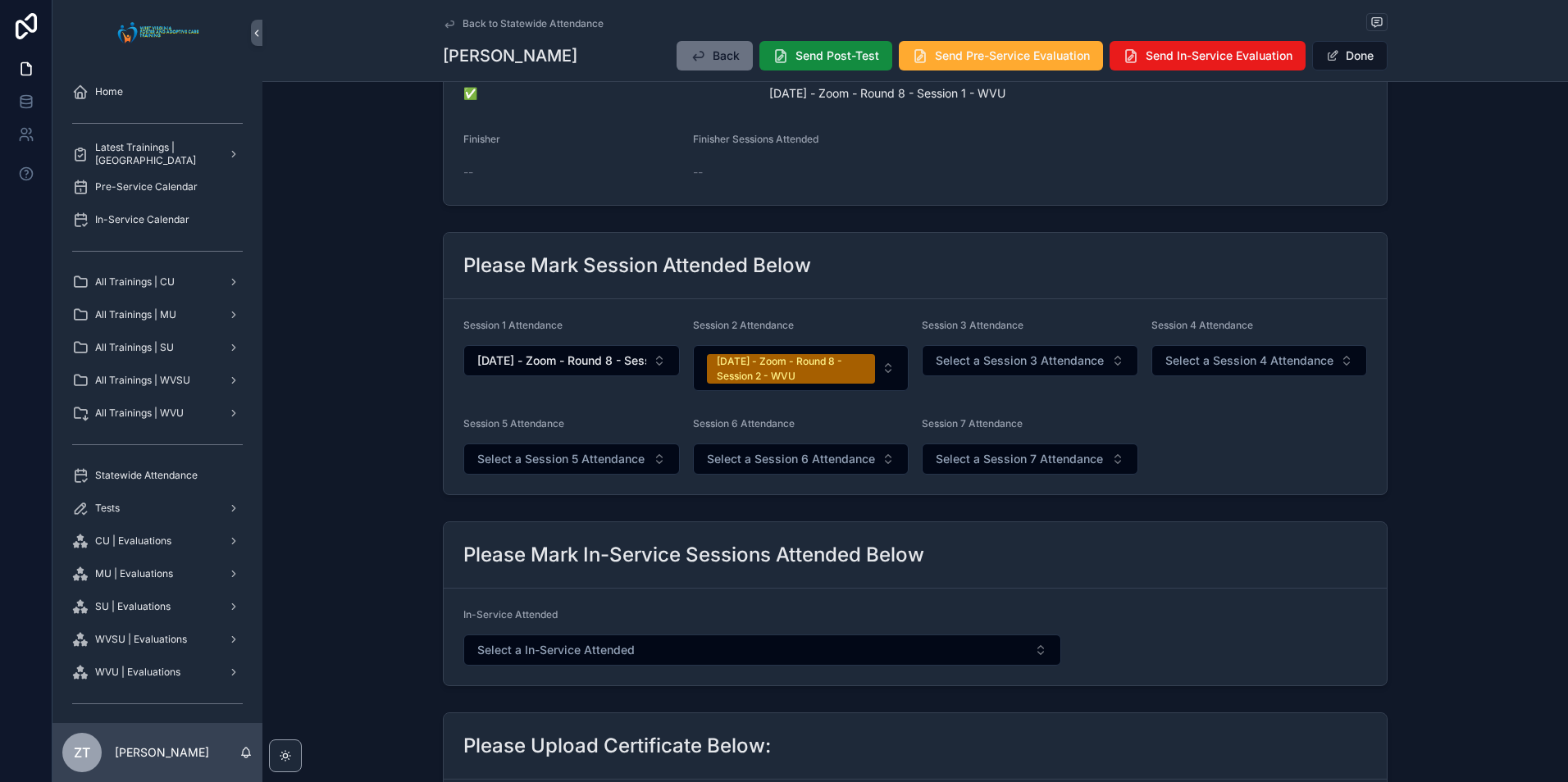
scroll to position [692, 0]
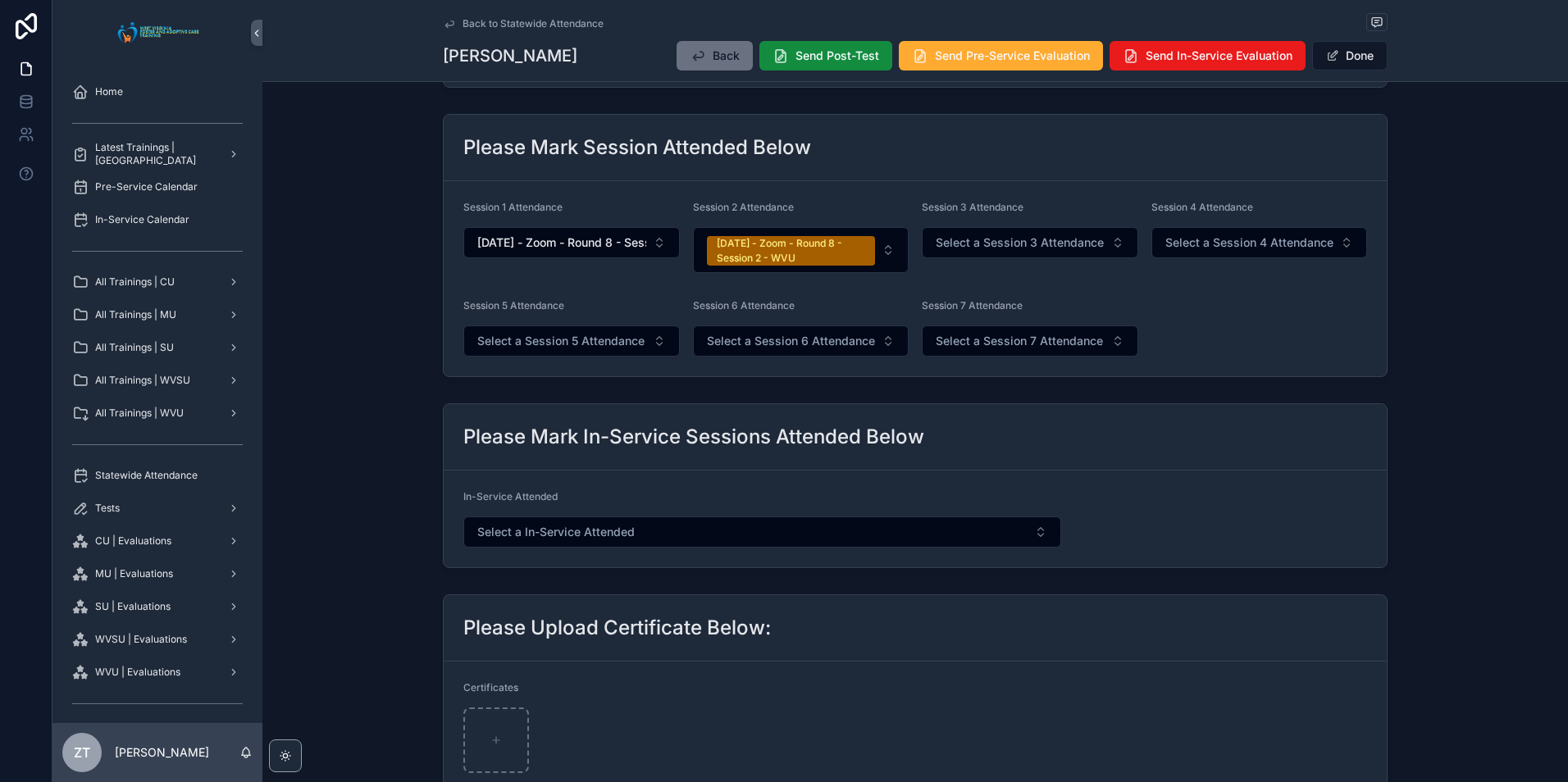
click at [1020, 248] on span "Select a Session 3 Attendance" at bounding box center [1020, 243] width 168 height 16
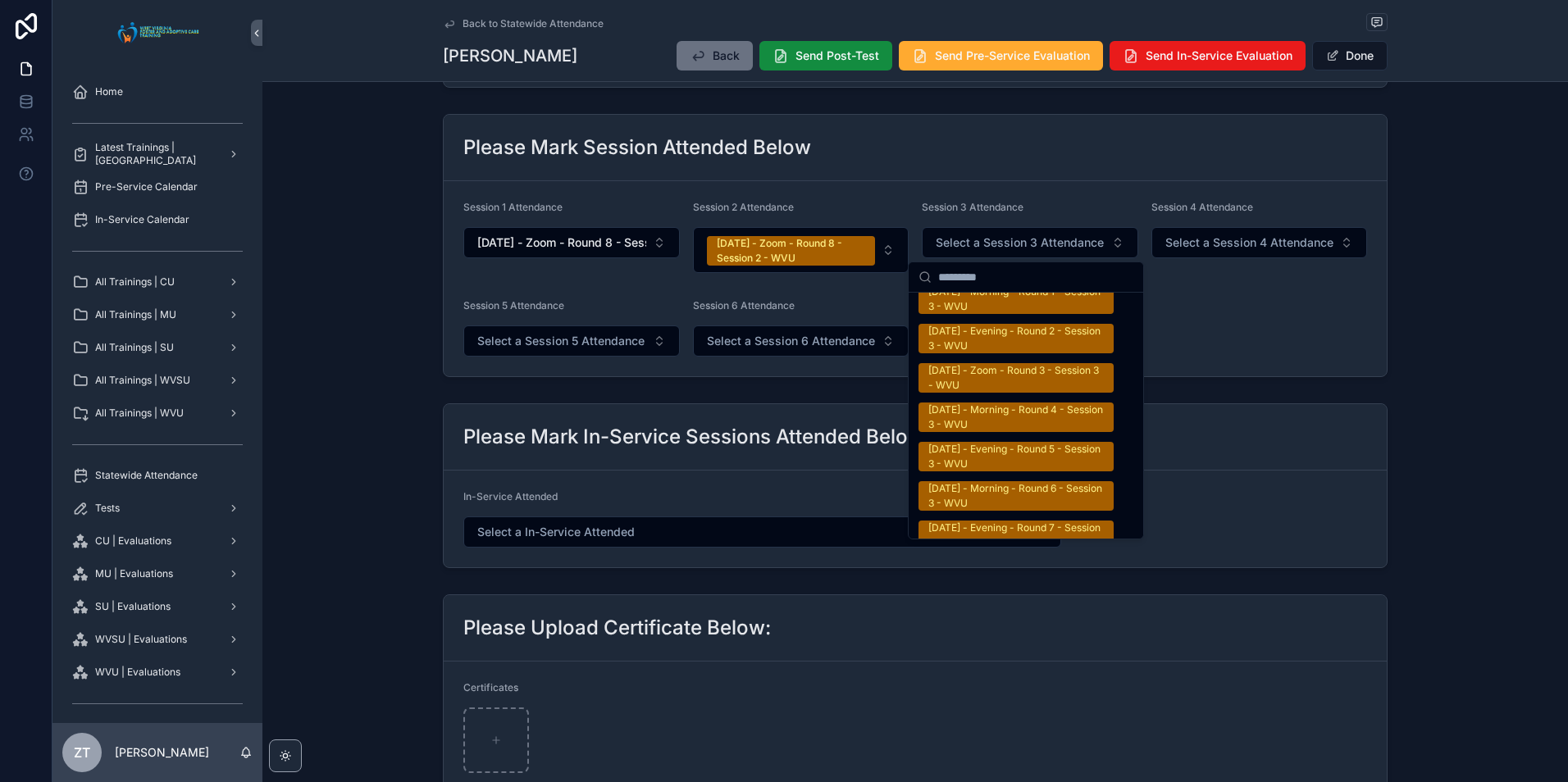
scroll to position [2705, 0]
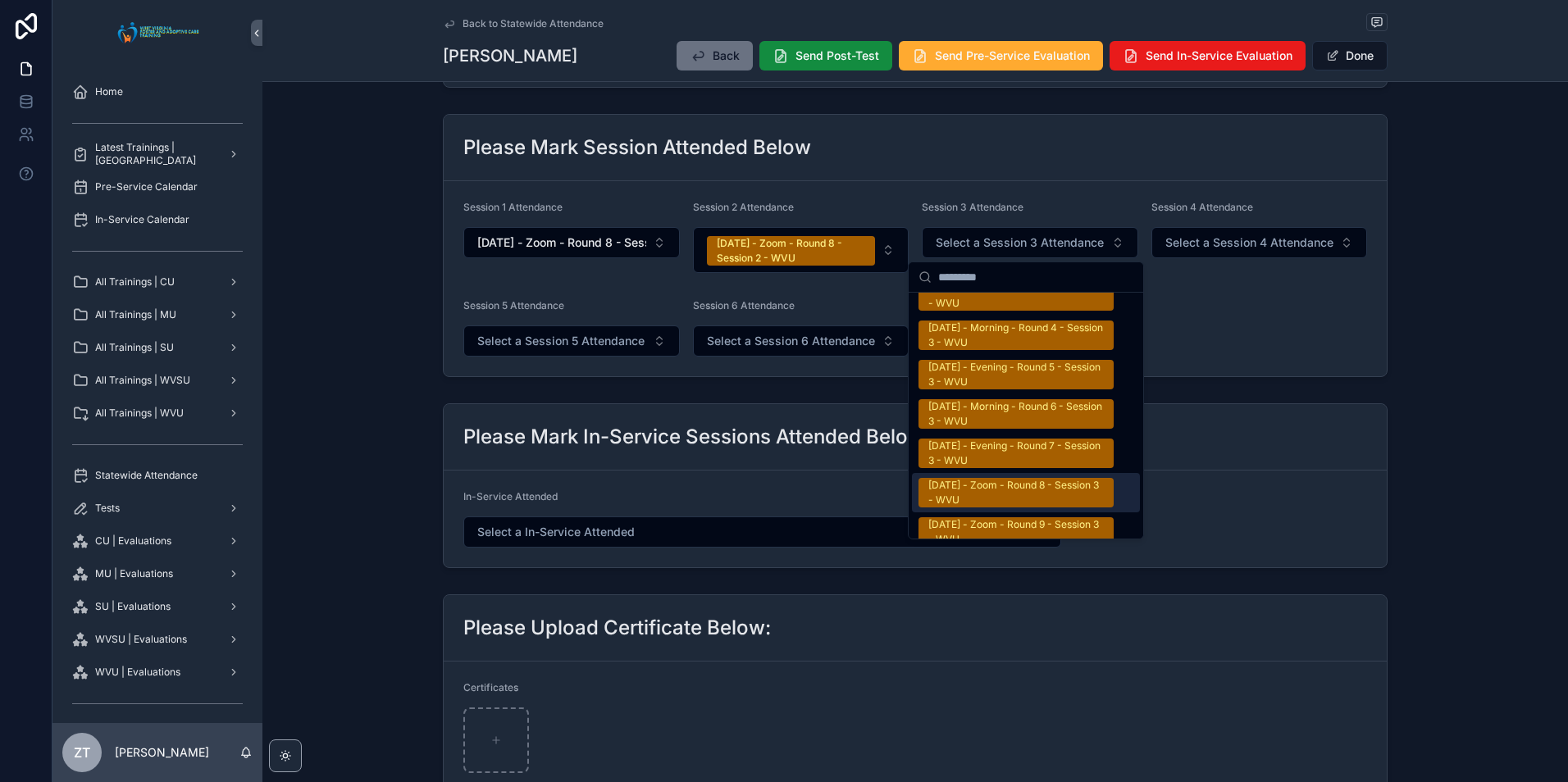
click at [984, 482] on div "9/20/2025 - Zoom - Round 8 - Session 3 - WVU" at bounding box center [1016, 492] width 176 height 30
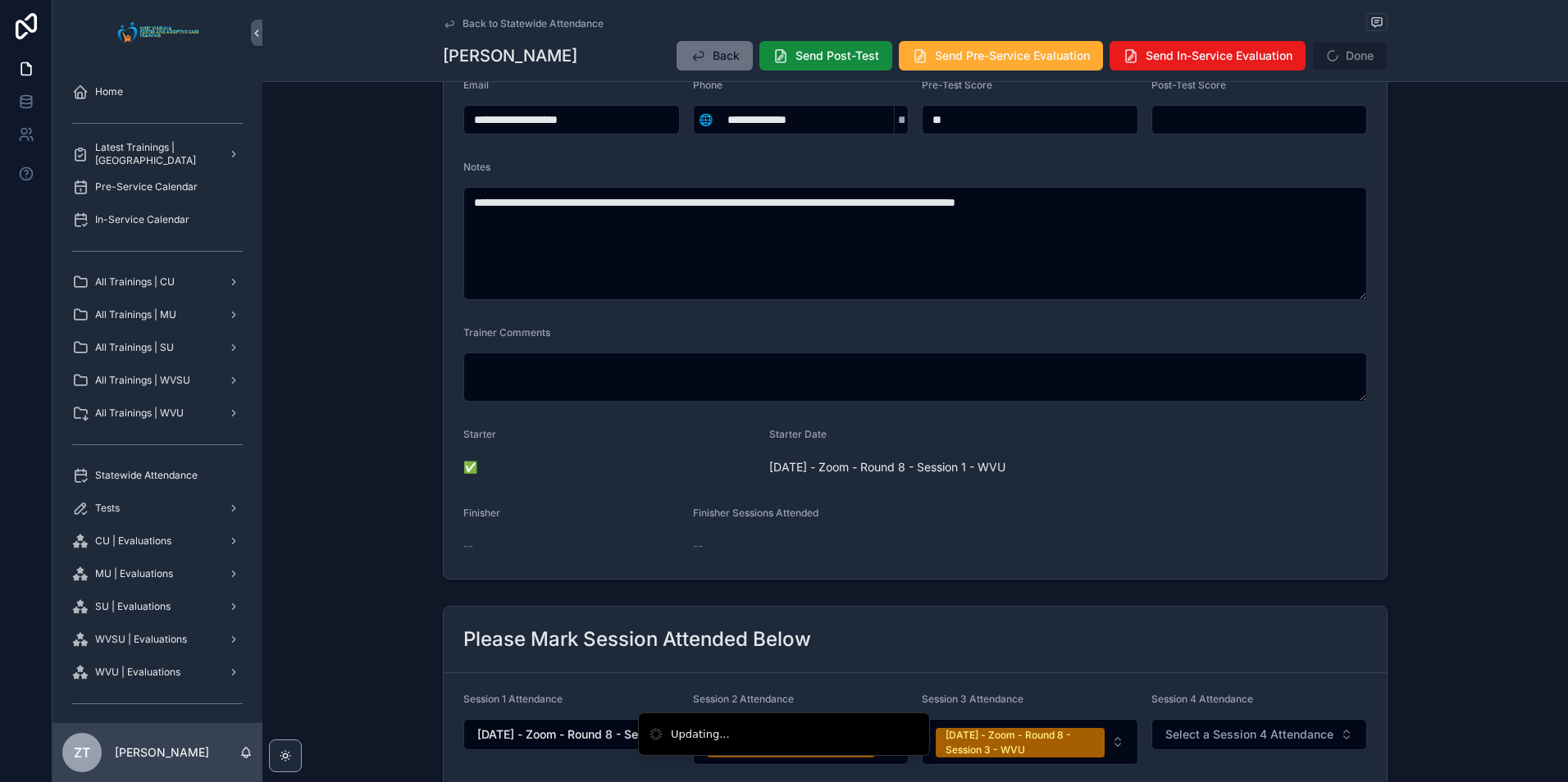
scroll to position [0, 0]
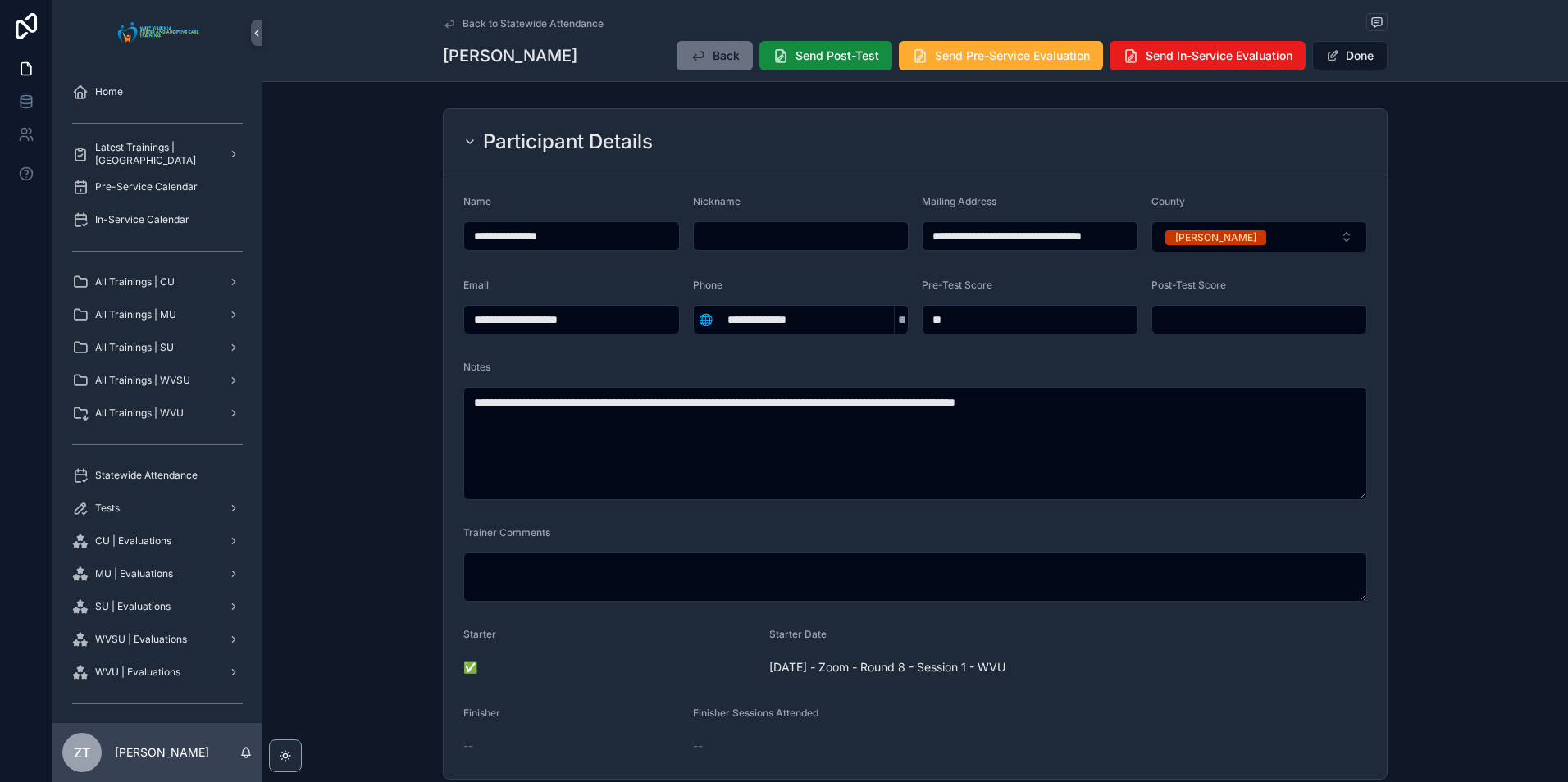
click at [1349, 58] on button "Done" at bounding box center [1350, 56] width 76 height 30
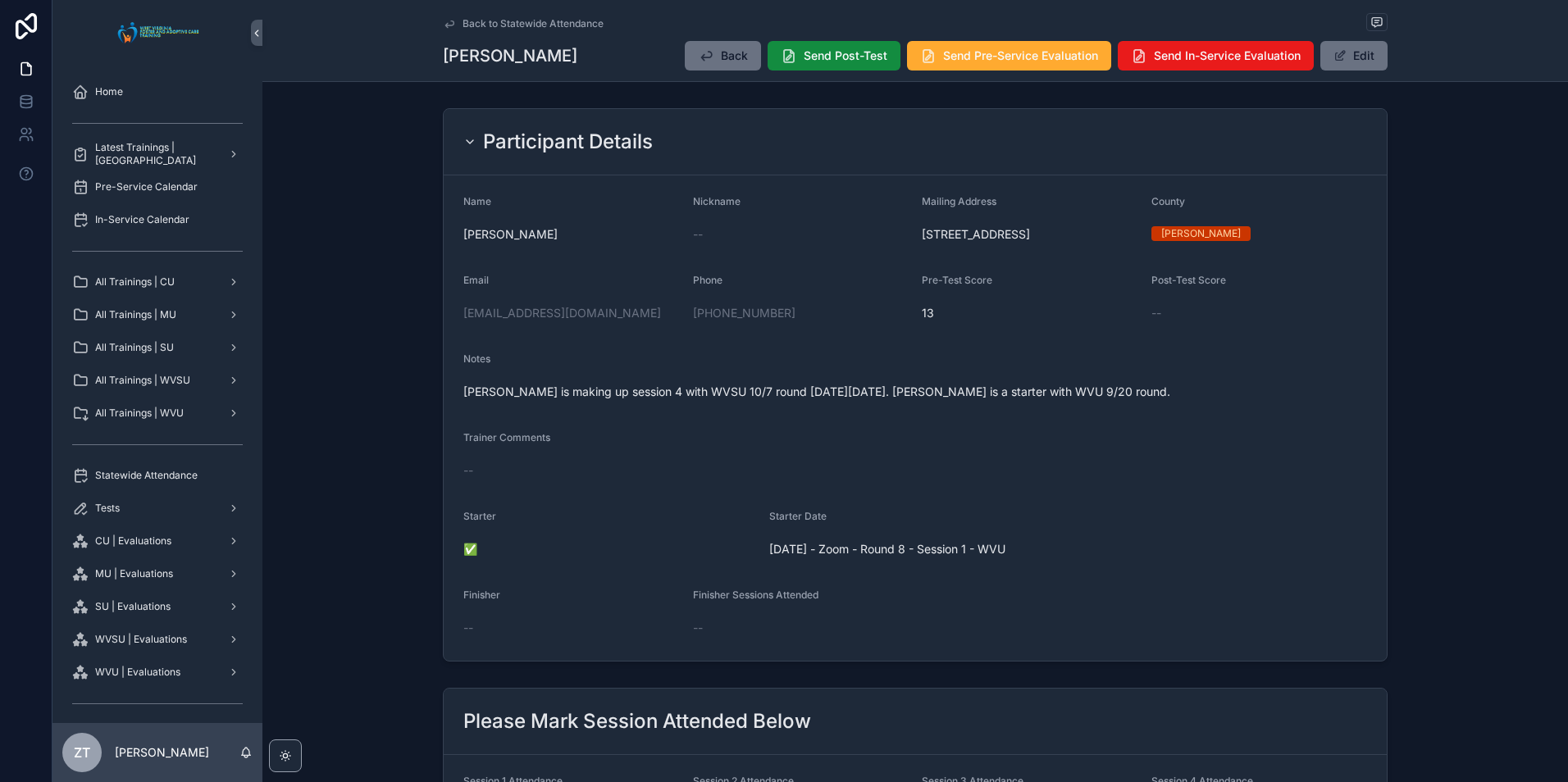
click at [443, 21] on icon "scrollable content" at bounding box center [450, 24] width 13 height 13
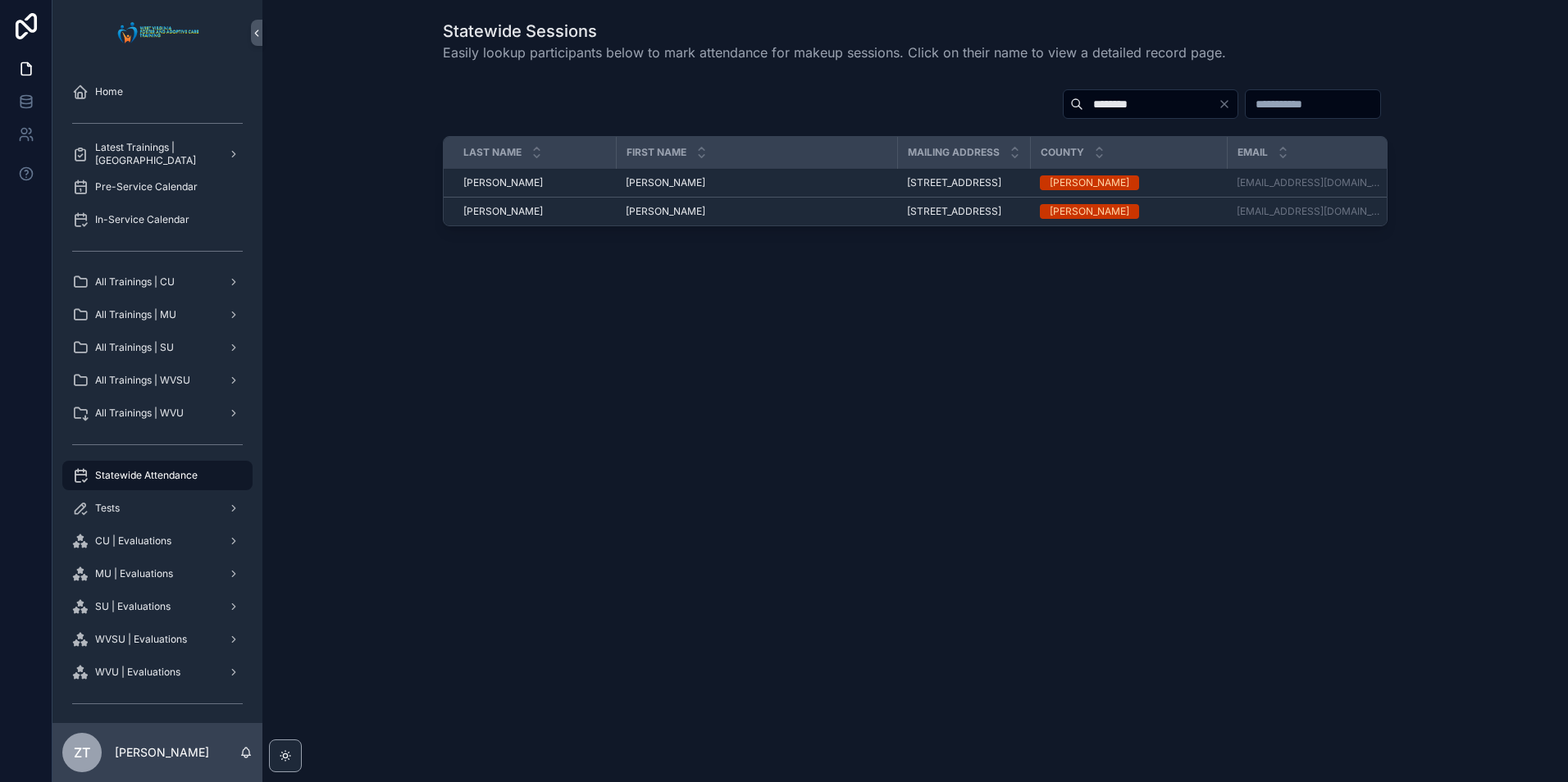
click at [640, 218] on span "James" at bounding box center [665, 212] width 80 height 13
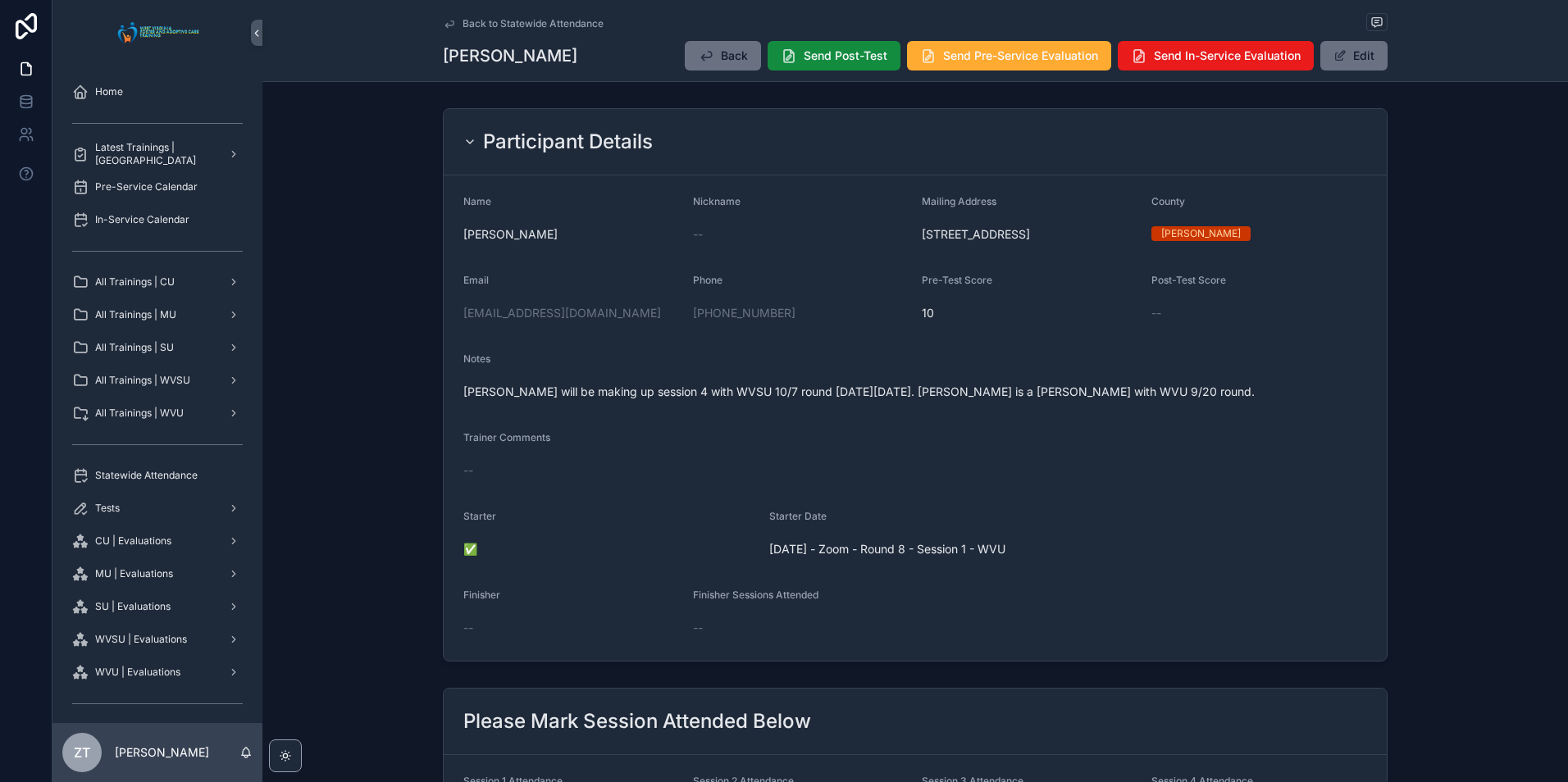
click at [1324, 57] on button "Edit" at bounding box center [1355, 56] width 67 height 30
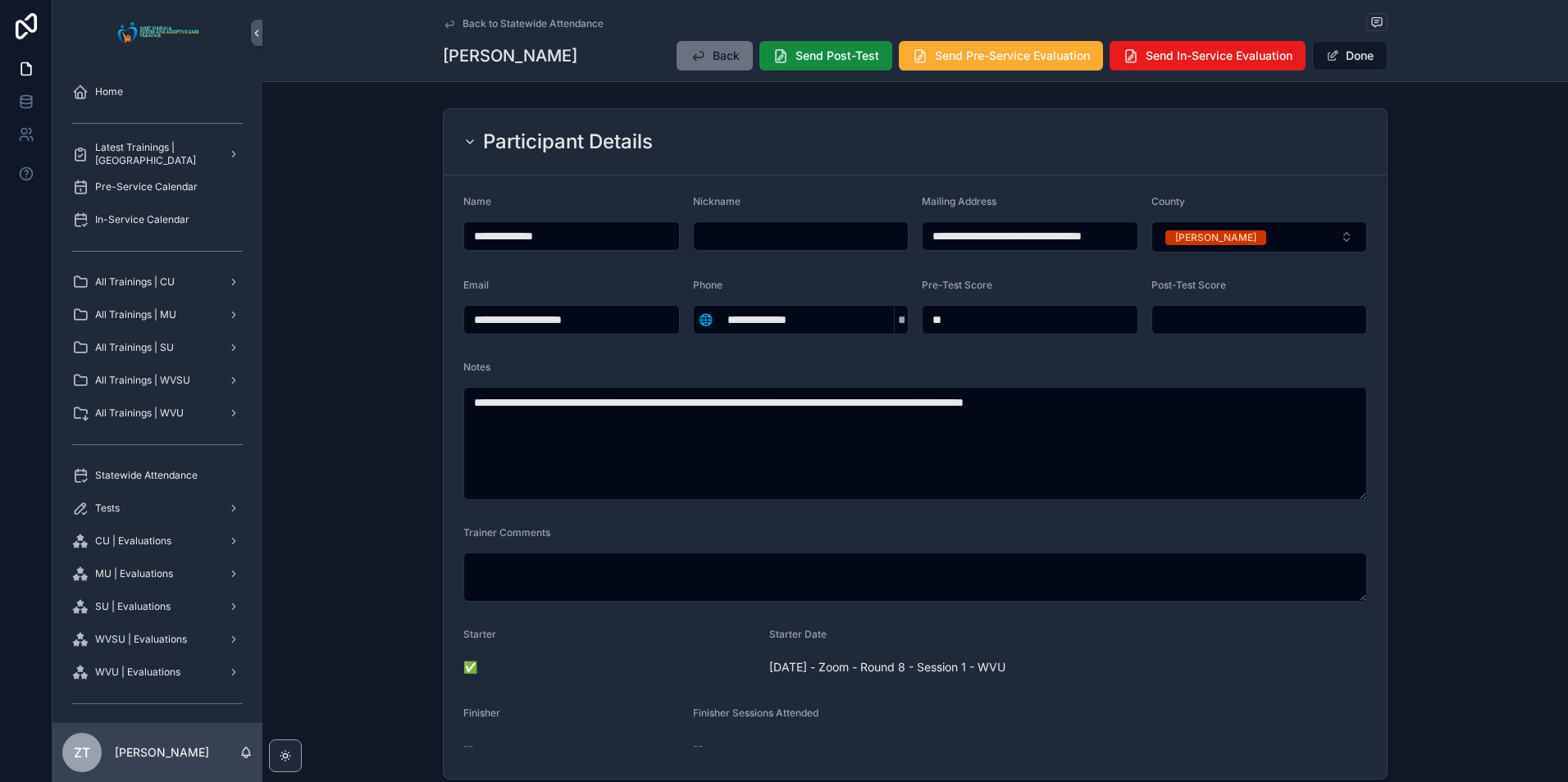
scroll to position [656, 0]
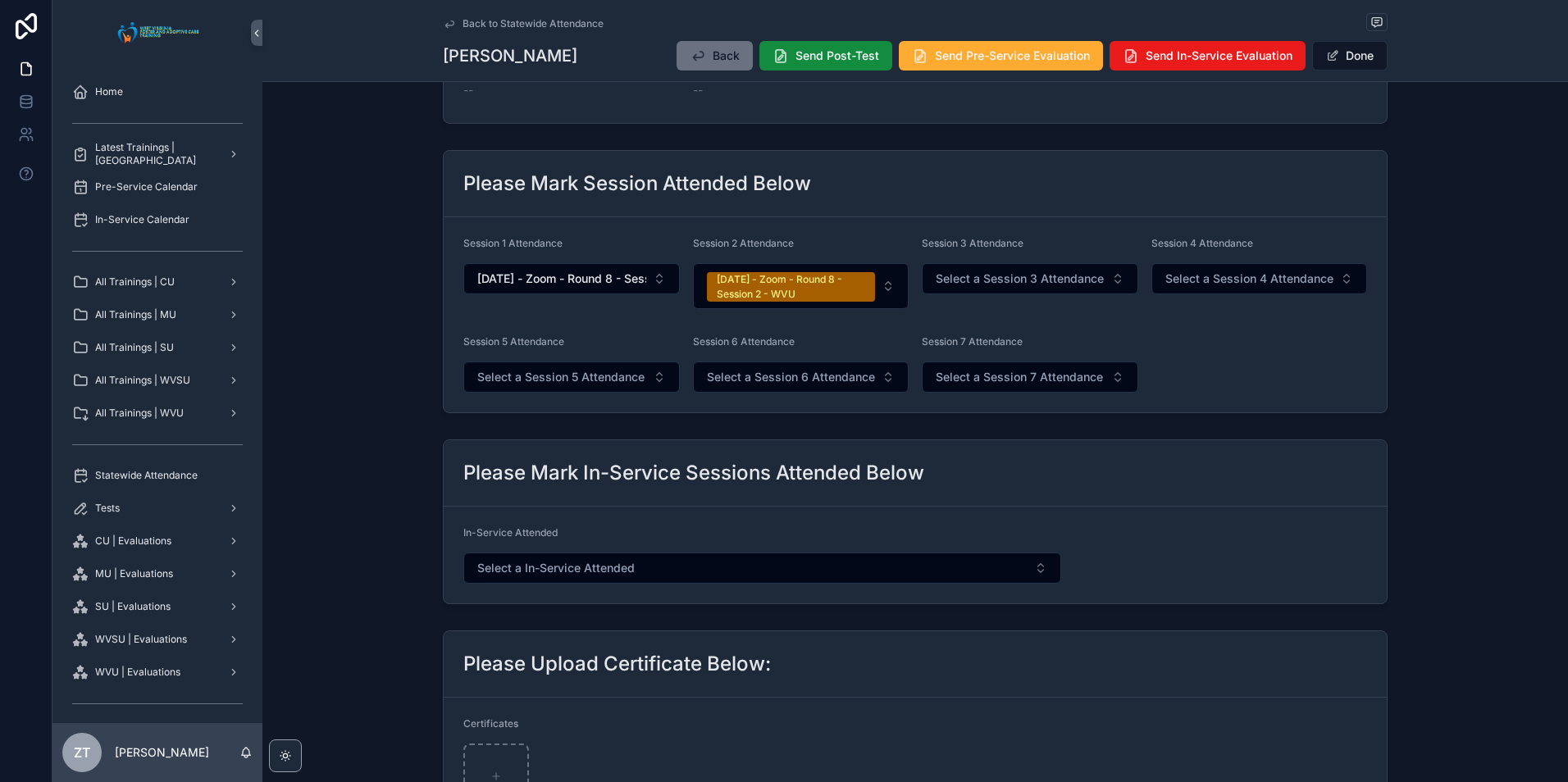
click at [997, 277] on span "Select a Session 3 Attendance" at bounding box center [1020, 279] width 168 height 16
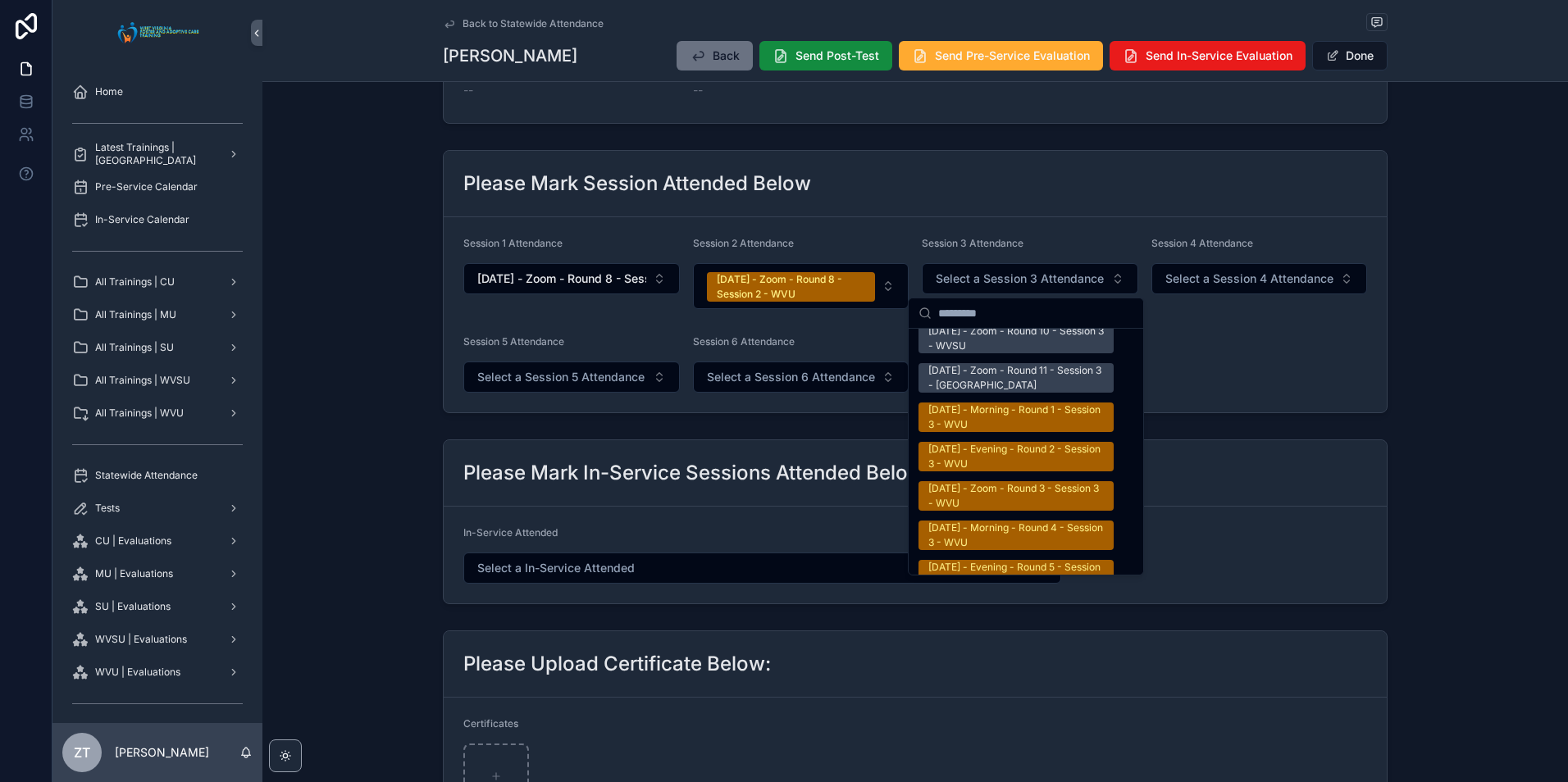
scroll to position [2705, 0]
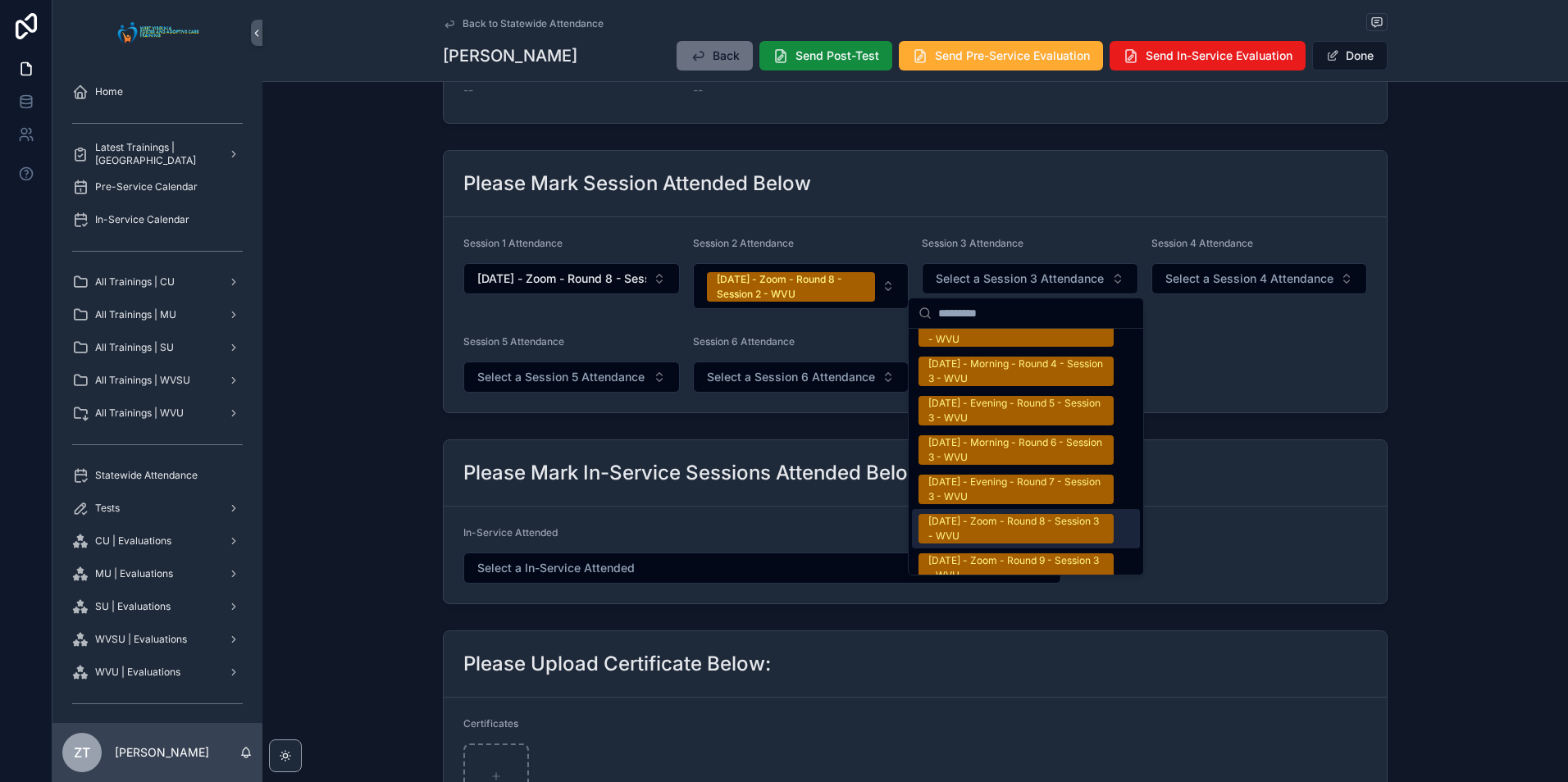
click at [993, 522] on div "9/20/2025 - Zoom - Round 8 - Session 3 - WVU" at bounding box center [1016, 528] width 176 height 30
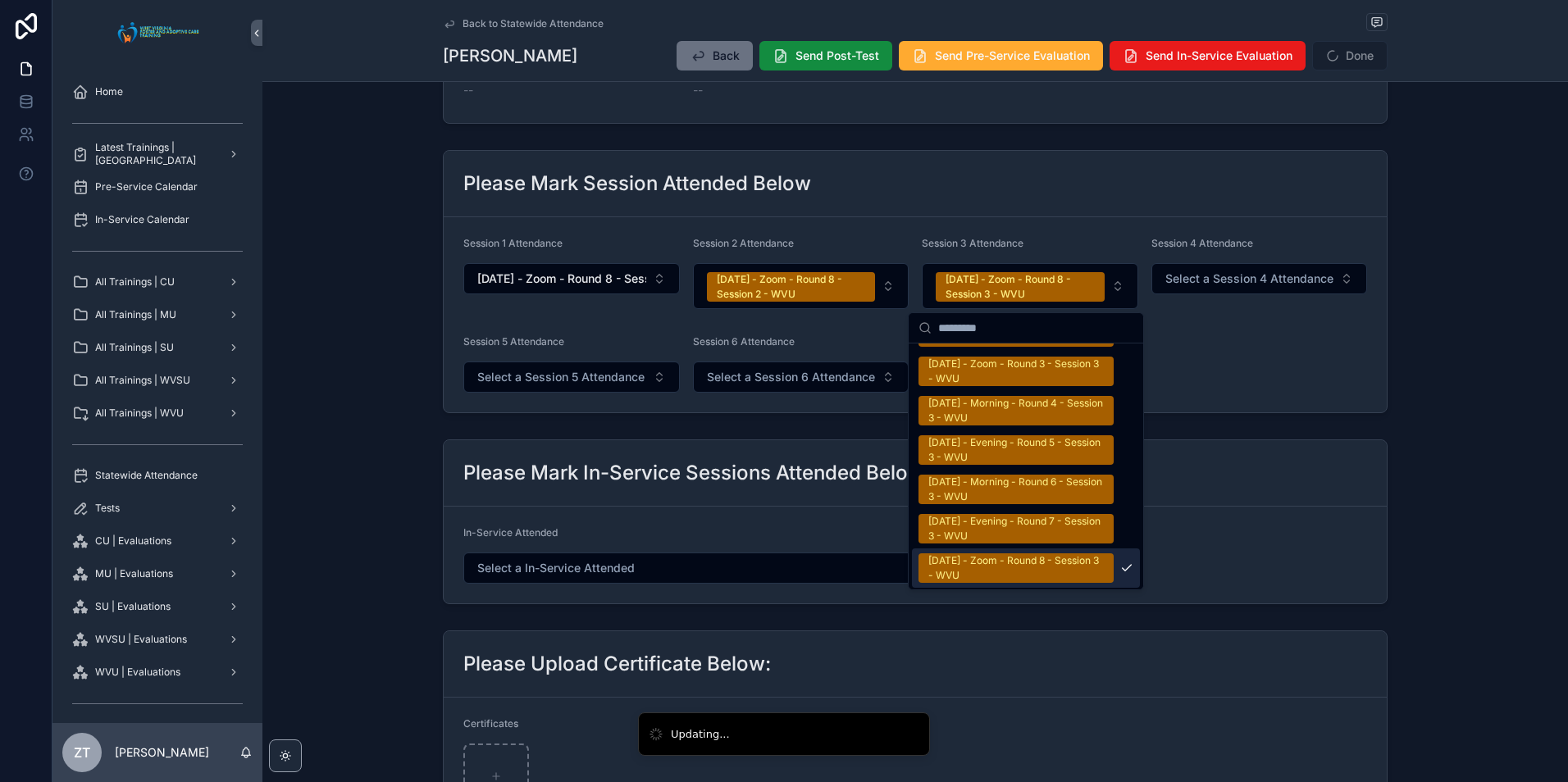
scroll to position [2730, 0]
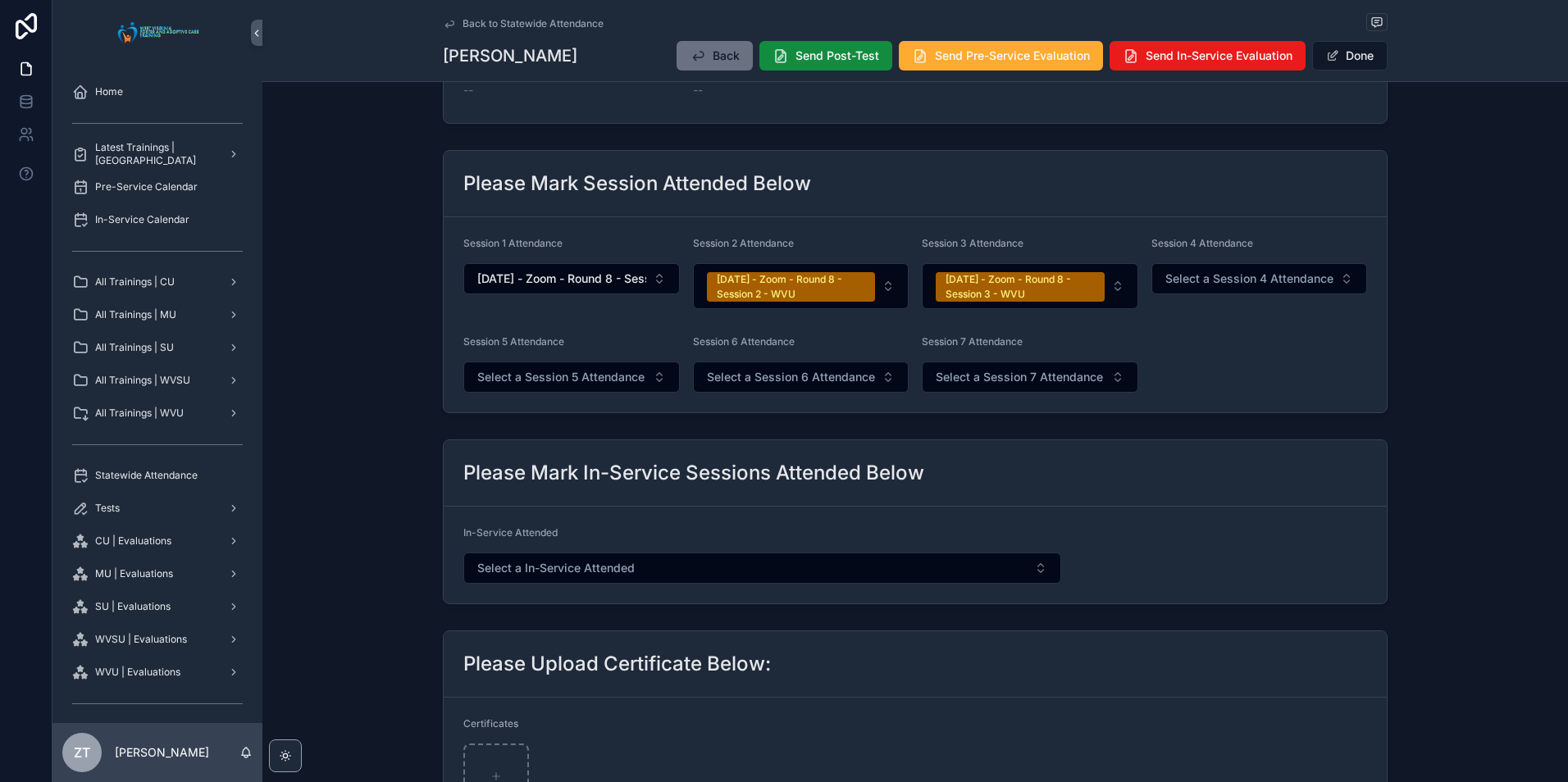
click at [1327, 66] on button "Done" at bounding box center [1350, 56] width 76 height 30
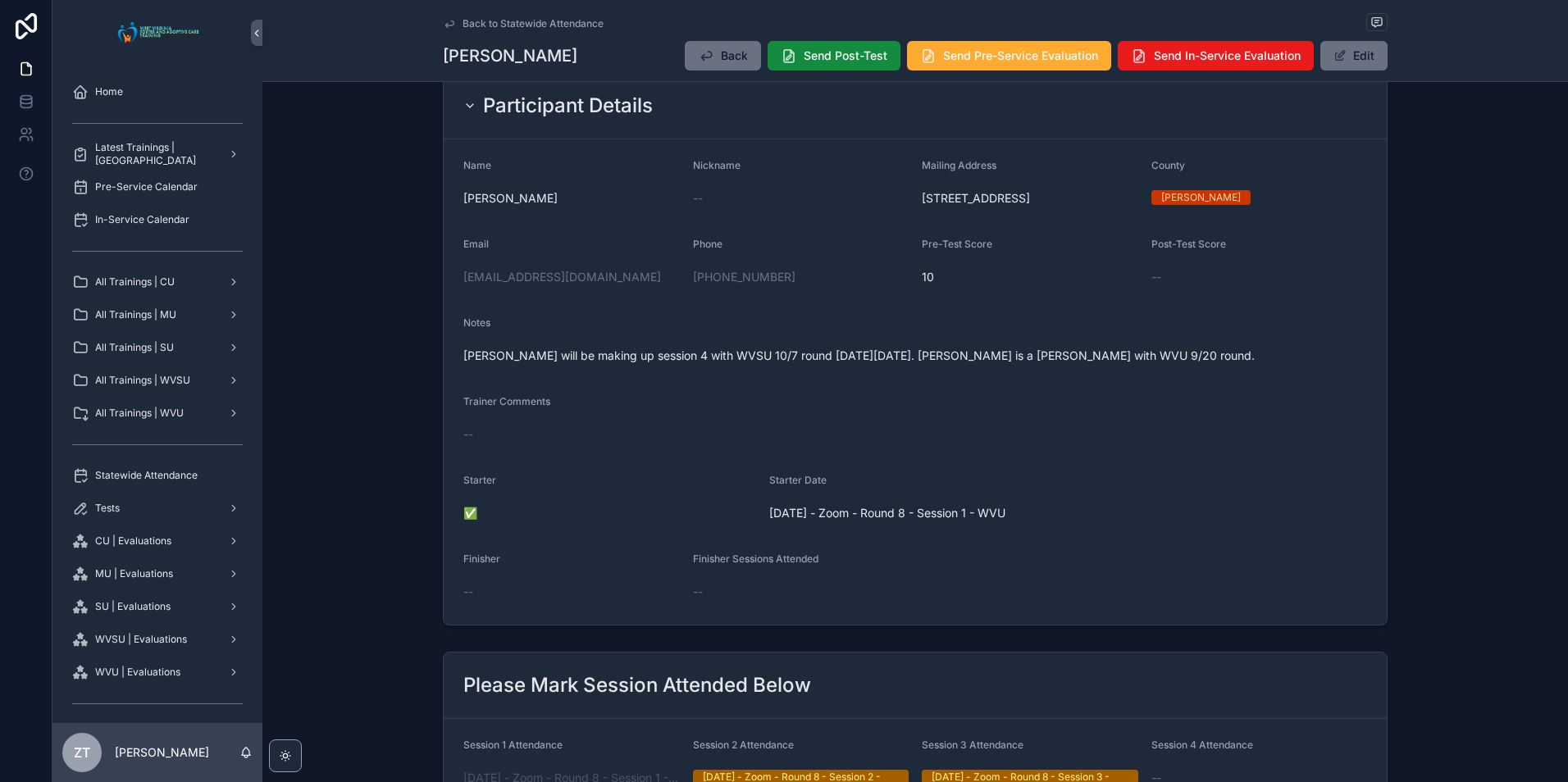
scroll to position [0, 0]
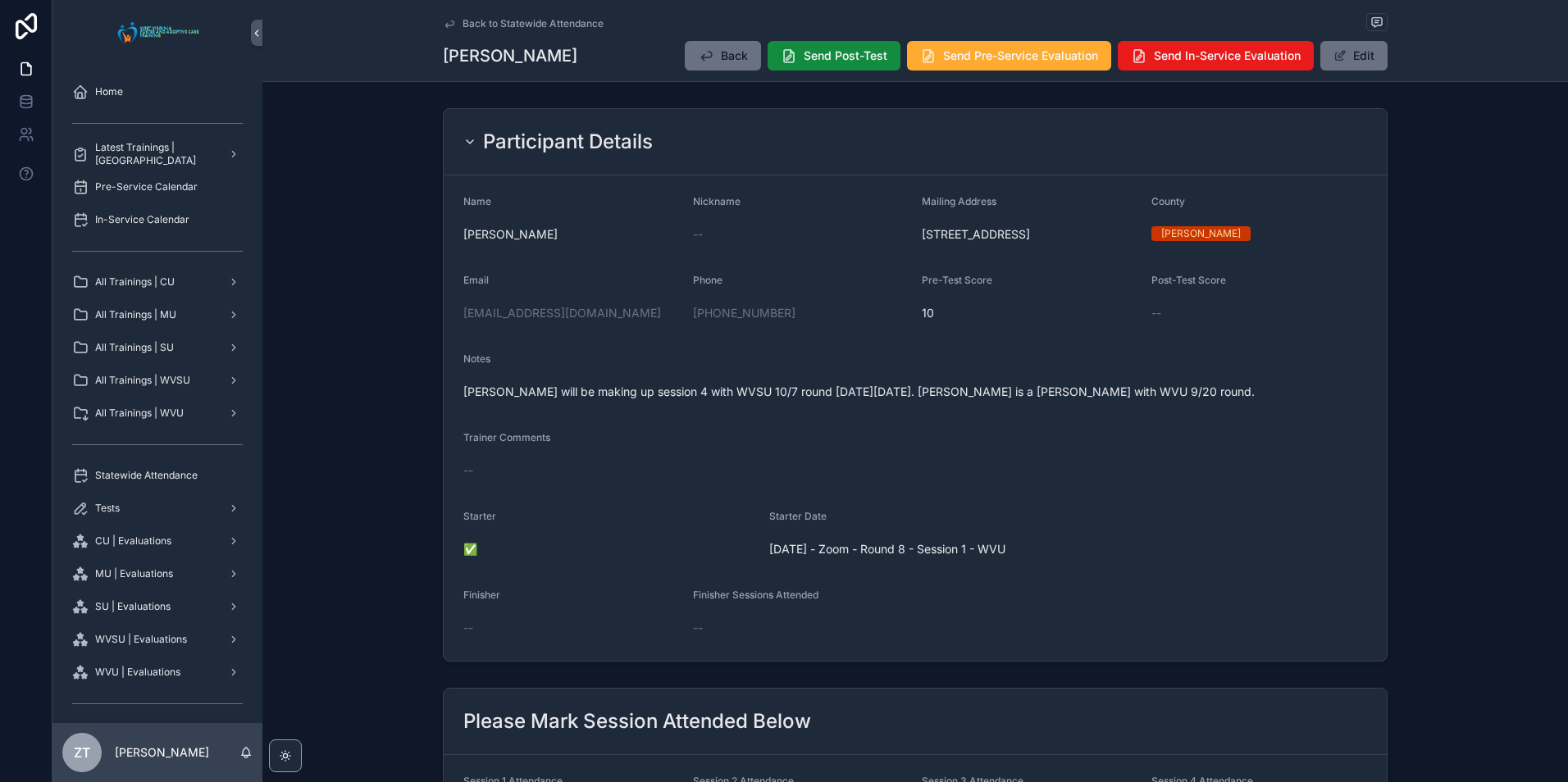
click at [443, 23] on icon "scrollable content" at bounding box center [450, 24] width 13 height 13
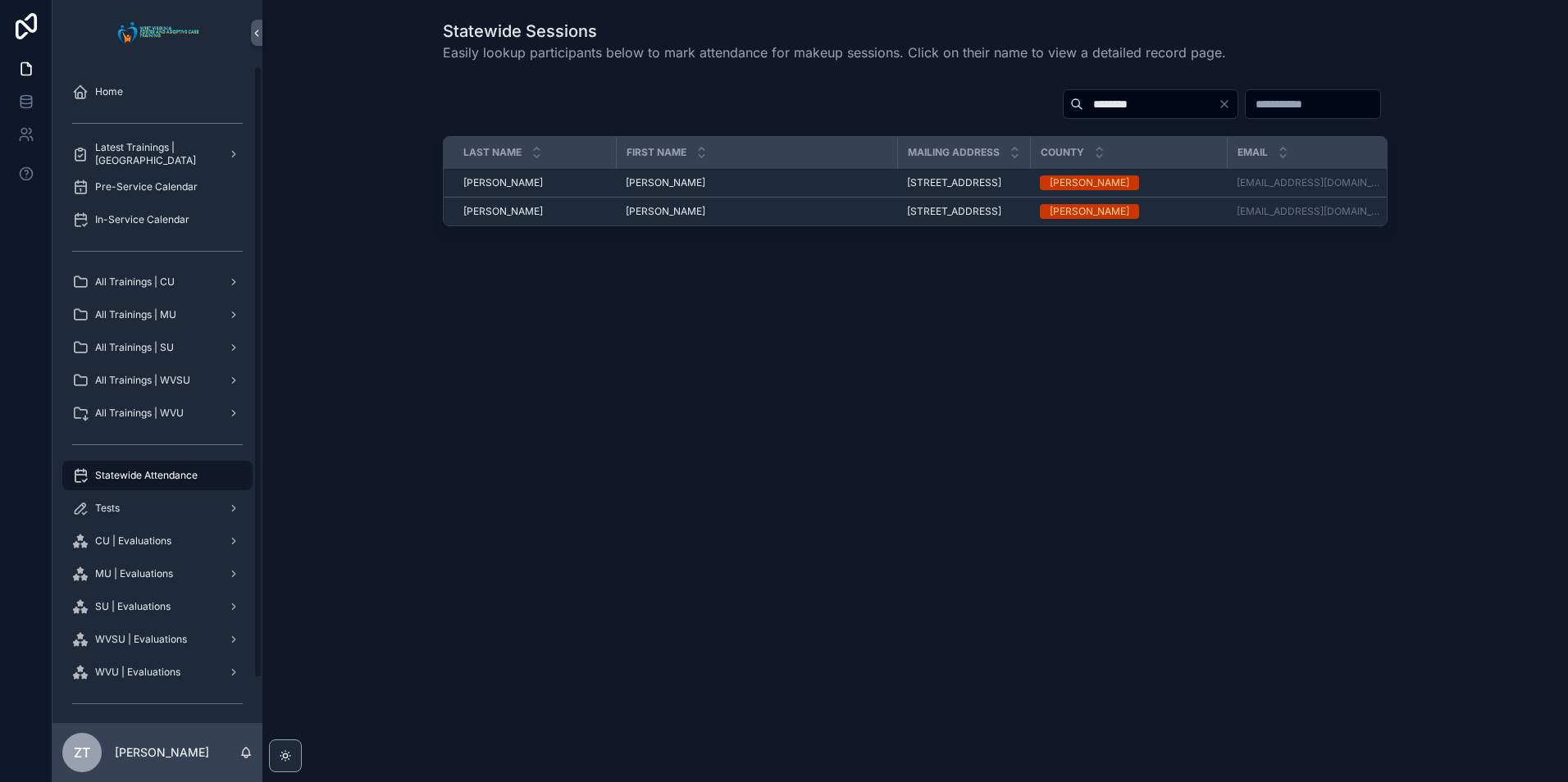
click at [1084, 110] on input "********" at bounding box center [1151, 104] width 135 height 23
type input "*******"
click at [648, 188] on span "Matthew" at bounding box center [665, 183] width 80 height 13
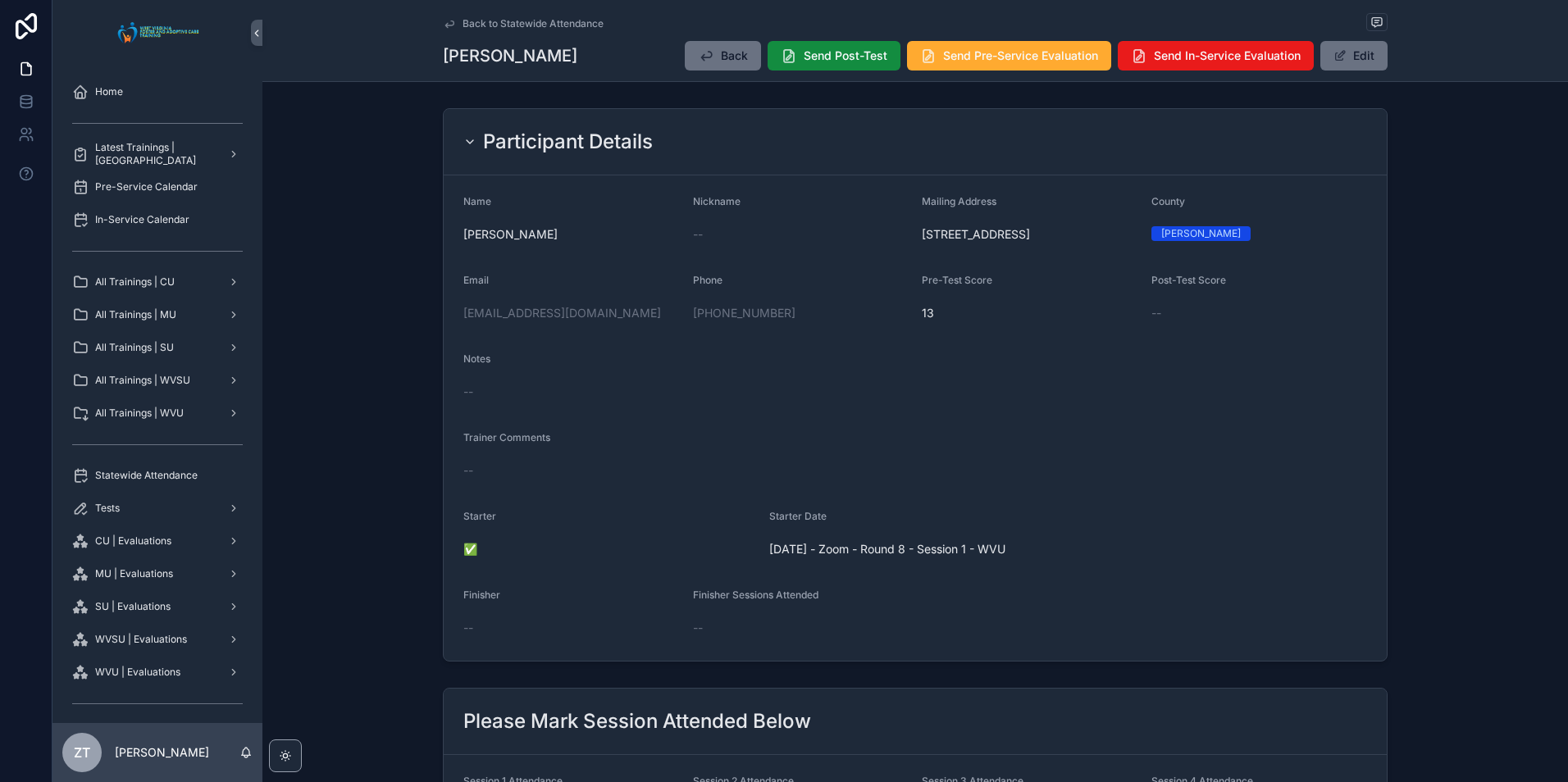
click at [1340, 66] on button "Edit" at bounding box center [1355, 56] width 67 height 30
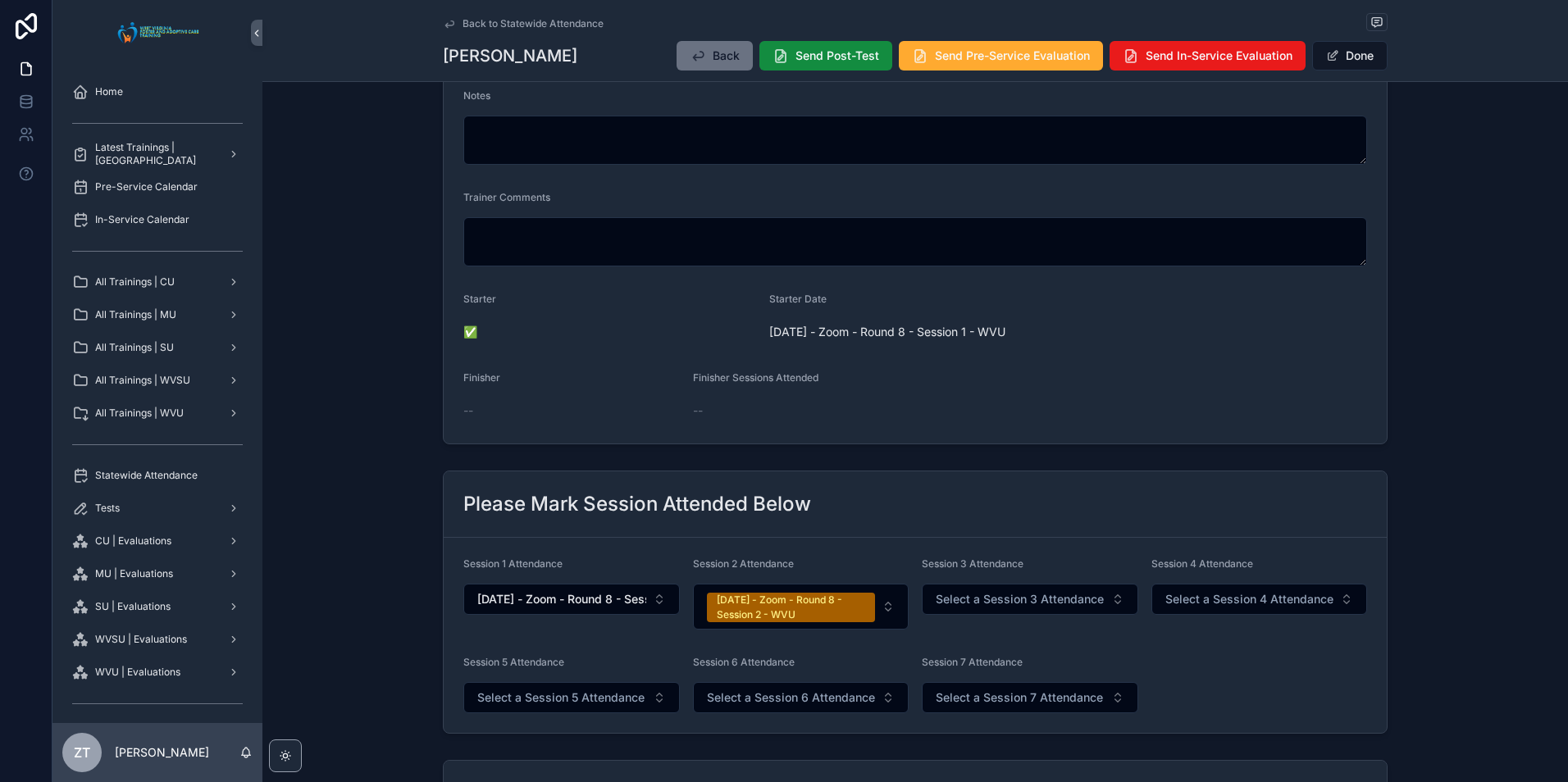
scroll to position [574, 0]
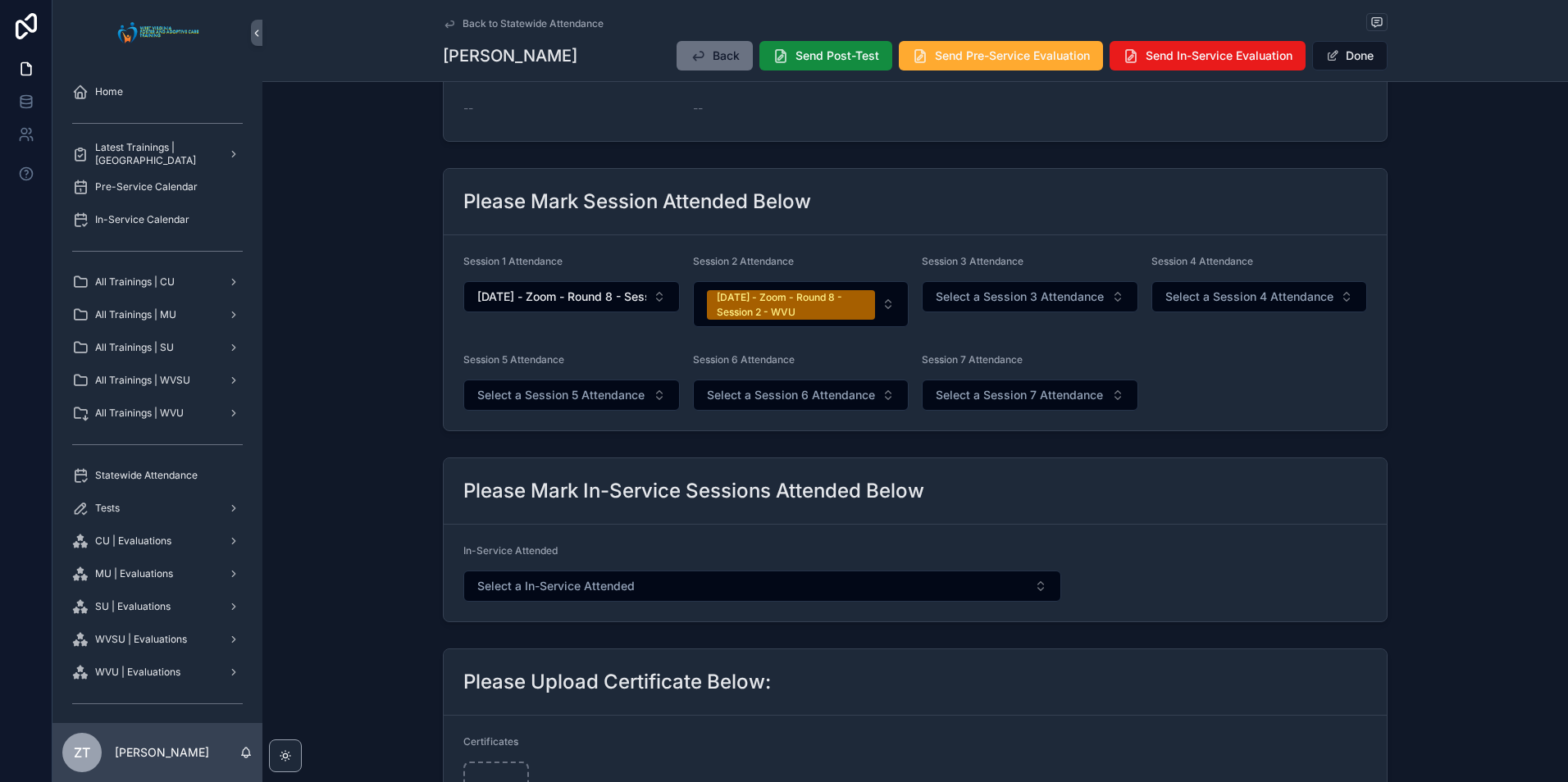
click at [1011, 304] on button "Select a Session 3 Attendance" at bounding box center [1030, 297] width 217 height 31
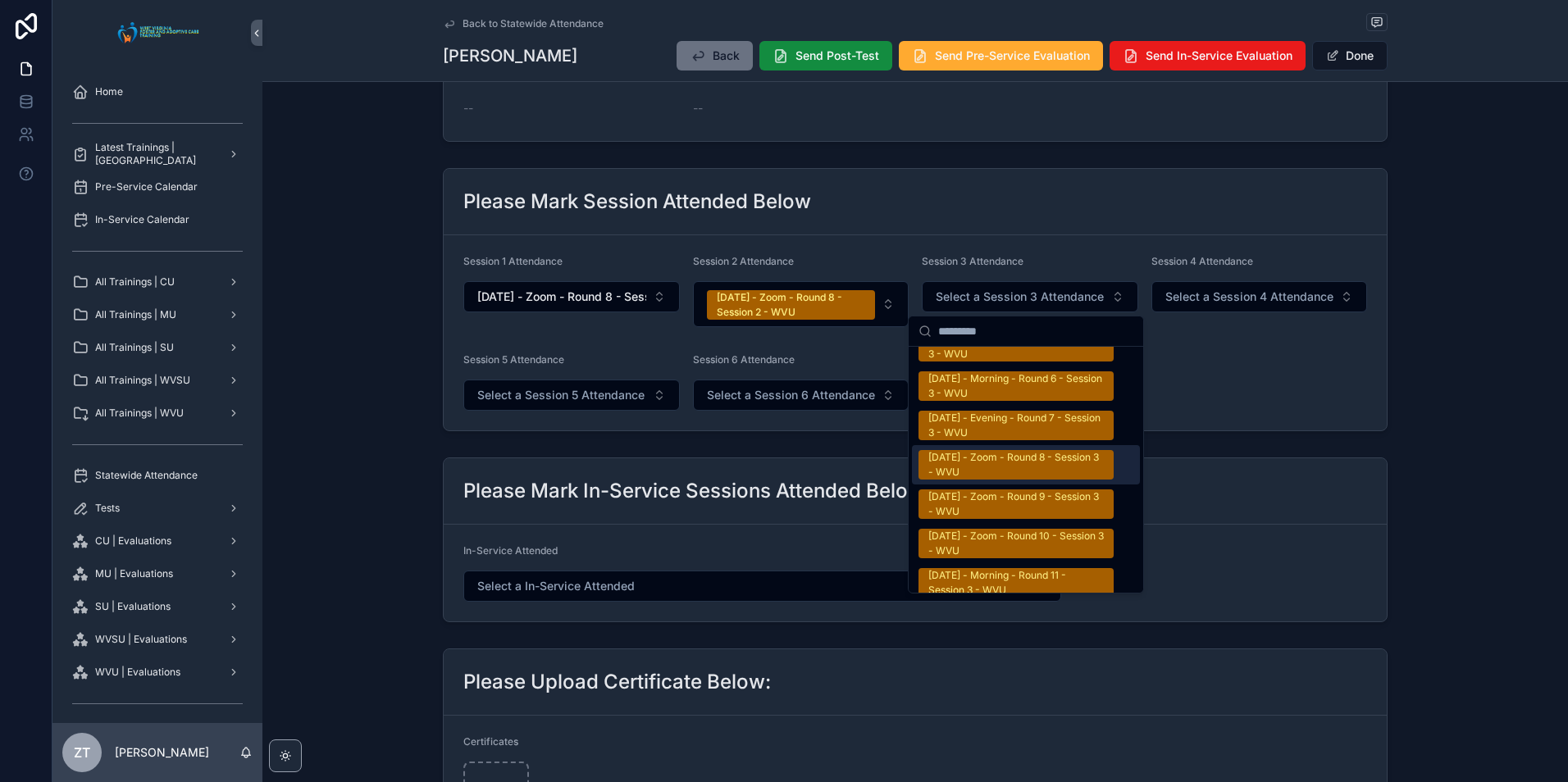
click at [978, 455] on div "9/20/2025 - Zoom - Round 8 - Session 3 - WVU" at bounding box center [1016, 465] width 176 height 30
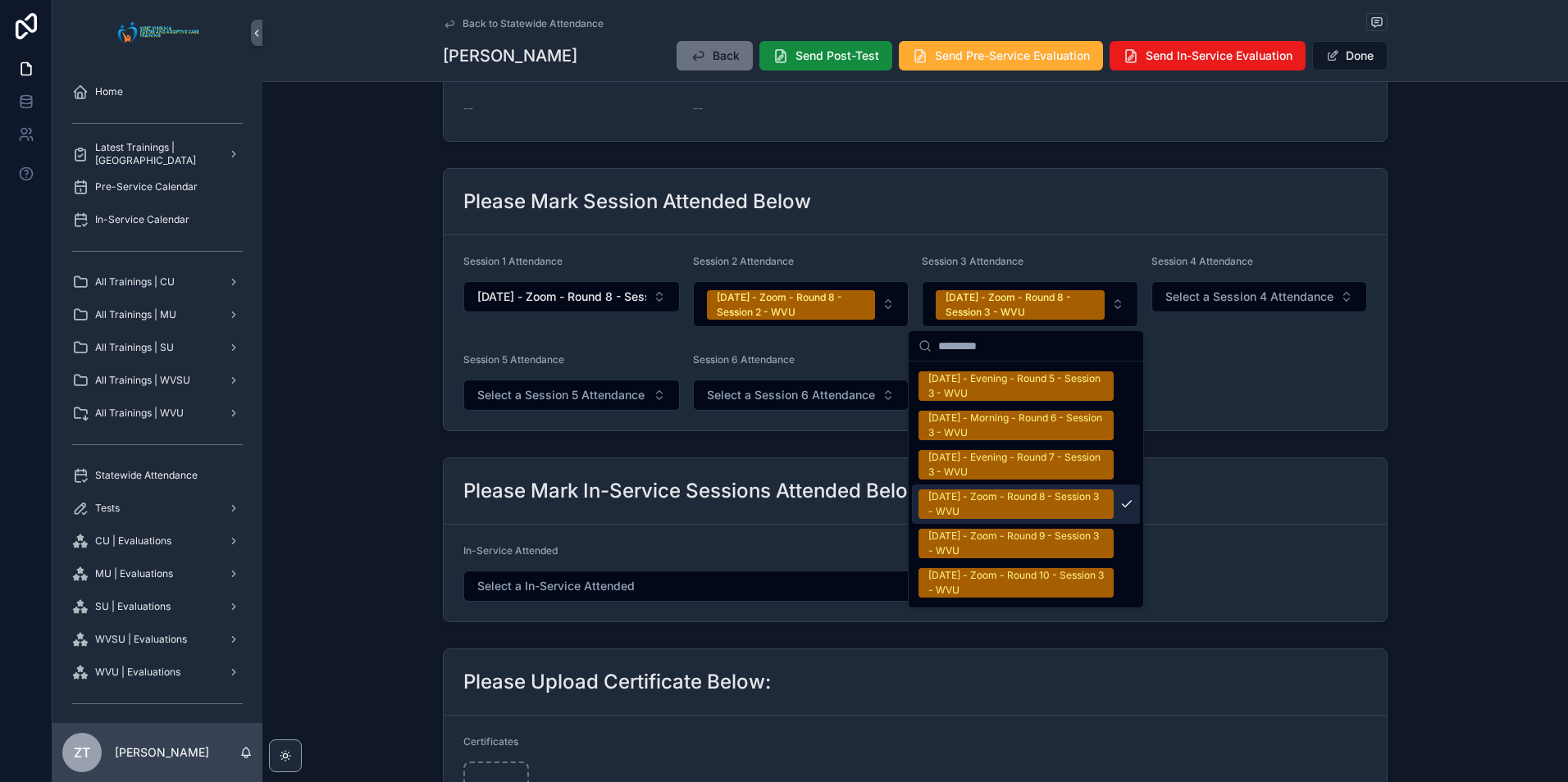
scroll to position [2812, 0]
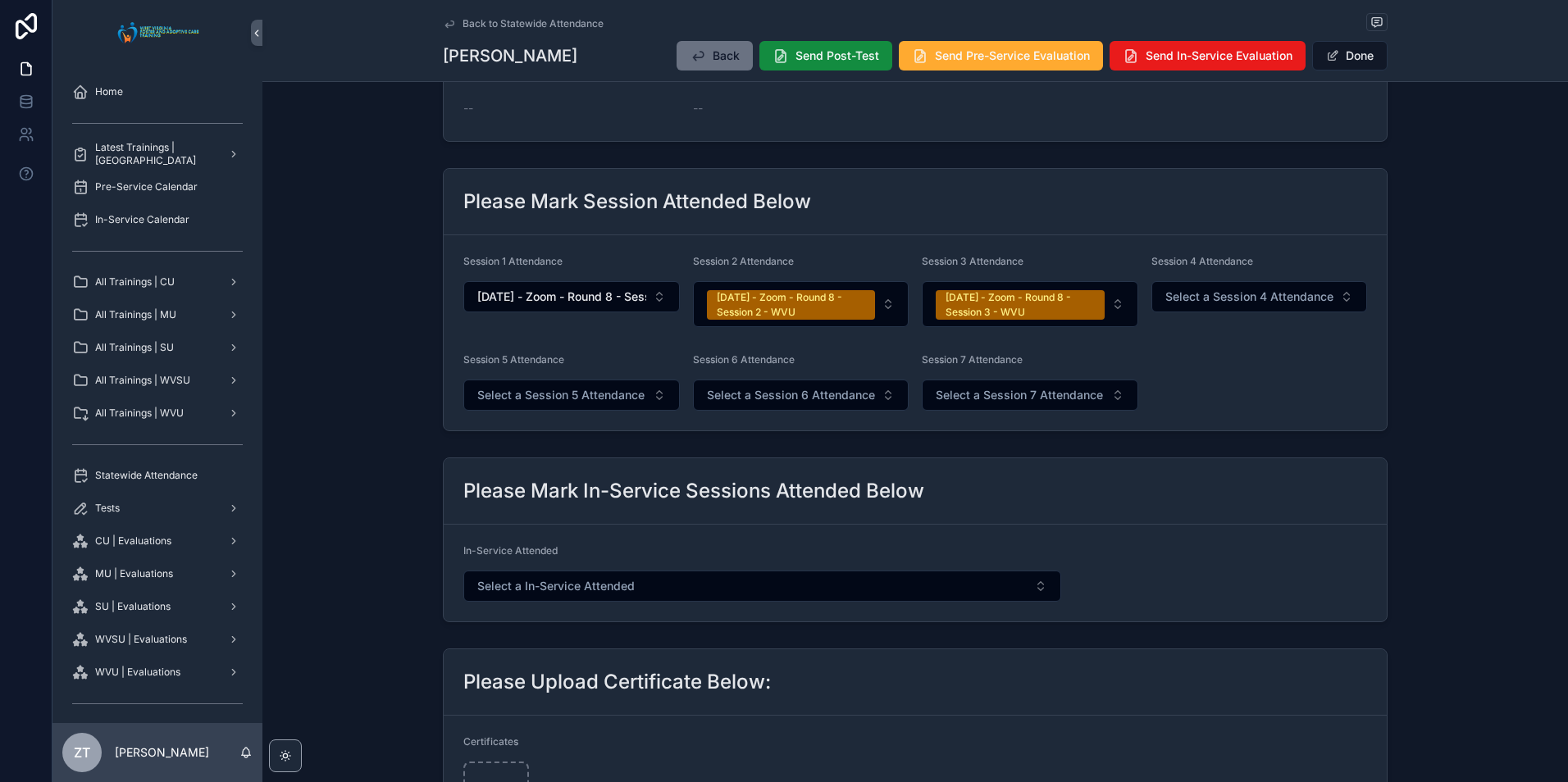
click at [1355, 63] on button "Done" at bounding box center [1350, 56] width 76 height 30
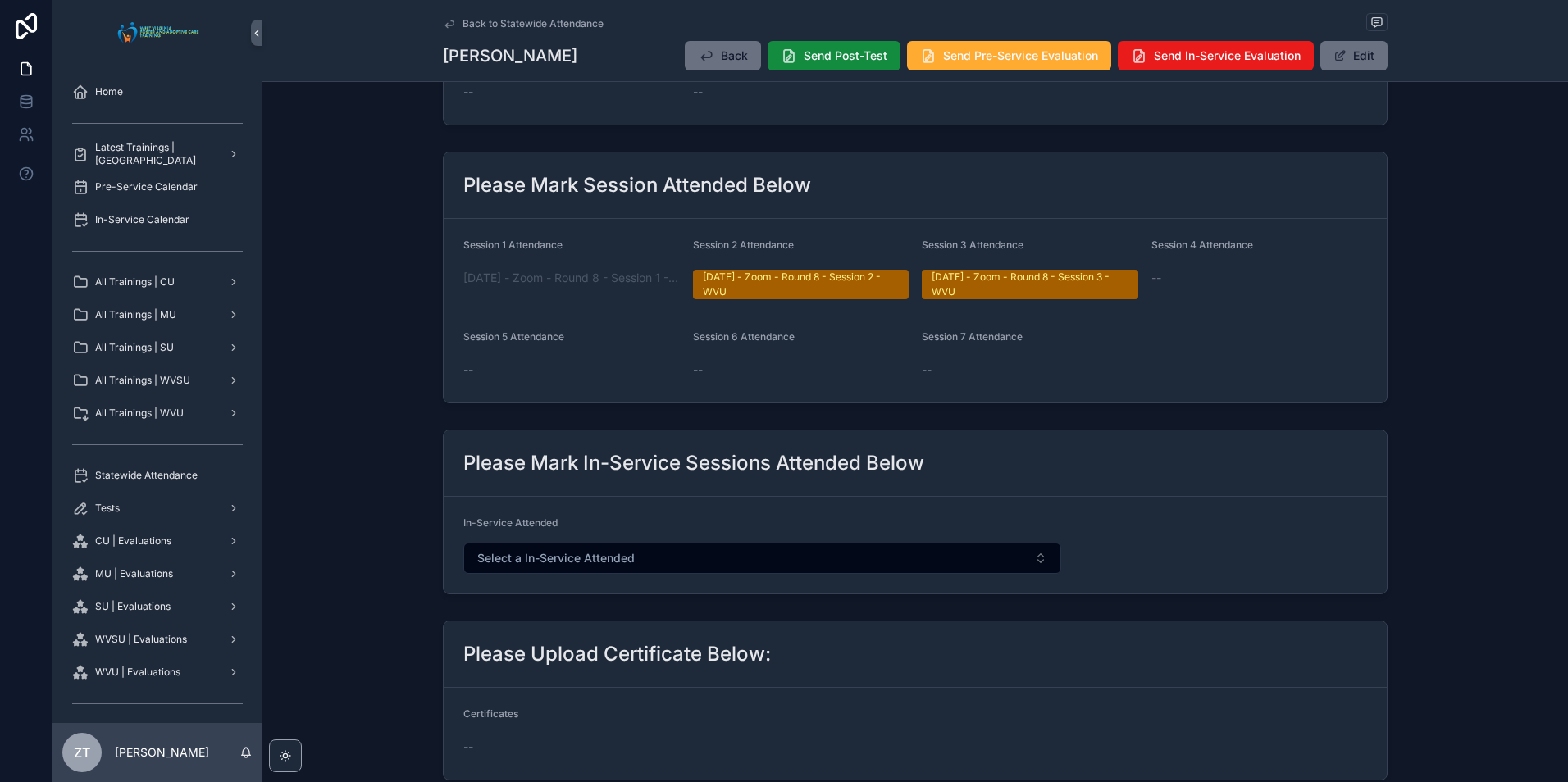
click at [450, 25] on icon "scrollable content" at bounding box center [450, 24] width 8 height 7
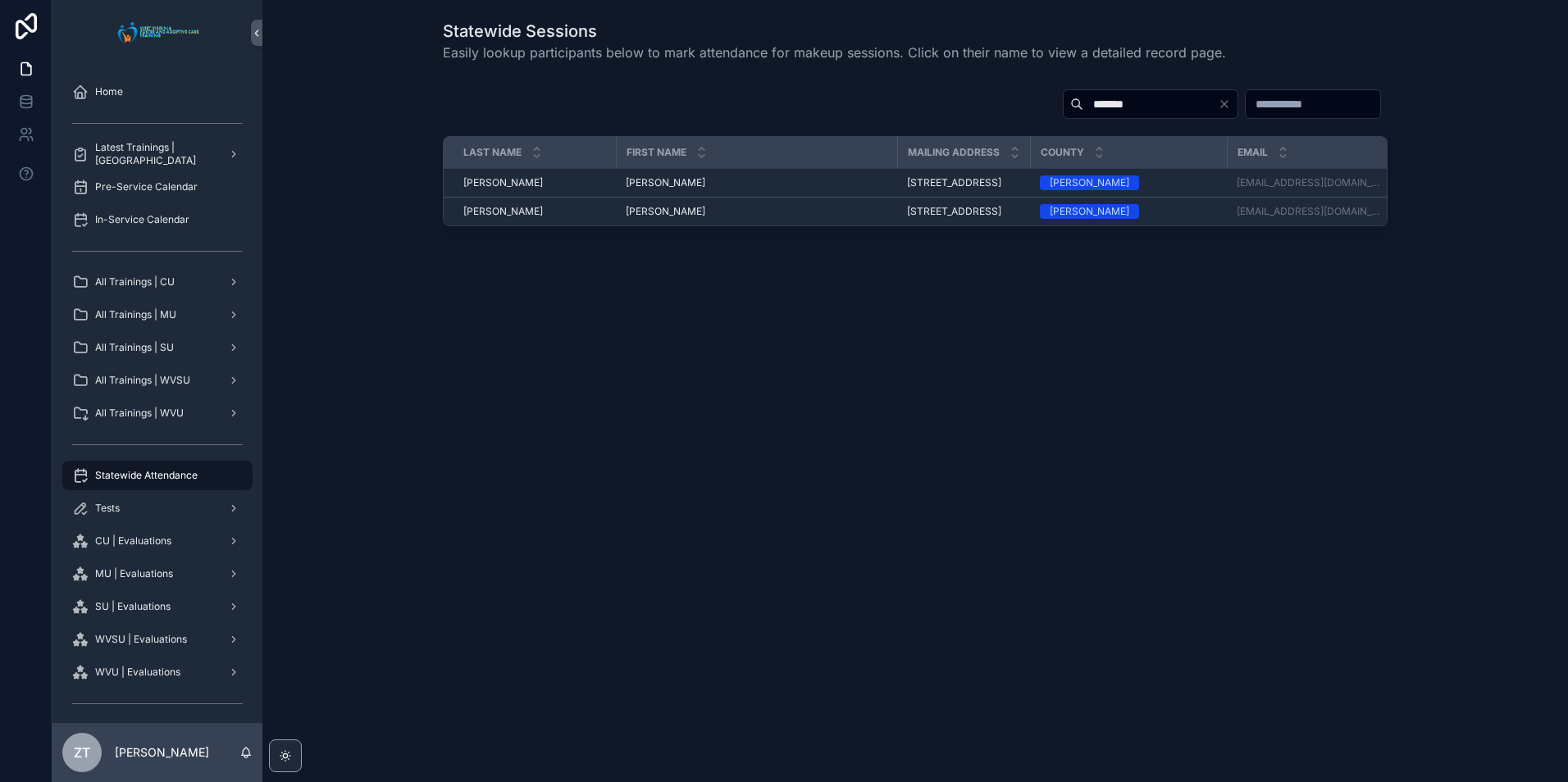
click at [627, 218] on span "Jessica" at bounding box center [665, 212] width 80 height 13
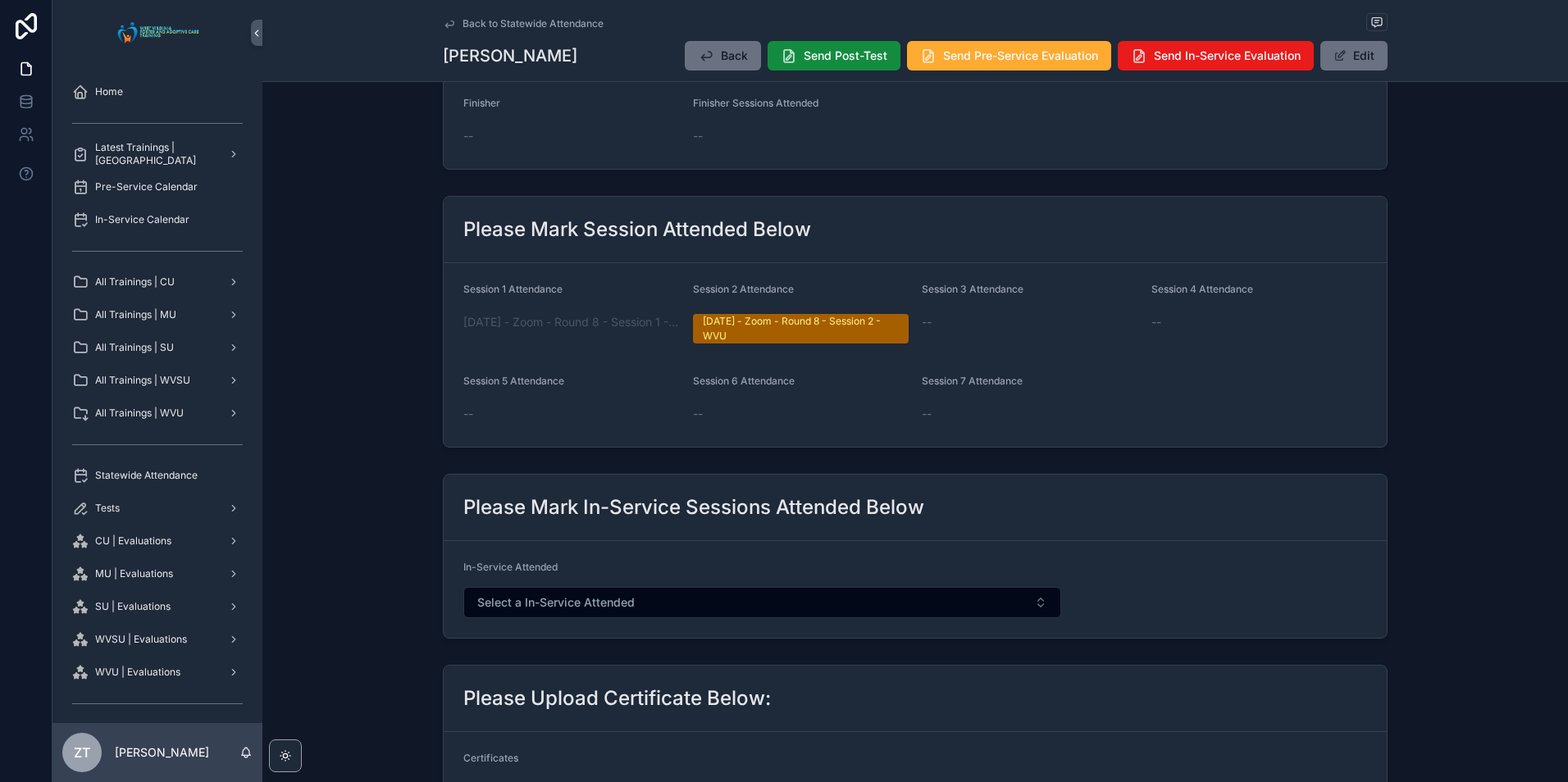
click at [1345, 57] on button "Edit" at bounding box center [1355, 56] width 67 height 30
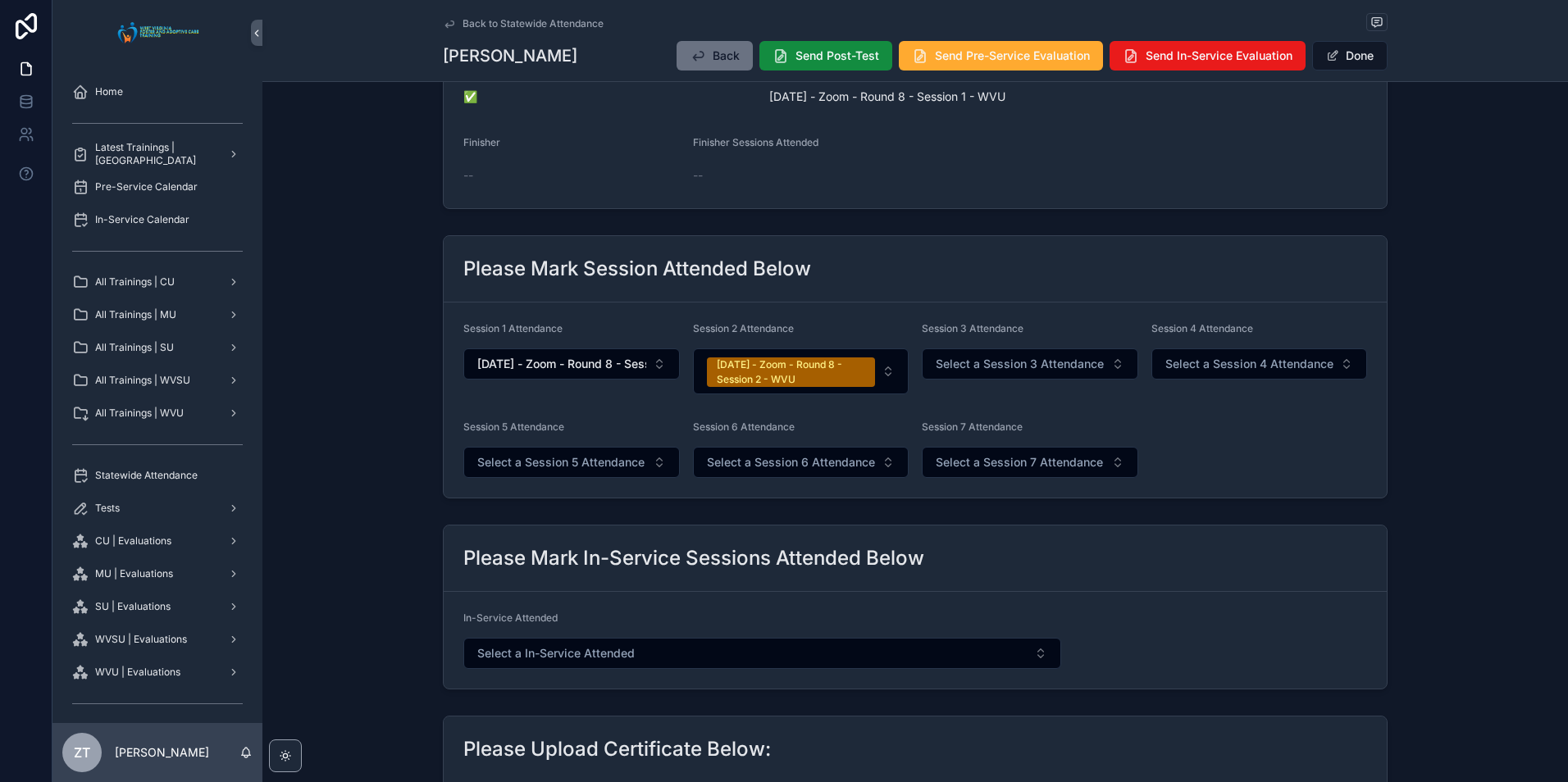
click at [993, 367] on span "Select a Session 3 Attendance" at bounding box center [1020, 364] width 168 height 16
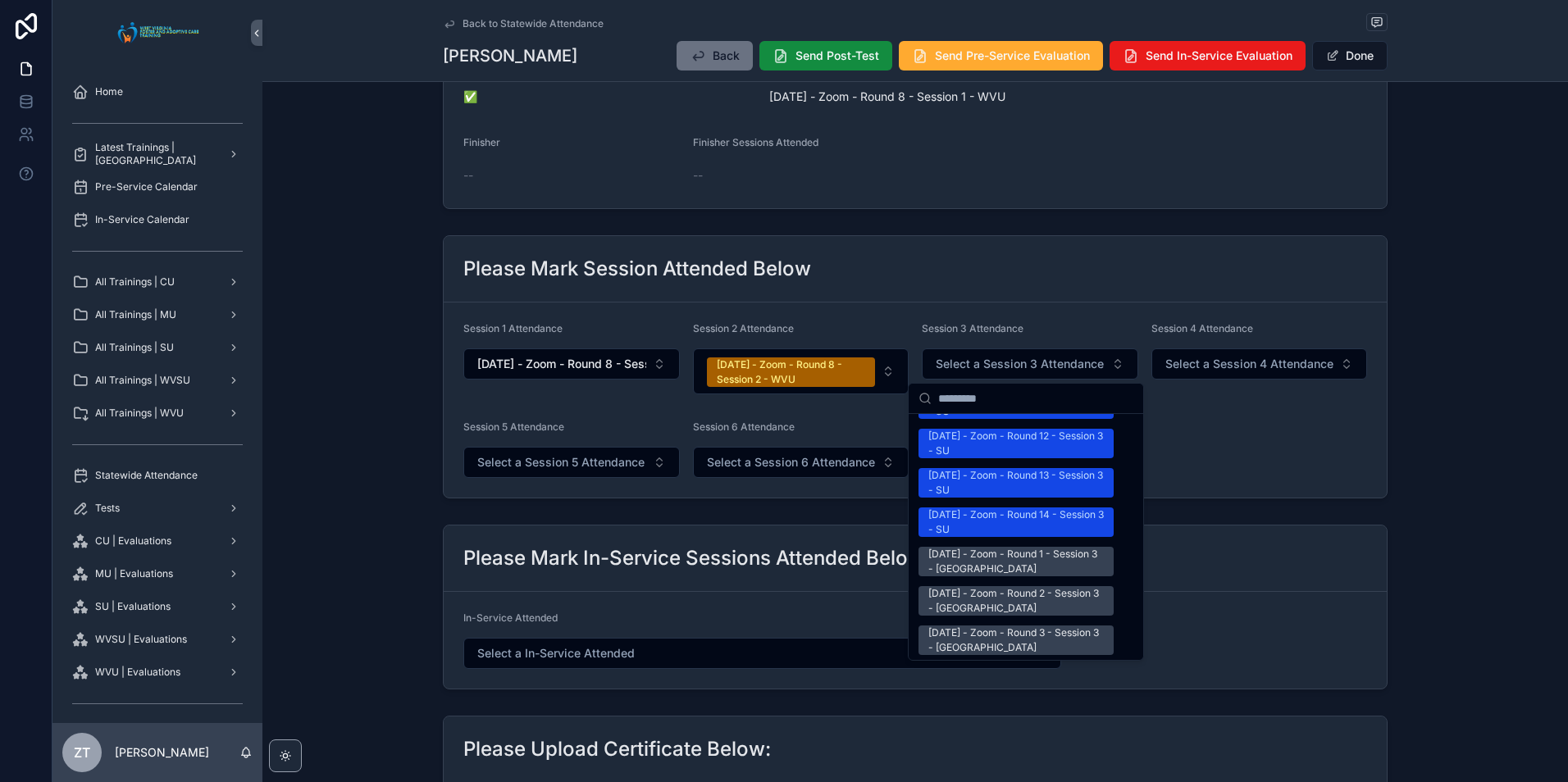
scroll to position [2787, 0]
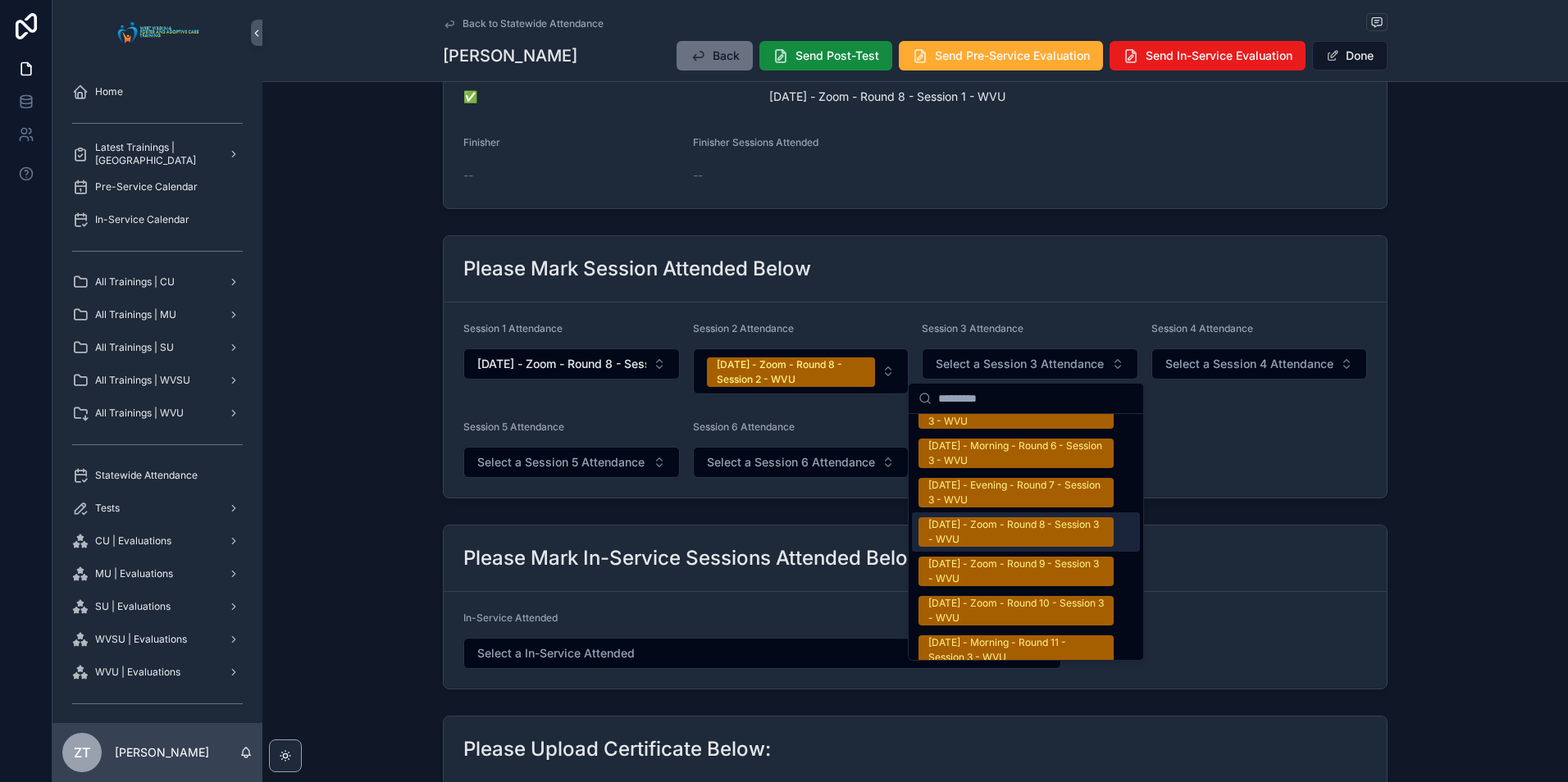
click at [1007, 517] on div "9/20/2025 - Zoom - Round 8 - Session 3 - WVU" at bounding box center [1016, 532] width 176 height 30
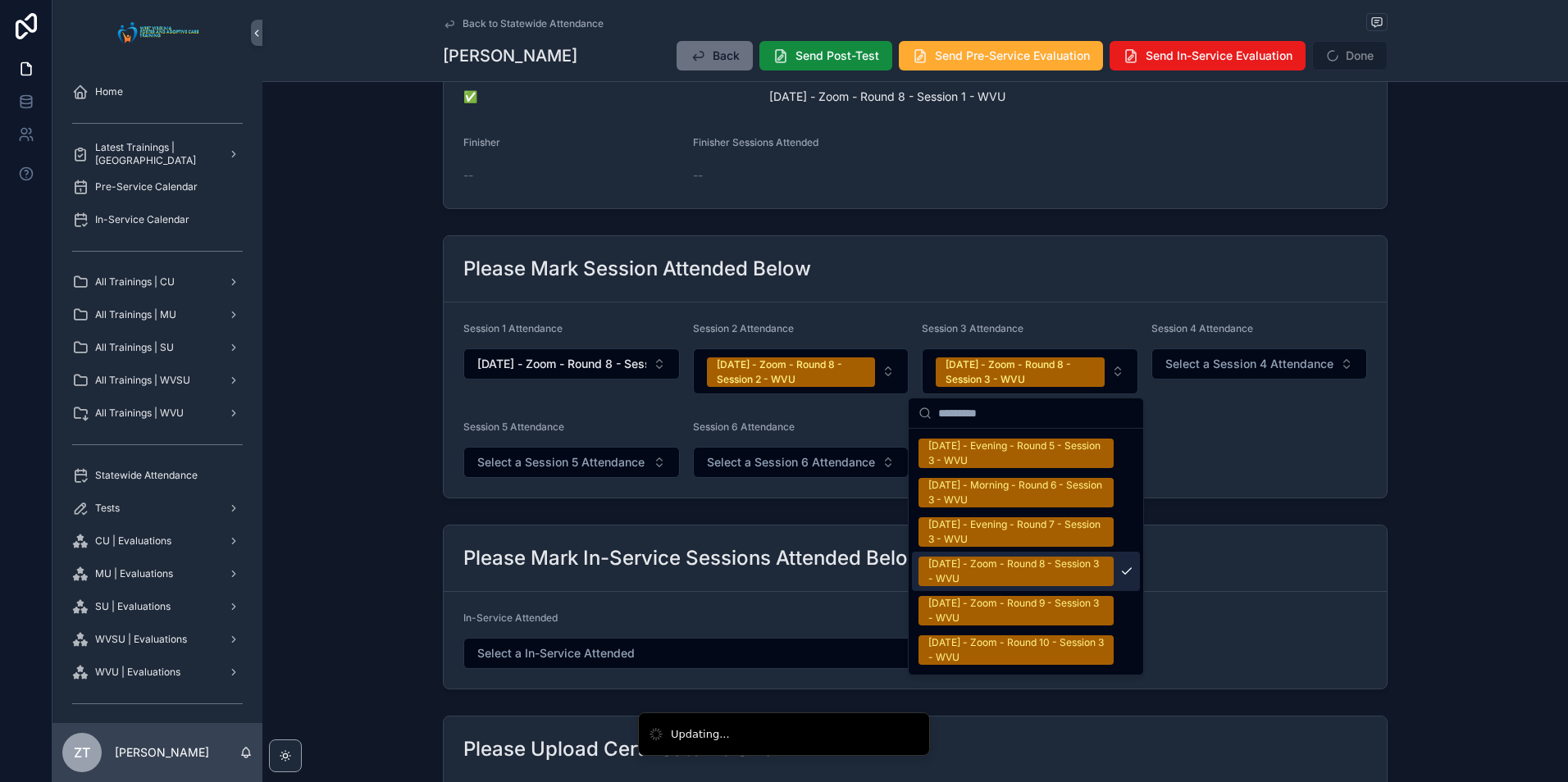
scroll to position [2812, 0]
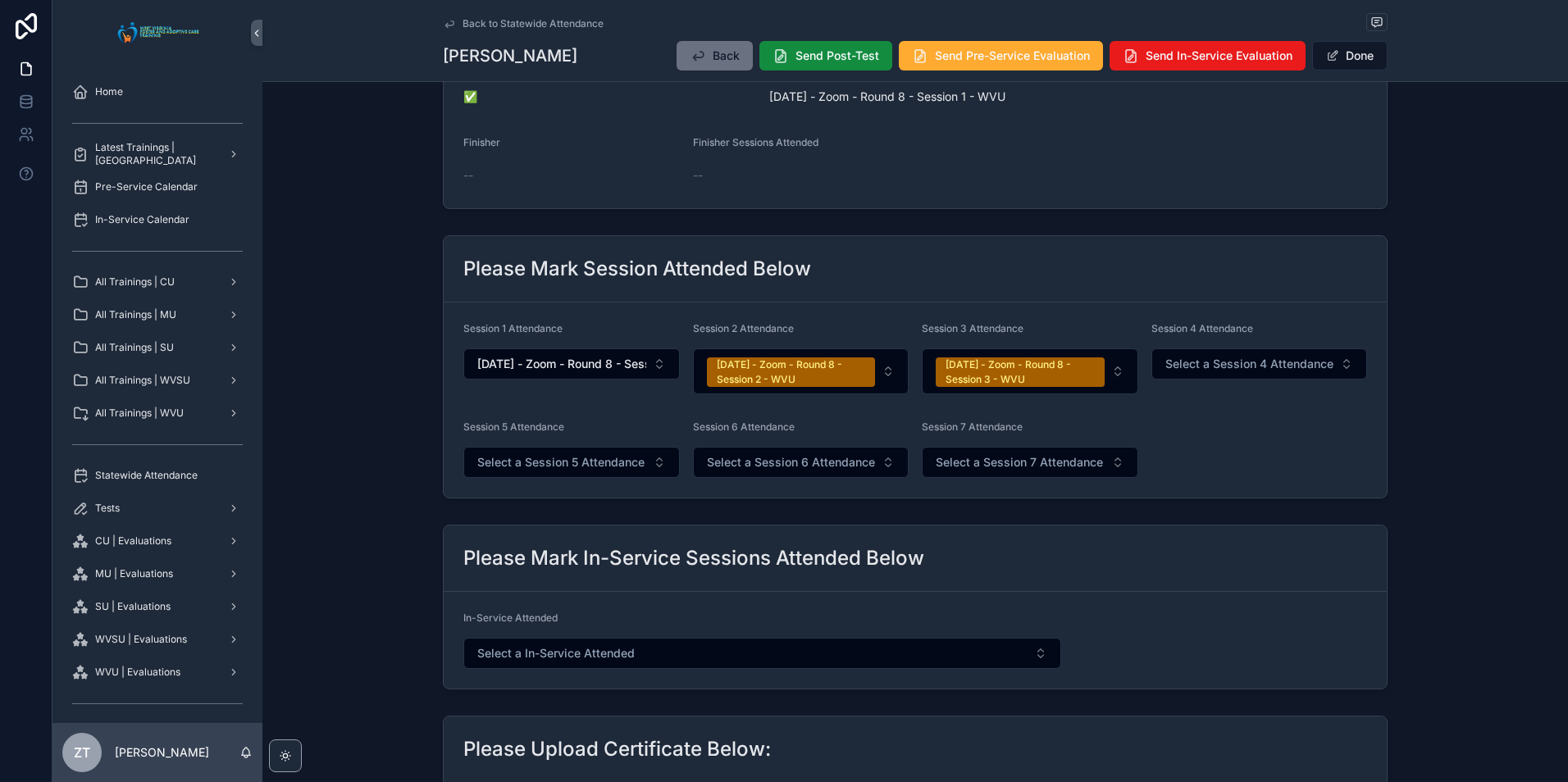
click at [1347, 49] on button "Done" at bounding box center [1350, 56] width 76 height 30
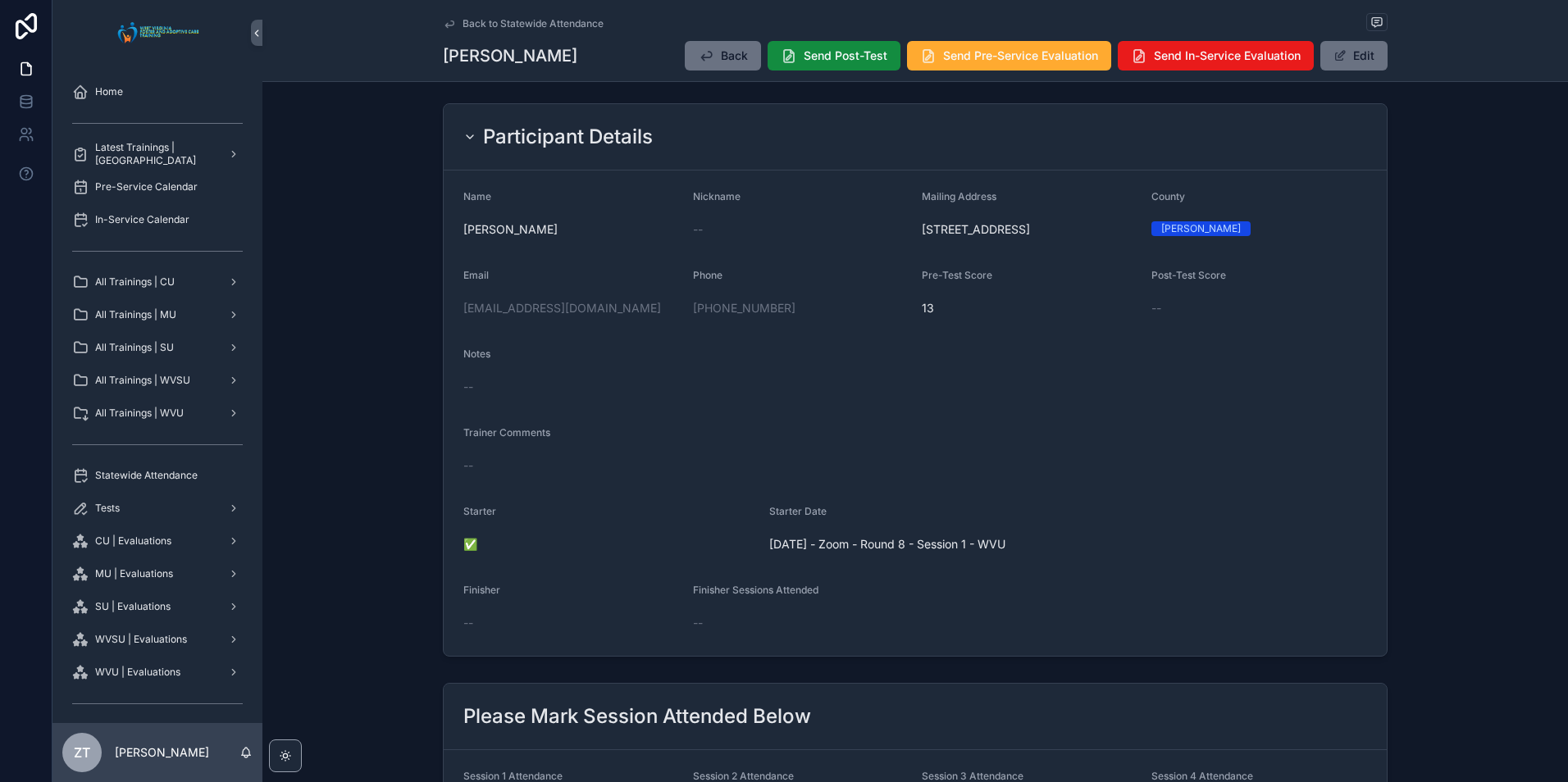
scroll to position [0, 0]
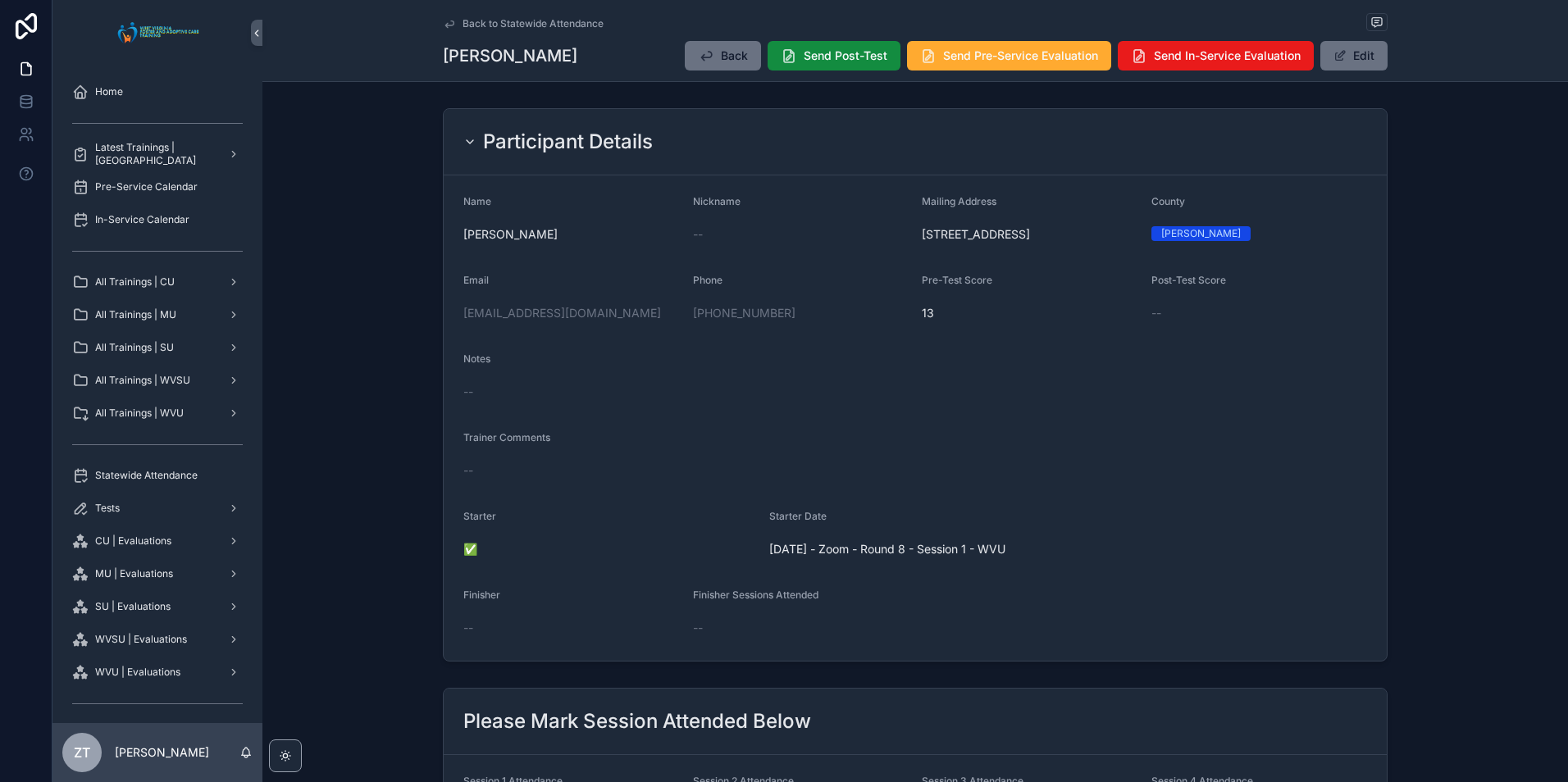
click at [446, 24] on icon "scrollable content" at bounding box center [450, 24] width 13 height 13
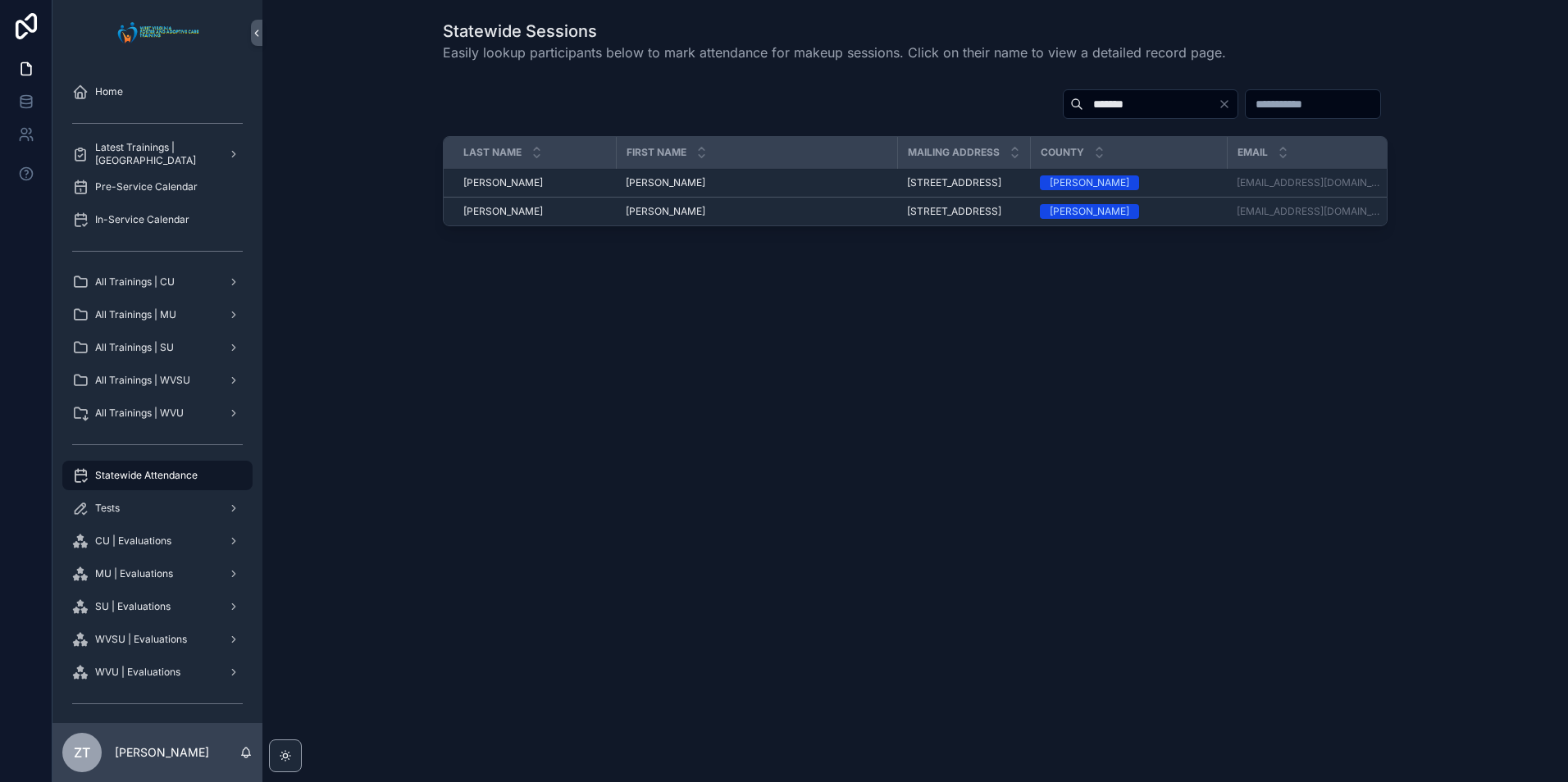
click at [1084, 105] on input "*******" at bounding box center [1151, 104] width 135 height 23
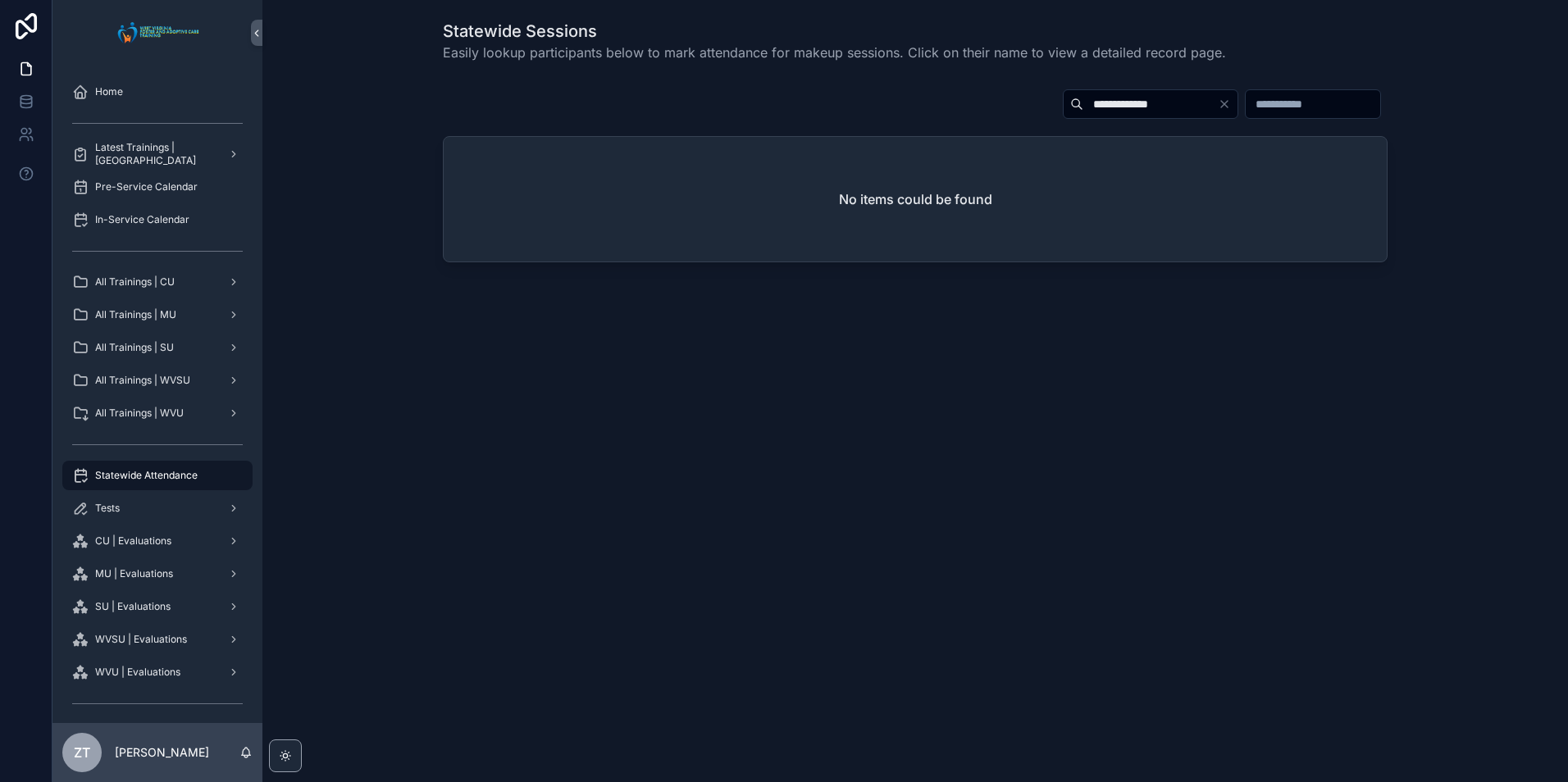
click at [1084, 108] on input "**********" at bounding box center [1151, 104] width 135 height 23
type input "******"
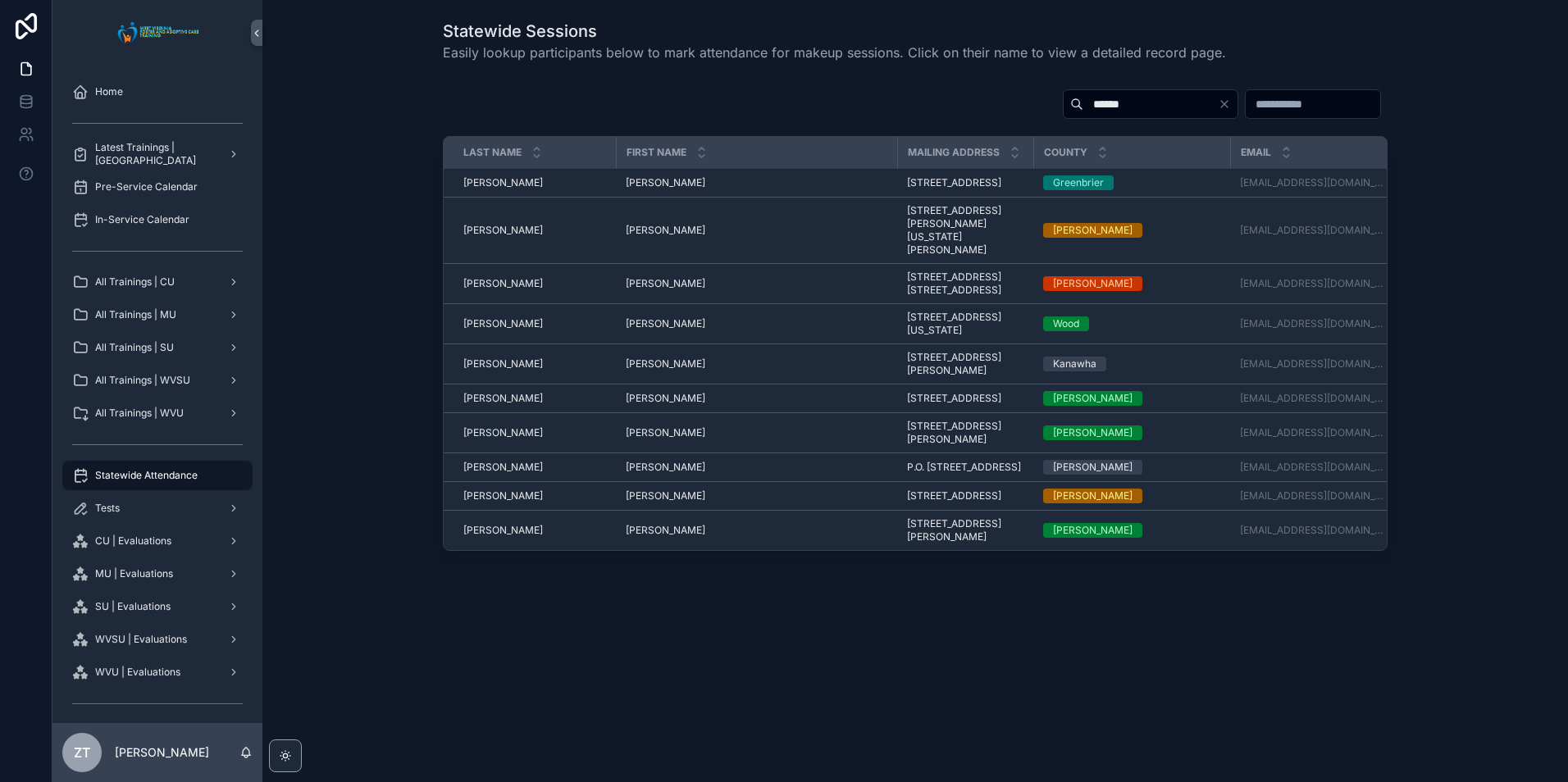
click at [652, 331] on span "Angela" at bounding box center [665, 324] width 80 height 13
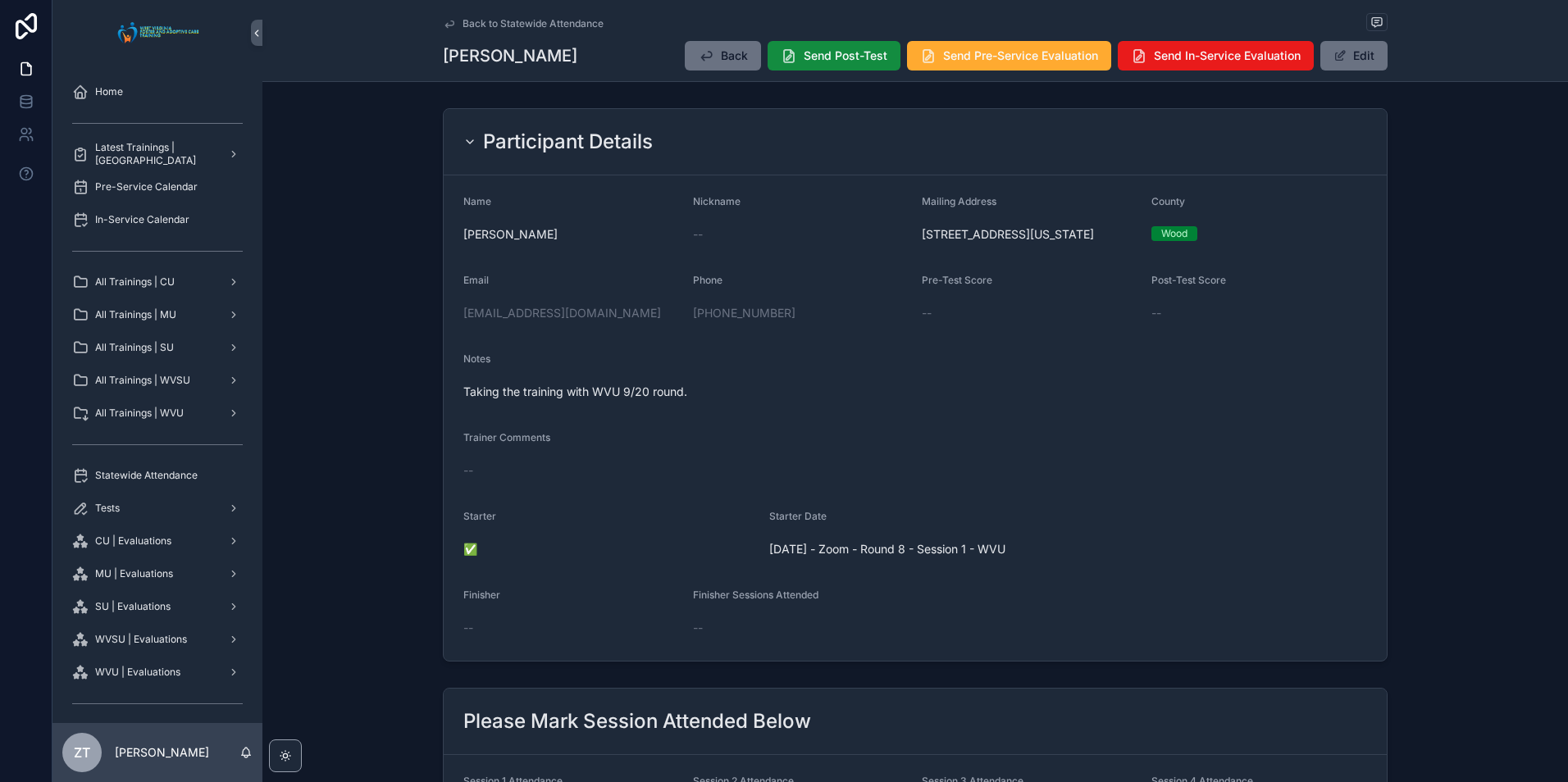
click at [1357, 56] on button "Edit" at bounding box center [1355, 56] width 67 height 30
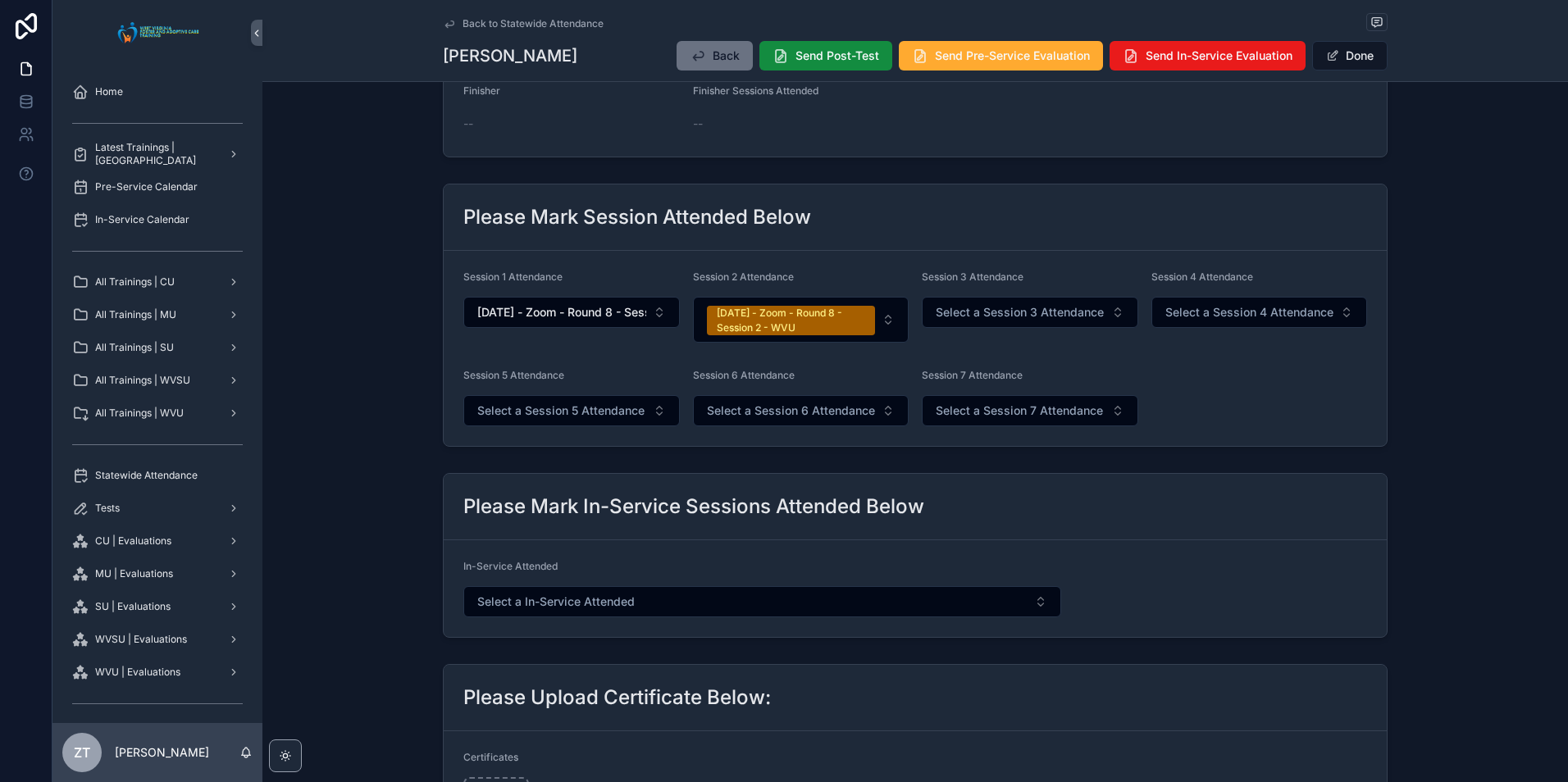
scroll to position [574, 0]
click at [950, 321] on button "Select a Session 3 Attendance" at bounding box center [1030, 312] width 217 height 31
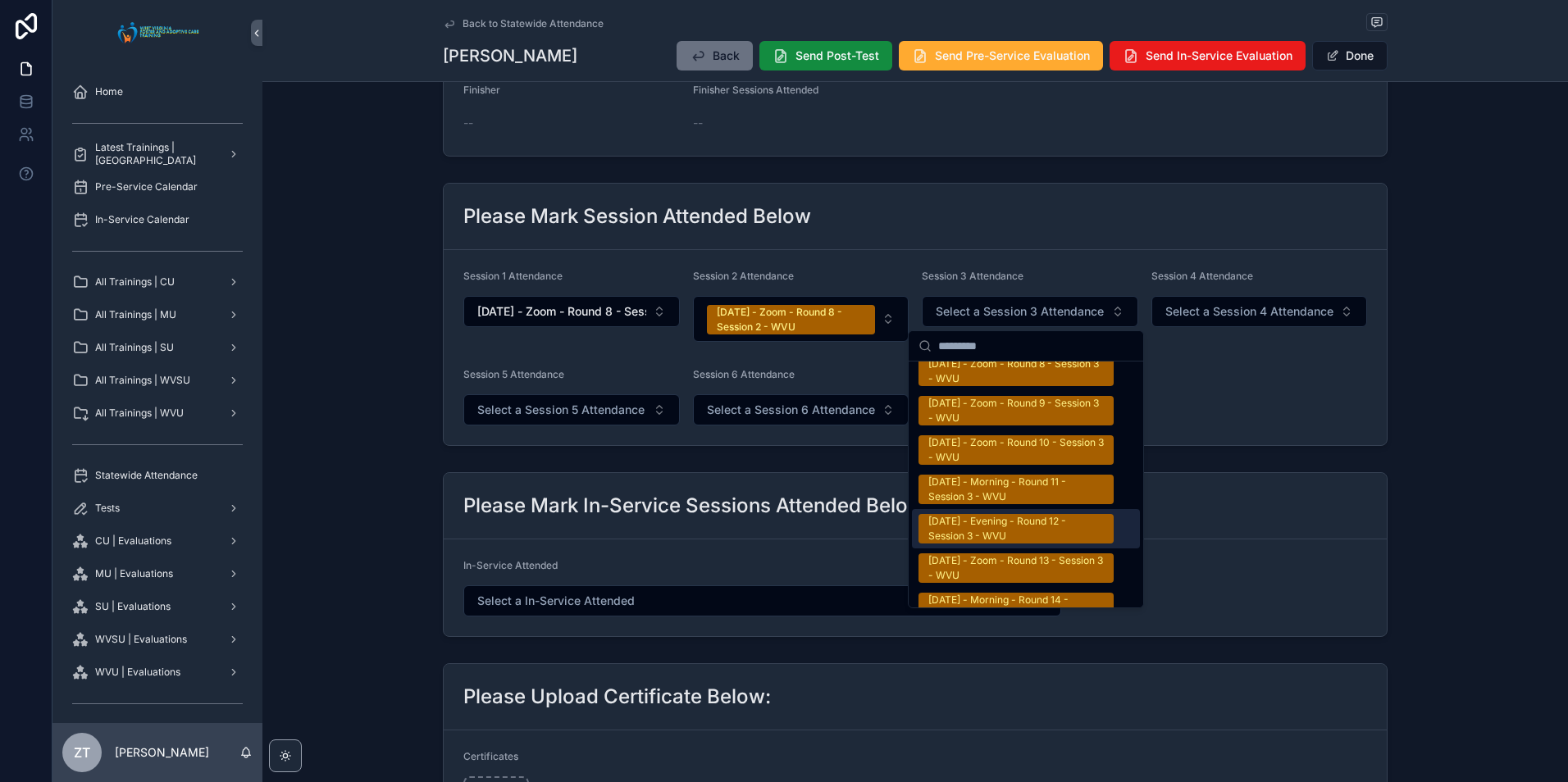
scroll to position [2870, 0]
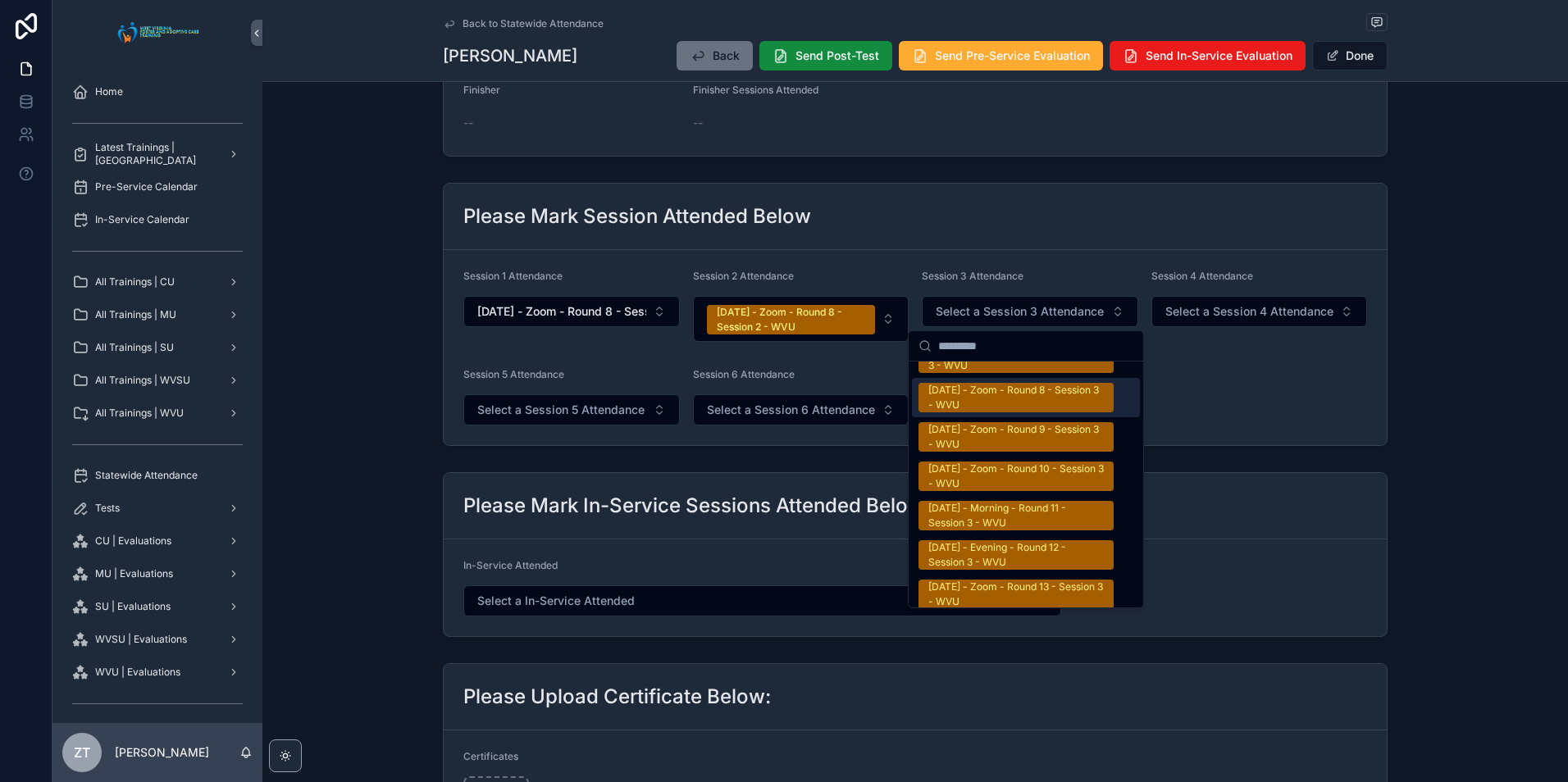
click at [983, 383] on div "9/20/2025 - Zoom - Round 8 - Session 3 - WVU" at bounding box center [1016, 398] width 176 height 30
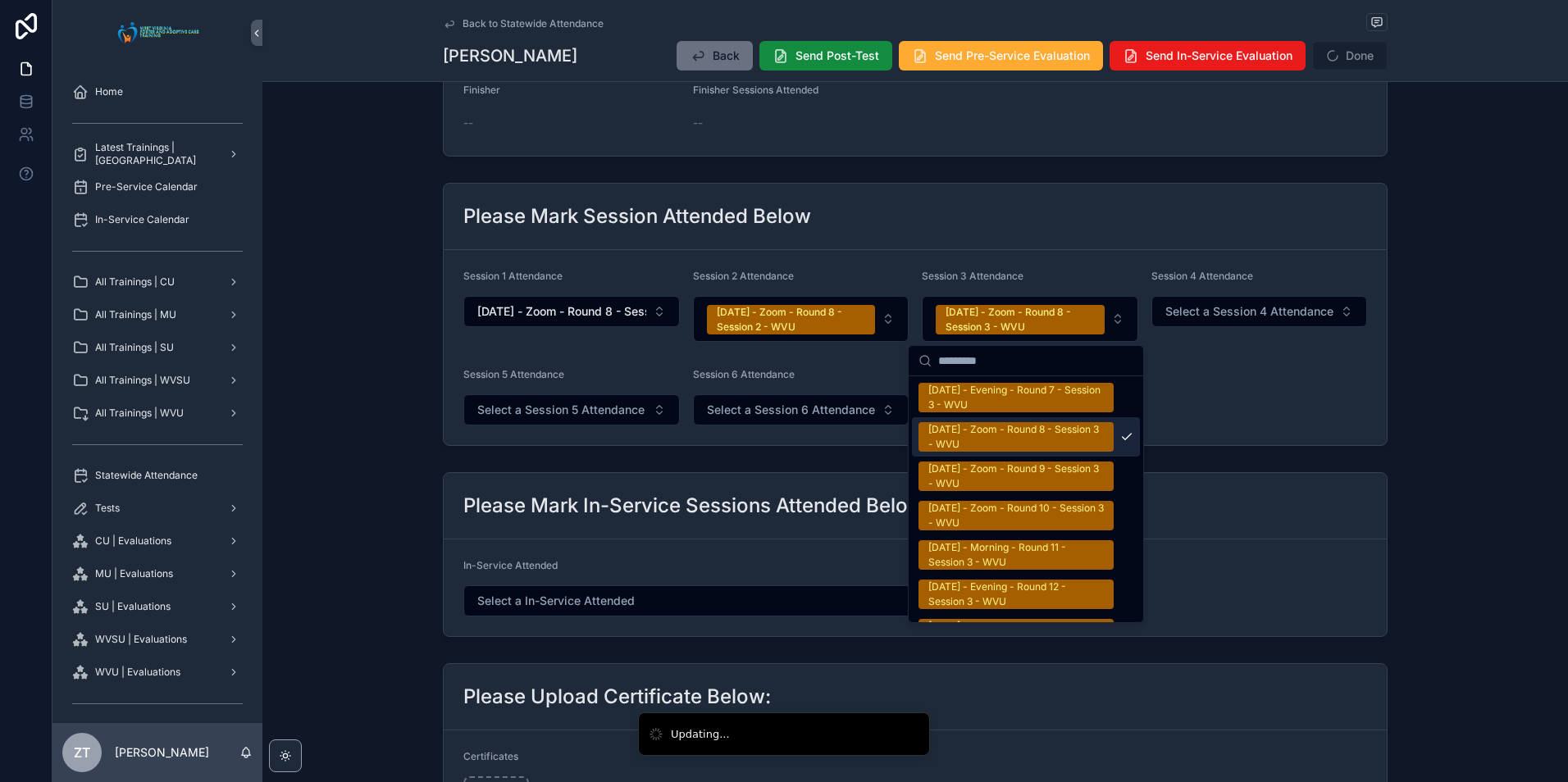
scroll to position [2894, 0]
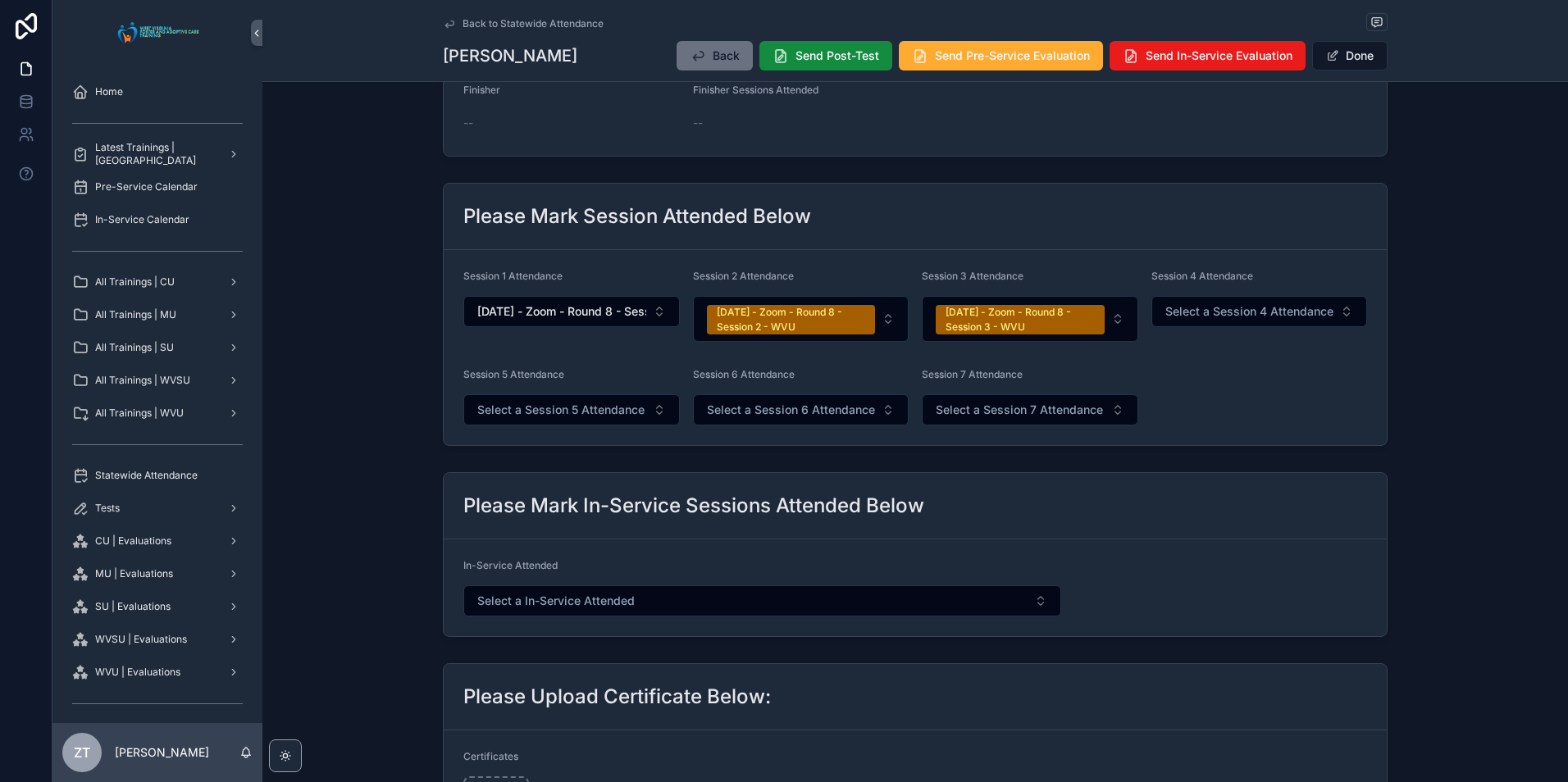
click at [1339, 55] on button "Done" at bounding box center [1350, 56] width 76 height 30
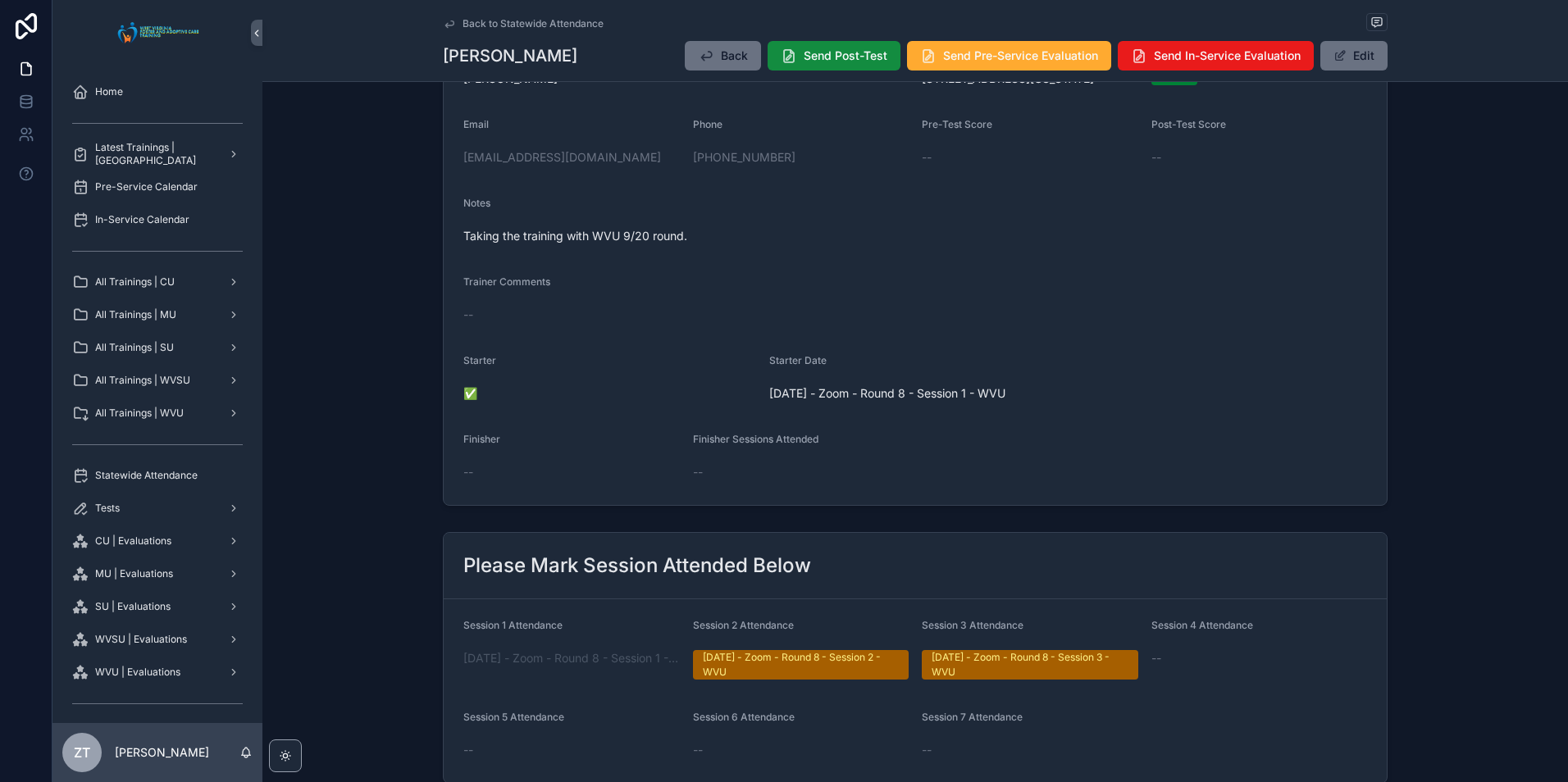
scroll to position [0, 0]
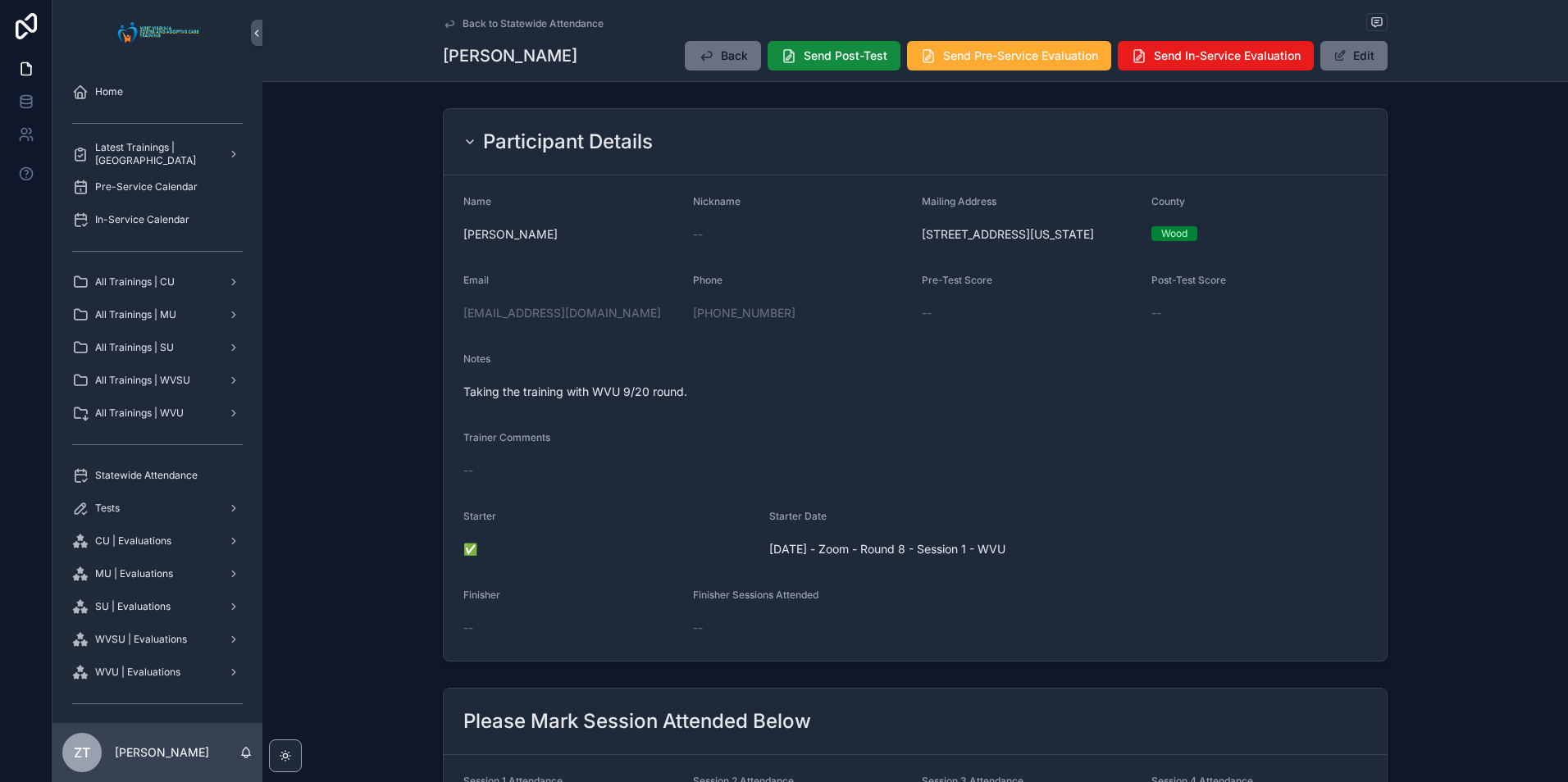
click at [443, 20] on icon "scrollable content" at bounding box center [450, 24] width 13 height 13
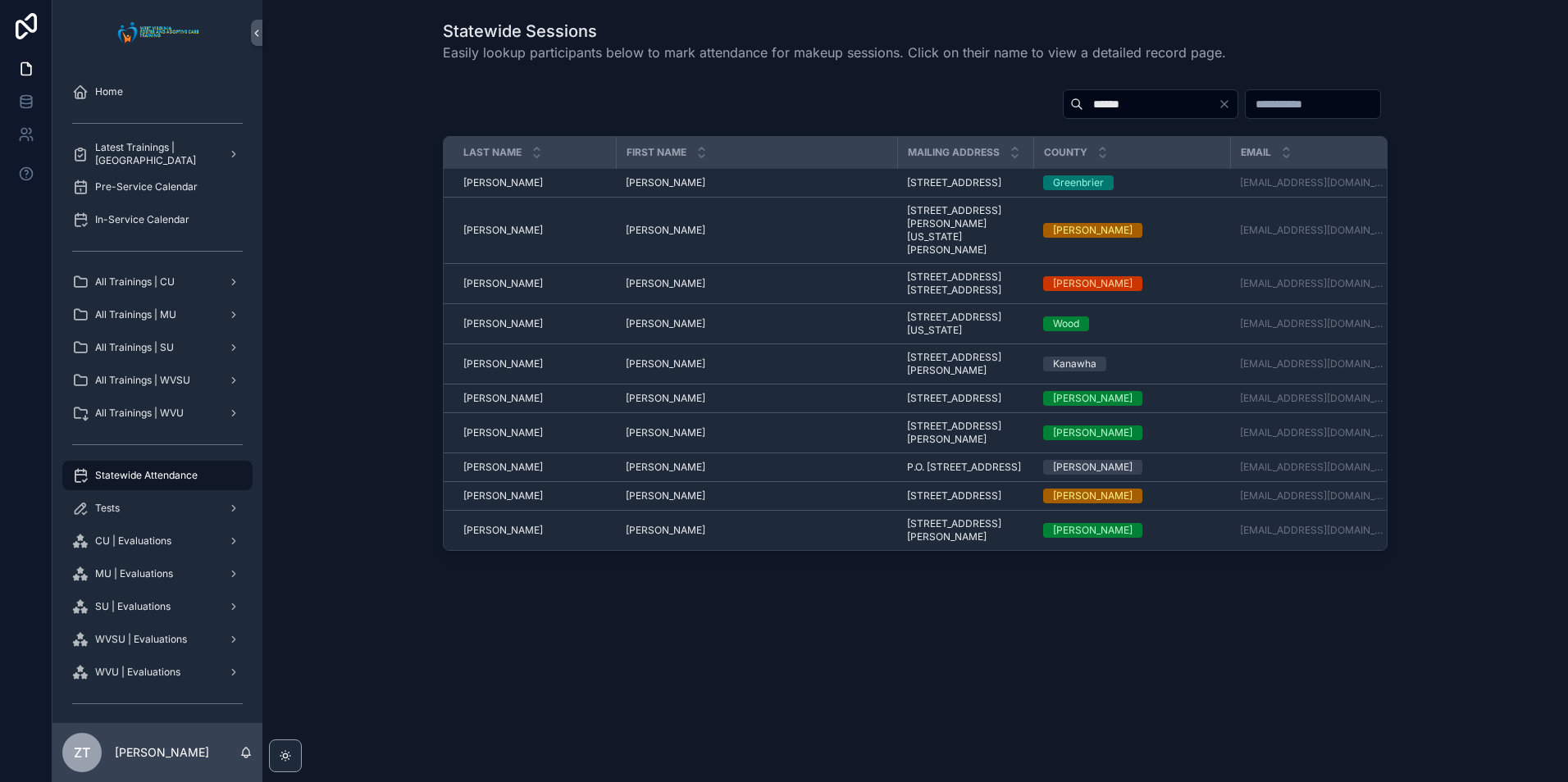
click at [1084, 102] on input "******" at bounding box center [1151, 104] width 135 height 23
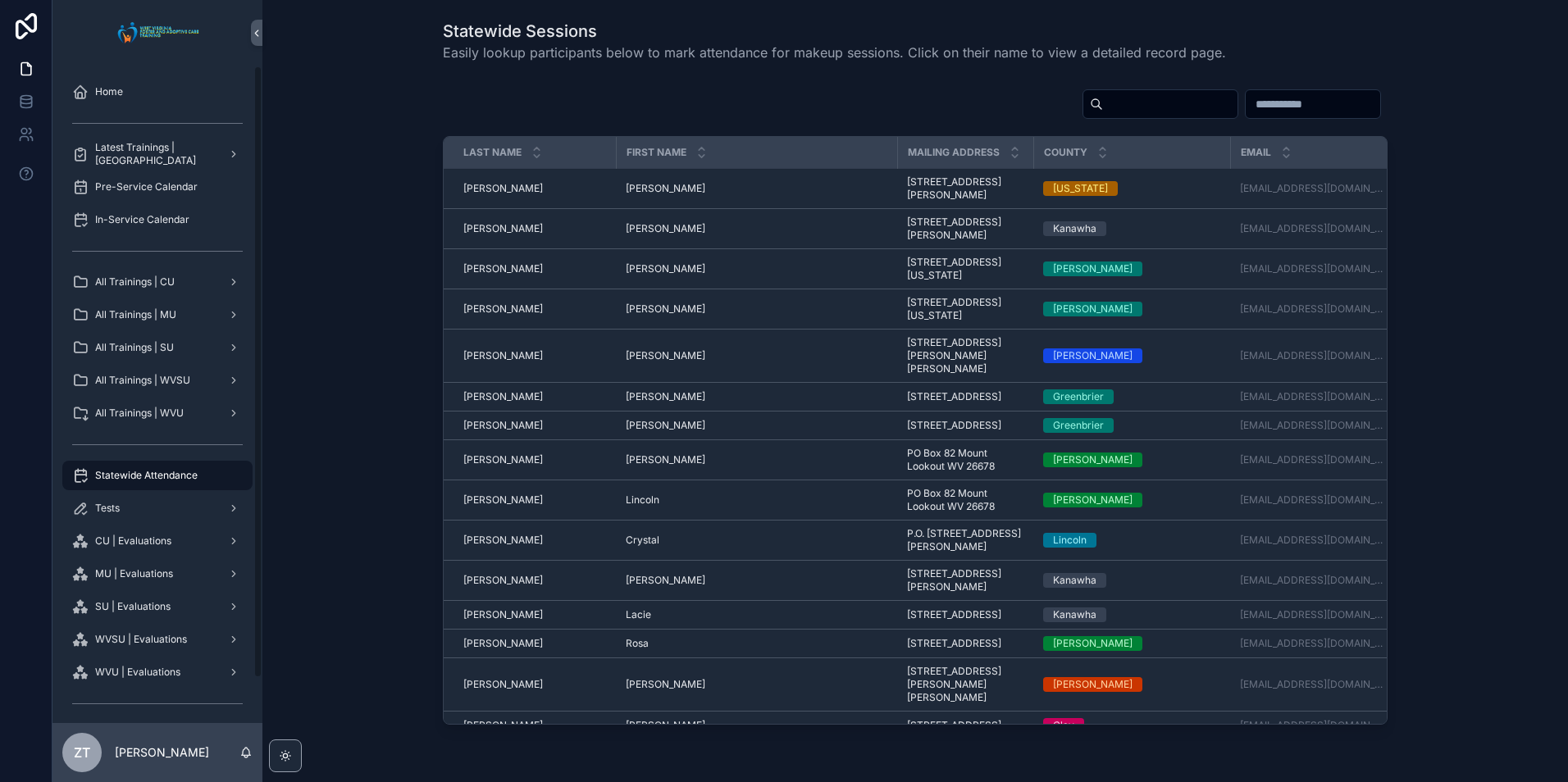
click at [177, 403] on div "All Trainings | WVU" at bounding box center [158, 414] width 171 height 26
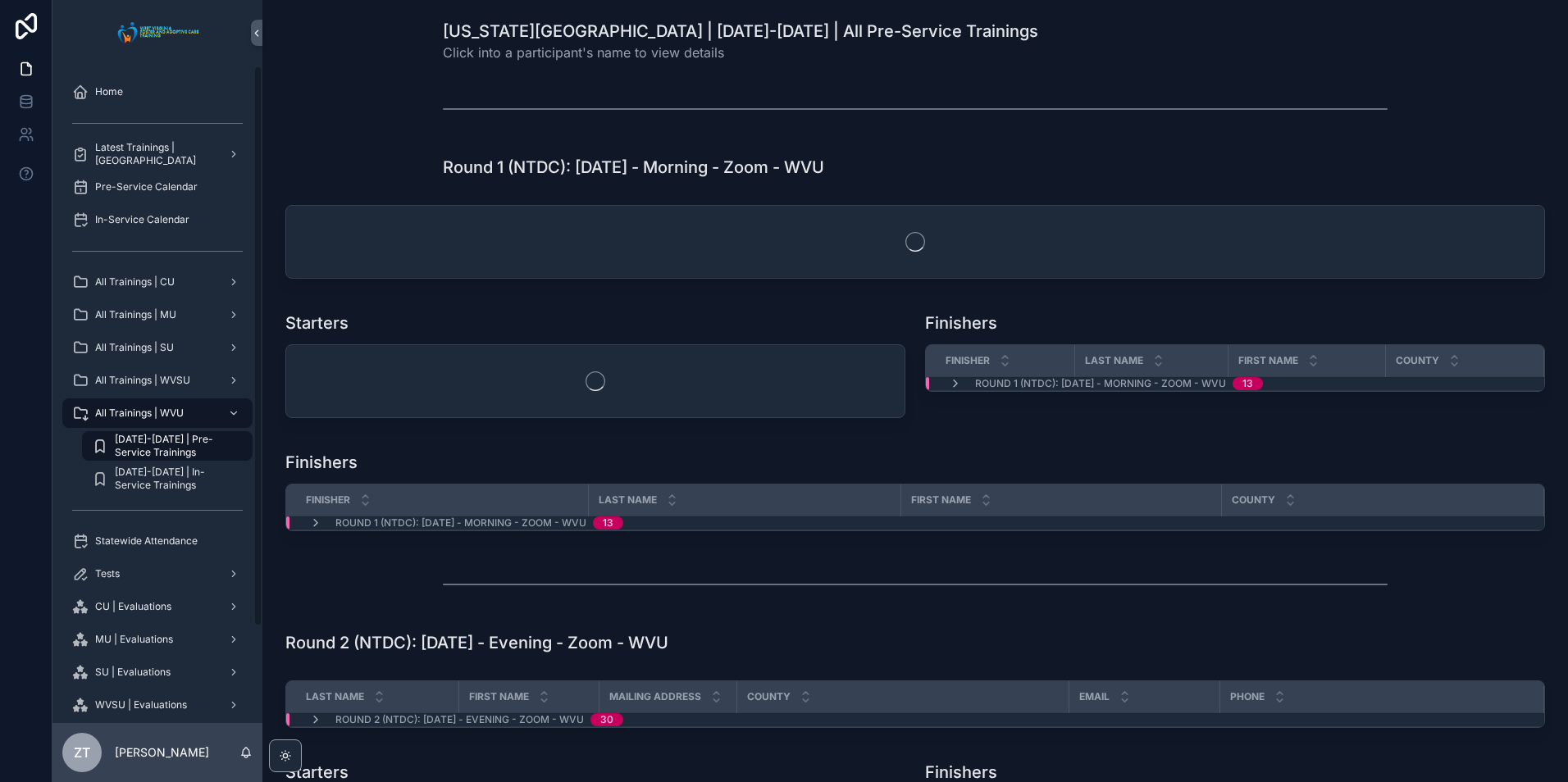
click at [167, 484] on span "2025-2026 | In-Service Trainings" at bounding box center [176, 479] width 121 height 26
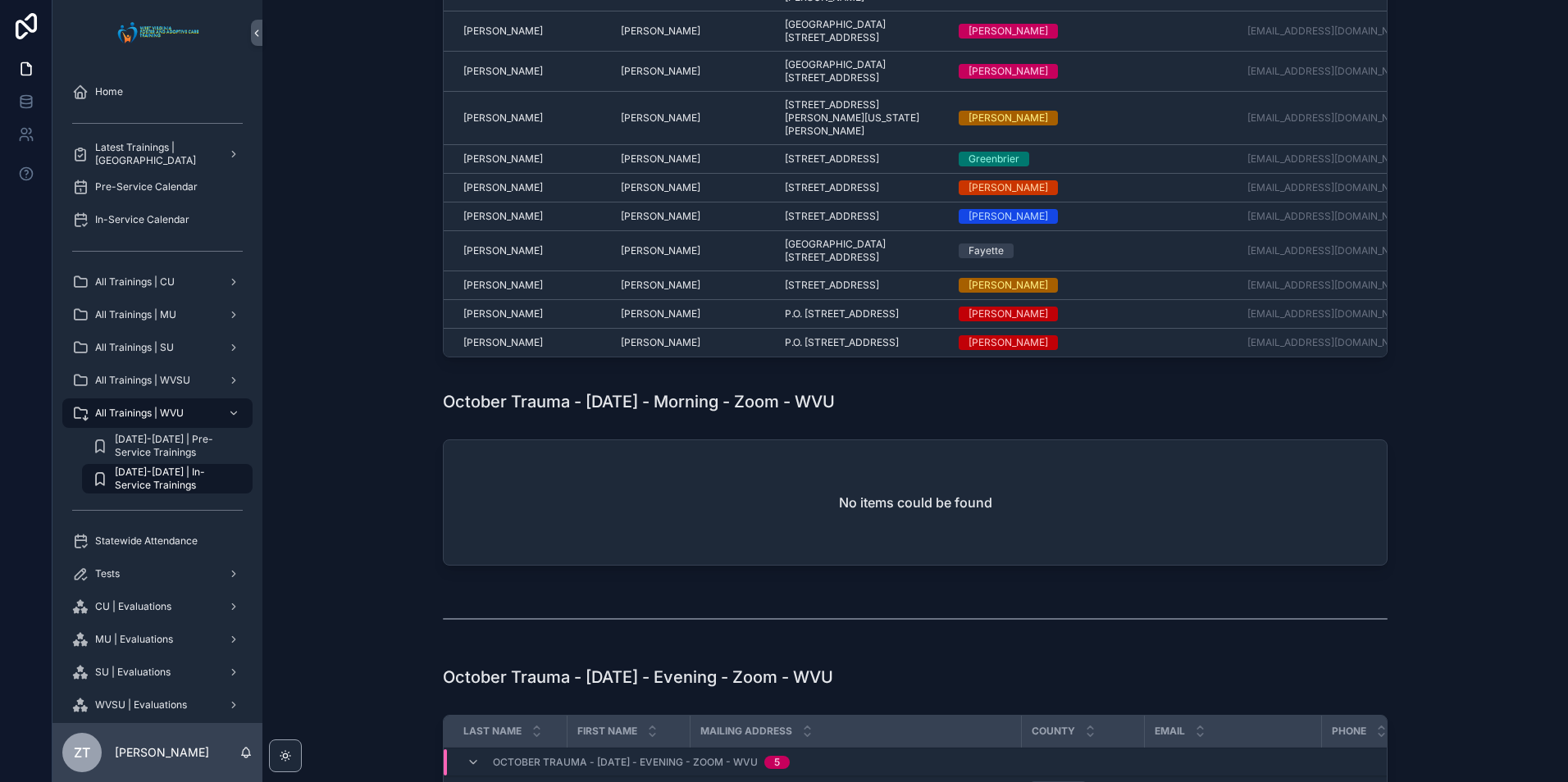
scroll to position [1394, 0]
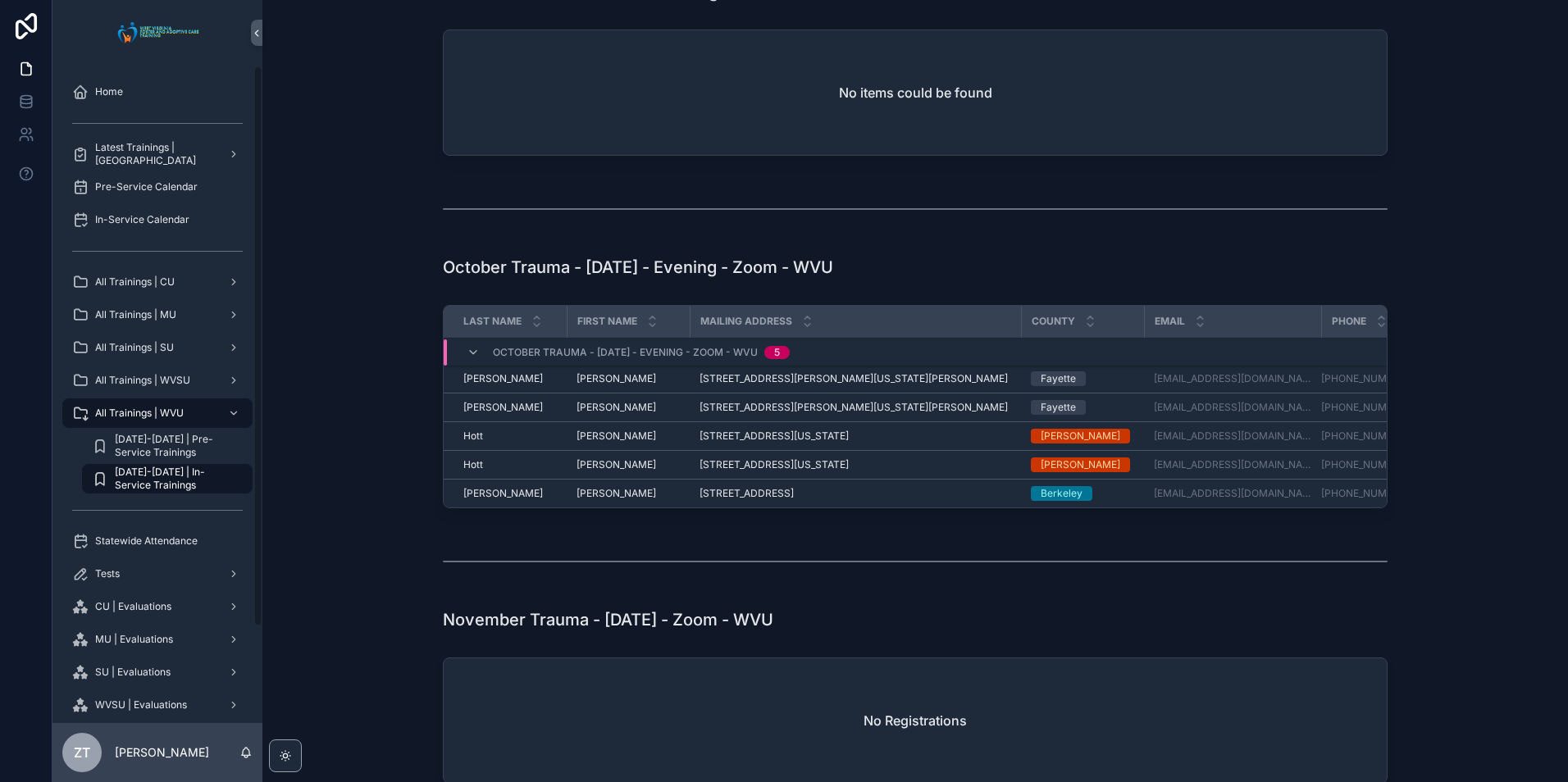
click at [181, 356] on div "All Trainings | SU" at bounding box center [158, 348] width 171 height 26
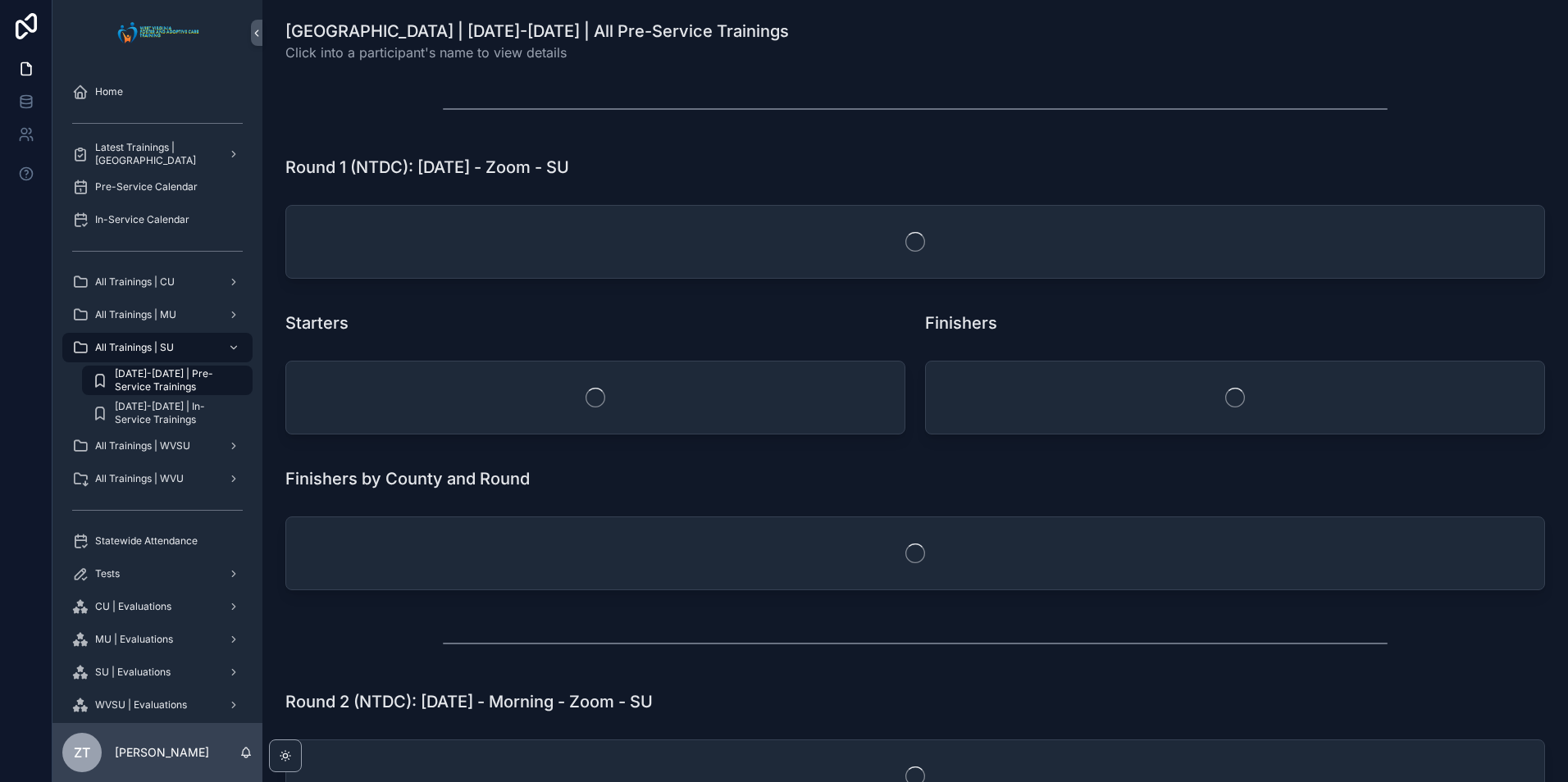
click at [167, 402] on span "2025-2026 | In-Service Trainings" at bounding box center [176, 414] width 121 height 26
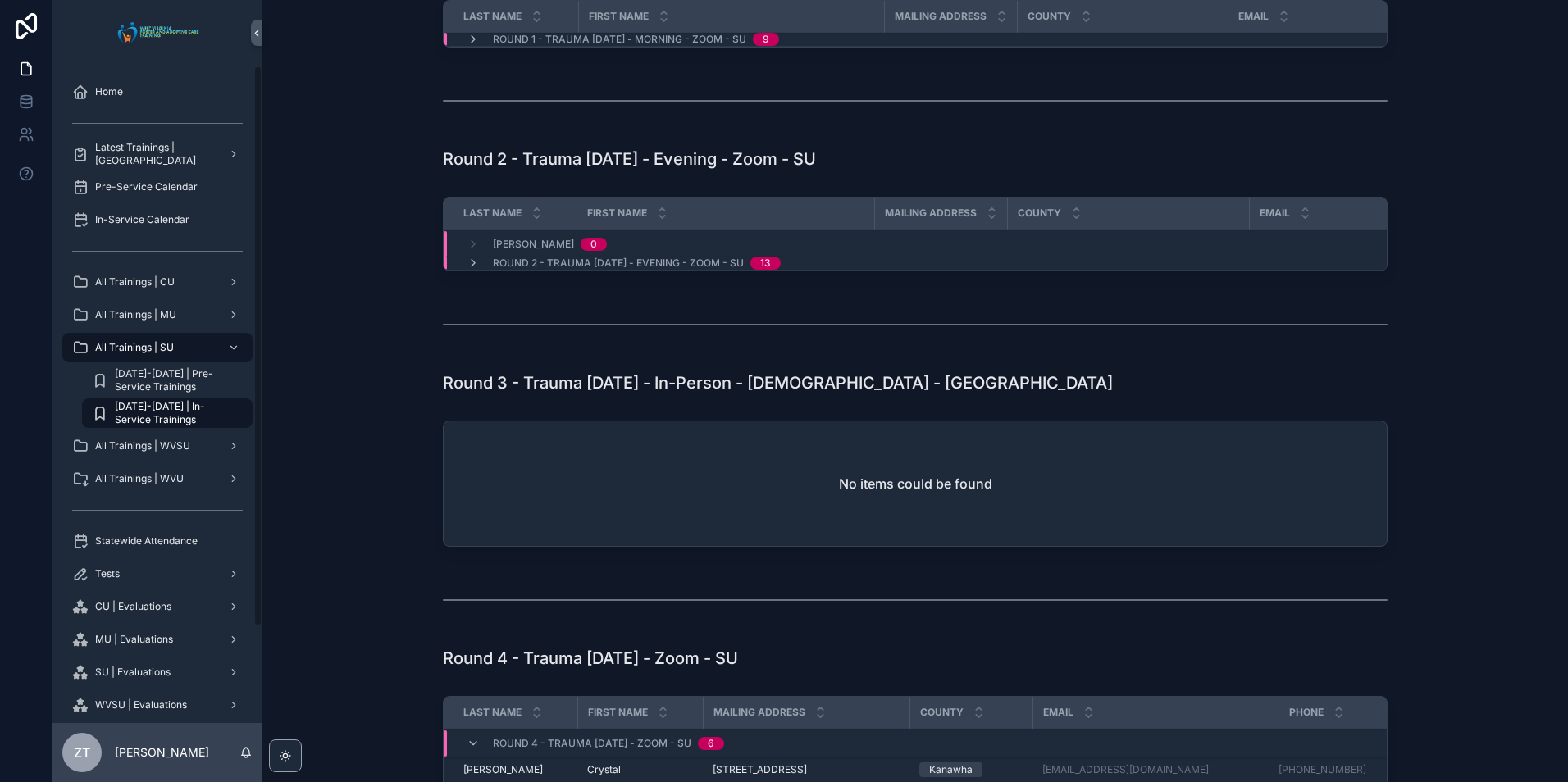
scroll to position [410, 0]
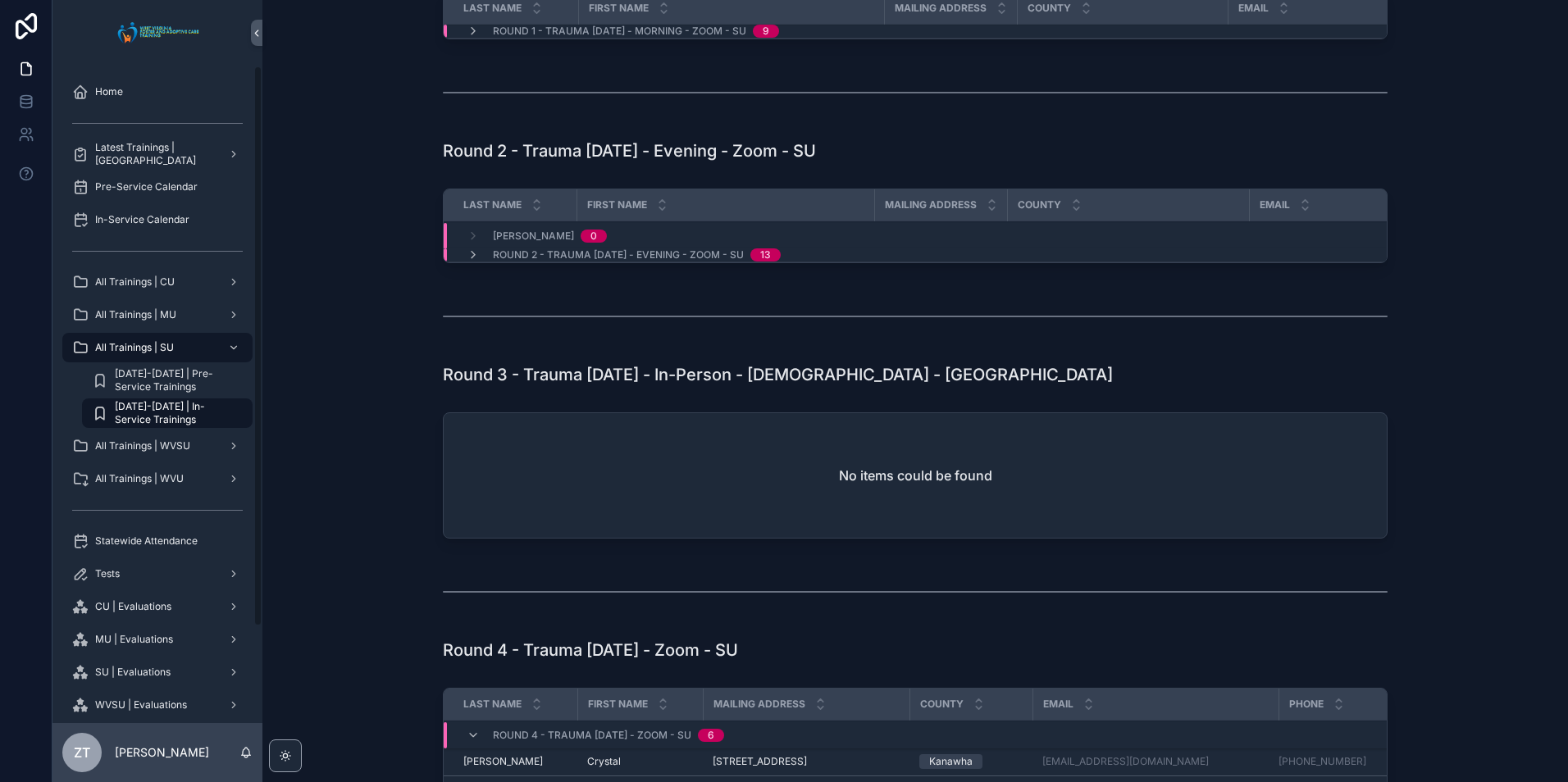
click at [468, 262] on icon "scrollable content" at bounding box center [474, 255] width 13 height 13
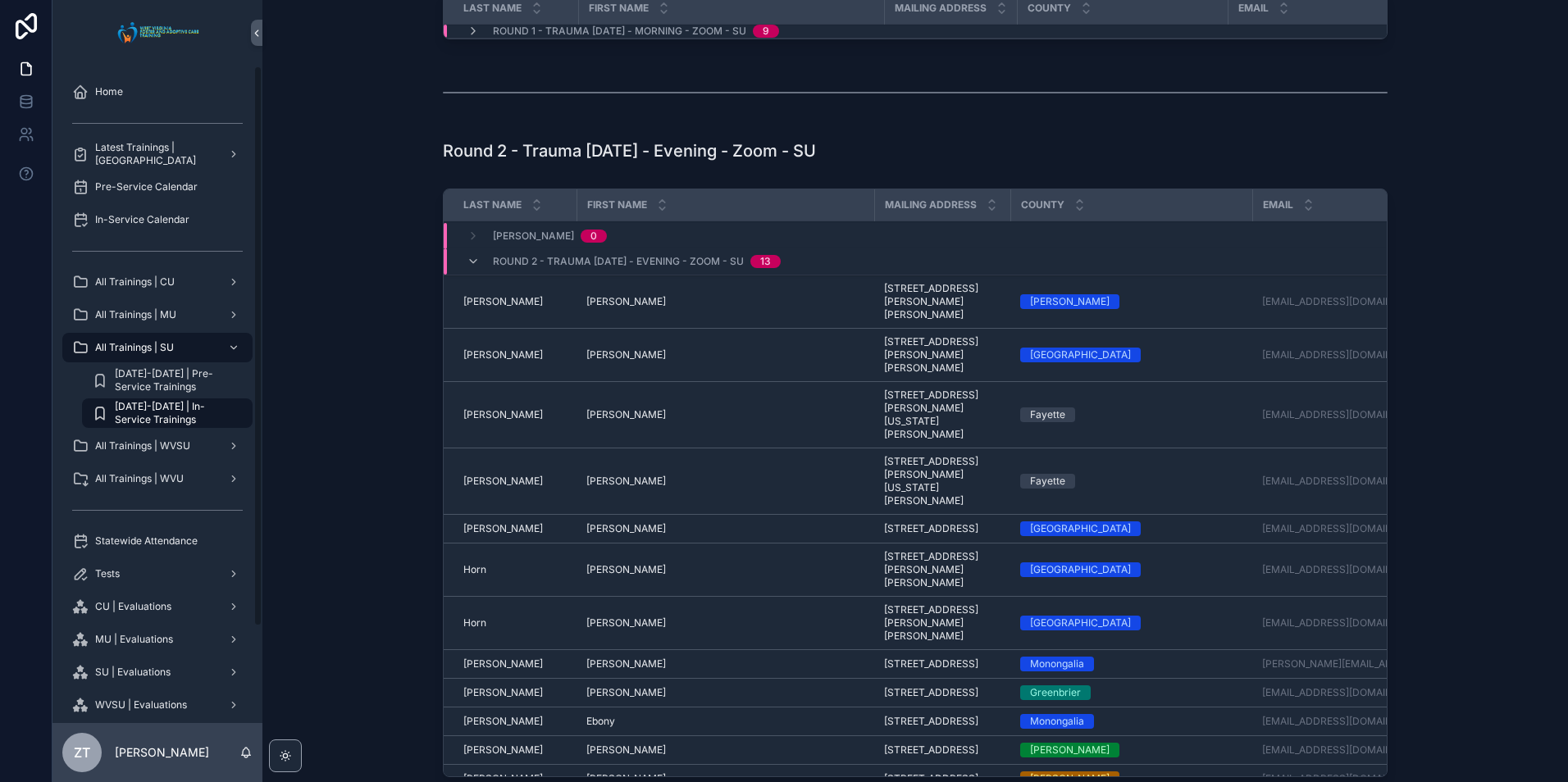
click at [469, 268] on icon "scrollable content" at bounding box center [474, 262] width 13 height 13
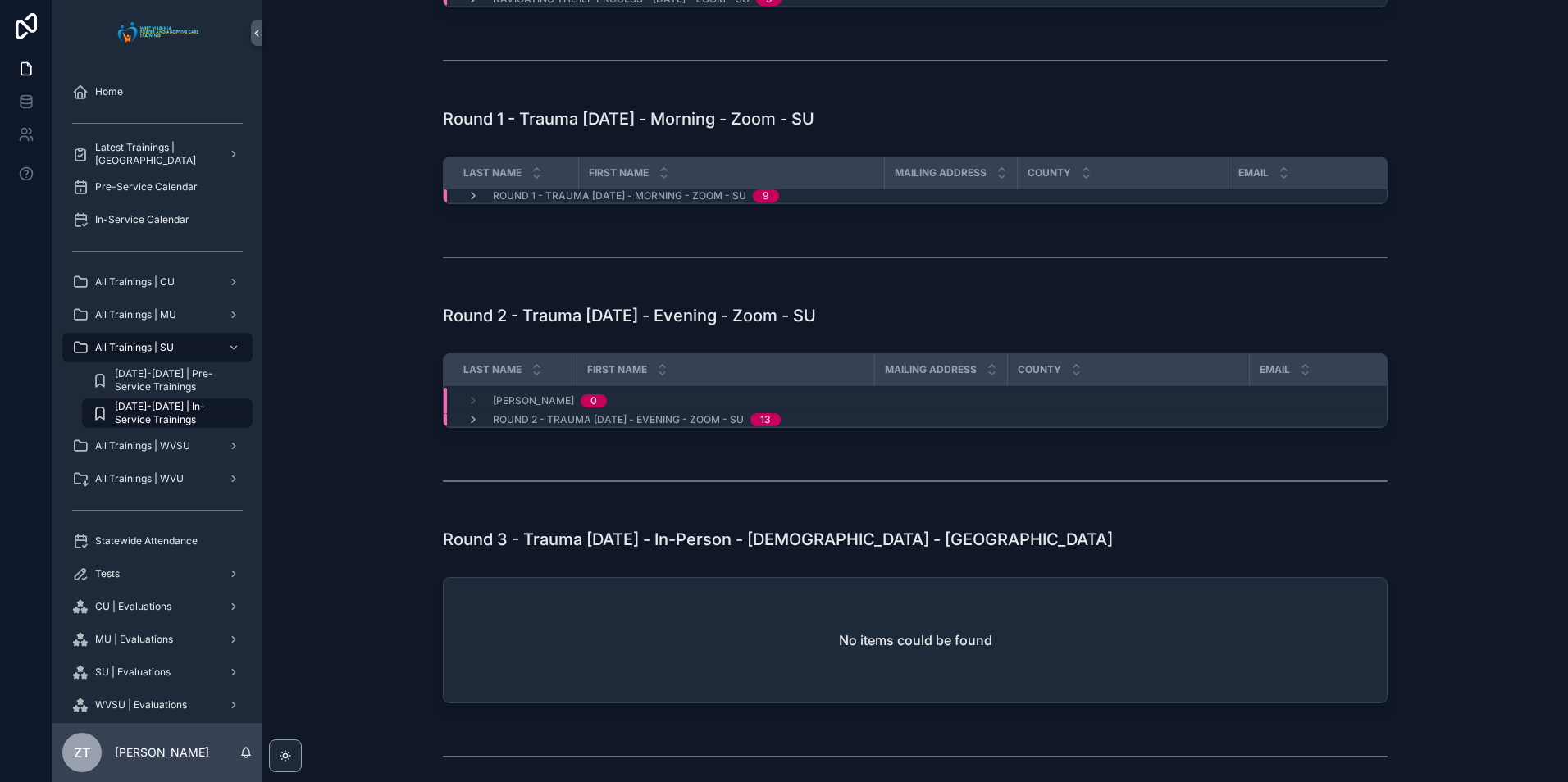
scroll to position [0, 0]
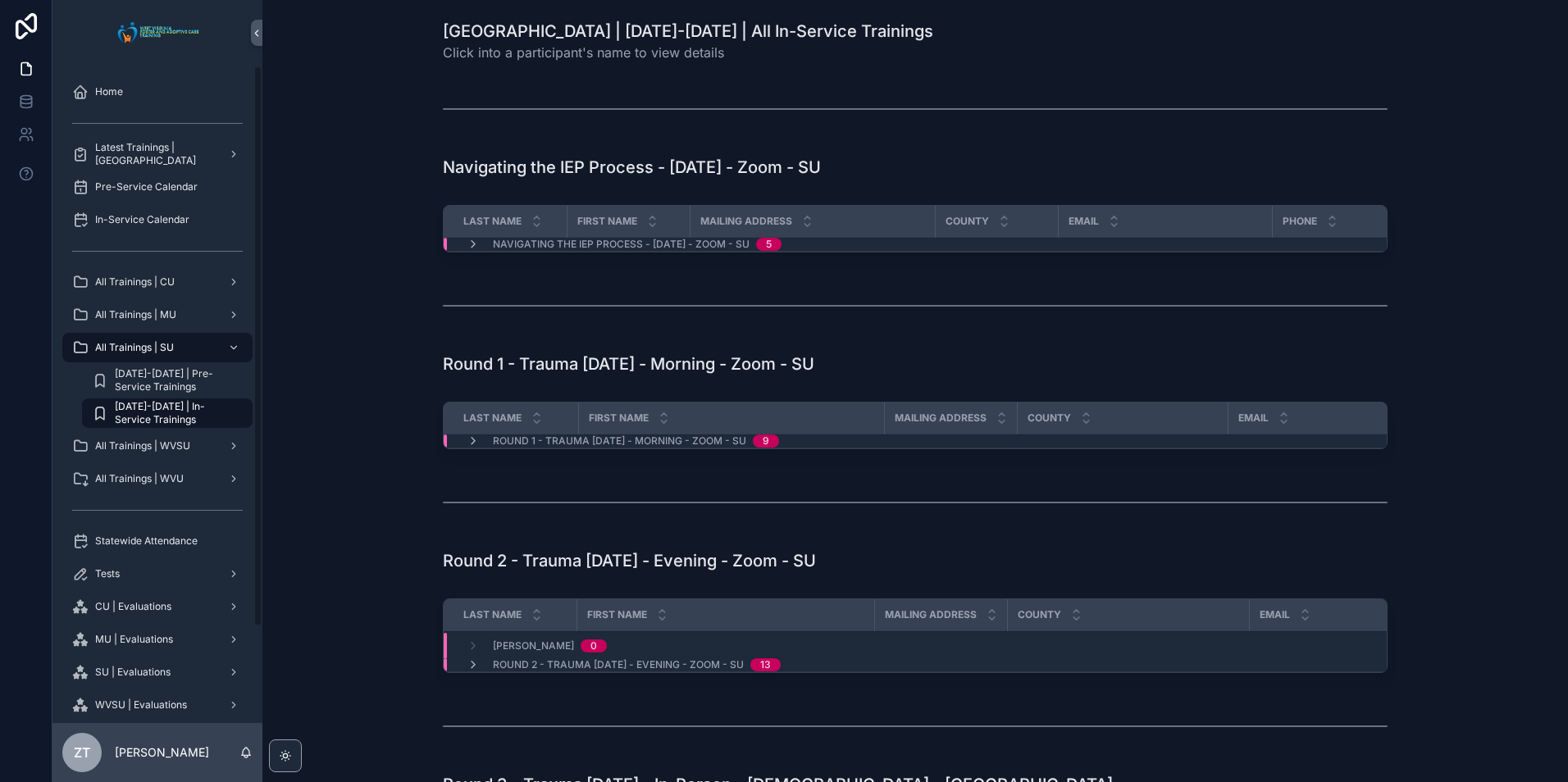
click at [181, 282] on div "All Trainings | CU" at bounding box center [158, 282] width 171 height 26
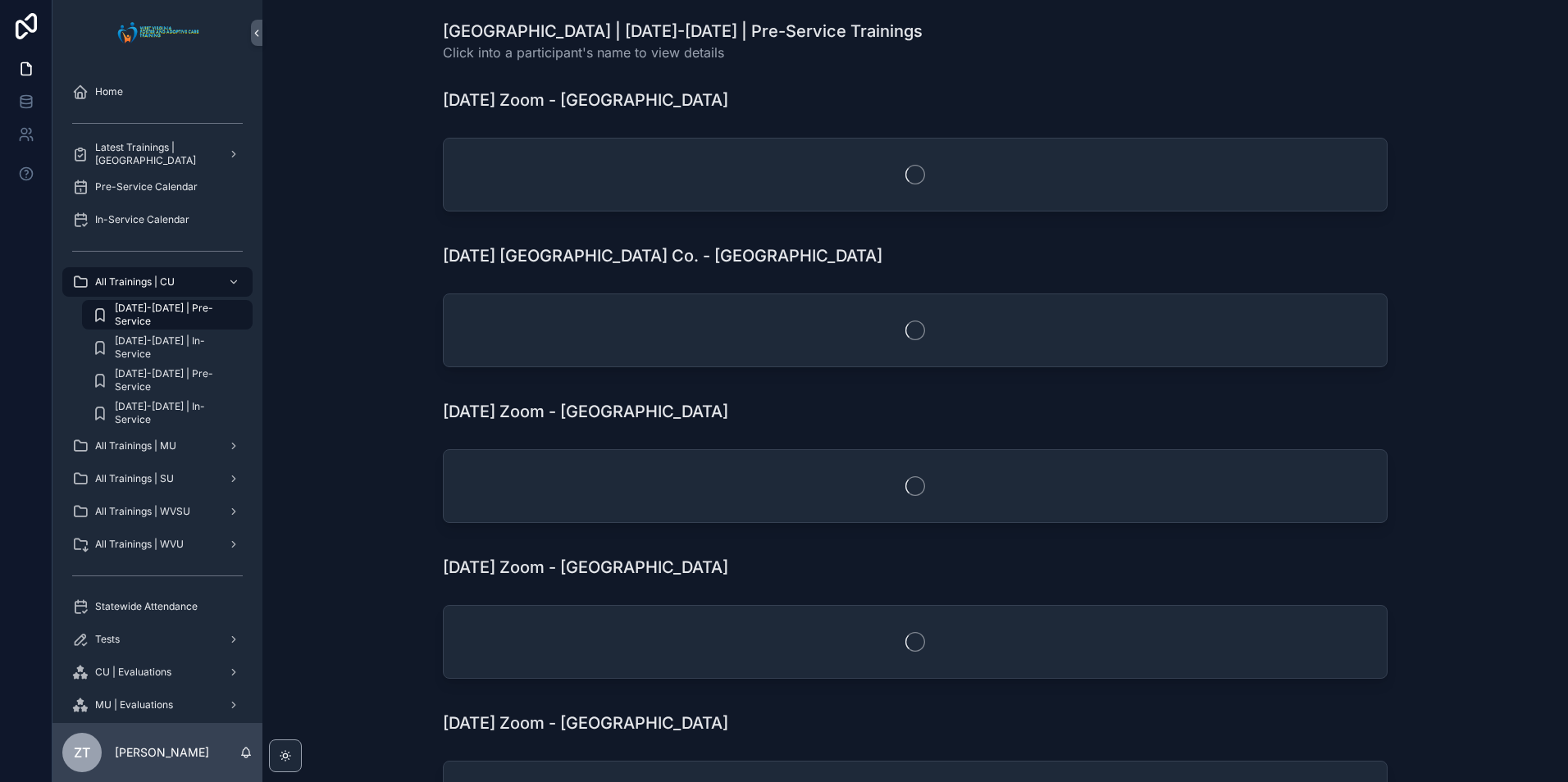
click at [190, 391] on div "2025-2026 | Pre-Service" at bounding box center [167, 381] width 151 height 26
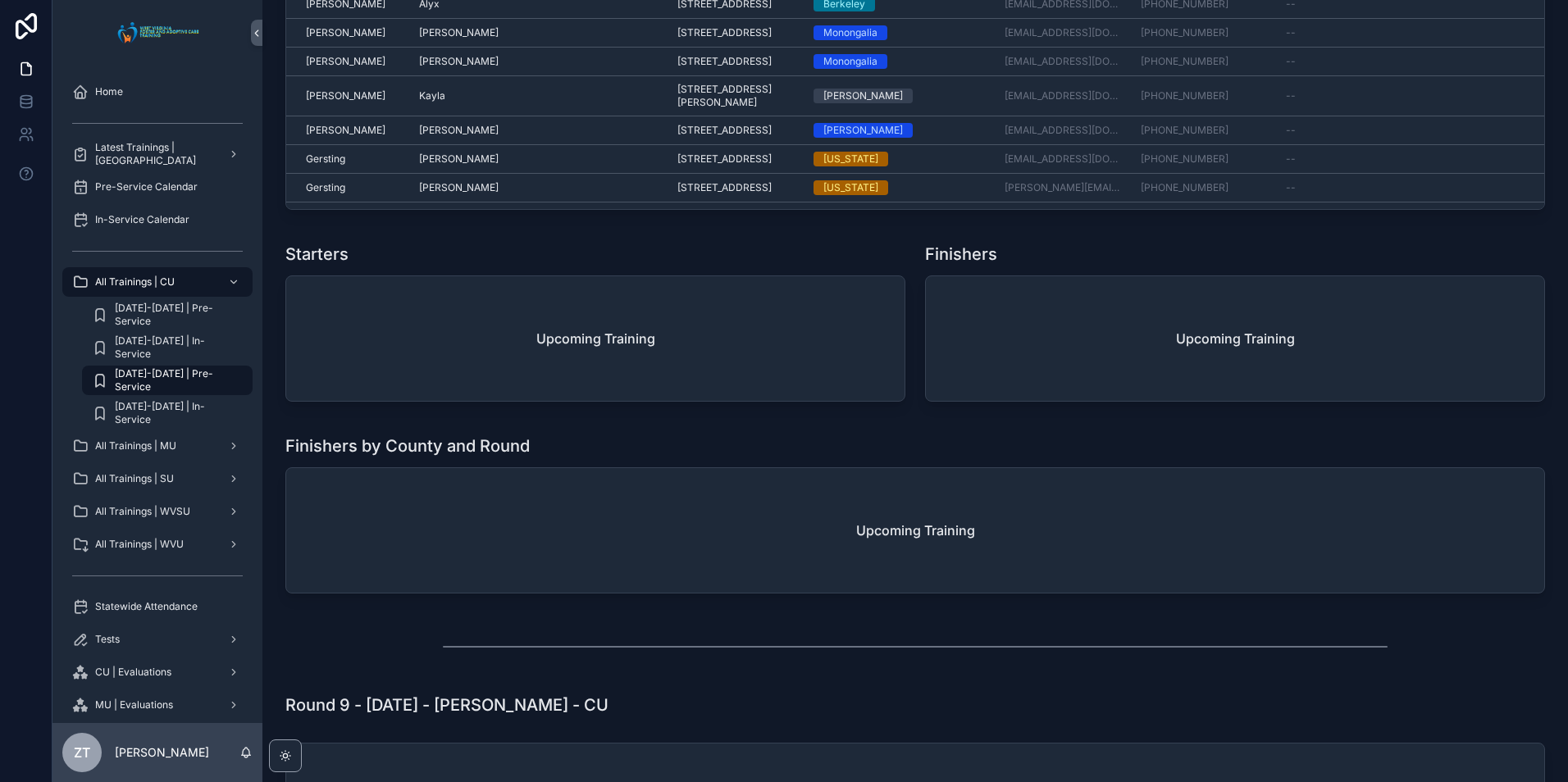
scroll to position [3304, 0]
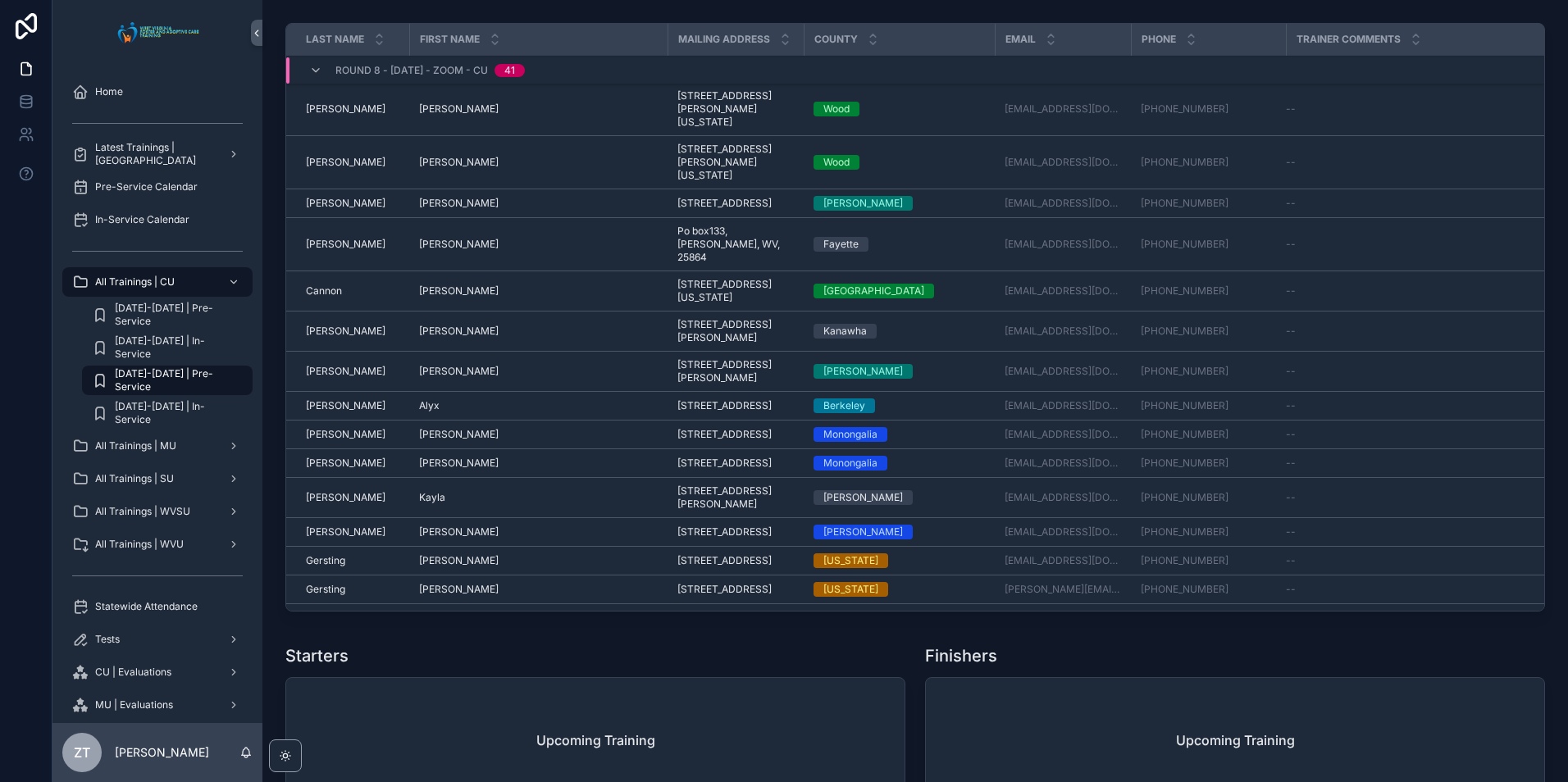
click at [315, 77] on icon "scrollable content" at bounding box center [316, 71] width 13 height 13
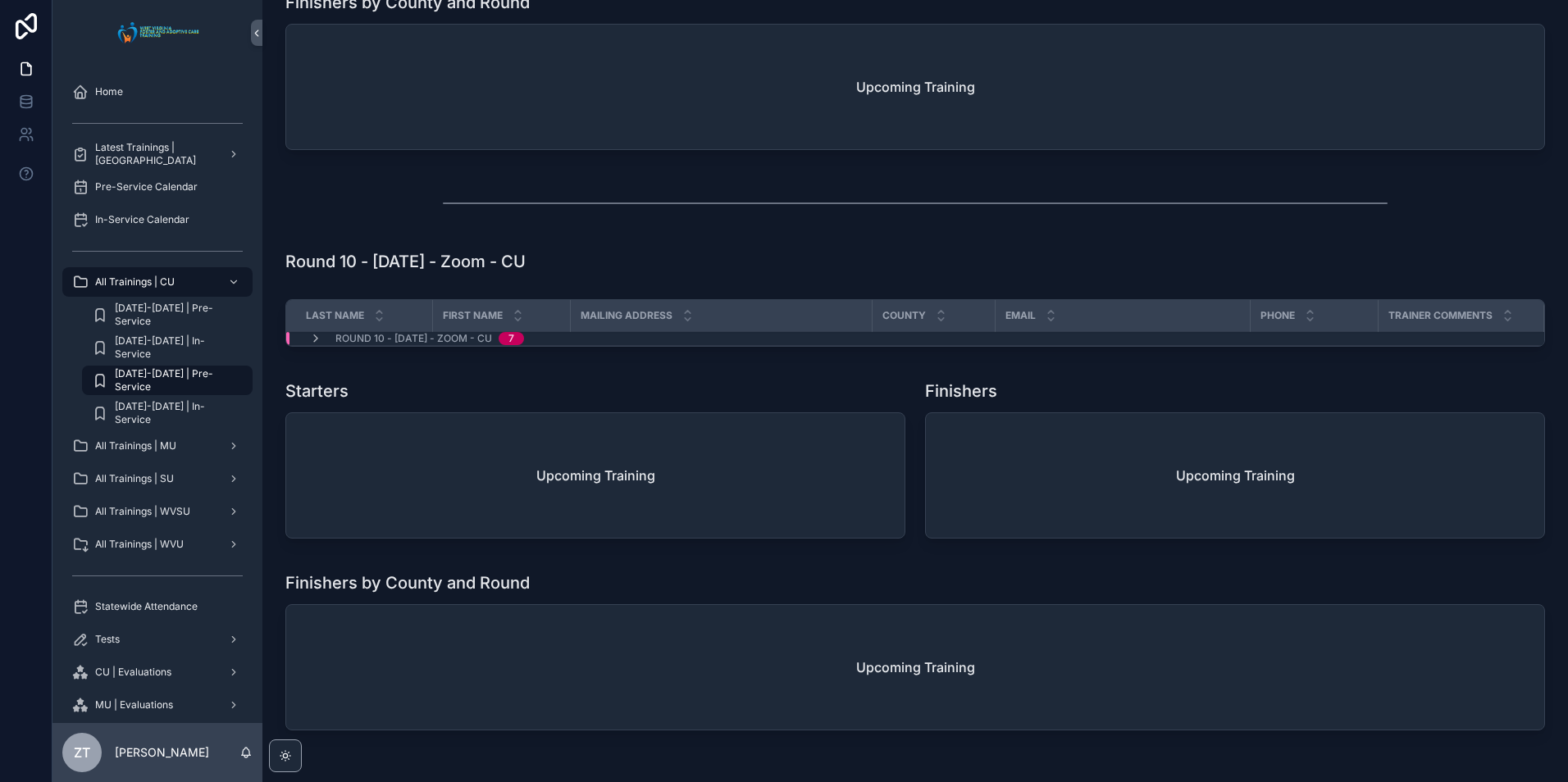
scroll to position [4357, 0]
click at [311, 345] on icon "scrollable content" at bounding box center [316, 338] width 13 height 13
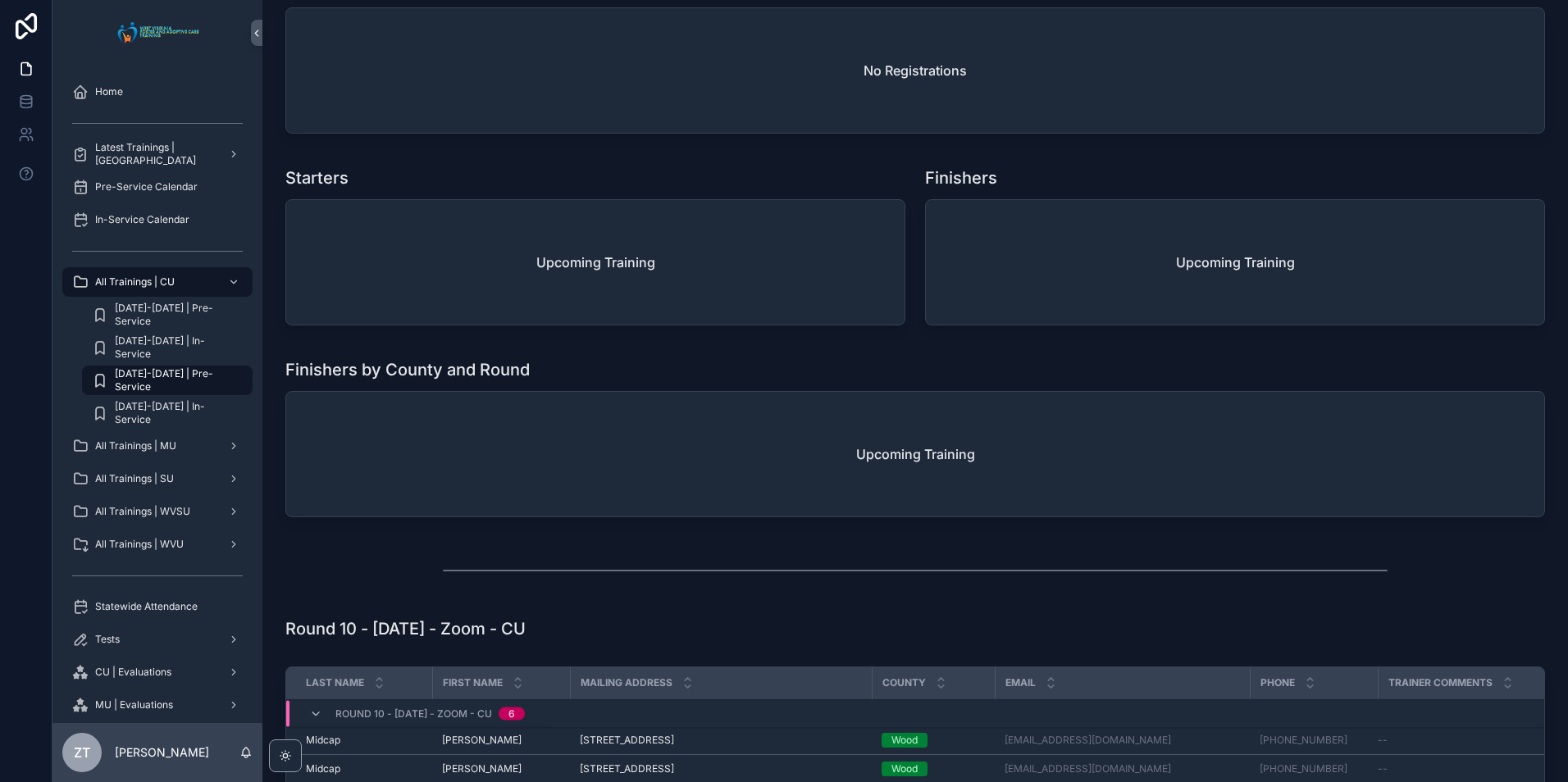
scroll to position [4327, 0]
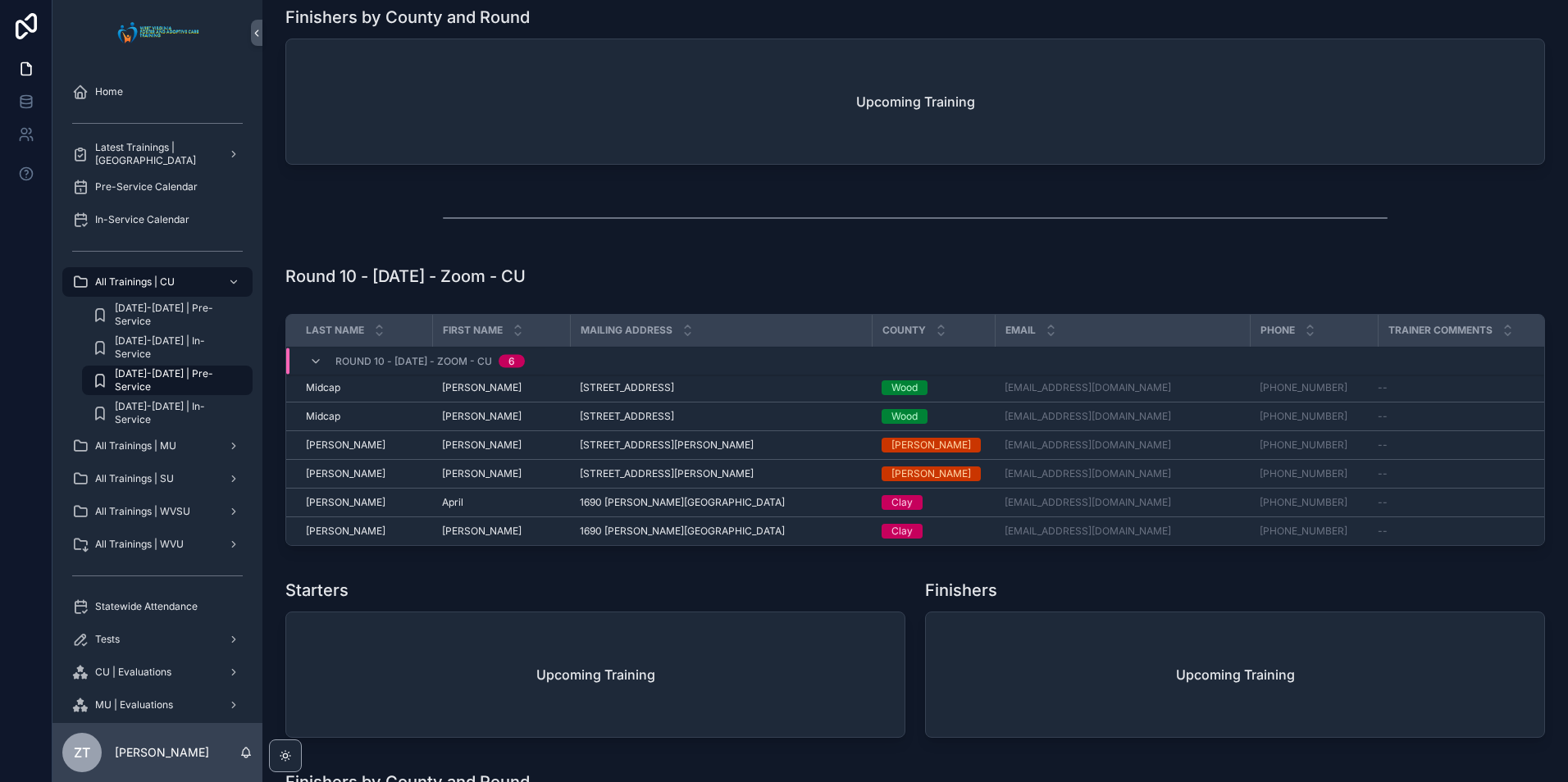
click at [313, 368] on icon "scrollable content" at bounding box center [316, 362] width 13 height 13
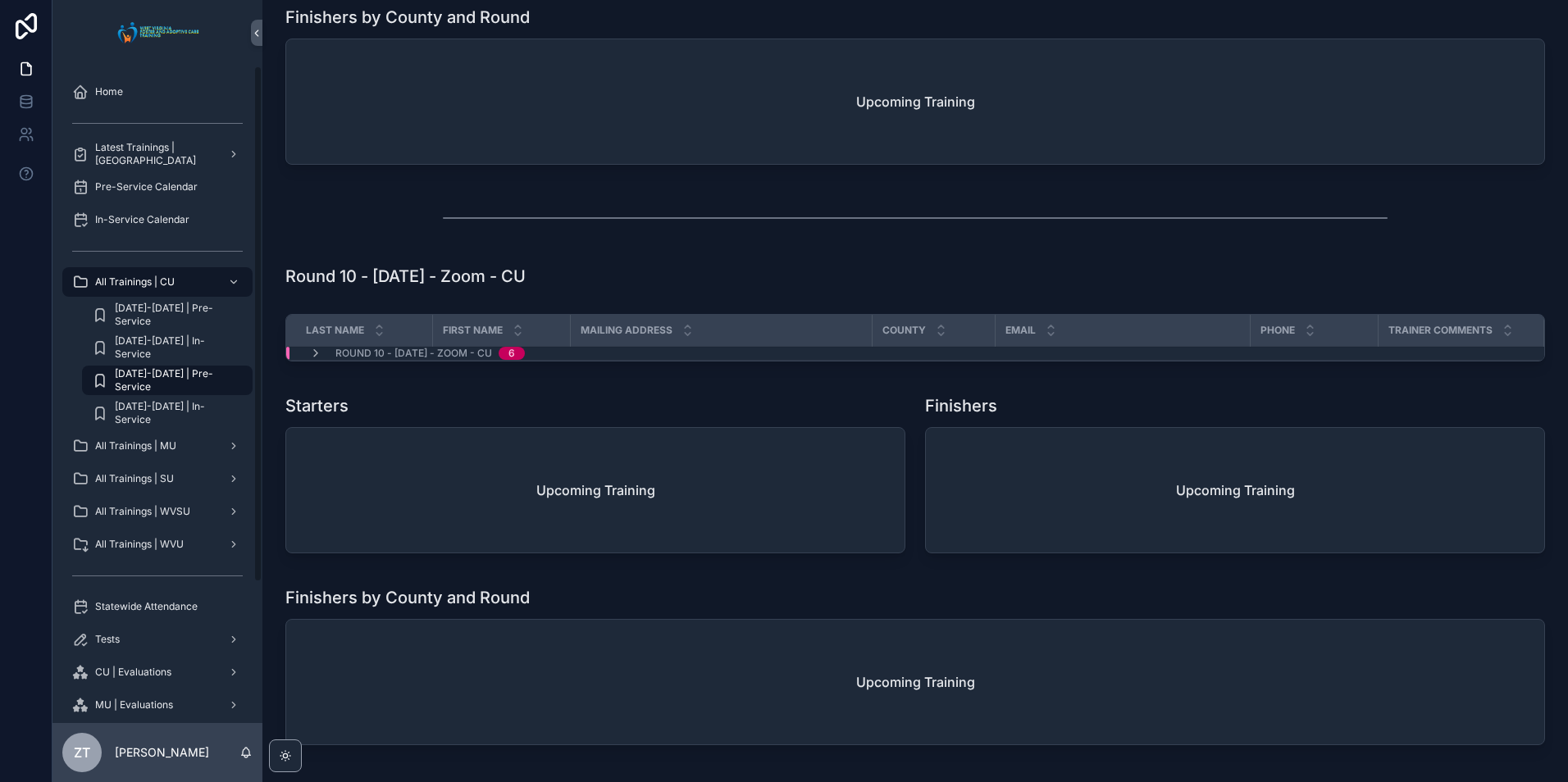
click at [151, 596] on div "Statewide Attendance" at bounding box center [158, 606] width 171 height 26
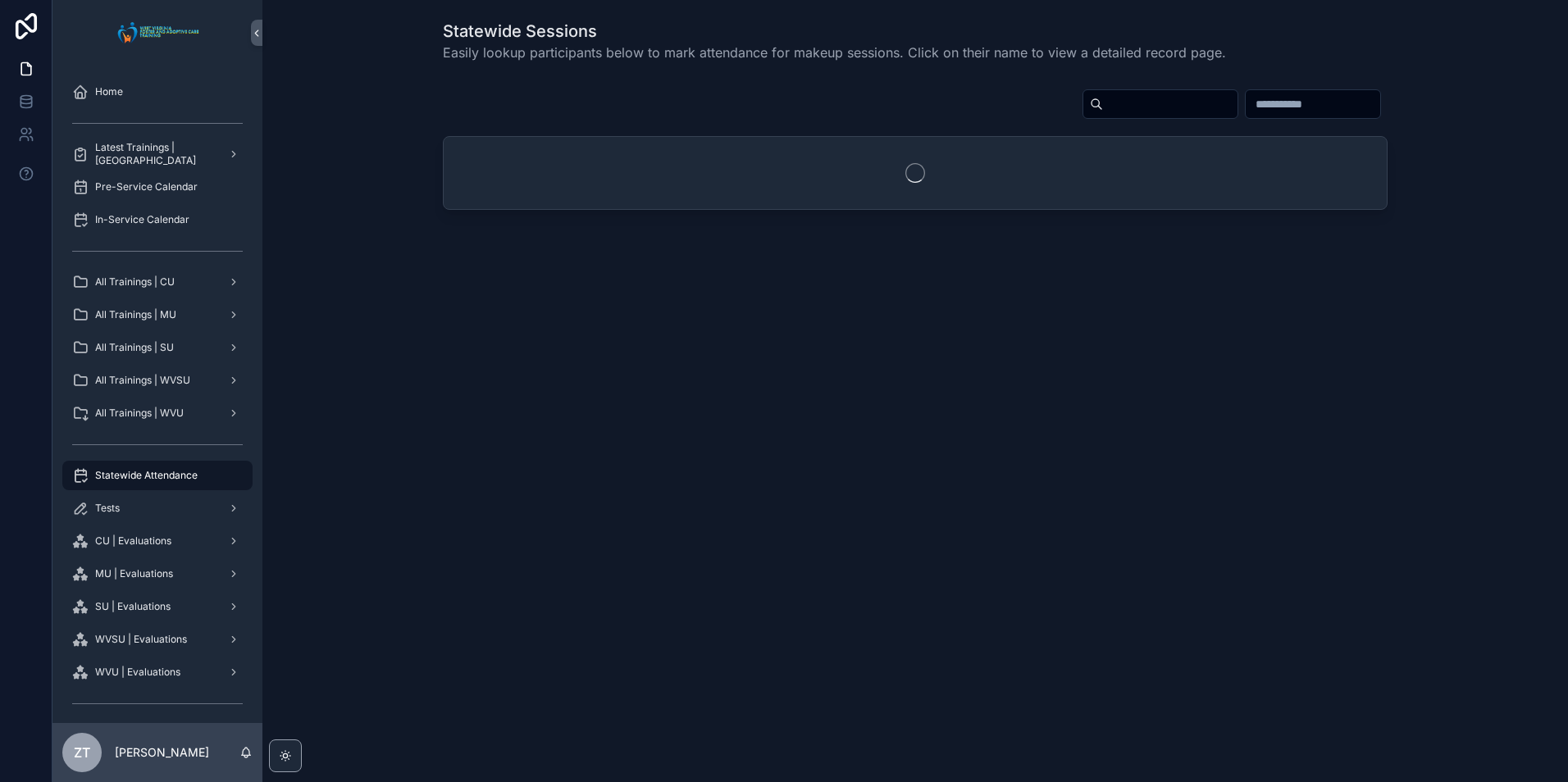
click at [1103, 101] on input "scrollable content" at bounding box center [1171, 104] width 135 height 23
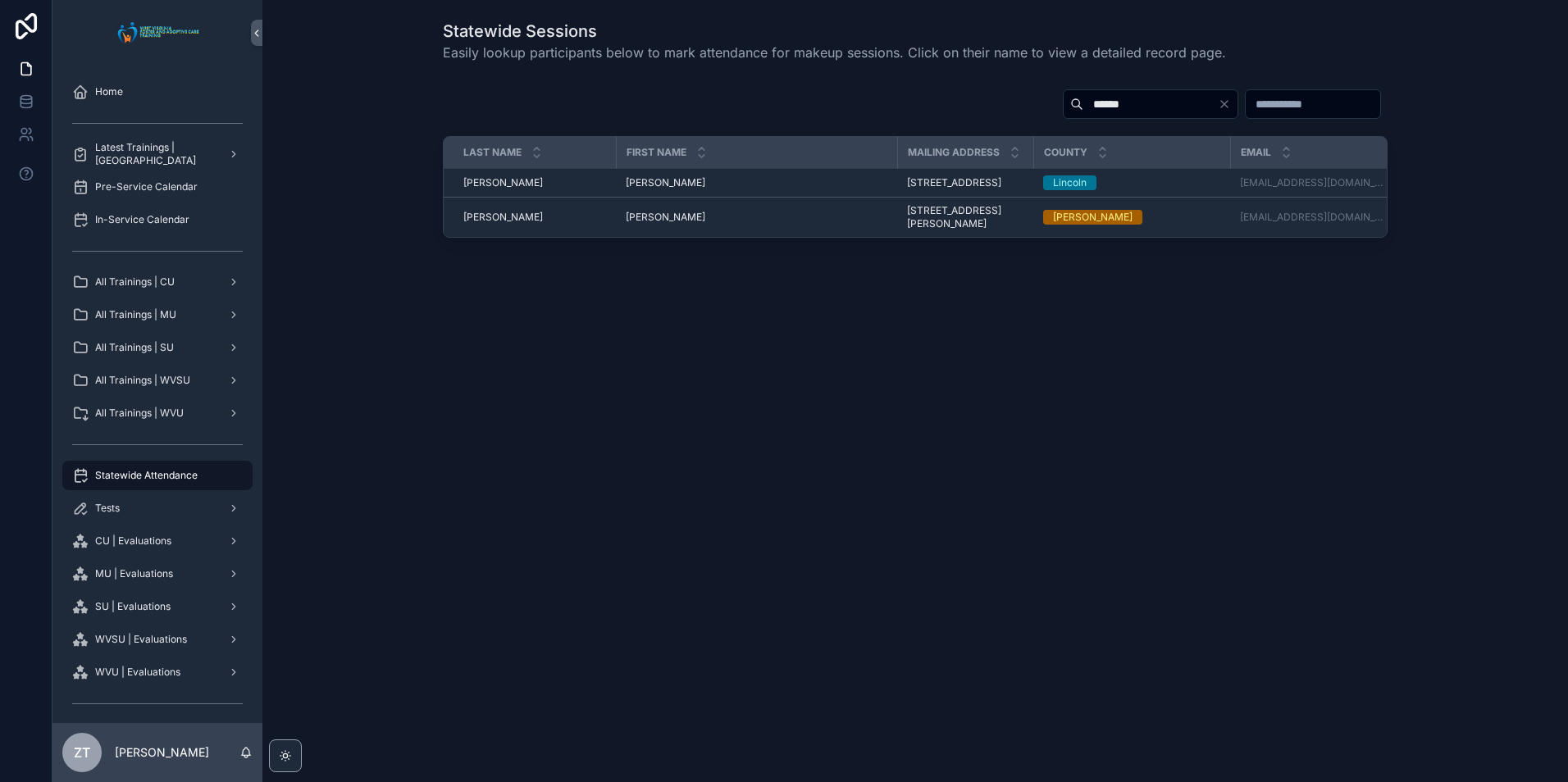
type input "******"
click at [645, 185] on span "Bonnie" at bounding box center [665, 183] width 80 height 13
